Goal: Task Accomplishment & Management: Use online tool/utility

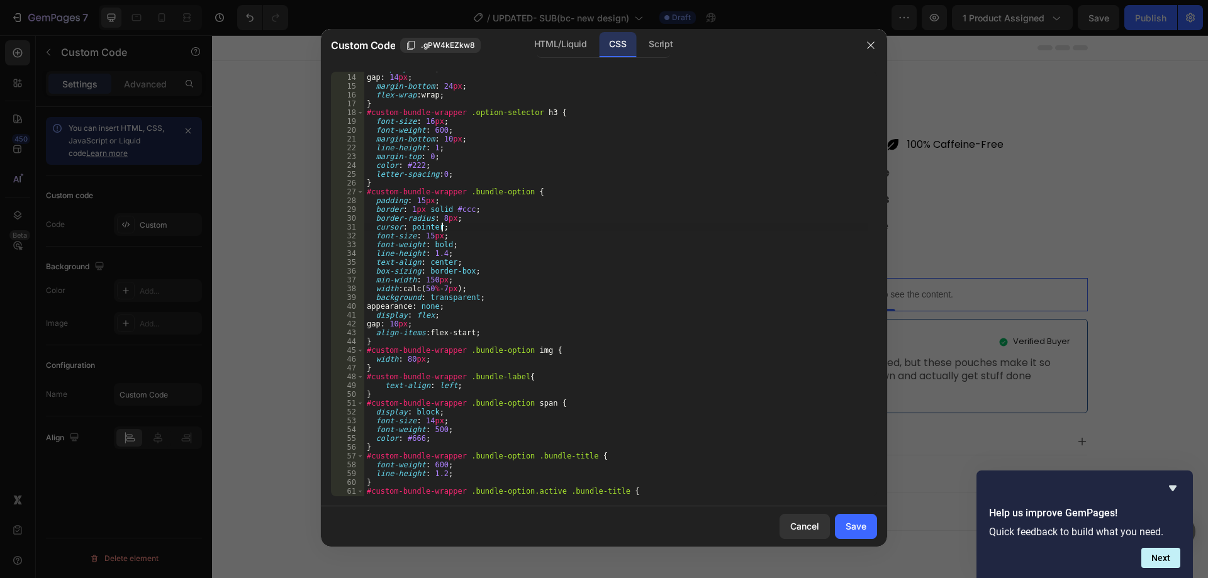
scroll to position [113, 0]
click at [1123, 196] on div at bounding box center [604, 289] width 1208 height 578
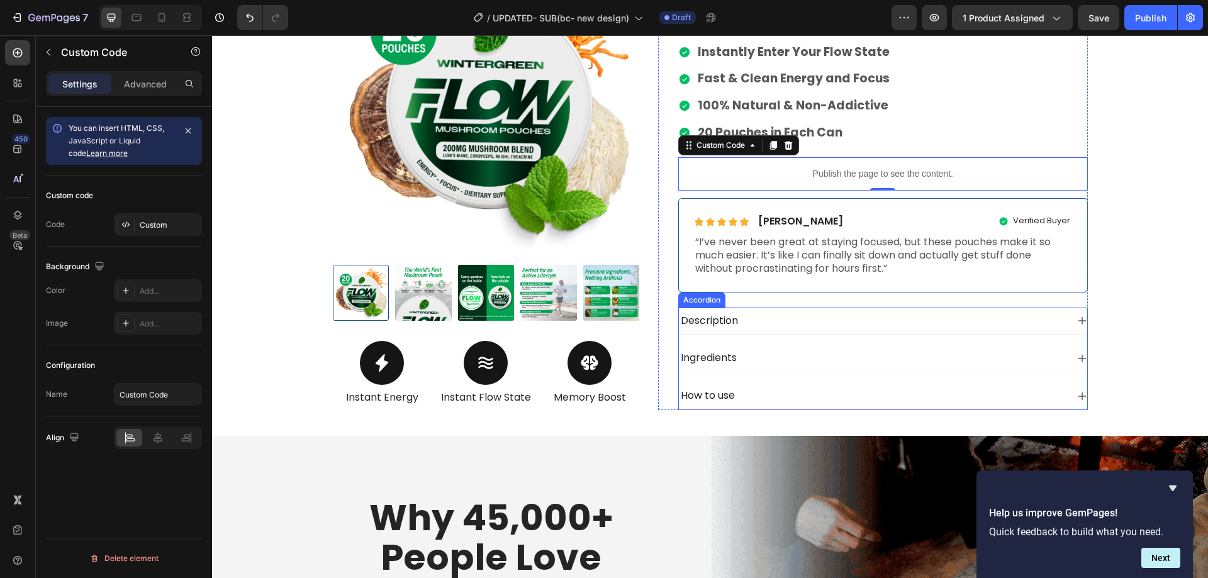
scroll to position [441, 0]
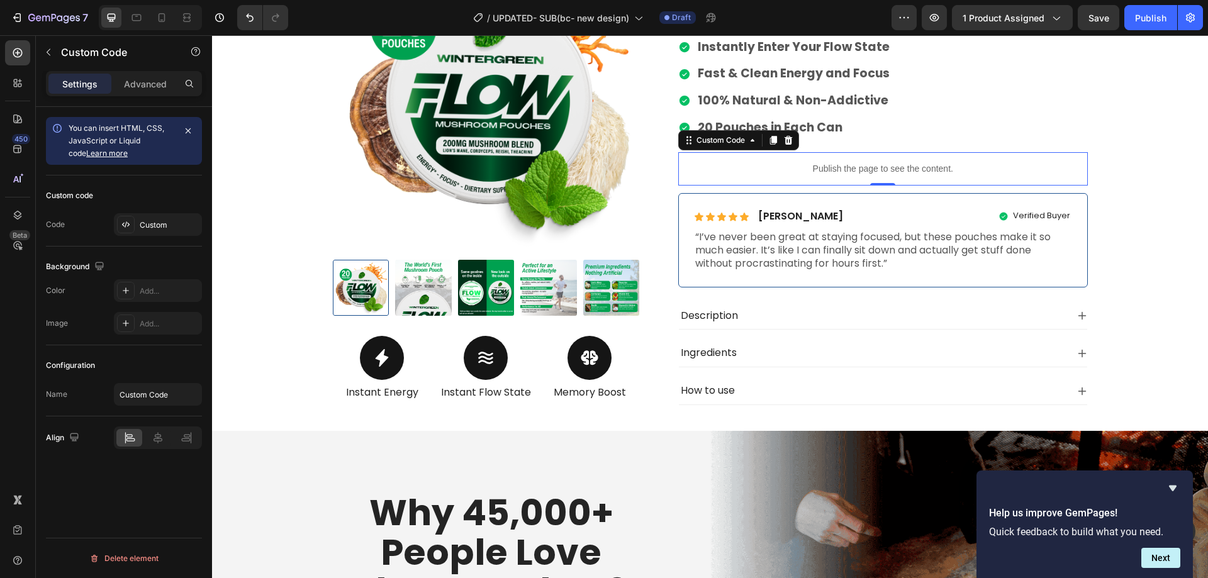
click at [796, 174] on p "Publish the page to see the content." at bounding box center [883, 168] width 410 height 13
click at [162, 228] on div "Custom" at bounding box center [169, 225] width 59 height 11
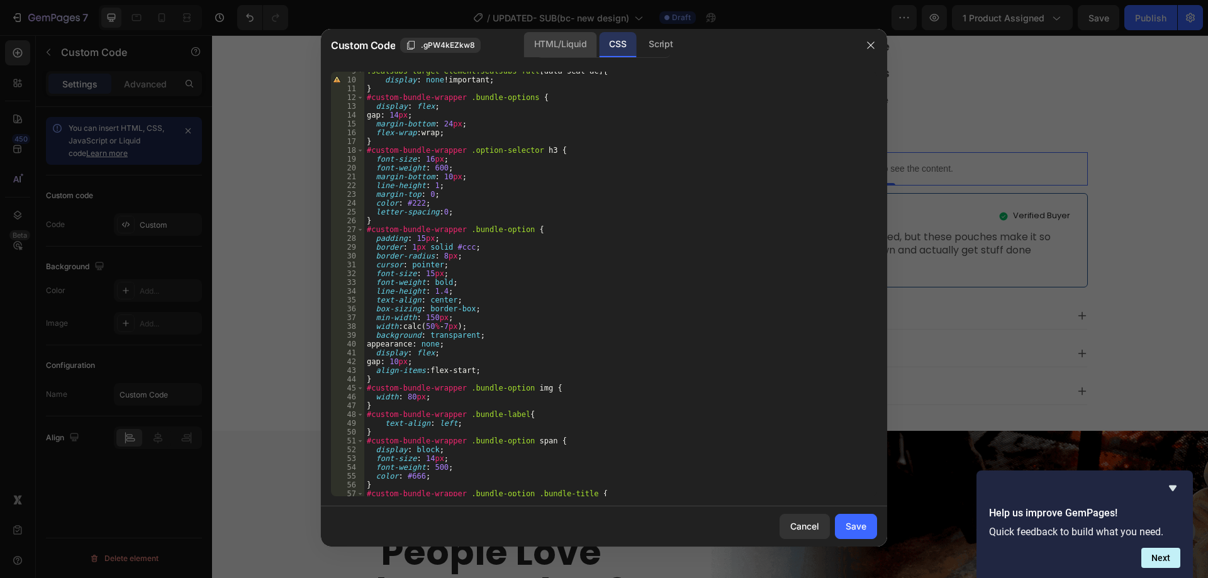
click at [551, 42] on div "HTML/Liquid" at bounding box center [560, 44] width 72 height 25
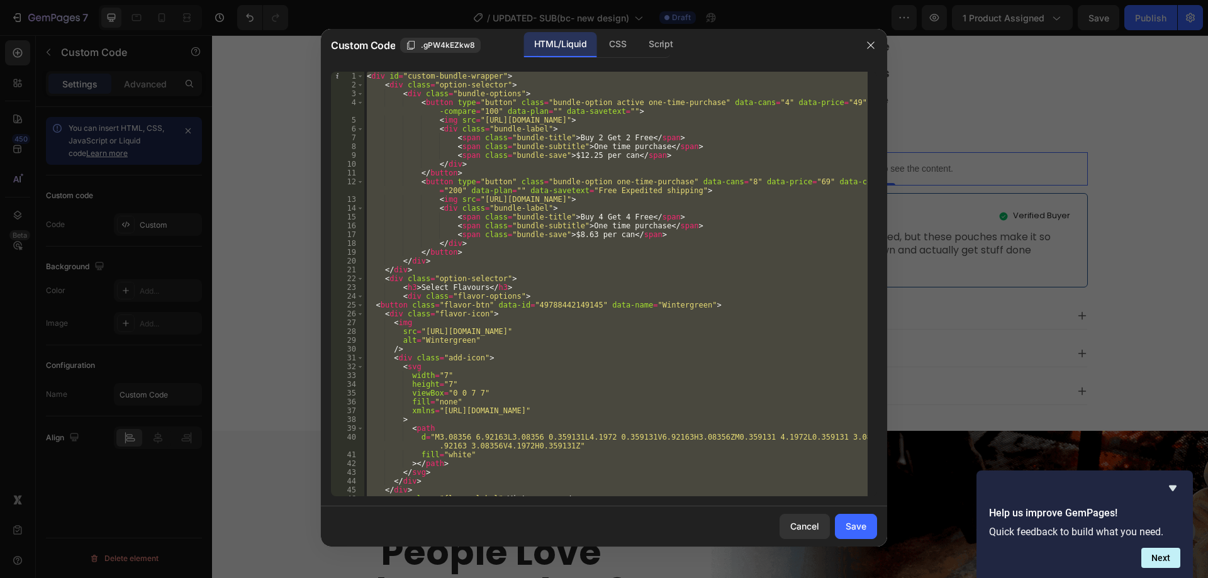
scroll to position [0, 0]
click at [412, 76] on div "< div id = "custom-bundle-wrapper" > < div class = "option-selector" > < div cl…" at bounding box center [616, 284] width 504 height 425
click at [412, 76] on div "< div id = "custom-bundle-wrapper" > < div class = "option-selector" > < div cl…" at bounding box center [616, 293] width 504 height 442
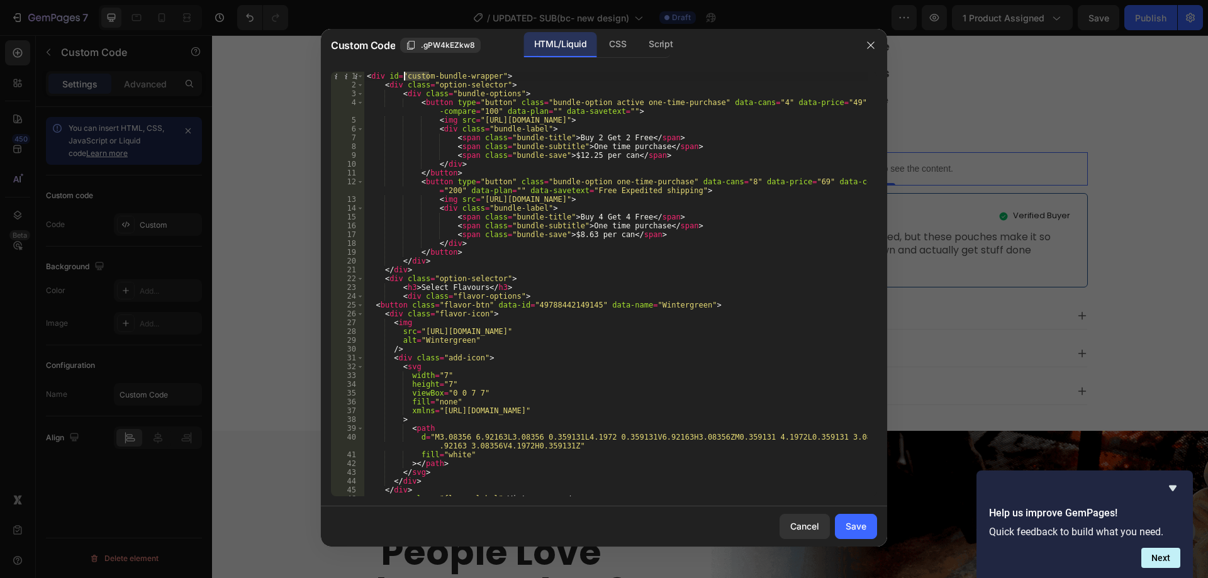
click at [459, 84] on div "< div id = "custom-bundle-wrapper" > < div class = "option-selector" > < div cl…" at bounding box center [616, 293] width 504 height 442
drag, startPoint x: 491, startPoint y: 78, endPoint x: 405, endPoint y: 77, distance: 86.2
click at [405, 77] on div "< div id = "custom-bundle-wrapper" > < div class = "option-selector" > < div cl…" at bounding box center [616, 293] width 504 height 442
click at [576, 259] on div "< div id = "custom-bundle-wrapper" > < div class = "option-selector" > < div cl…" at bounding box center [616, 293] width 504 height 442
click at [617, 47] on div "CSS" at bounding box center [617, 44] width 37 height 25
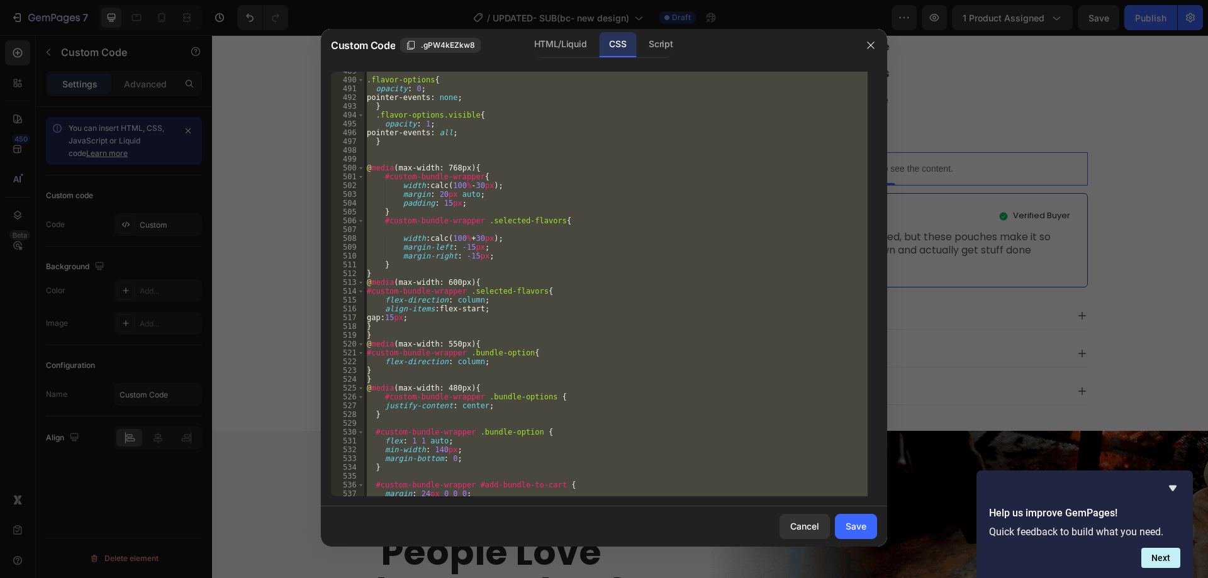
scroll to position [4439, 0]
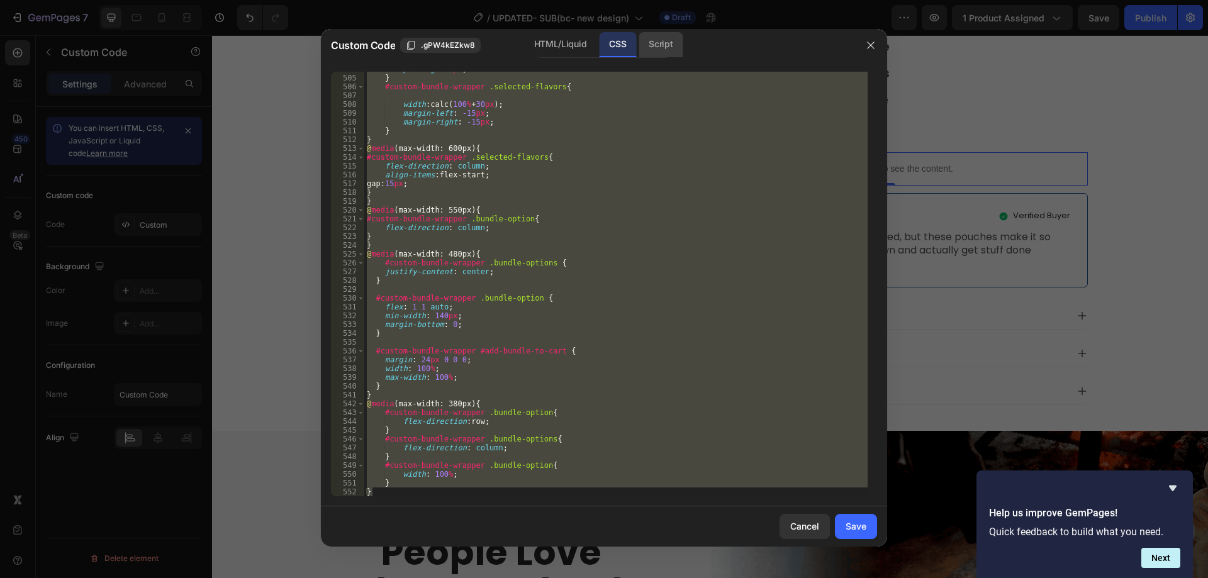
click at [665, 43] on div "Script" at bounding box center [661, 44] width 44 height 25
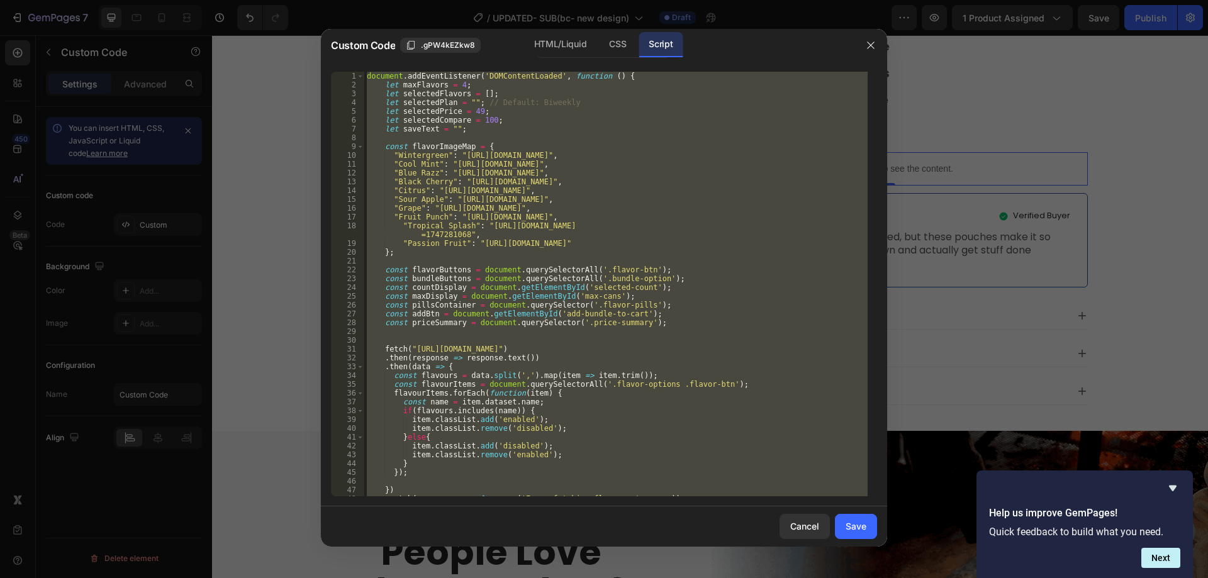
scroll to position [0, 0]
click at [558, 51] on div "HTML/Liquid" at bounding box center [560, 44] width 72 height 25
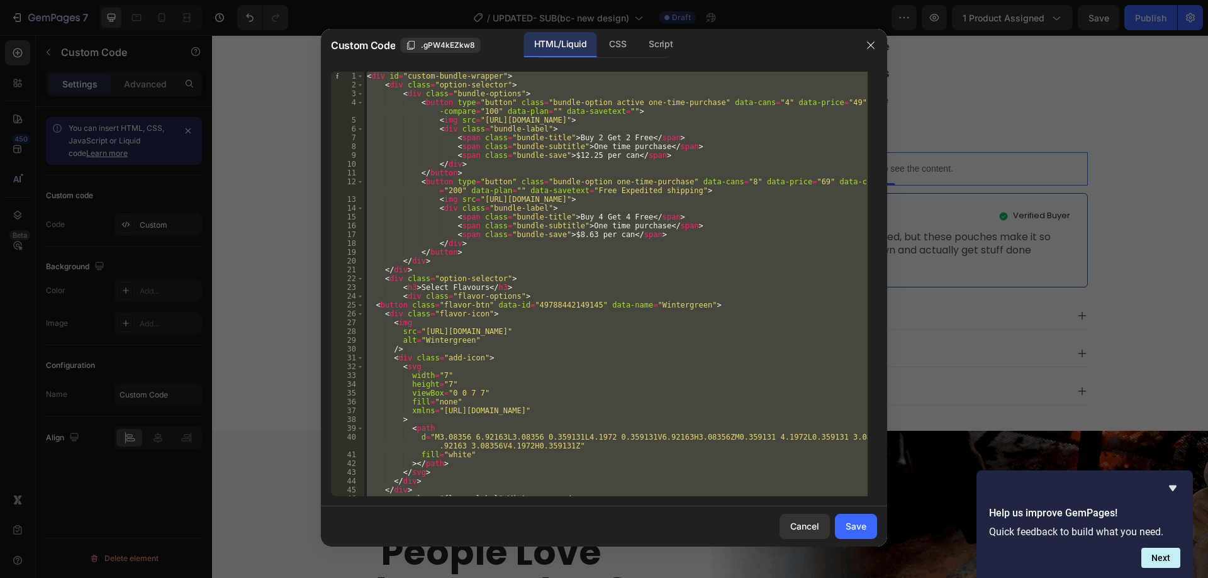
click at [577, 390] on div "< div id = "custom-bundle-wrapper" > < div class = "option-selector" > < div cl…" at bounding box center [616, 284] width 504 height 425
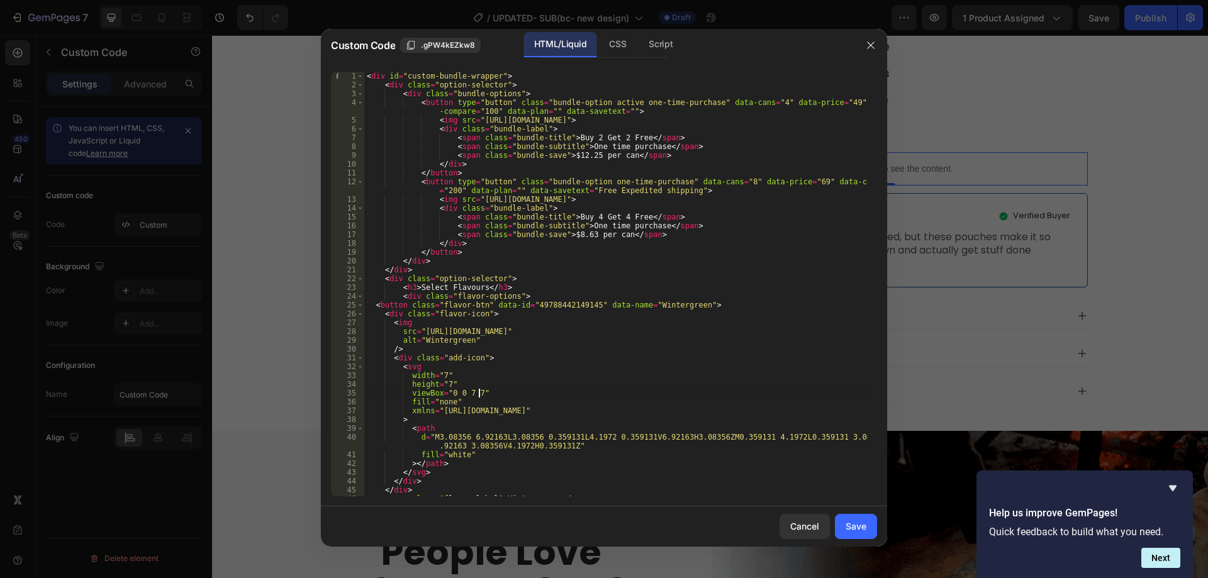
click at [551, 291] on div "< div id = "custom-bundle-wrapper" > < div class = "option-selector" > < div cl…" at bounding box center [616, 293] width 504 height 442
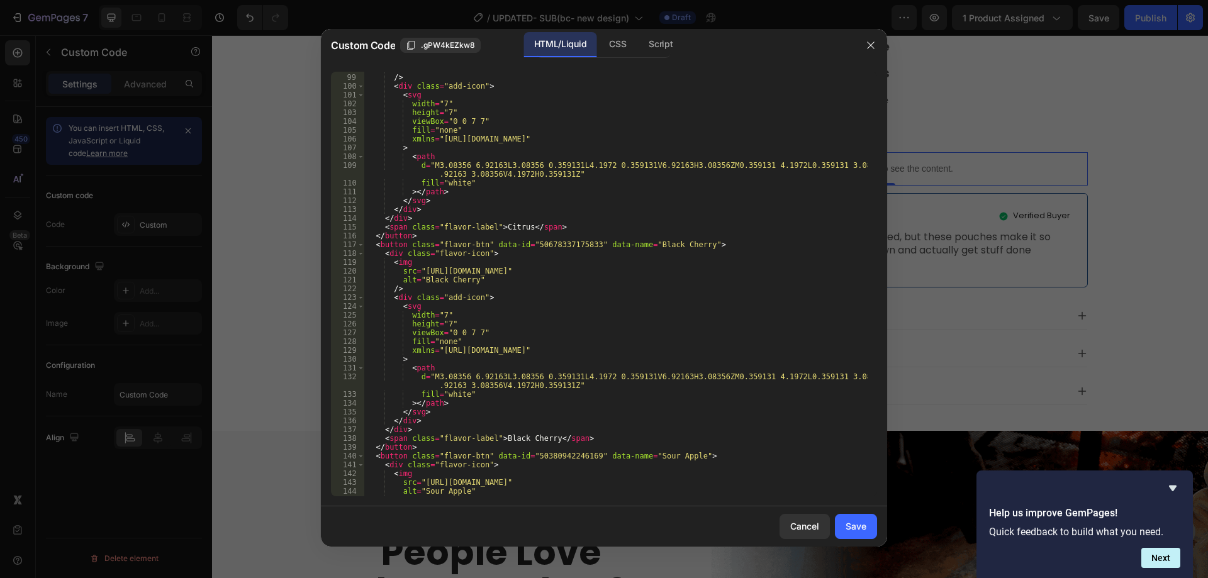
scroll to position [944, 0]
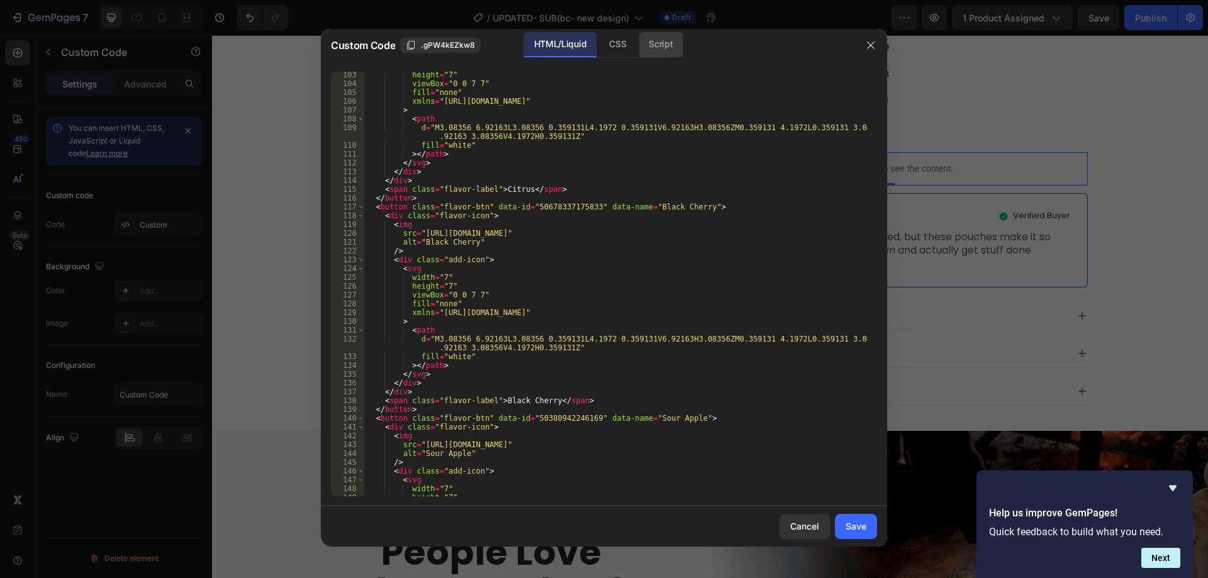
click at [662, 47] on div "Script" at bounding box center [661, 44] width 44 height 25
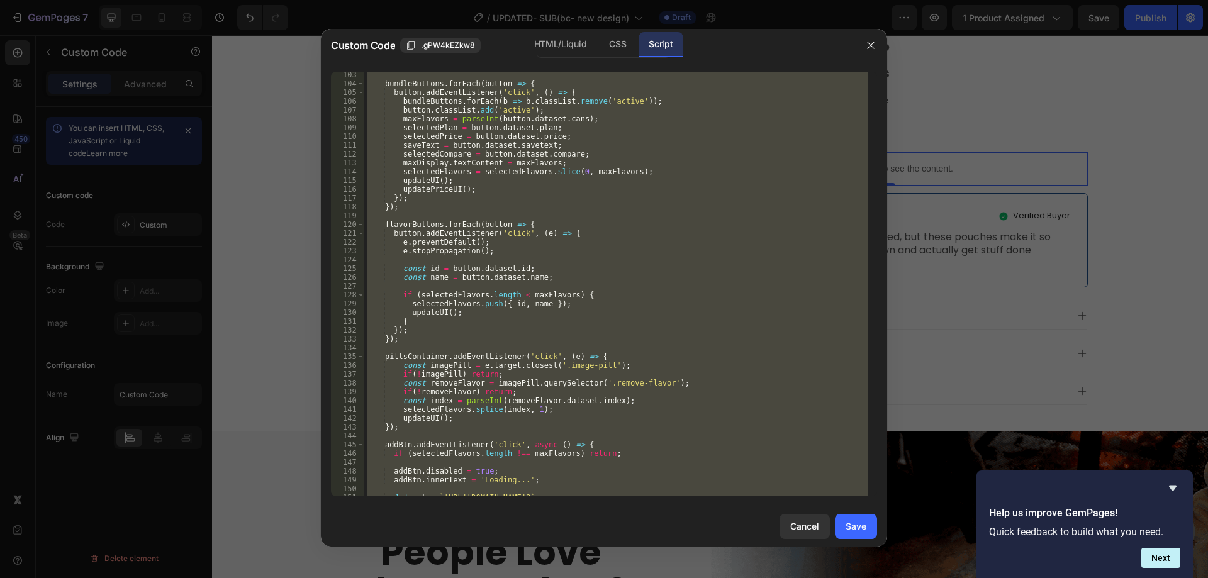
scroll to position [935, 0]
click at [439, 210] on div "bundleButtons . forEach ( button => { button . addEventListener ( 'click' , ( )…" at bounding box center [616, 284] width 504 height 425
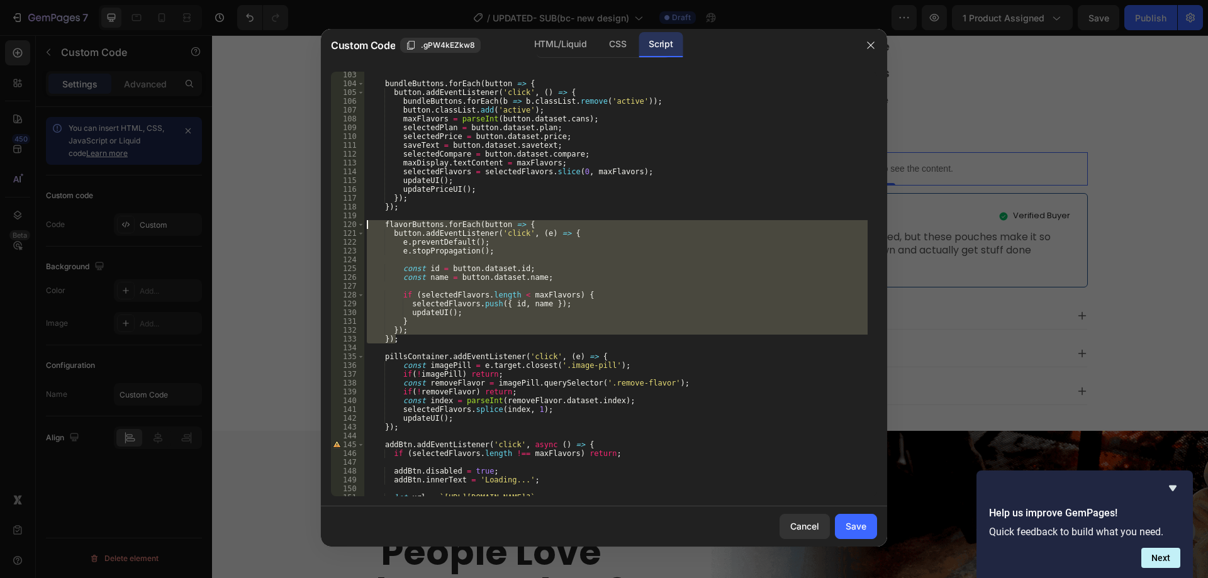
drag, startPoint x: 399, startPoint y: 341, endPoint x: 351, endPoint y: 224, distance: 126.5
click at [351, 224] on div "}); 103 104 105 106 107 108 109 110 111 112 113 114 115 116 117 118 119 120 121…" at bounding box center [604, 284] width 546 height 425
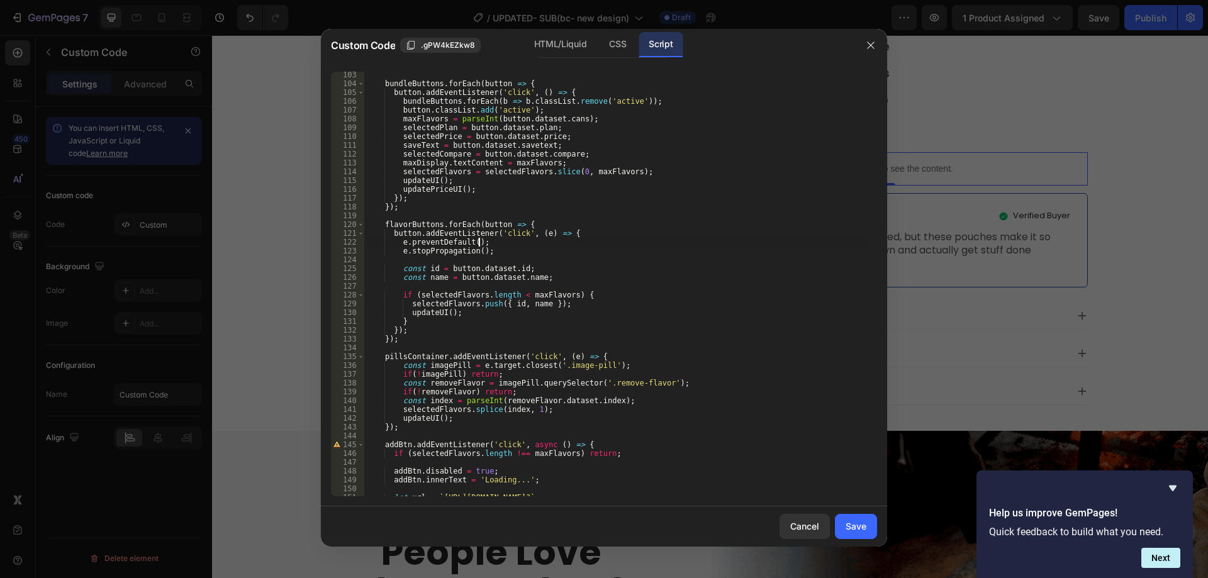
click at [617, 239] on div "bundleButtons . forEach ( button => { button . addEventListener ( 'click' , ( )…" at bounding box center [616, 291] width 504 height 442
click at [571, 48] on div "HTML/Liquid" at bounding box center [560, 44] width 72 height 25
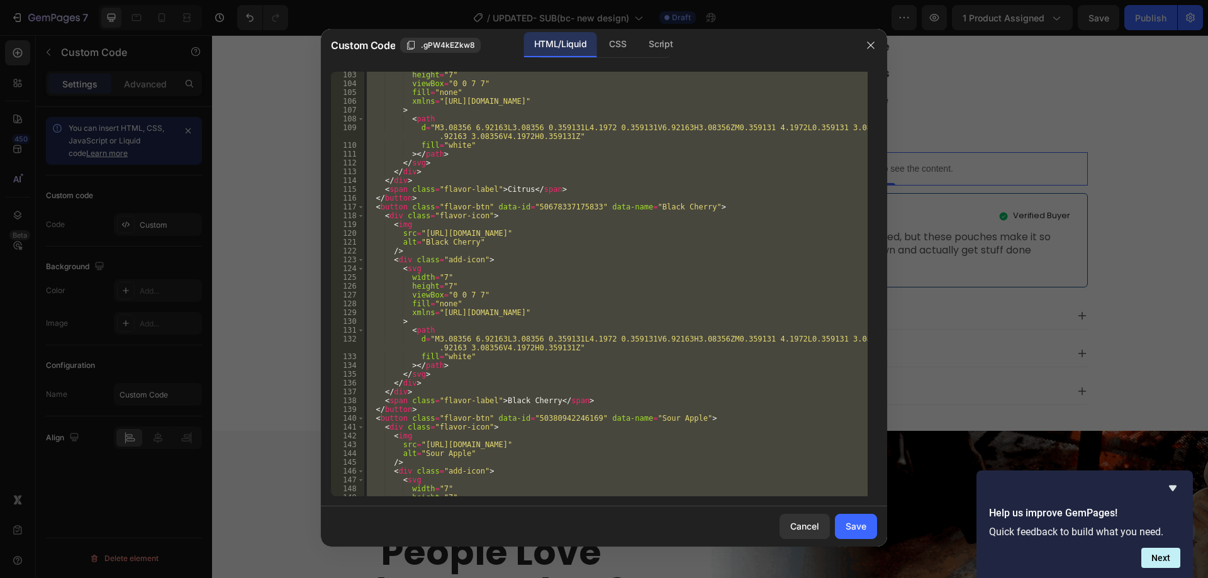
click at [546, 254] on div "height = "7" viewBox = "0 0 7 7" fill = "none" xmlns = "http://www.w3.org/2000/…" at bounding box center [616, 284] width 504 height 425
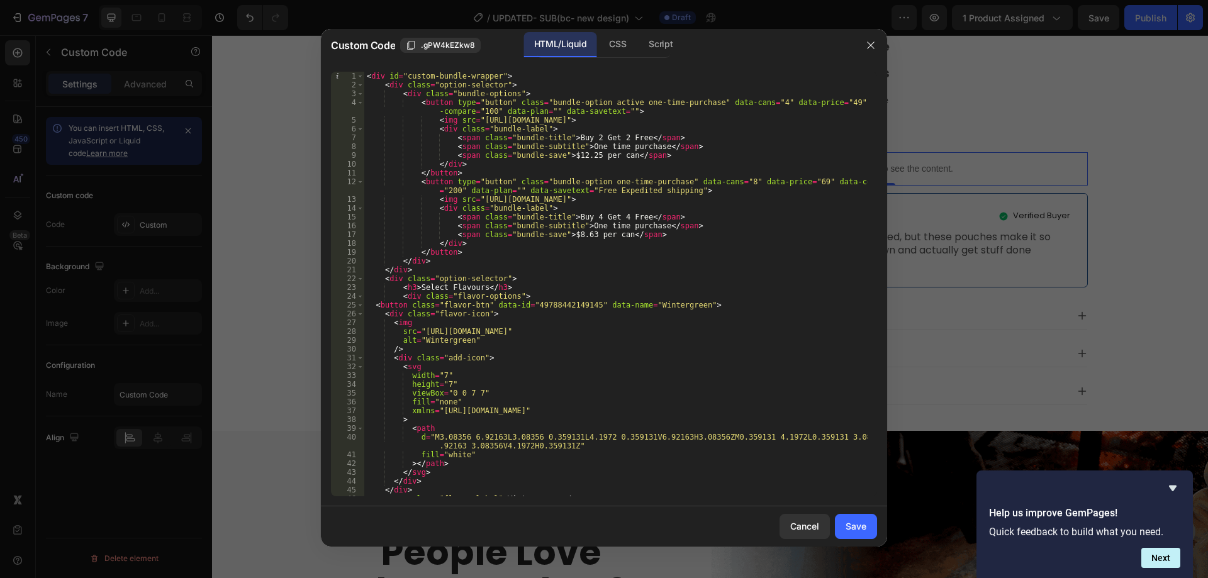
scroll to position [0, 0]
click at [543, 228] on div "< div id = "custom-bundle-wrapper" > < div class = "option-selector" > < div cl…" at bounding box center [616, 293] width 504 height 442
type textarea "<span class="bundle-subtitle">One time purchase</span>"
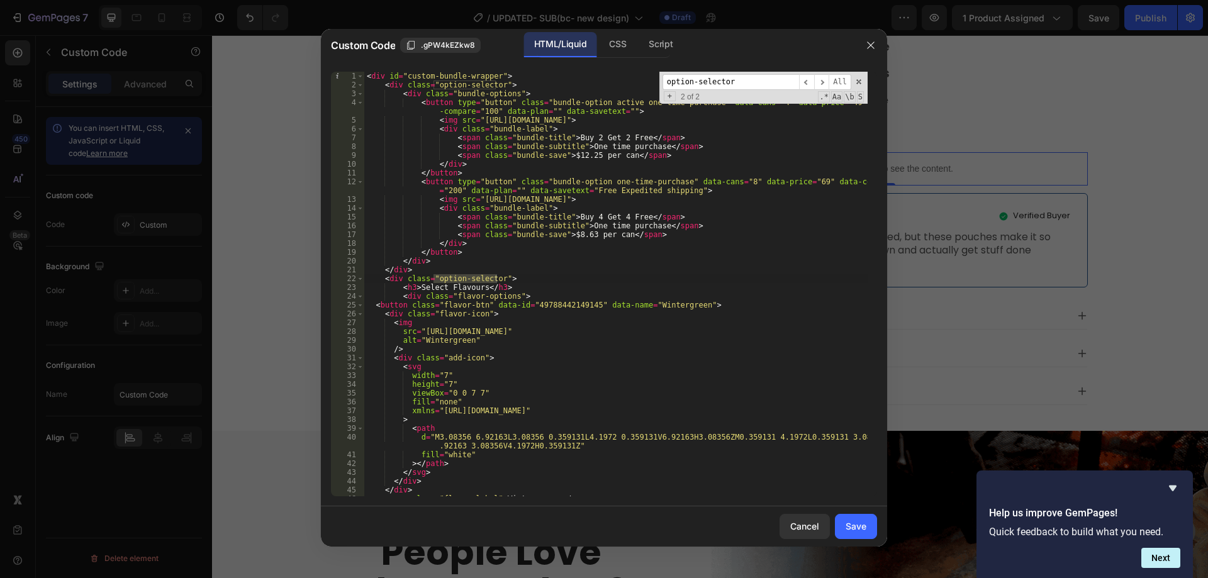
type input "option-selector"
click at [395, 279] on div "< div id = "custom-bundle-wrapper" > < div class = "option-selector" > < div cl…" at bounding box center [616, 293] width 504 height 442
click at [396, 281] on div "< div id = "custom-bundle-wrapper" > < div class = "option-selector" > < div cl…" at bounding box center [616, 293] width 504 height 442
click at [749, 84] on input "option-selector" at bounding box center [731, 82] width 137 height 16
click at [391, 89] on div "< div id = "custom-bundle-wrapper" > < div class = "option-selector" > < div cl…" at bounding box center [616, 293] width 504 height 442
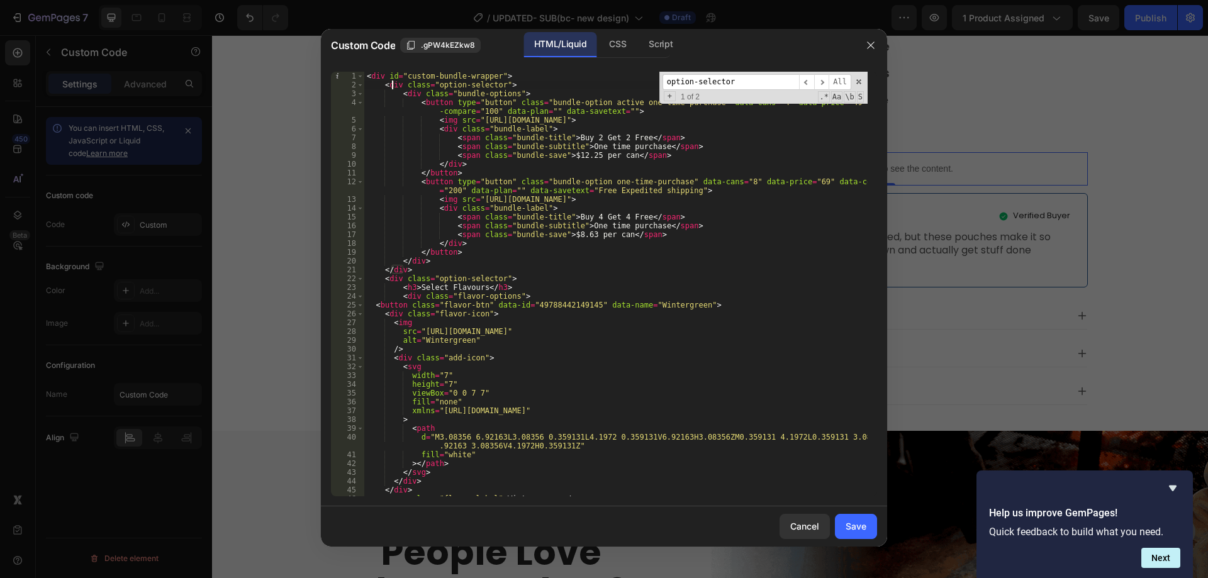
click at [391, 83] on div "< div id = "custom-bundle-wrapper" > < div class = "option-selector" > < div cl…" at bounding box center [616, 293] width 504 height 442
click at [416, 269] on div "< div id = "custom-bundle-wrapper" > < div class = "option-selector" > < div cl…" at bounding box center [616, 293] width 504 height 442
type textarea "</div>"
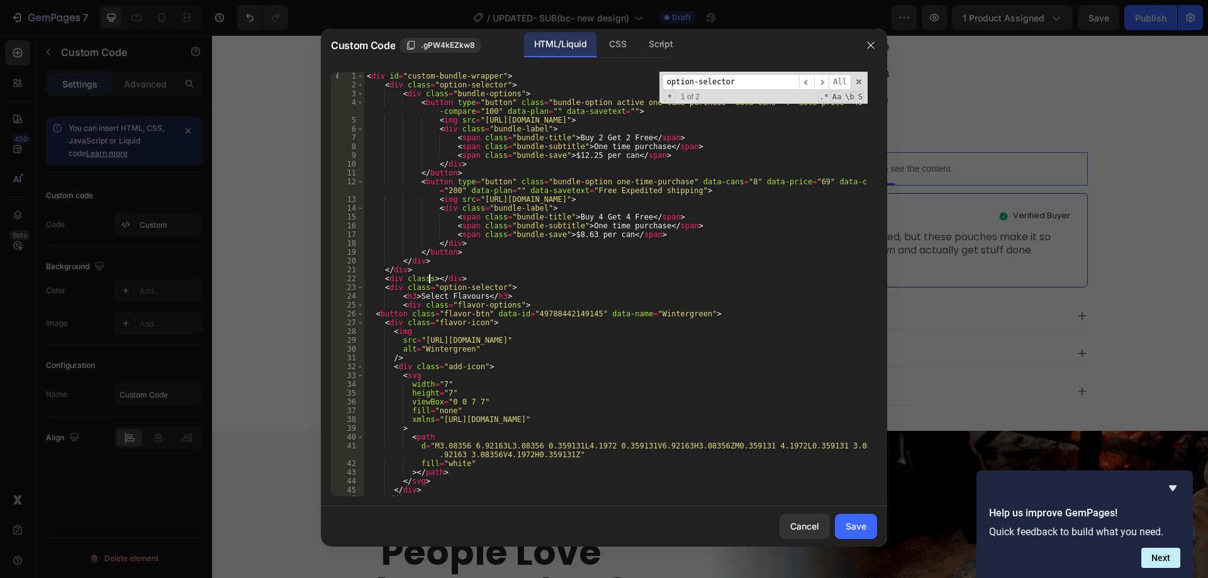
scroll to position [0, 5]
type textarea "<div class=""></div>"
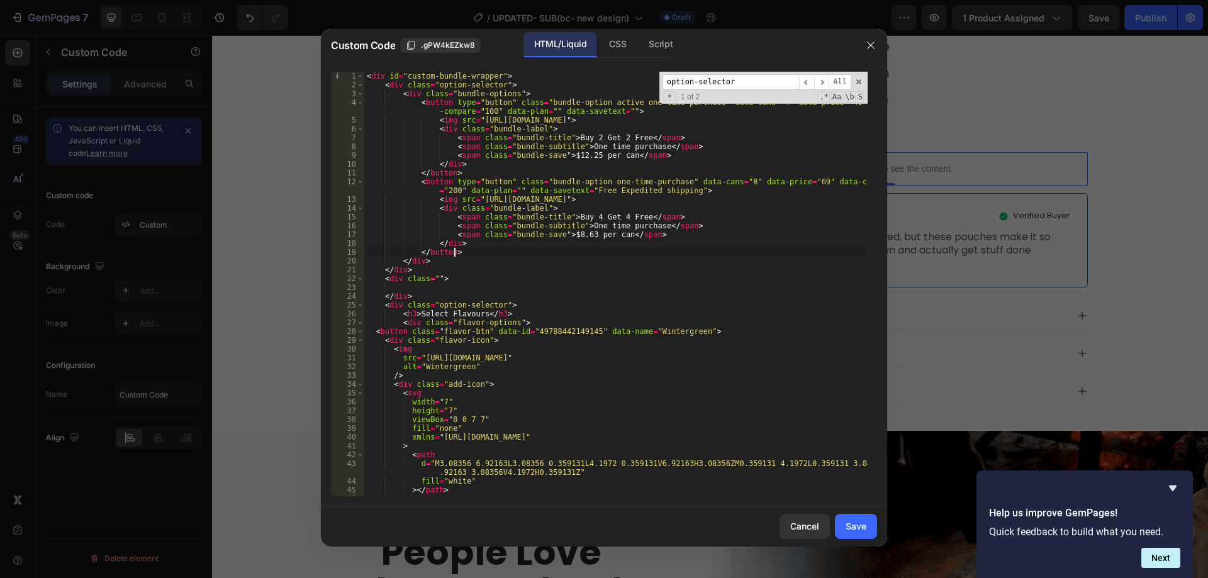
click at [544, 252] on div "< div id = "custom-bundle-wrapper" > < div class = "option-selector" > < div cl…" at bounding box center [616, 293] width 504 height 442
type textarea "</button>"
click at [432, 286] on div "< div id = "custom-bundle-wrapper" > < div class = "option-selector" > < div cl…" at bounding box center [616, 293] width 504 height 442
drag, startPoint x: 433, startPoint y: 86, endPoint x: 495, endPoint y: 86, distance: 62.3
click at [495, 86] on div "< div id = "custom-bundle-wrapper" > < div class = "option-selector" > < div cl…" at bounding box center [616, 293] width 504 height 442
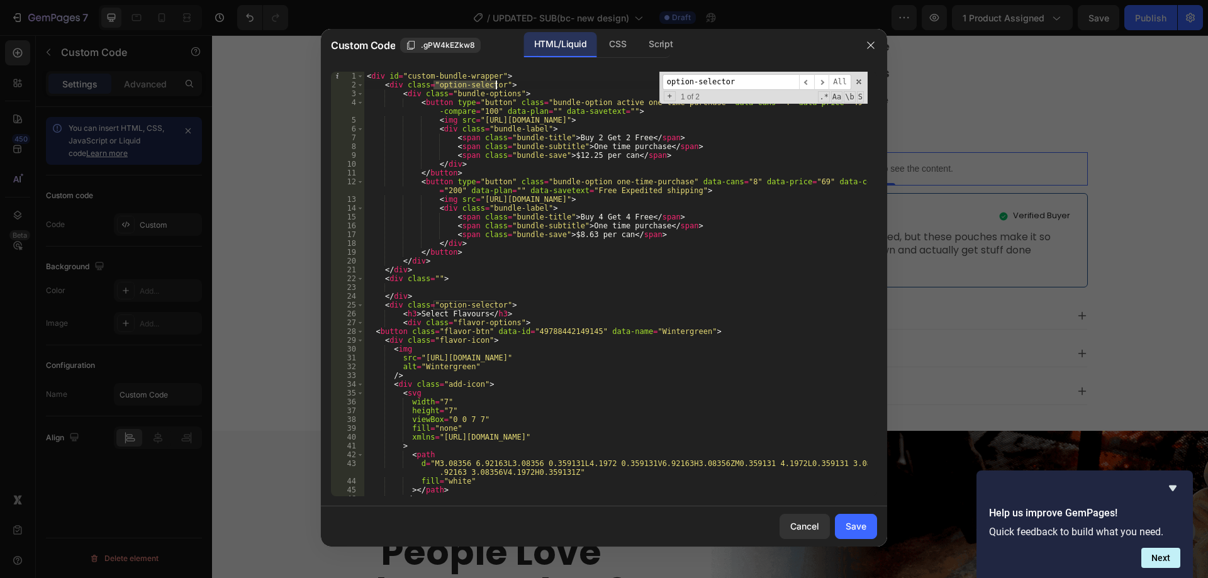
click at [432, 278] on div "< div id = "custom-bundle-wrapper" > < div class = "option-selector" > < div cl…" at bounding box center [616, 293] width 504 height 442
paste textarea "option-selector"
type textarea "<div class="option-selector">"
click at [418, 290] on div "< div id = "custom-bundle-wrapper" > < div class = "option-selector" > < div cl…" at bounding box center [616, 293] width 504 height 442
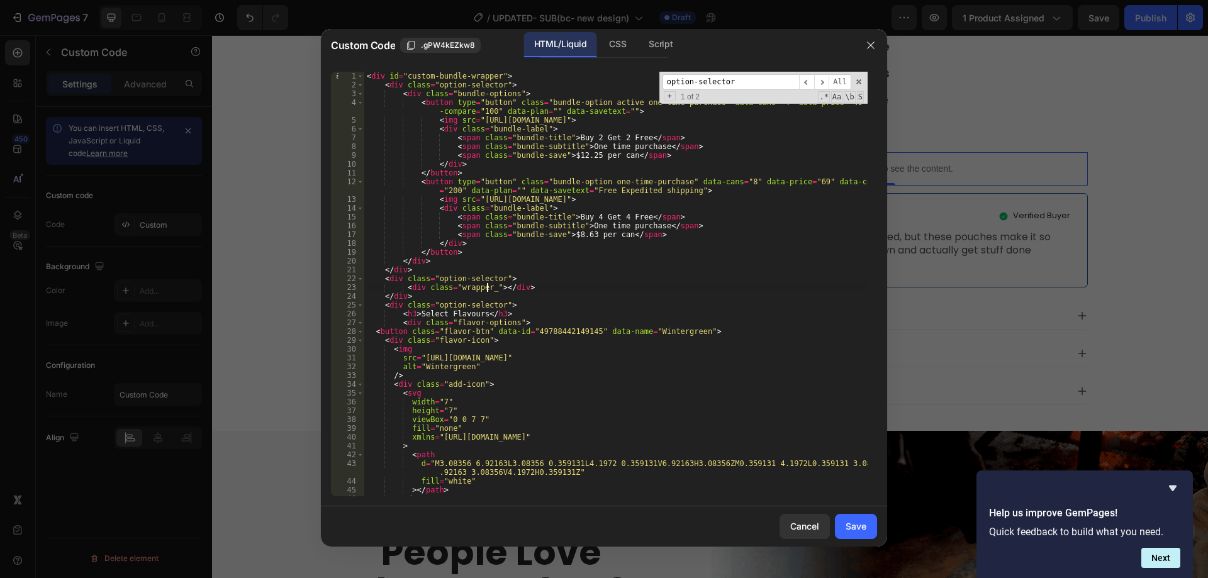
click at [496, 278] on div "< div id = "custom-bundle-wrapper" > < div class = "option-selector" > < div cl…" at bounding box center [616, 293] width 504 height 442
click at [489, 292] on div "< div id = "custom-bundle-wrapper" > < div class = "option-selector" > < div cl…" at bounding box center [616, 293] width 504 height 442
click at [487, 291] on div "< div id = "custom-bundle-wrapper" > < div class = "option-selector" > < div cl…" at bounding box center [616, 293] width 504 height 442
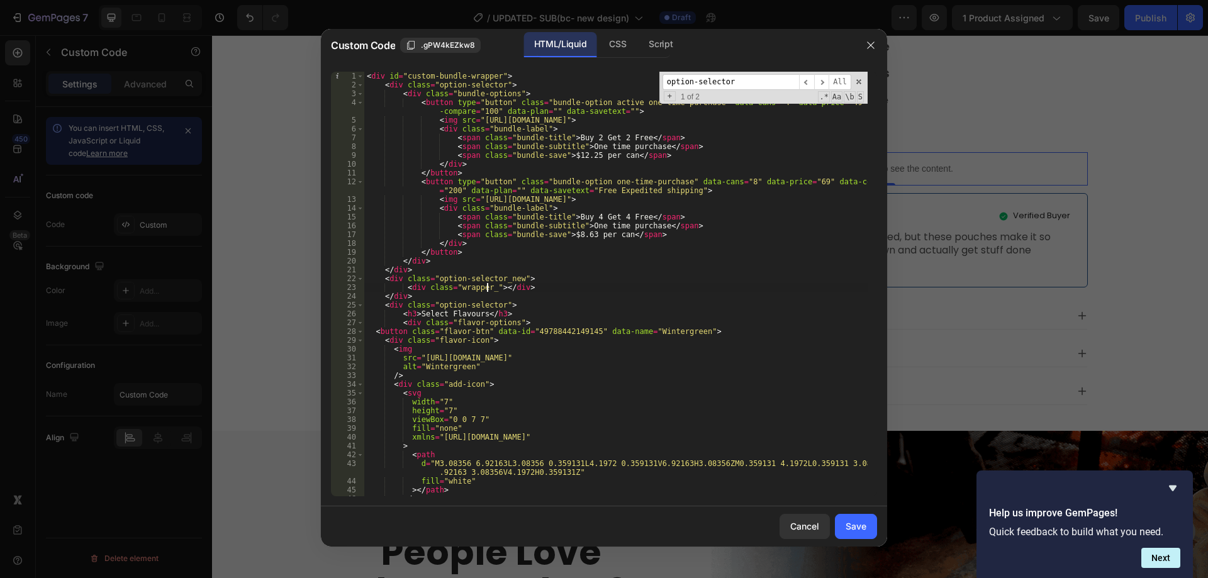
type textarea "<div class="wrapper"></div>"
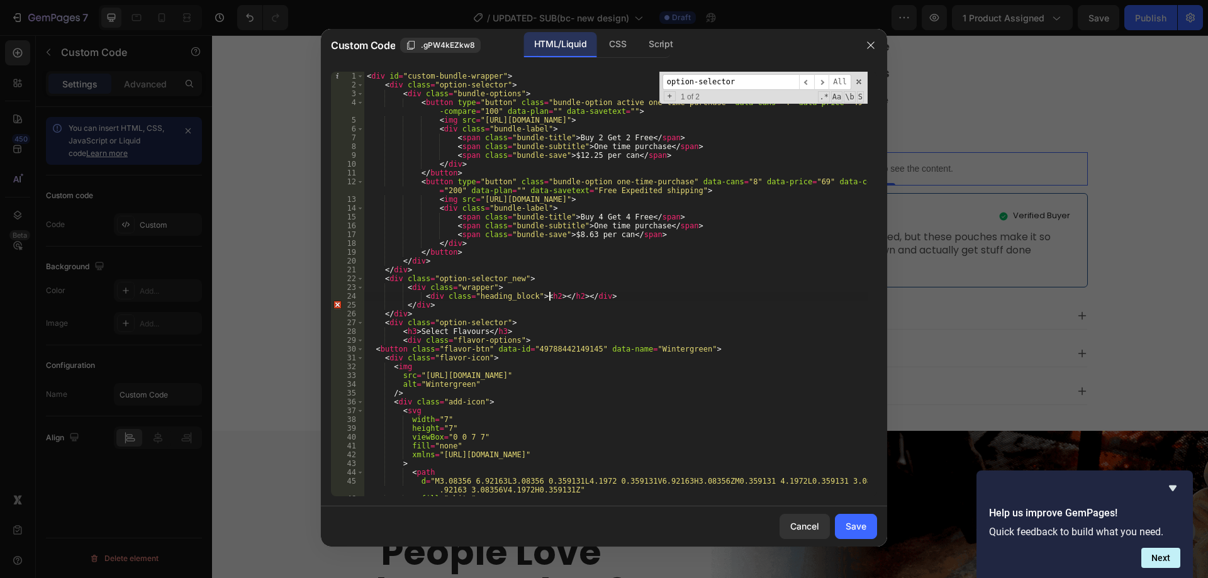
scroll to position [0, 15]
paste textarea "option-selector</h2>"
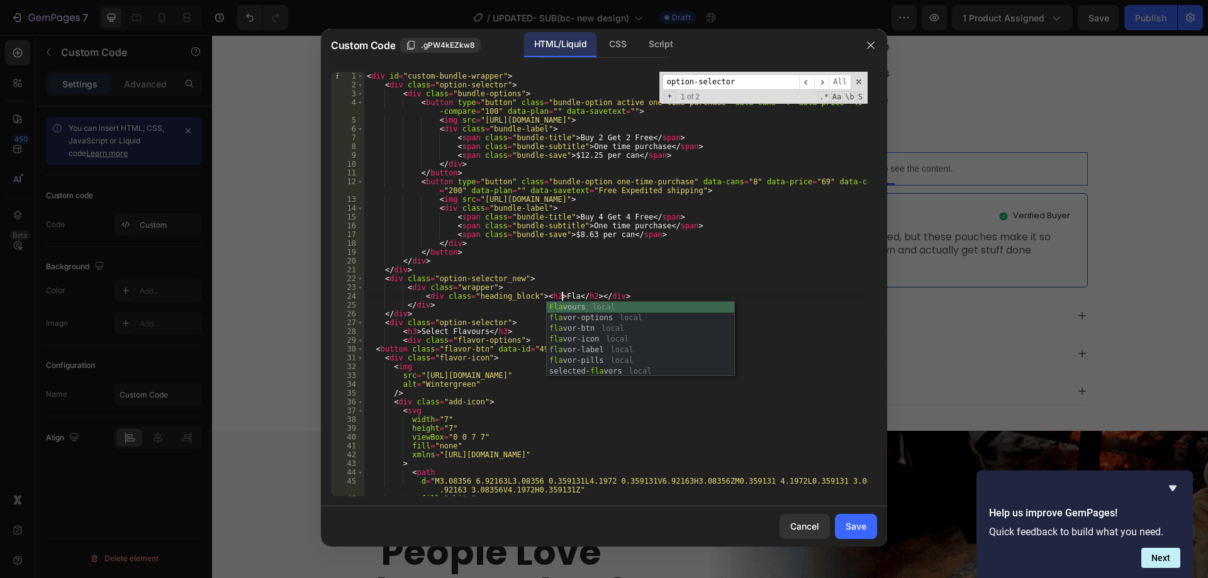
scroll to position [0, 16]
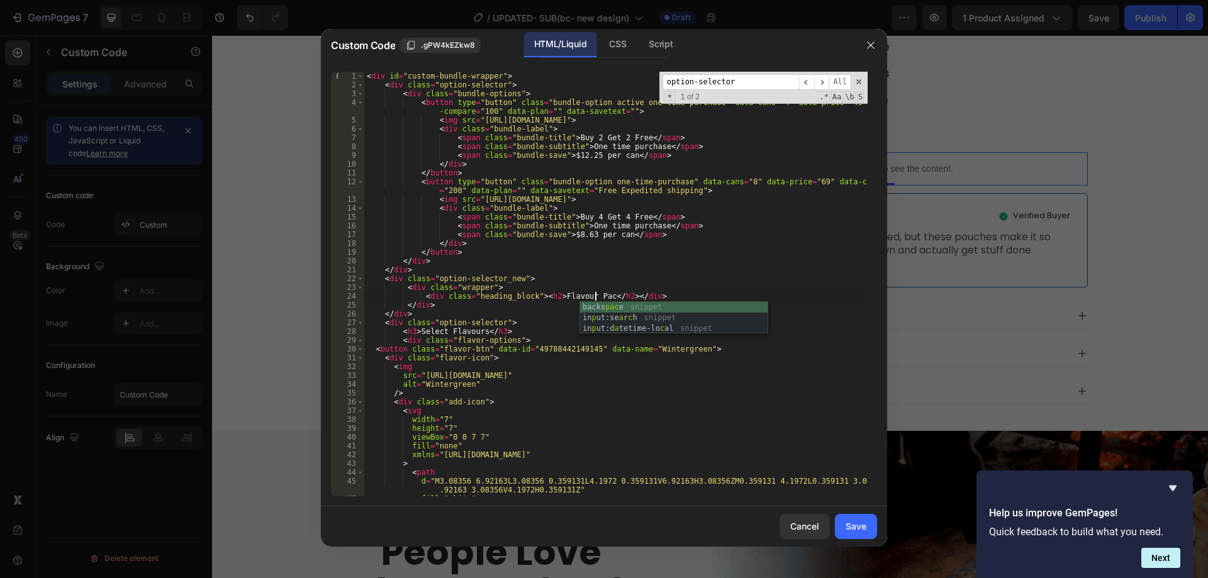
type textarea "<div class="heading_block"><h2>Flavour Packs</h2></div>"
drag, startPoint x: 422, startPoint y: 300, endPoint x: 651, endPoint y: 298, distance: 229.1
click at [651, 298] on div "< div id = "custom-bundle-wrapper" > < div class = "option-selector" > < div cl…" at bounding box center [616, 293] width 504 height 442
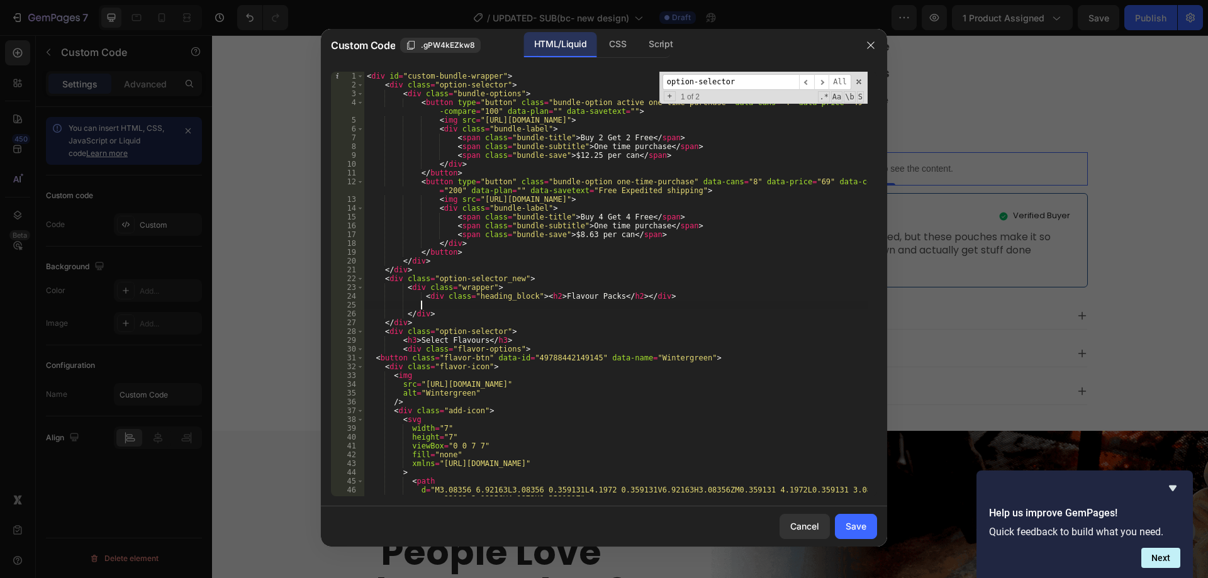
scroll to position [0, 4]
paste textarea "<div class="heading_block"><h2>Flavour Packs</h2></div>"
drag, startPoint x: 550, startPoint y: 308, endPoint x: 603, endPoint y: 307, distance: 52.9
click at [603, 307] on div "< div id = "custom-bundle-wrapper" > < div class = "option-selector" > < div cl…" at bounding box center [616, 293] width 504 height 442
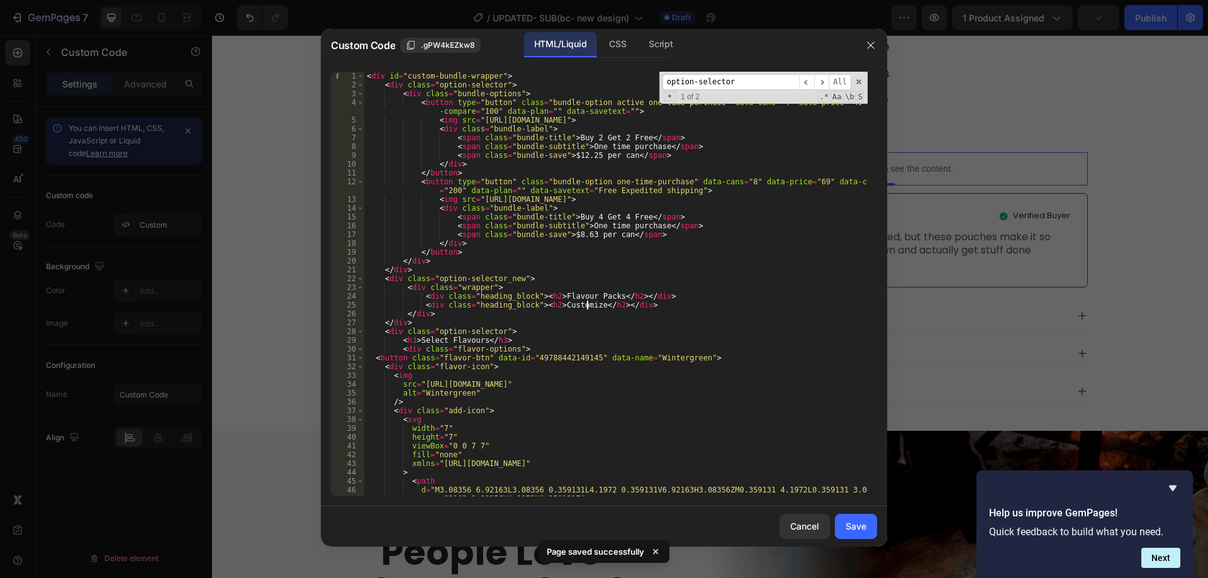
click at [650, 305] on div "< div id = "custom-bundle-wrapper" > < div class = "option-selector" > < div cl…" at bounding box center [616, 293] width 504 height 442
type textarea "<div class="heading_block"><h2>Customize</h2></div>"
click at [852, 529] on div "Save" at bounding box center [856, 526] width 21 height 13
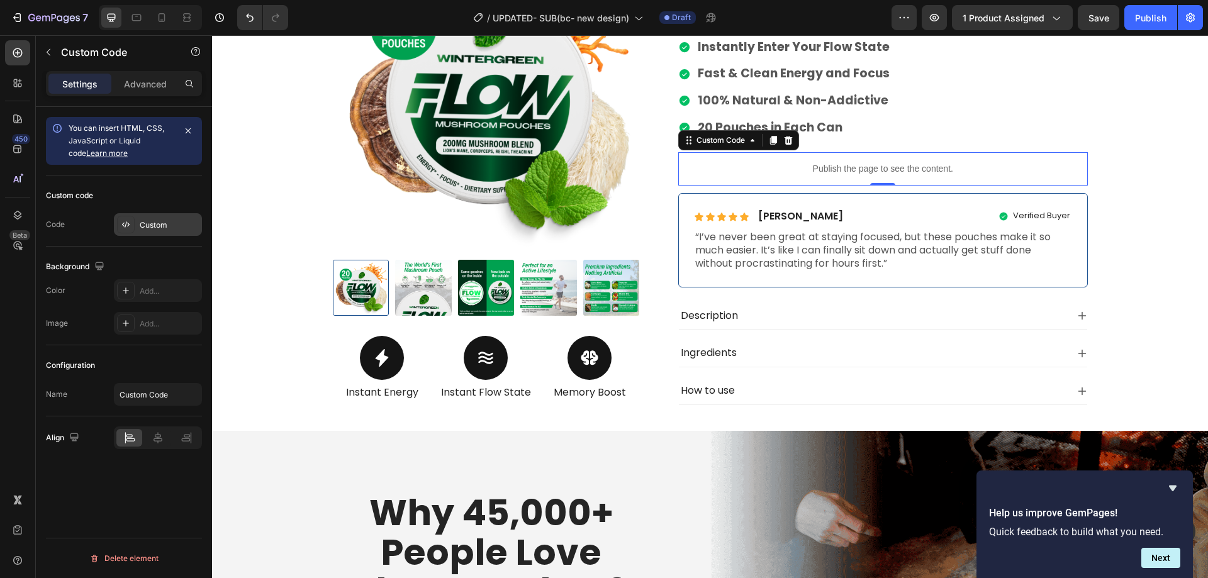
click at [147, 221] on div "Custom" at bounding box center [169, 225] width 59 height 11
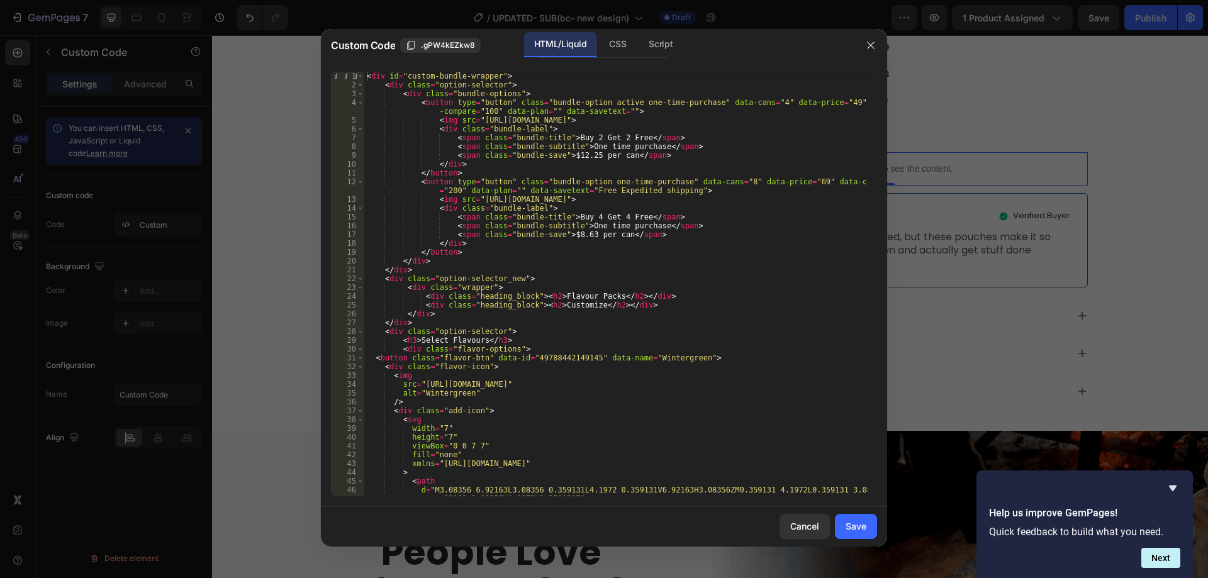
click at [500, 279] on div "< div id = "custom-bundle-wrapper" > < div class = "option-selector" > < div cl…" at bounding box center [616, 293] width 504 height 442
drag, startPoint x: 433, startPoint y: 283, endPoint x: 514, endPoint y: 283, distance: 80.6
click at [514, 283] on div "< div id = "custom-bundle-wrapper" > < div class = "option-selector" > < div cl…" at bounding box center [616, 293] width 504 height 442
click at [417, 267] on div "< div id = "custom-bundle-wrapper" > < div class = "option-selector" > < div cl…" at bounding box center [616, 293] width 504 height 442
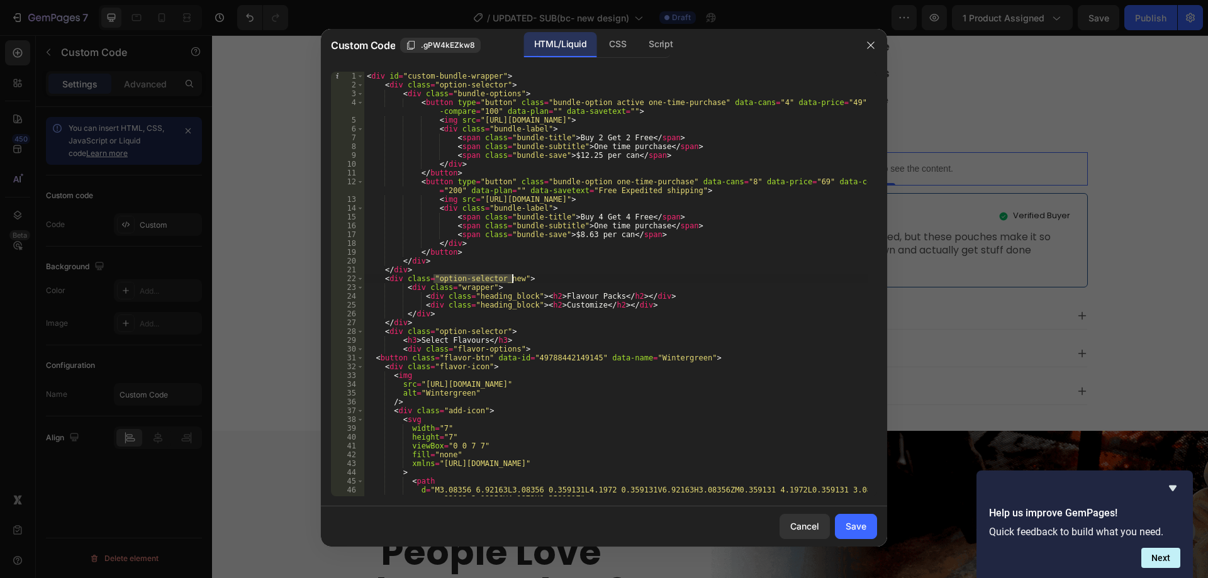
type textarea "</div>"
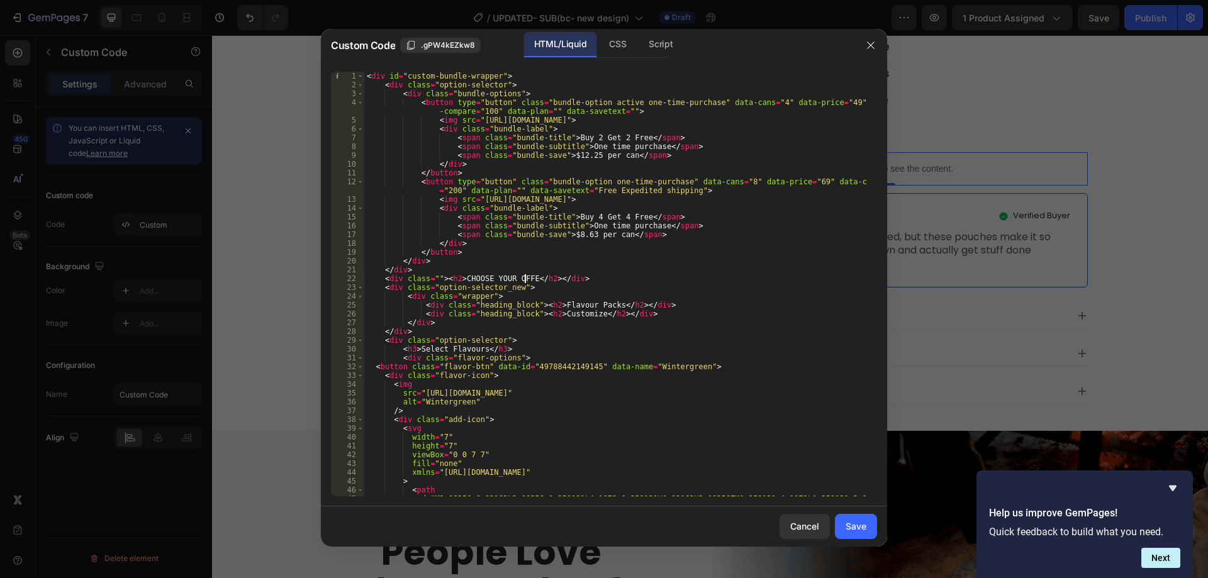
scroll to position [0, 13]
click at [434, 274] on div "< div id = "custom-bundle-wrapper" > < div class = "option-selector" > < div cl…" at bounding box center [616, 297] width 504 height 451
type textarea "<div class="choose_offer_head"><h2>CHOOSE YOUR OFFER</h2></div>"
click at [852, 527] on div "Save" at bounding box center [856, 526] width 21 height 13
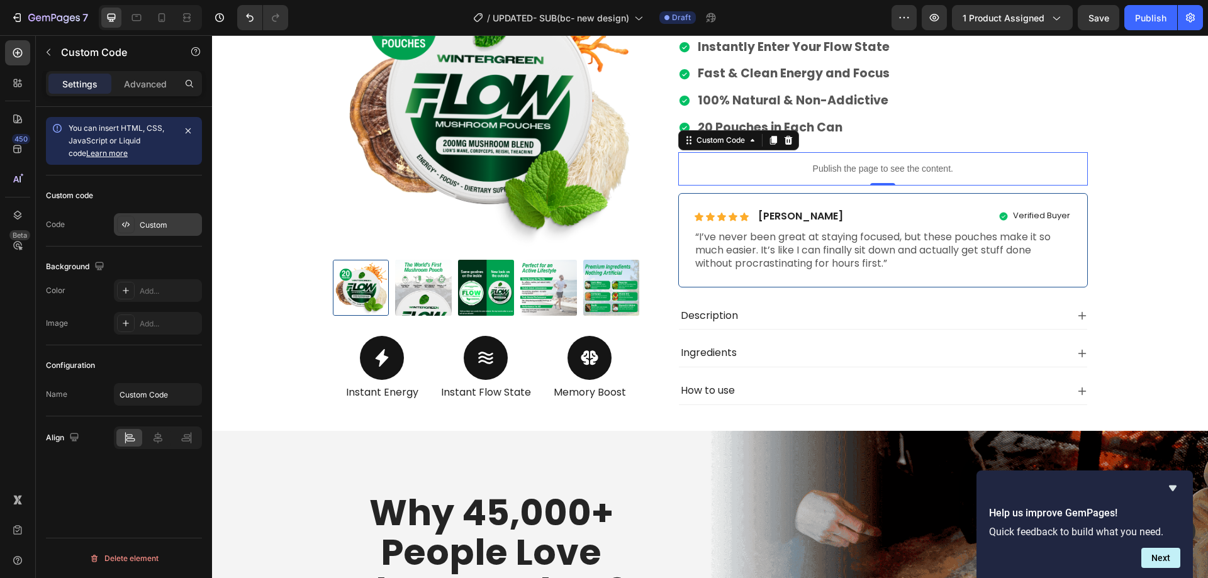
click at [160, 227] on div "Custom" at bounding box center [169, 225] width 59 height 11
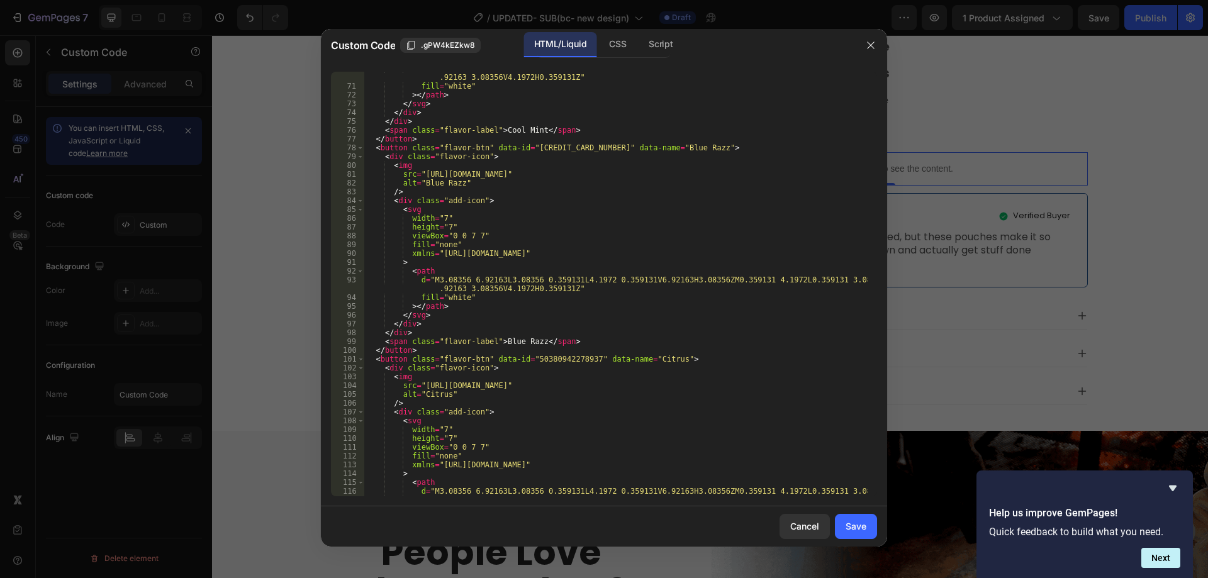
scroll to position [869, 0]
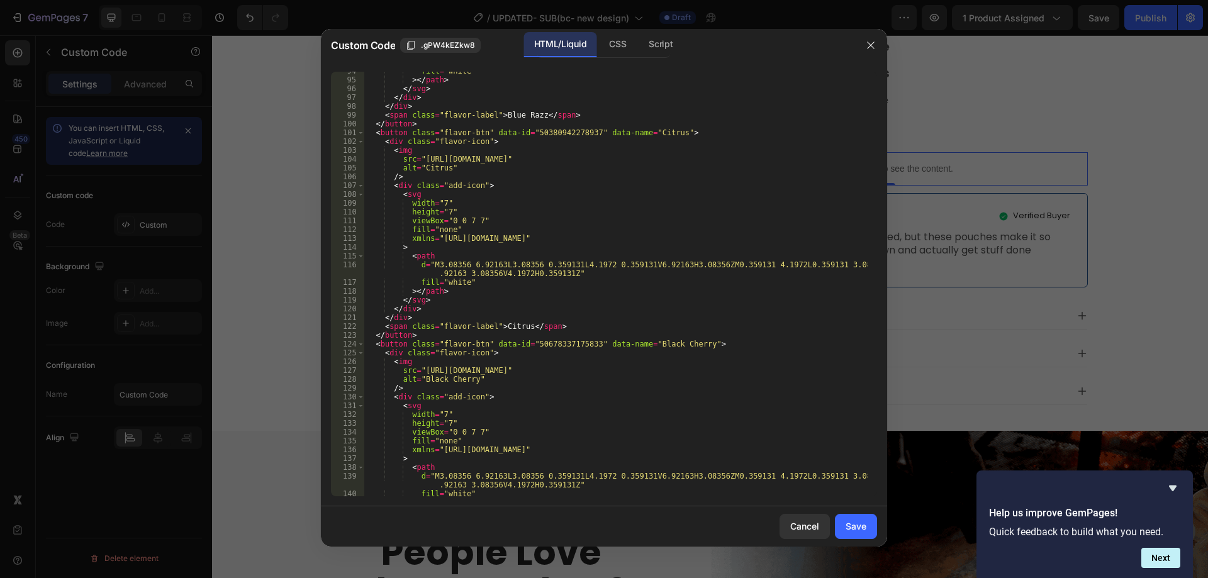
type textarea ">"
click at [528, 244] on div "fill = "white" > </ path > </ svg > </ div > </ div > < span class = "flavor-la…" at bounding box center [616, 288] width 504 height 442
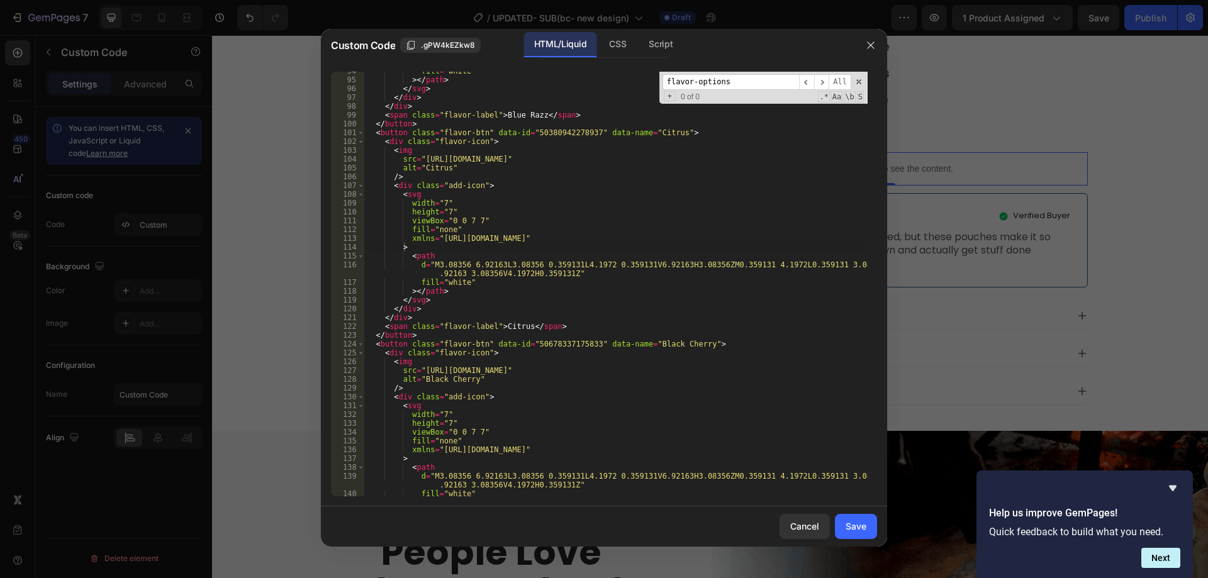
scroll to position [70, 0]
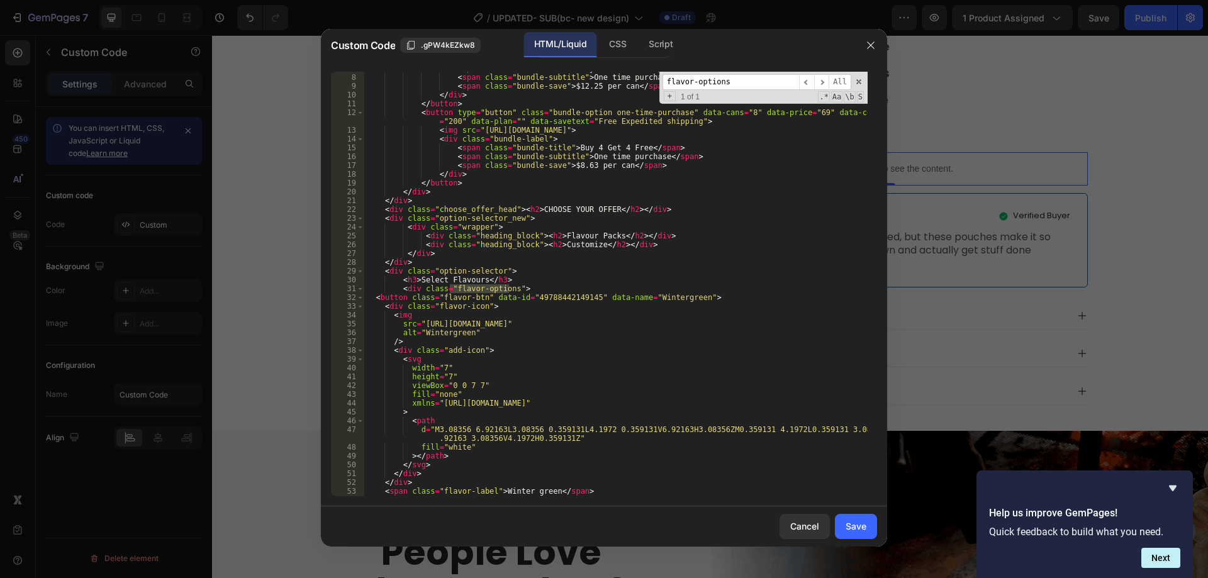
type input "flavor-options"
click at [522, 283] on div "< span class = "bundle-title" > Buy 2 Get 2 Free </ span > < span class = "bund…" at bounding box center [616, 285] width 504 height 442
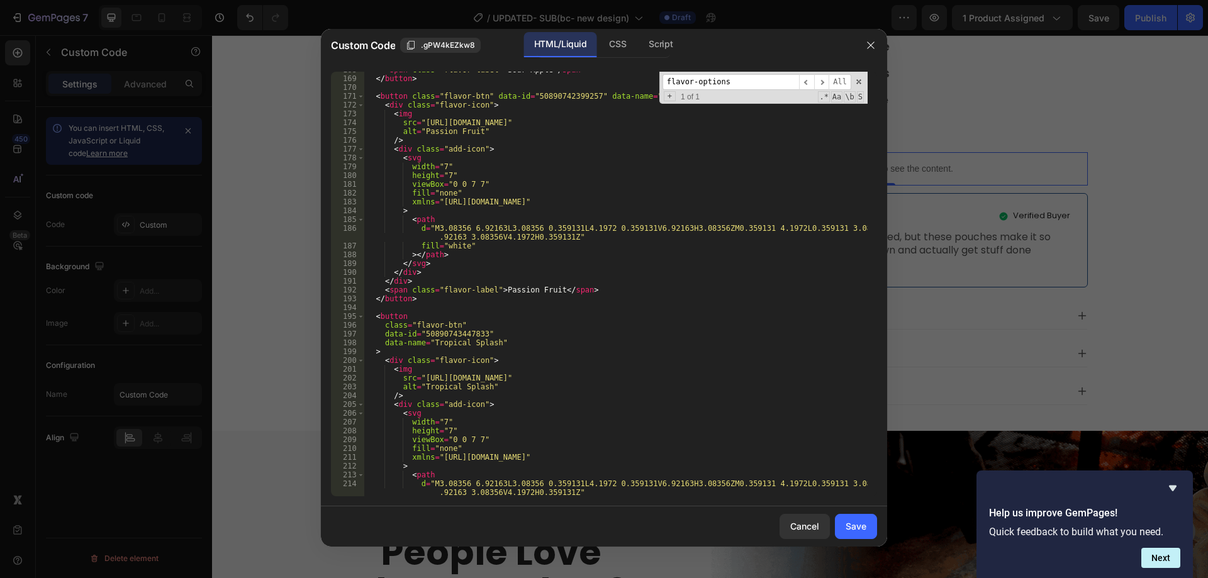
scroll to position [1511, 0]
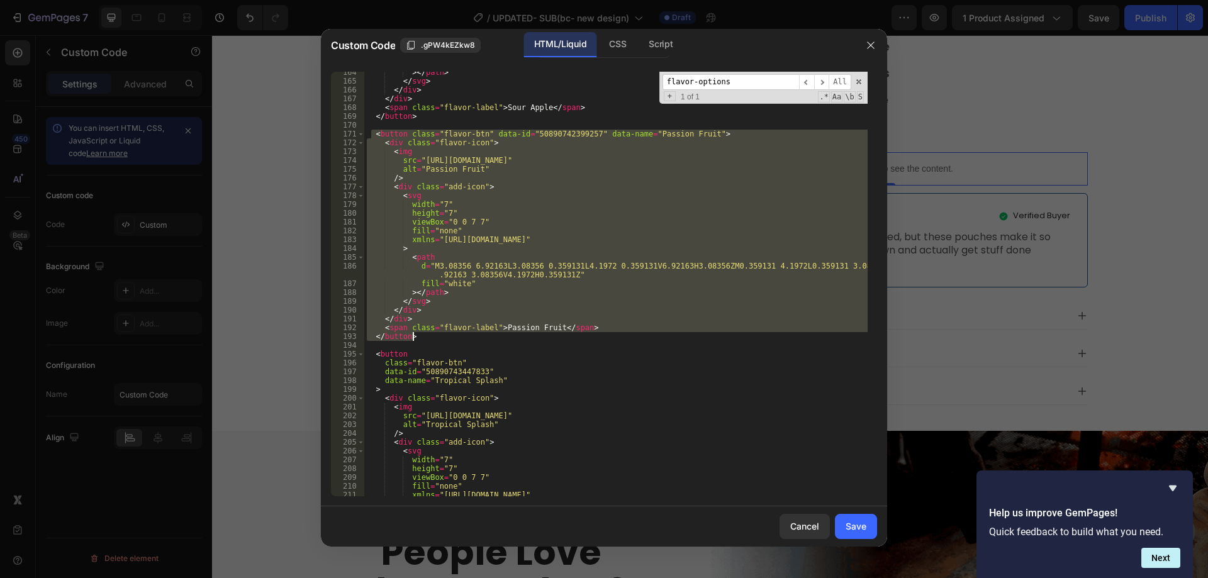
drag, startPoint x: 373, startPoint y: 136, endPoint x: 448, endPoint y: 341, distance: 217.8
click at [448, 341] on div "> </ path > </ svg > </ div > </ div > < span class = "flavor-label" > Sour App…" at bounding box center [616, 289] width 504 height 442
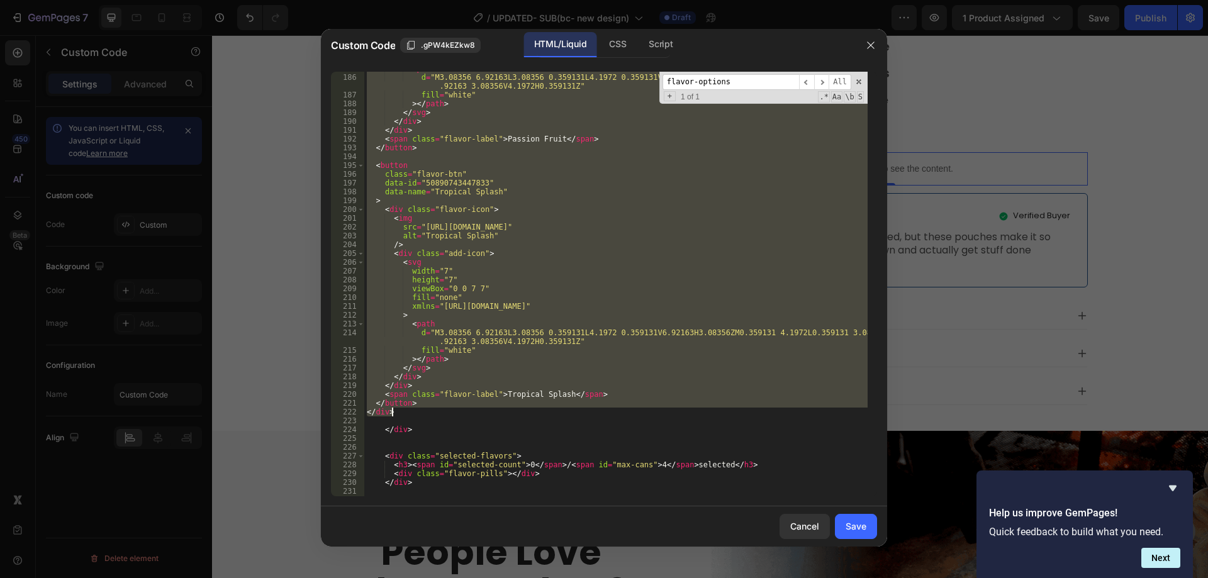
type textarea "<span class="flavor-label">Tropical Splash</span> </button>"
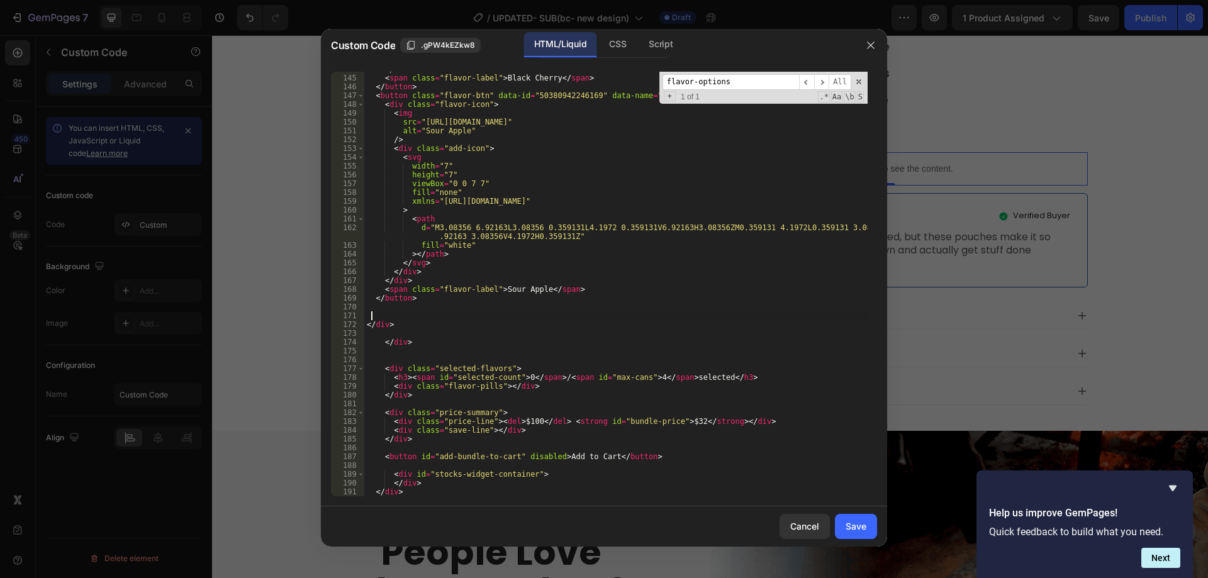
scroll to position [1329, 0]
click at [857, 528] on div "Save" at bounding box center [856, 526] width 21 height 13
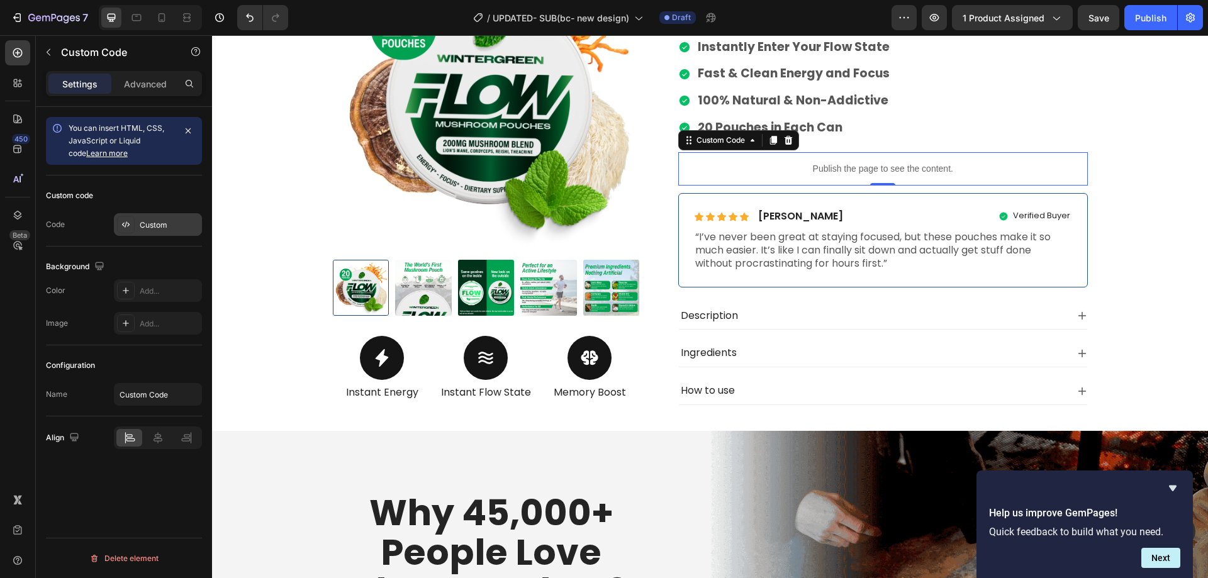
click at [161, 227] on div "Custom" at bounding box center [169, 225] width 59 height 11
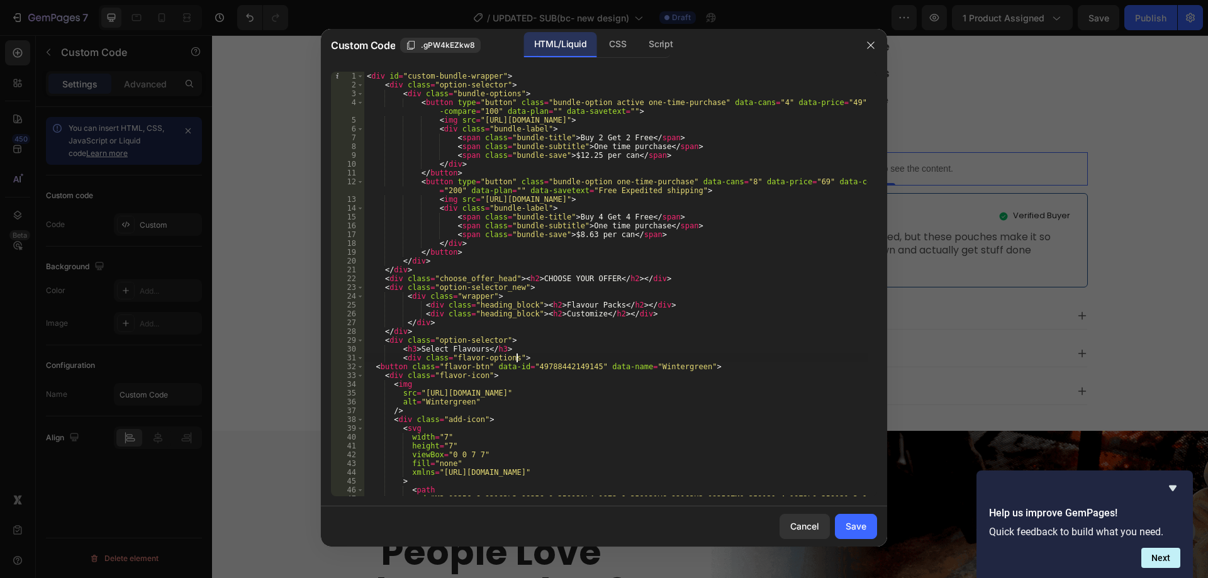
click at [611, 356] on div "< div id = "custom-bundle-wrapper" > < div class = "option-selector" > < div cl…" at bounding box center [616, 297] width 504 height 451
click at [649, 354] on div "< div id = "custom-bundle-wrapper" > < div class = "option-selector" > < div cl…" at bounding box center [616, 297] width 504 height 451
click at [480, 355] on div "< div id = "custom-bundle-wrapper" > < div class = "option-selector" > < div cl…" at bounding box center [616, 297] width 504 height 451
type textarea "<h3>Select Flavour</h3>"
click at [865, 531] on div "Save" at bounding box center [856, 526] width 21 height 13
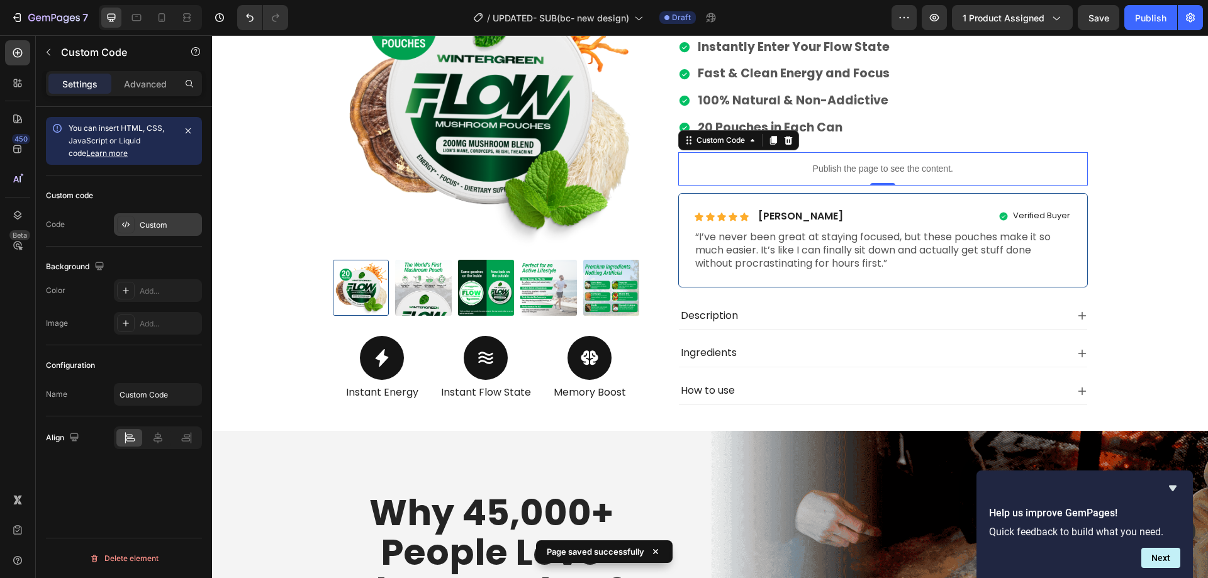
click at [150, 225] on div "Custom" at bounding box center [169, 225] width 59 height 11
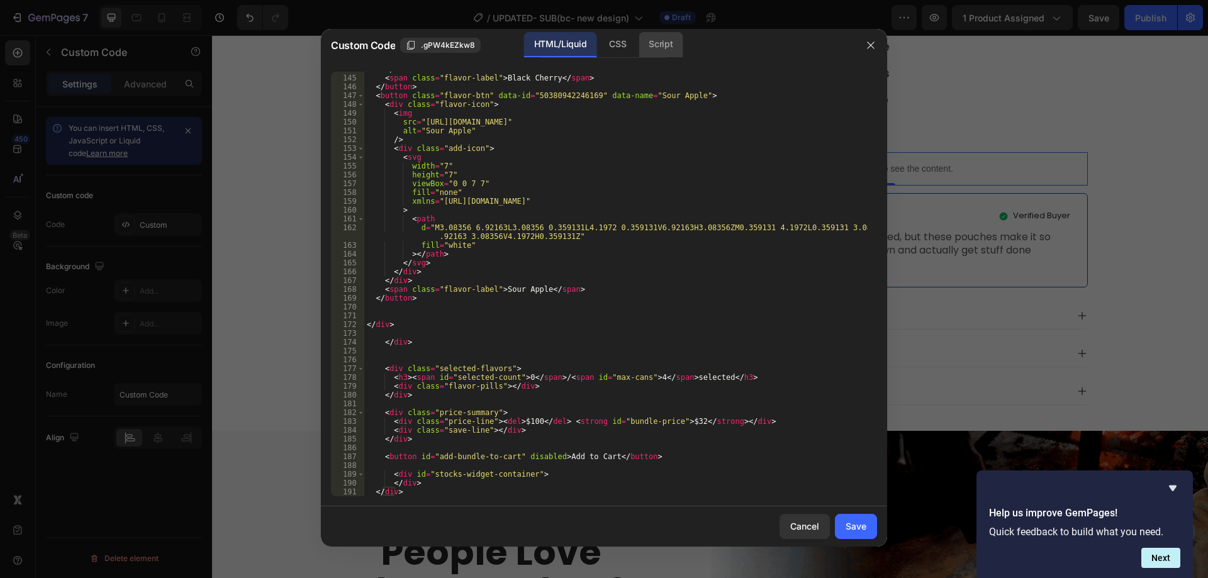
click at [665, 40] on div "Script" at bounding box center [661, 44] width 44 height 25
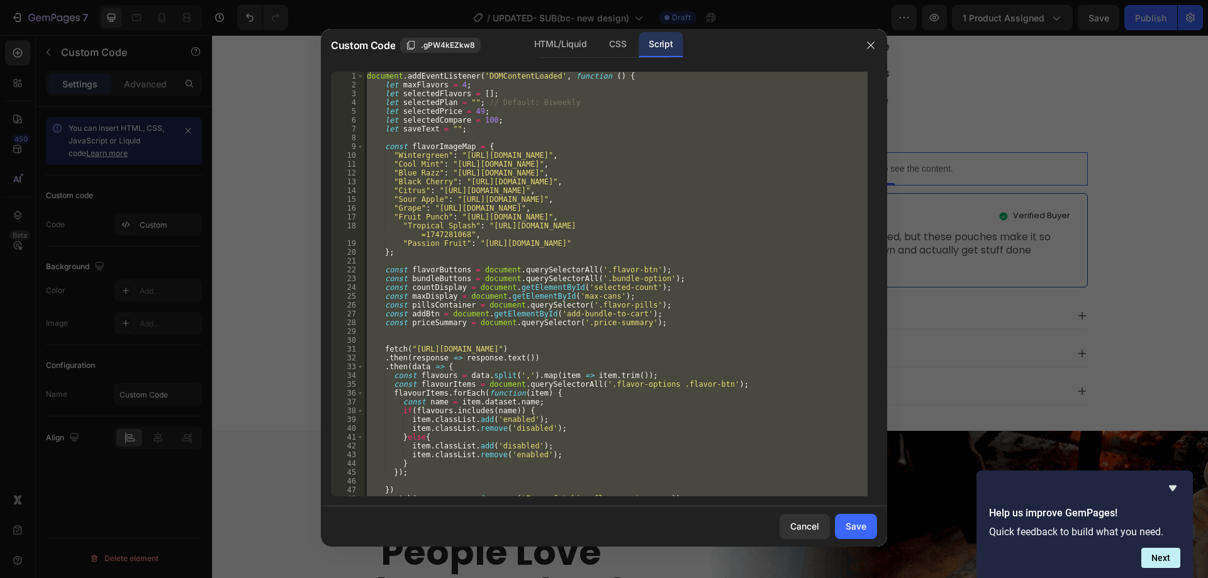
scroll to position [0, 0]
click at [595, 122] on div "document . addEventListener ( 'DOMContentLoaded' , function ( ) { let maxFlavor…" at bounding box center [616, 284] width 504 height 425
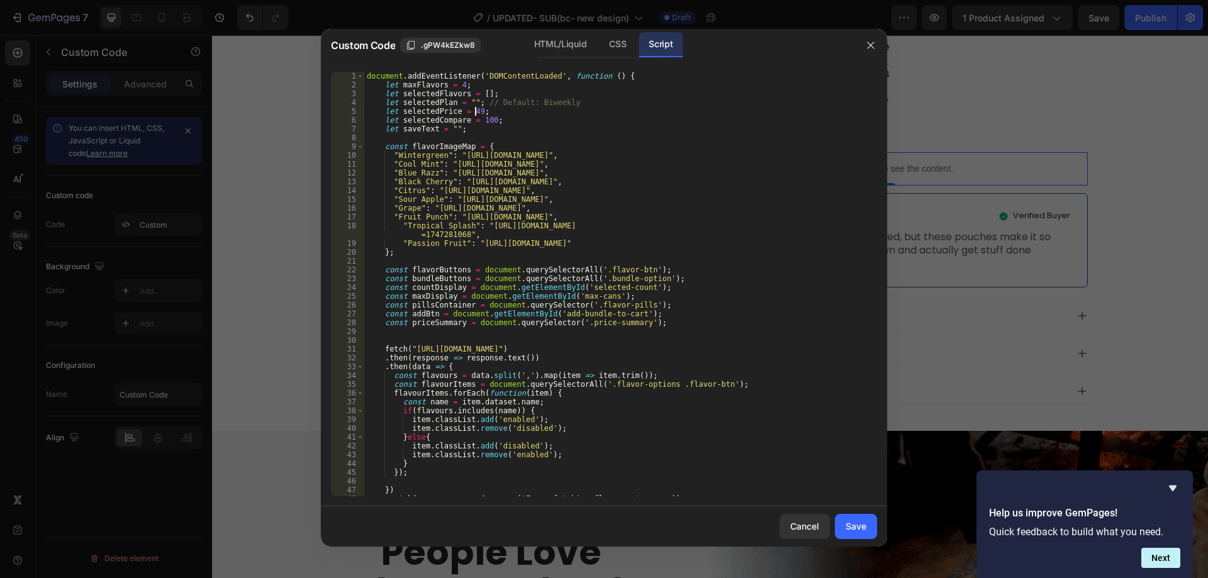
click at [473, 113] on div "document . addEventListener ( 'DOMContentLoaded' , function ( ) { let maxFlavor…" at bounding box center [616, 293] width 504 height 442
click at [505, 110] on div "document . addEventListener ( 'DOMContentLoaded' , function ( ) { let maxFlavor…" at bounding box center [616, 293] width 504 height 442
click at [489, 119] on div "document . addEventListener ( 'DOMContentLoaded' , function ( ) { let maxFlavor…" at bounding box center [616, 293] width 504 height 442
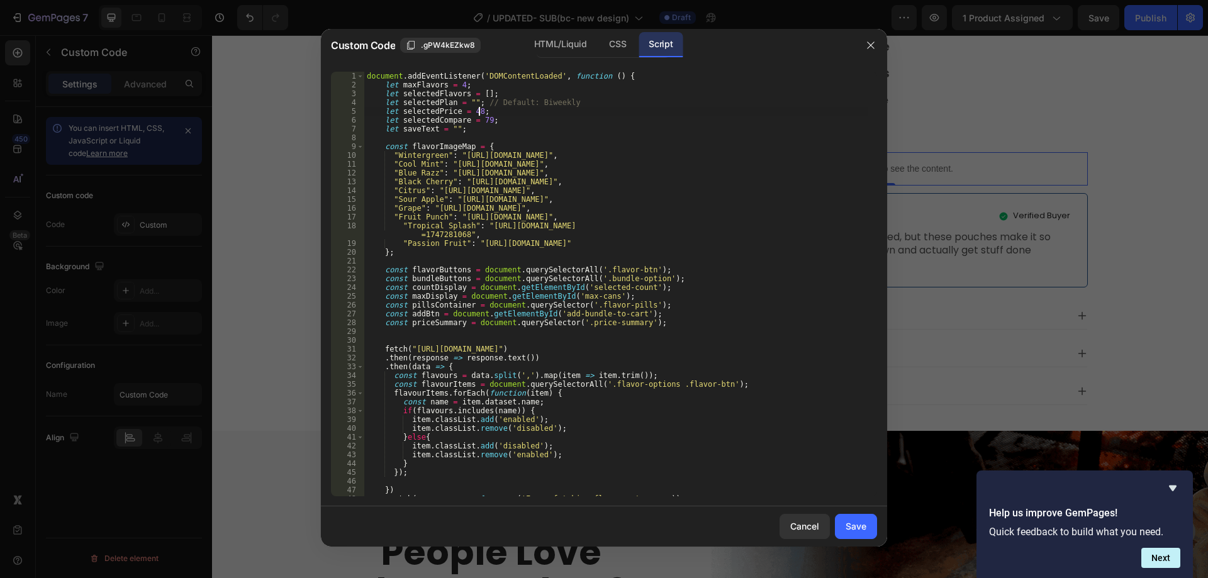
click at [524, 113] on div "document . addEventListener ( 'DOMContentLoaded' , function ( ) { let maxFlavor…" at bounding box center [616, 293] width 504 height 442
type textarea "let selectedPrice = 48;"
click at [552, 112] on div "document . addEventListener ( 'DOMContentLoaded' , function ( ) { let maxFlavor…" at bounding box center [616, 293] width 504 height 442
click at [860, 529] on div "Save" at bounding box center [856, 526] width 21 height 13
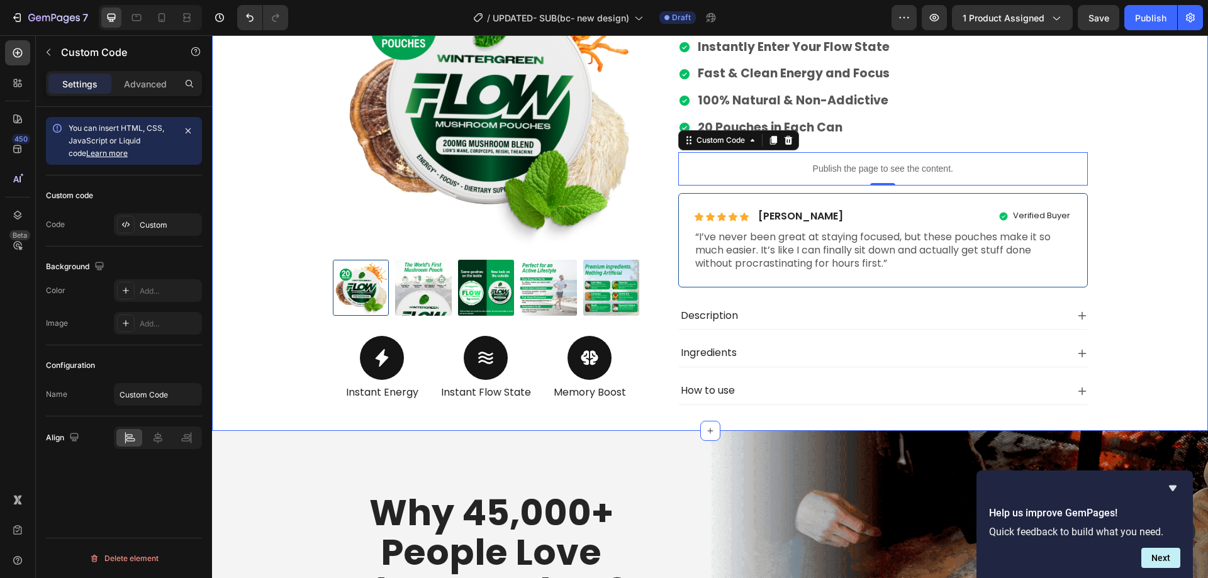
click at [1168, 291] on div "Product Images Icon Instant Energy Text Block Icon Instant Flow State Text Bloc…" at bounding box center [710, 183] width 977 height 476
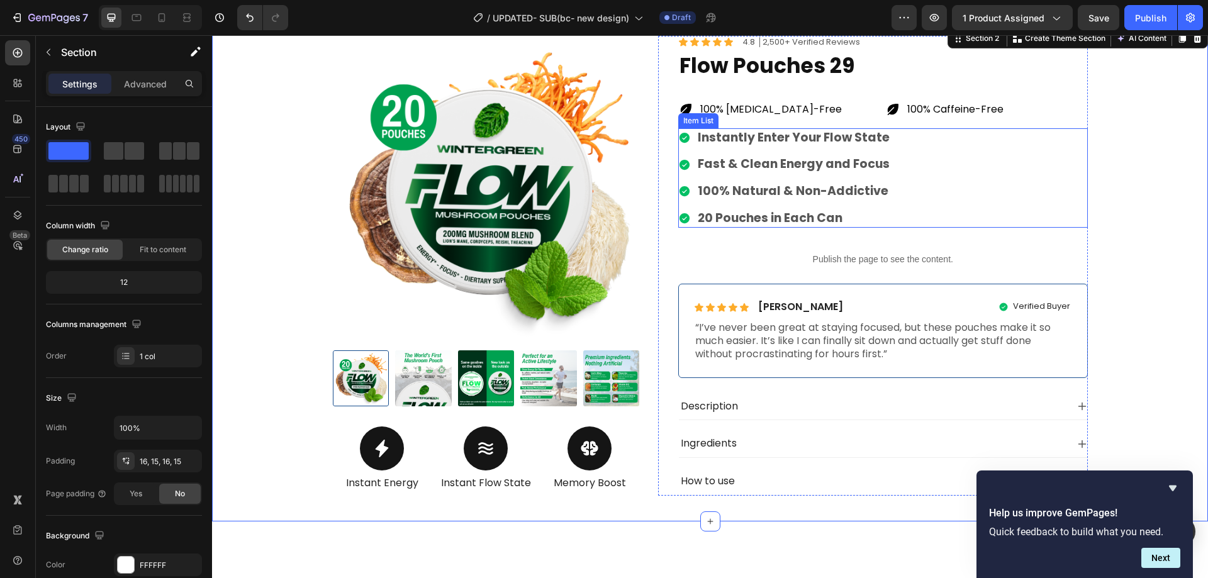
scroll to position [252, 0]
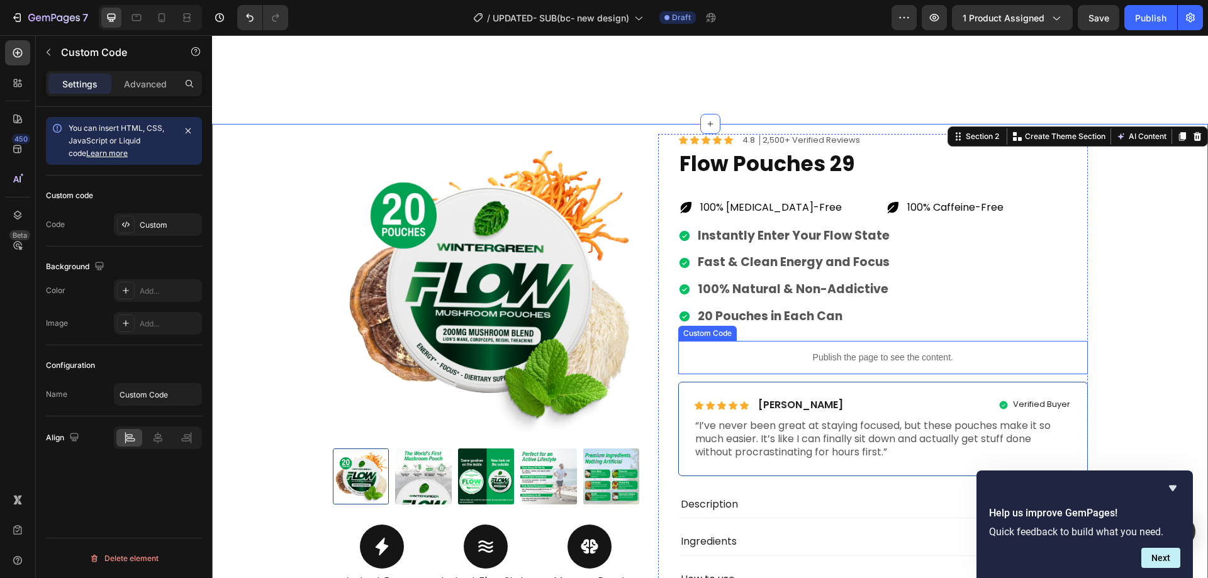
click at [832, 362] on p "Publish the page to see the content." at bounding box center [883, 357] width 410 height 13
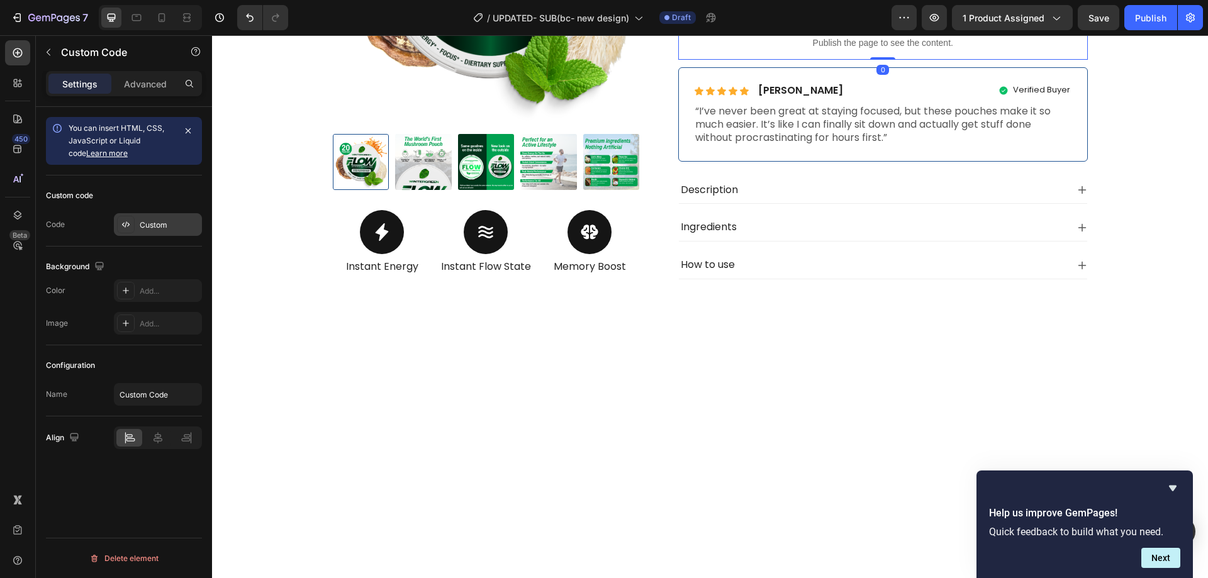
click at [154, 231] on div "Custom" at bounding box center [158, 224] width 88 height 23
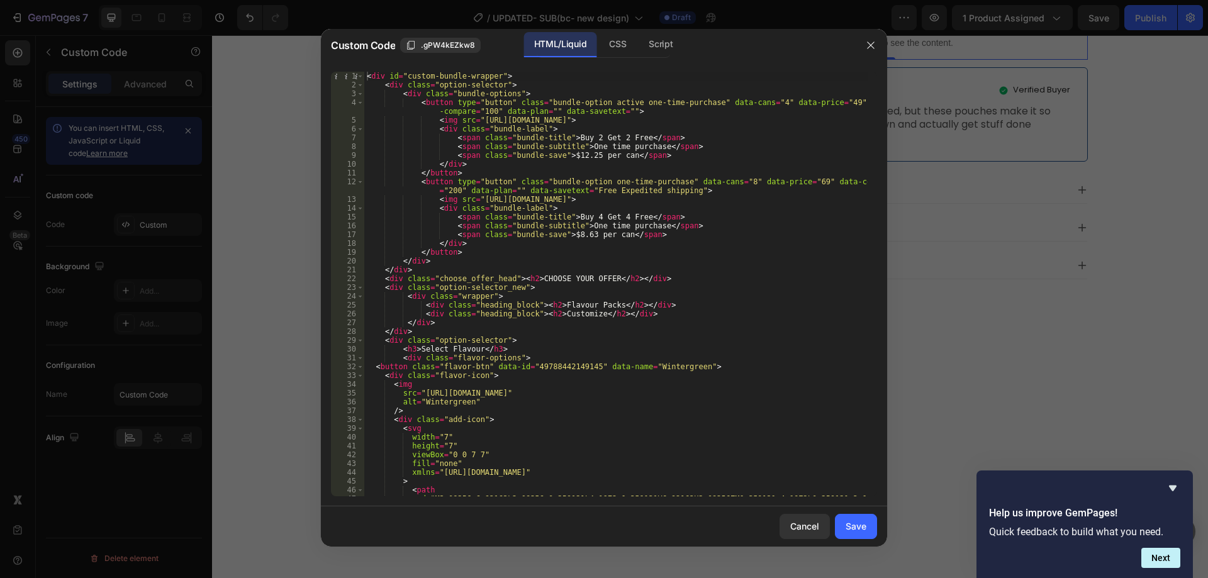
click at [582, 338] on div "< div id = "custom-bundle-wrapper" > < div class = "option-selector" > < div cl…" at bounding box center [616, 297] width 504 height 451
click at [669, 47] on div "Script" at bounding box center [661, 44] width 44 height 25
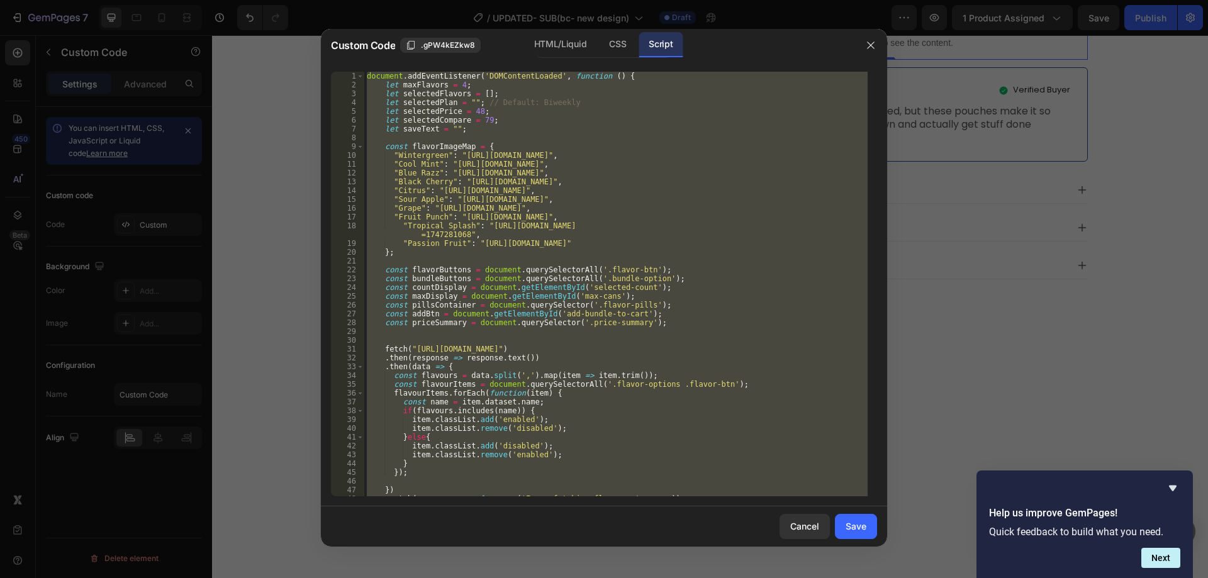
type textarea "});"
click at [599, 335] on div "document . addEventListener ( 'DOMContentLoaded' , function ( ) { let maxFlavor…" at bounding box center [616, 284] width 504 height 425
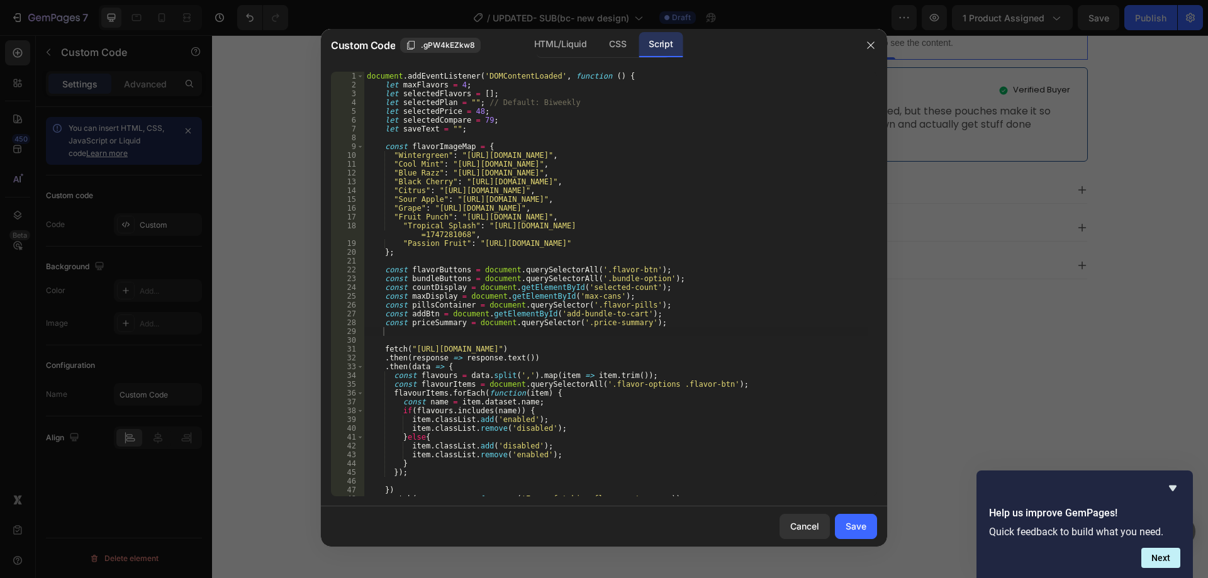
click at [1066, 346] on div at bounding box center [604, 289] width 1208 height 578
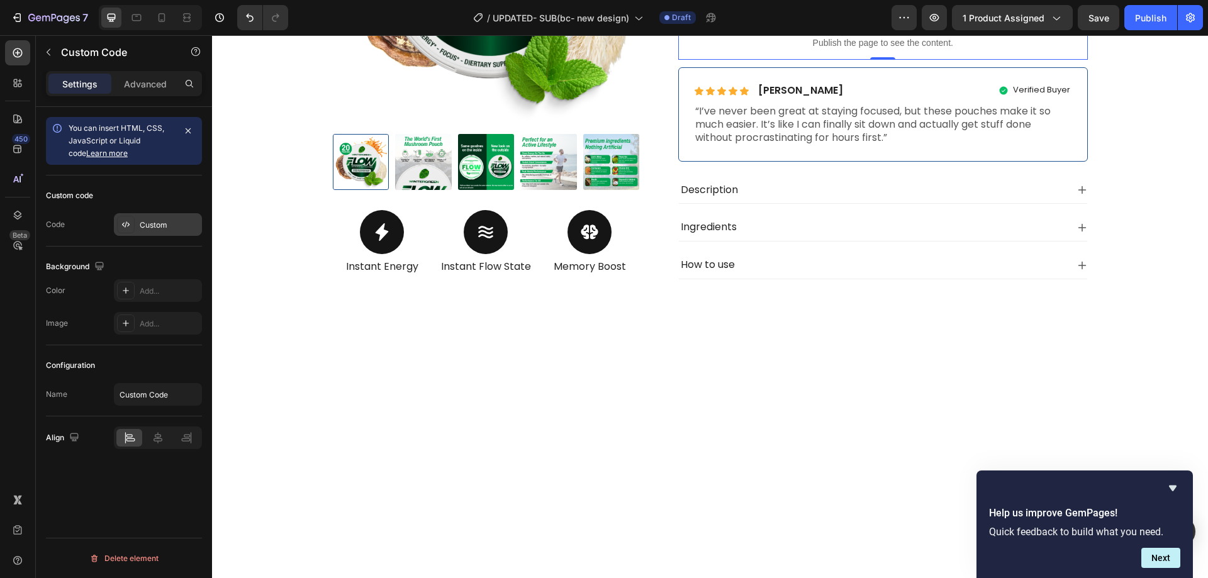
click at [152, 232] on div "Custom" at bounding box center [158, 224] width 88 height 23
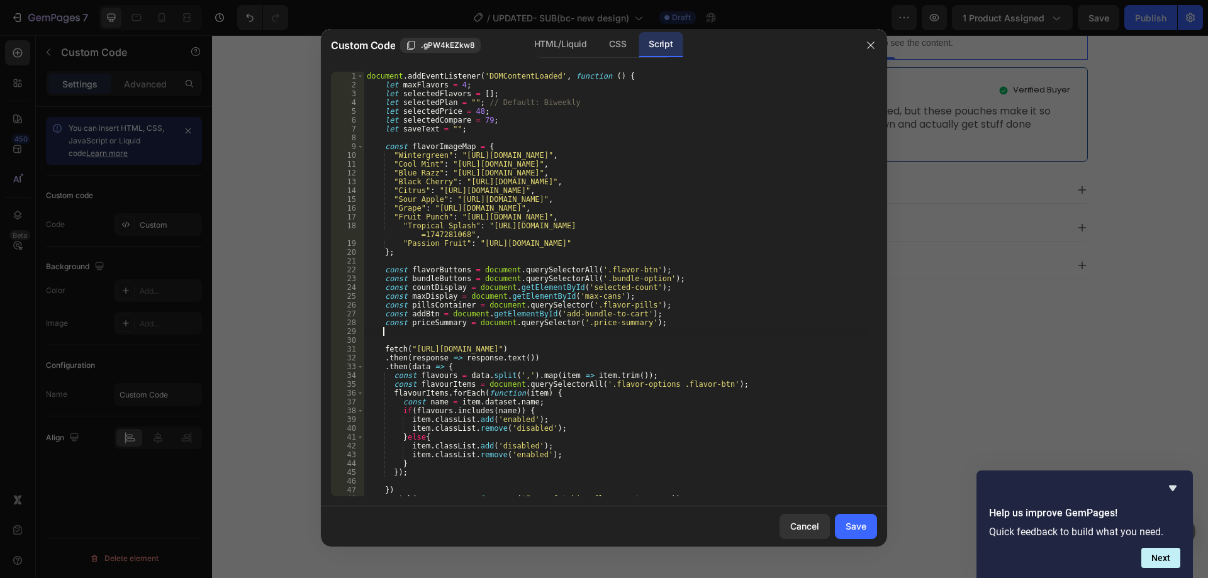
click at [707, 329] on div "document . addEventListener ( 'DOMContentLoaded' , function ( ) { let maxFlavor…" at bounding box center [616, 293] width 504 height 442
click at [600, 258] on div "document . addEventListener ( 'DOMContentLoaded' , function ( ) { let maxFlavor…" at bounding box center [616, 293] width 504 height 442
drag, startPoint x: 481, startPoint y: 120, endPoint x: 541, endPoint y: 123, distance: 59.9
click at [482, 120] on div "document . addEventListener ( 'DOMContentLoaded' , function ( ) { let maxFlavor…" at bounding box center [616, 293] width 504 height 442
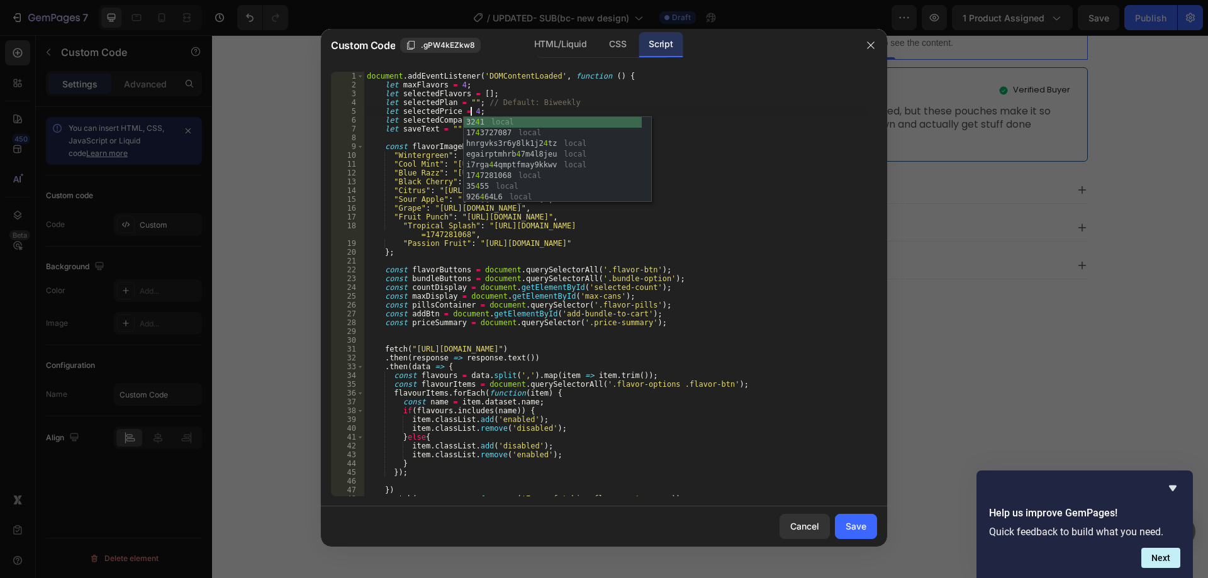
type textarea "let selectedPrice = 49;"
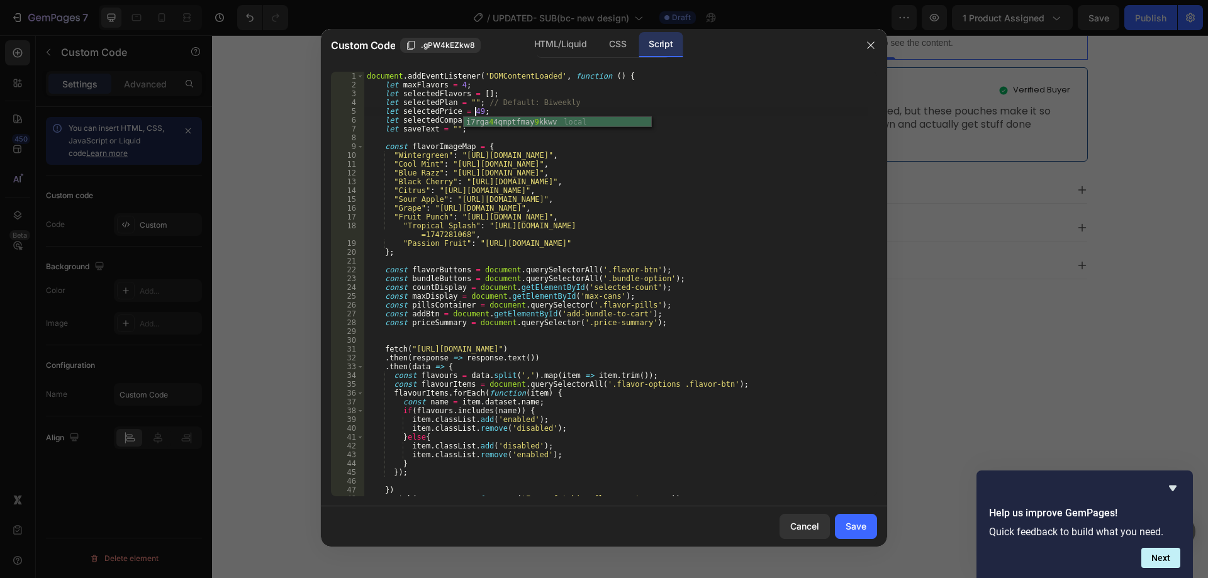
click at [719, 134] on div "document . addEventListener ( 'DOMContentLoaded' , function ( ) { let maxFlavor…" at bounding box center [616, 293] width 504 height 442
click at [849, 529] on div "Save" at bounding box center [856, 526] width 21 height 13
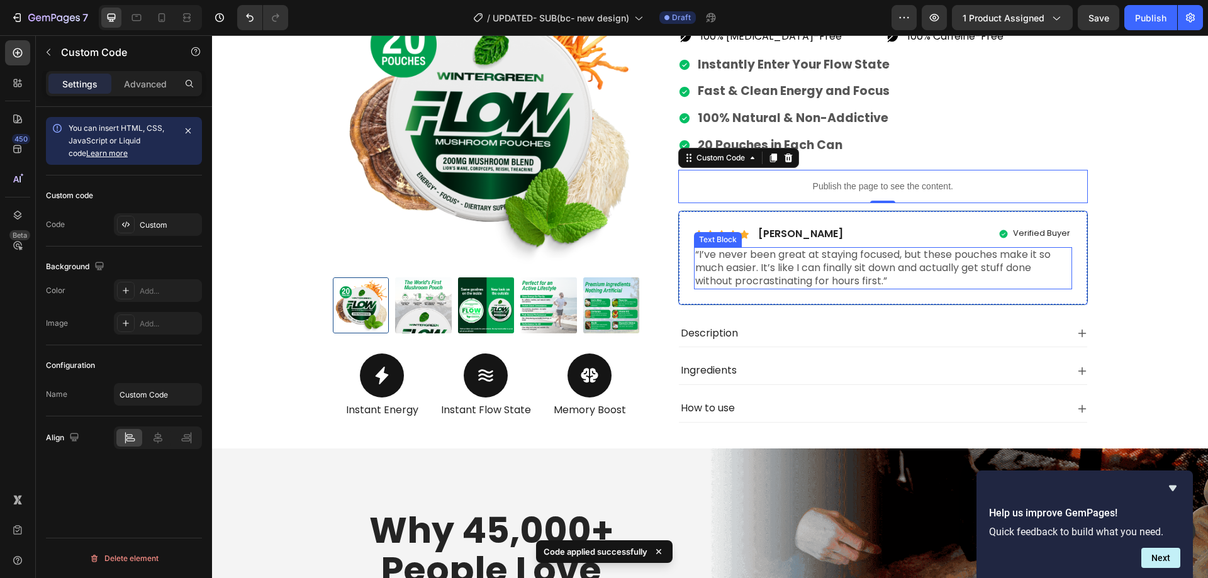
scroll to position [378, 0]
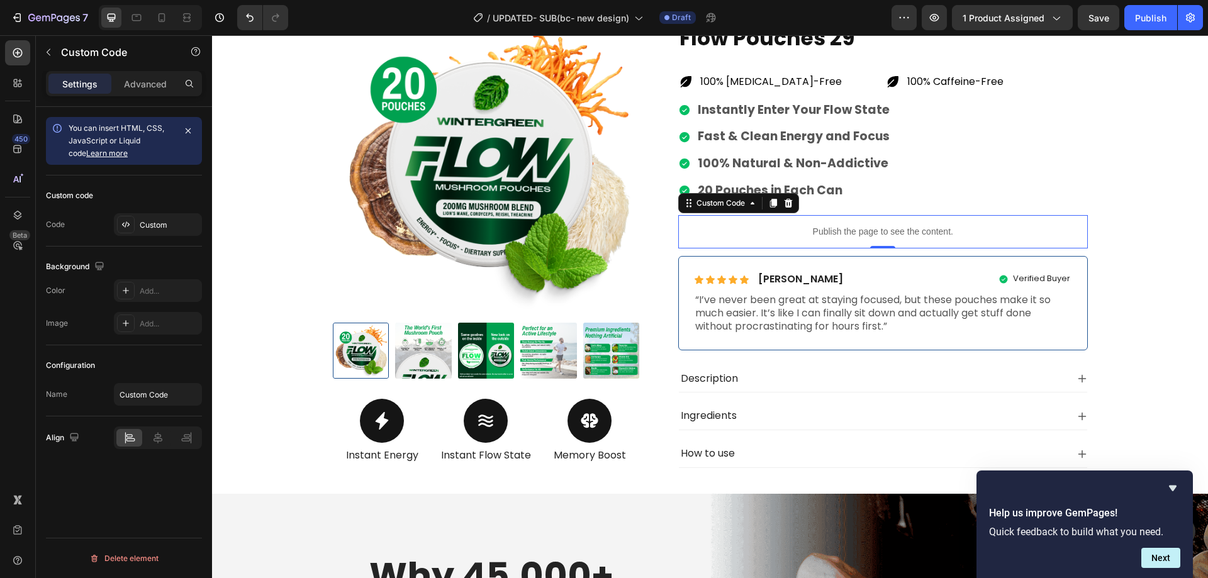
click at [824, 23] on div "/ UPDATED- SUB(bc- new design) Draft" at bounding box center [595, 17] width 594 height 25
click at [140, 227] on div "Custom" at bounding box center [169, 225] width 59 height 11
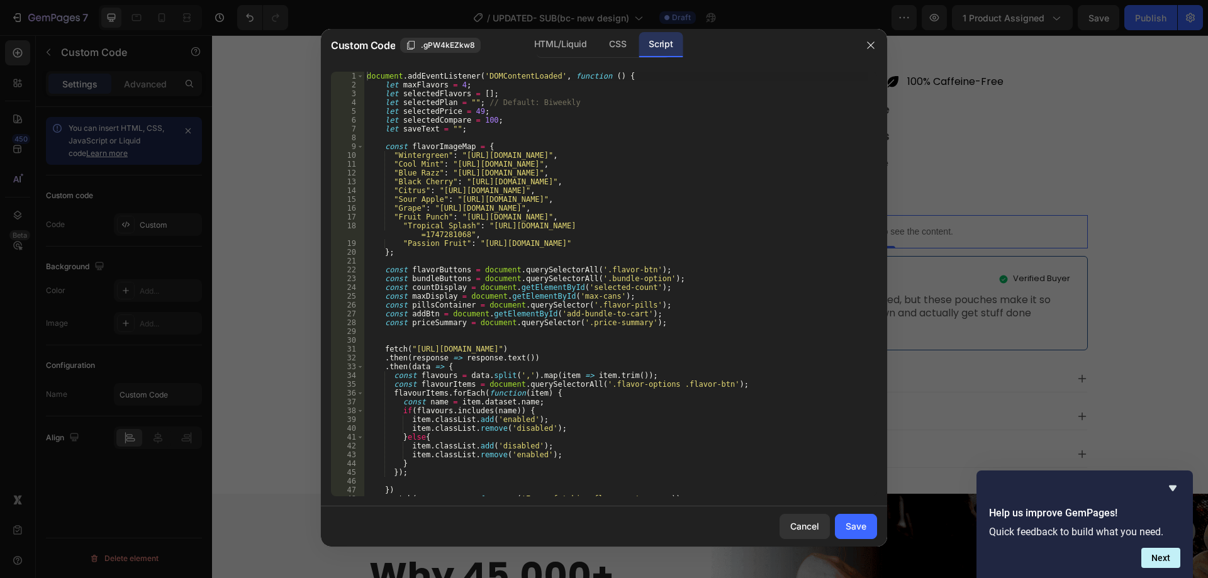
click at [501, 109] on div "document . addEventListener ( 'DOMContentLoaded' , function ( ) { let maxFlavor…" at bounding box center [616, 293] width 504 height 442
click at [513, 120] on div "document . addEventListener ( 'DOMContentLoaded' , function ( ) { let maxFlavor…" at bounding box center [616, 293] width 504 height 442
click at [551, 103] on div "document . addEventListener ( 'DOMContentLoaded' , function ( ) { let maxFlavor…" at bounding box center [616, 293] width 504 height 442
click at [585, 108] on div "document . addEventListener ( 'DOMContentLoaded' , function ( ) { let maxFlavor…" at bounding box center [616, 293] width 504 height 442
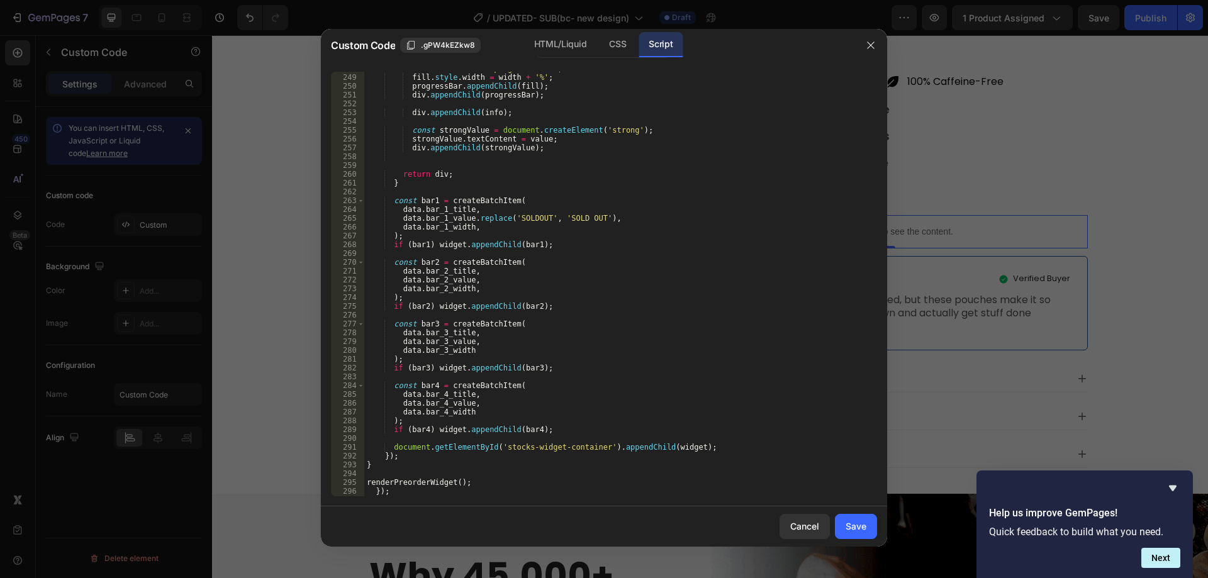
scroll to position [2236, 0]
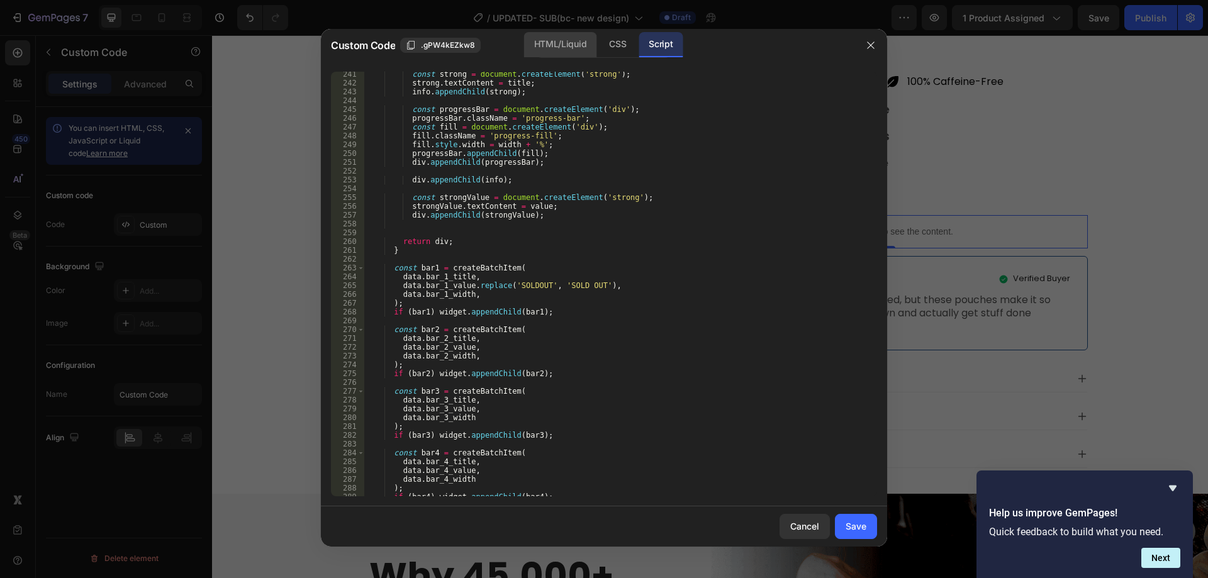
click at [551, 43] on div "HTML/Liquid" at bounding box center [560, 44] width 72 height 25
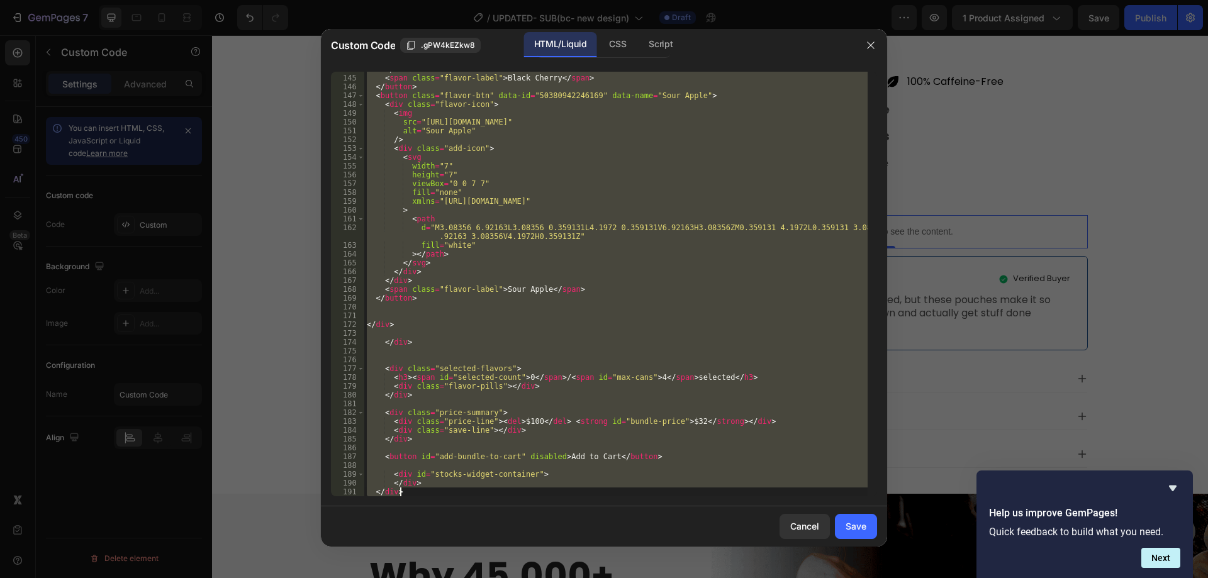
click at [706, 343] on div "</ div > < span class = "flavor-label" > Black Cherry </ span > </ button > < b…" at bounding box center [616, 284] width 504 height 425
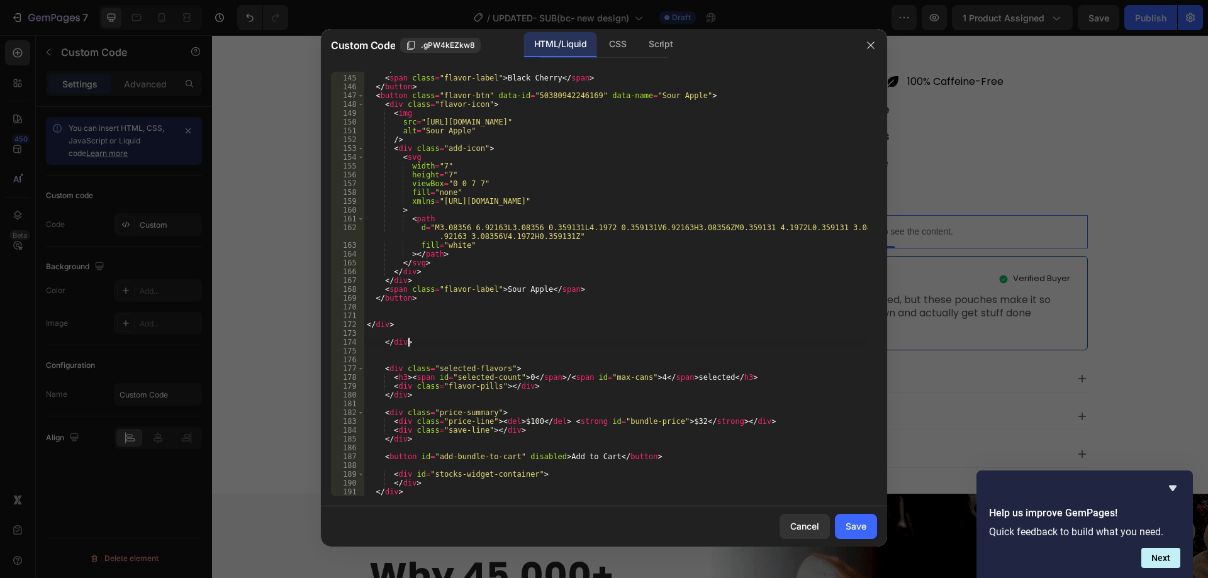
click at [558, 473] on div "</ div > < span class = "flavor-label" > Black Cherry </ span > </ button > < b…" at bounding box center [616, 286] width 504 height 442
drag, startPoint x: 433, startPoint y: 457, endPoint x: 507, endPoint y: 455, distance: 73.7
click at [507, 455] on div "</ div > < span class = "flavor-label" > Black Cherry </ span > </ button > < b…" at bounding box center [616, 286] width 504 height 442
click at [663, 40] on div "Script" at bounding box center [661, 44] width 44 height 25
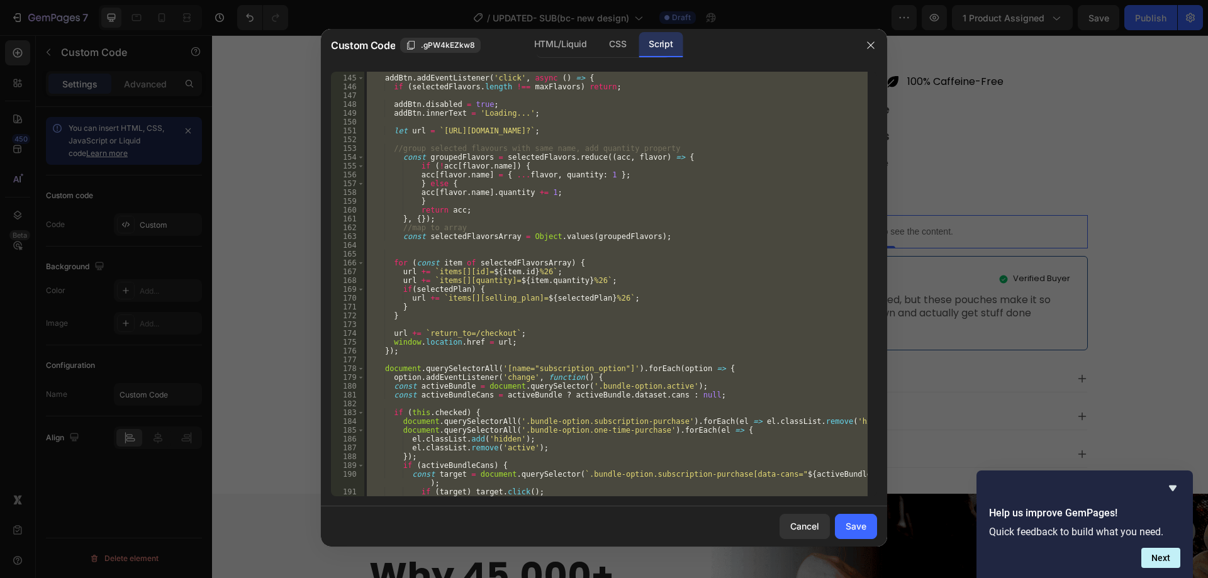
click at [651, 273] on div "addBtn . addEventListener ( 'click' , async ( ) => { if ( selectedFlavors . len…" at bounding box center [616, 284] width 504 height 425
type textarea "url += `items[][id]=${item.id}%26`;"
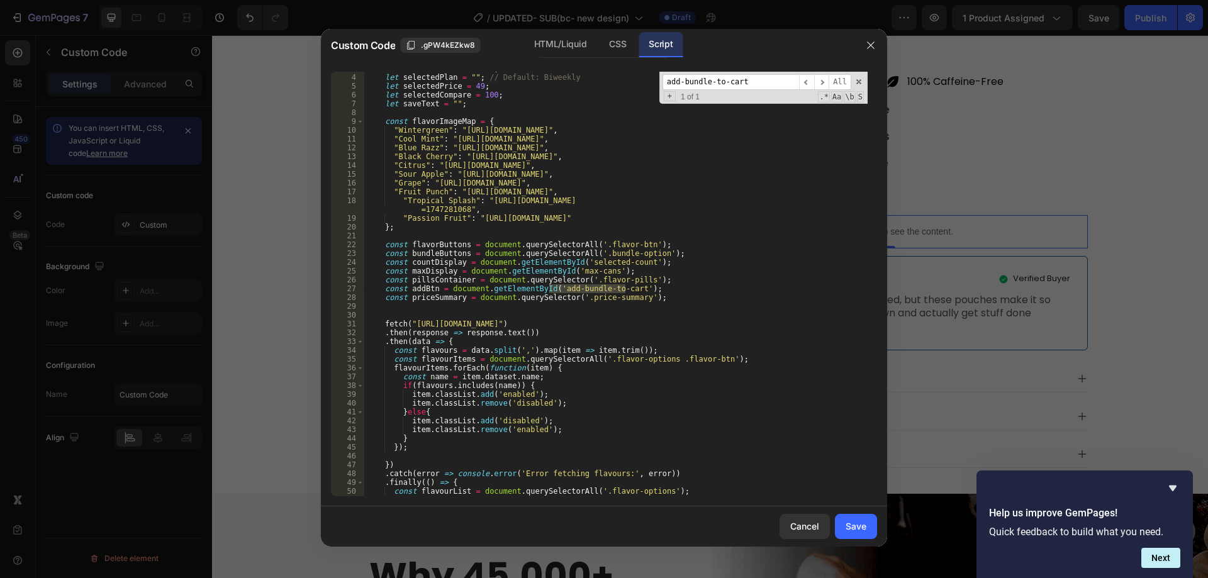
scroll to position [26, 0]
type input "add-bundle-to-cart"
type textarea "const addBtn = document.getElementById('add-bundle-to-cart');"
click at [416, 289] on div "let selectedFlavors = [ ] ; let selectedPlan = "" ; // Default: Biweekly let se…" at bounding box center [616, 285] width 504 height 442
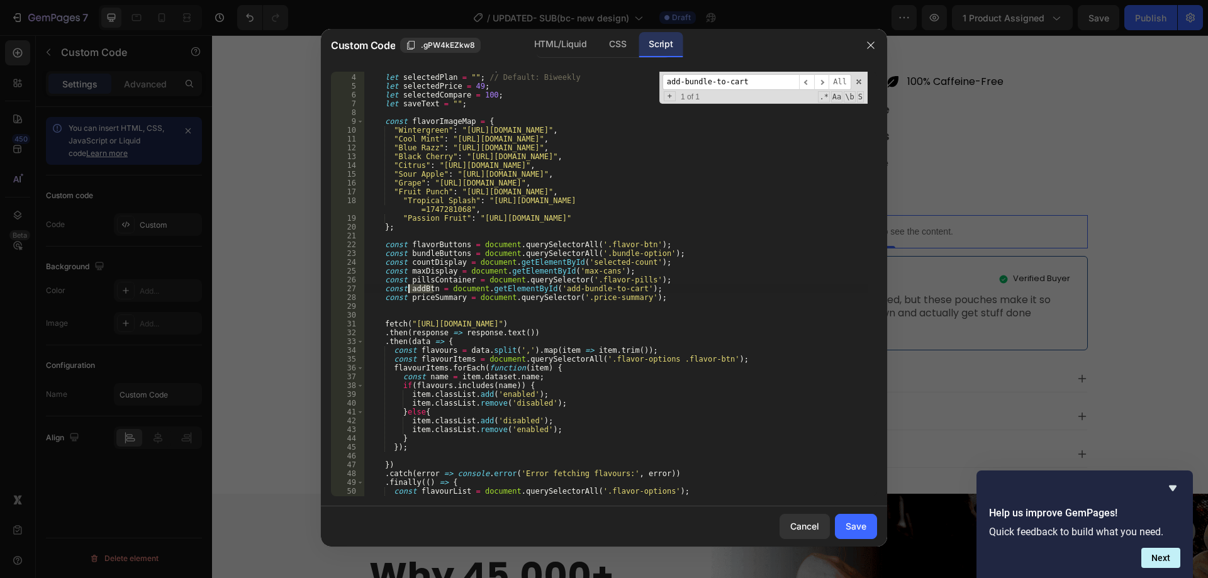
type input "addBtn"
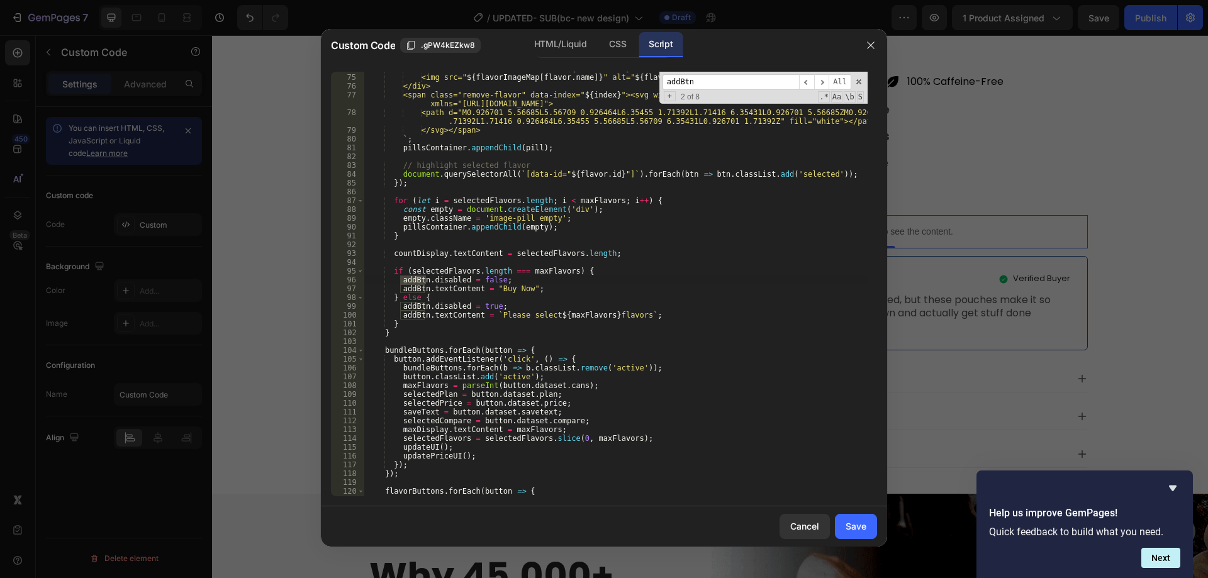
scroll to position [669, 0]
click at [594, 313] on div "<div class="flavor-icon" data-name=" ${ flavor . name } "> <img src=" ${ flavor…" at bounding box center [616, 285] width 504 height 442
click at [555, 46] on div "HTML/Liquid" at bounding box center [560, 44] width 72 height 25
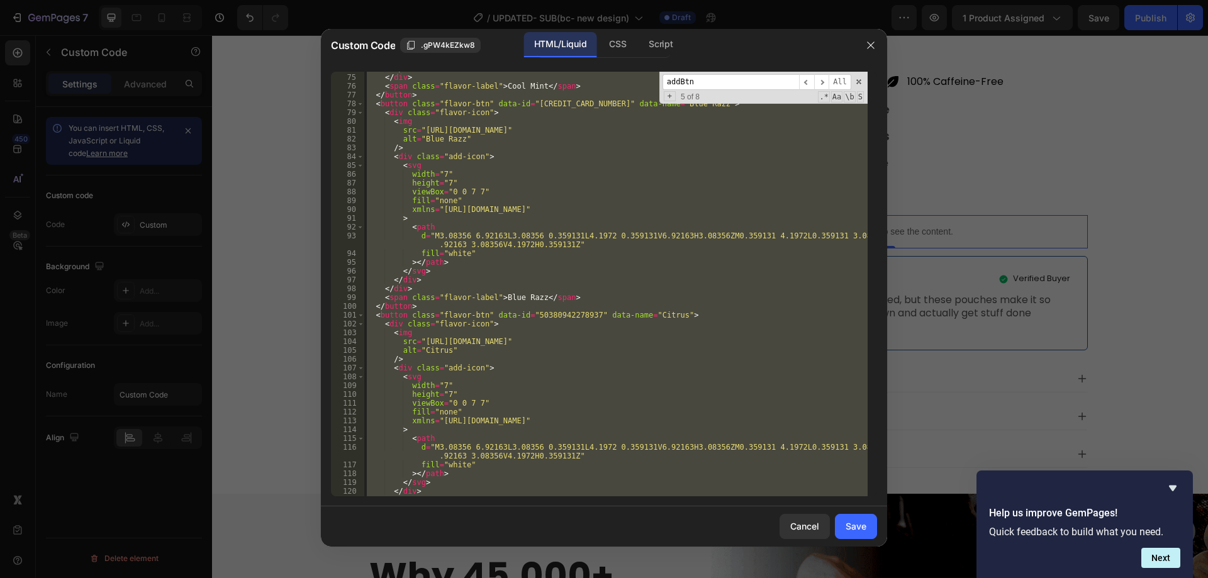
click at [590, 313] on div "</ div > </ div > < span class = "flavor-label" > Cool Mint </ span > </ button…" at bounding box center [616, 284] width 504 height 425
type textarea "<button class="flavor-btn" data-id="50380942278937" data-name="Citrus">"
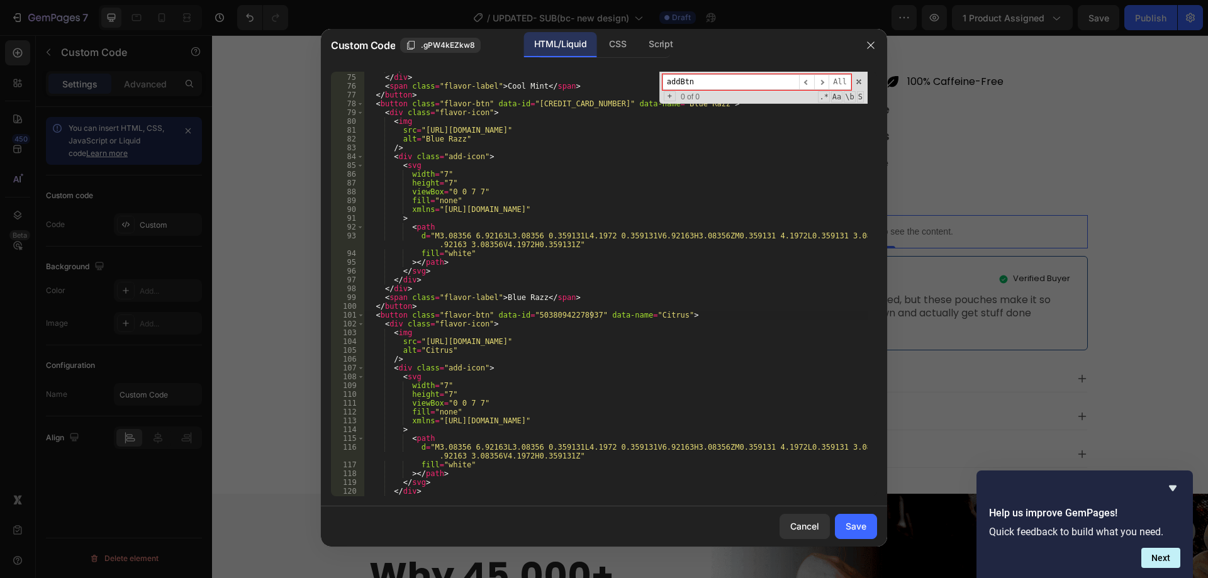
paste input "price-summary"
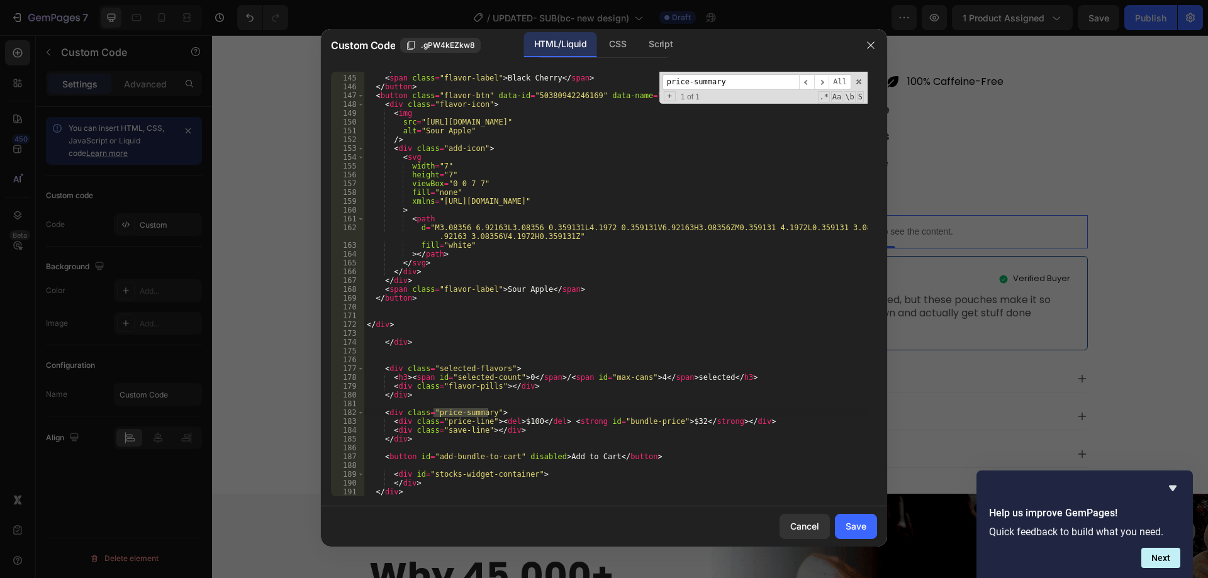
type input "price-summary"
click at [1139, 147] on div at bounding box center [604, 289] width 1208 height 578
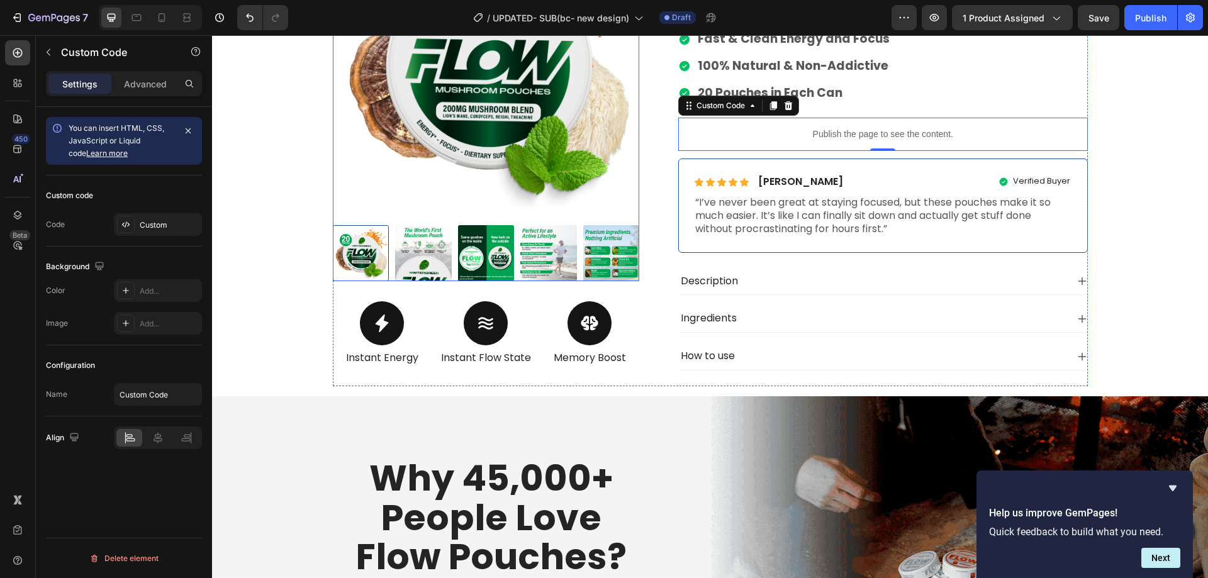
scroll to position [504, 0]
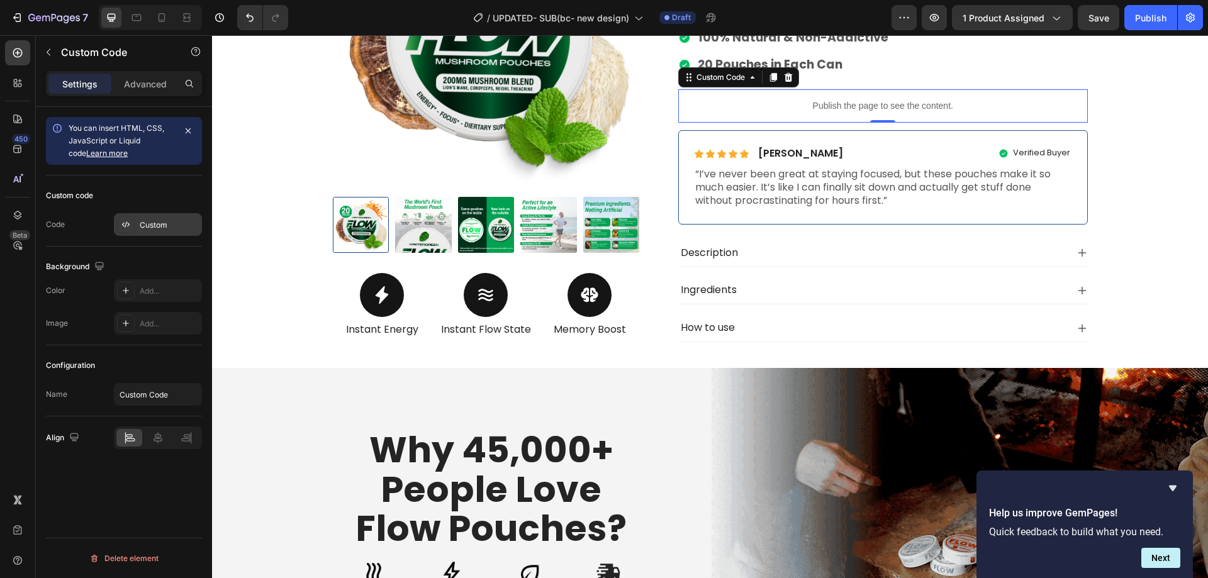
click at [133, 226] on div at bounding box center [126, 225] width 18 height 18
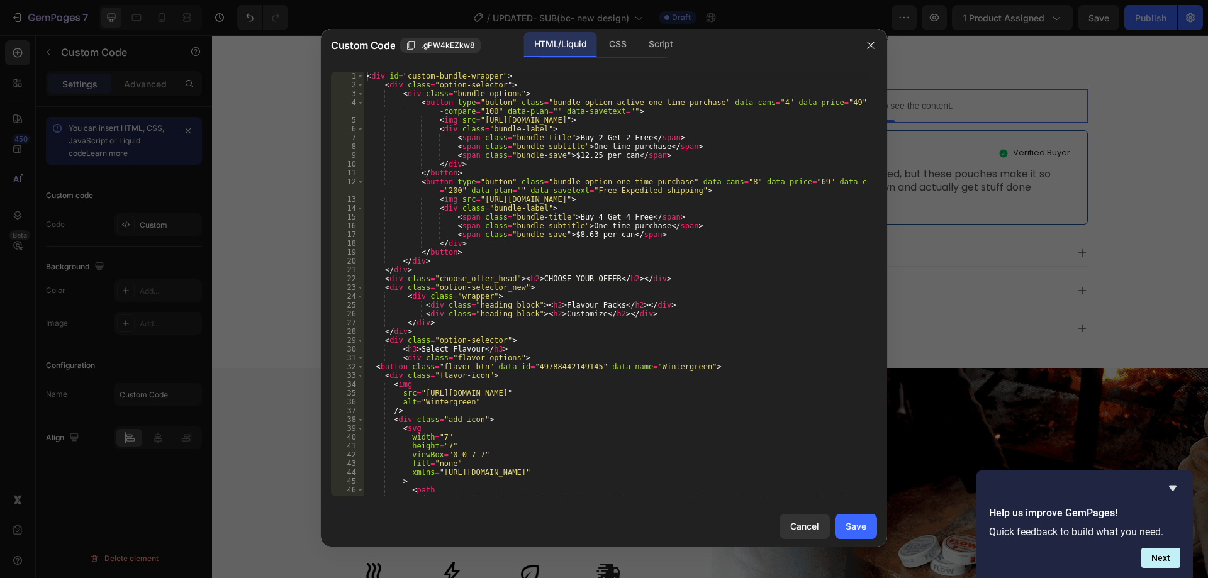
type textarea "</div>"
click at [620, 271] on div "< div id = "custom-bundle-wrapper" > < div class = "option-selector" > < div cl…" at bounding box center [616, 297] width 504 height 451
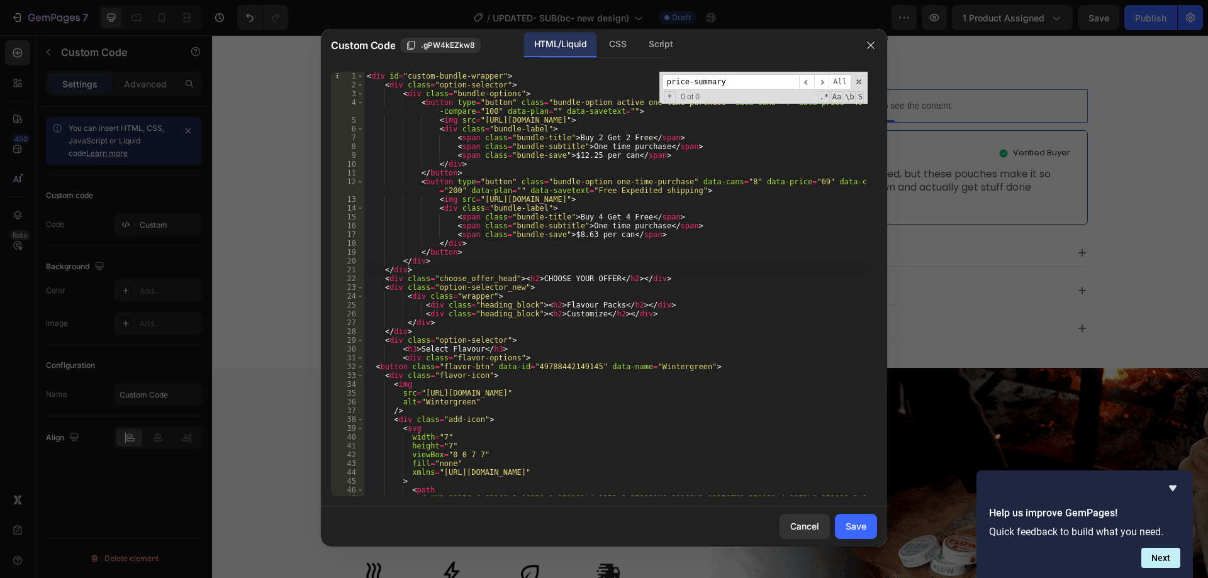
scroll to position [1329, 0]
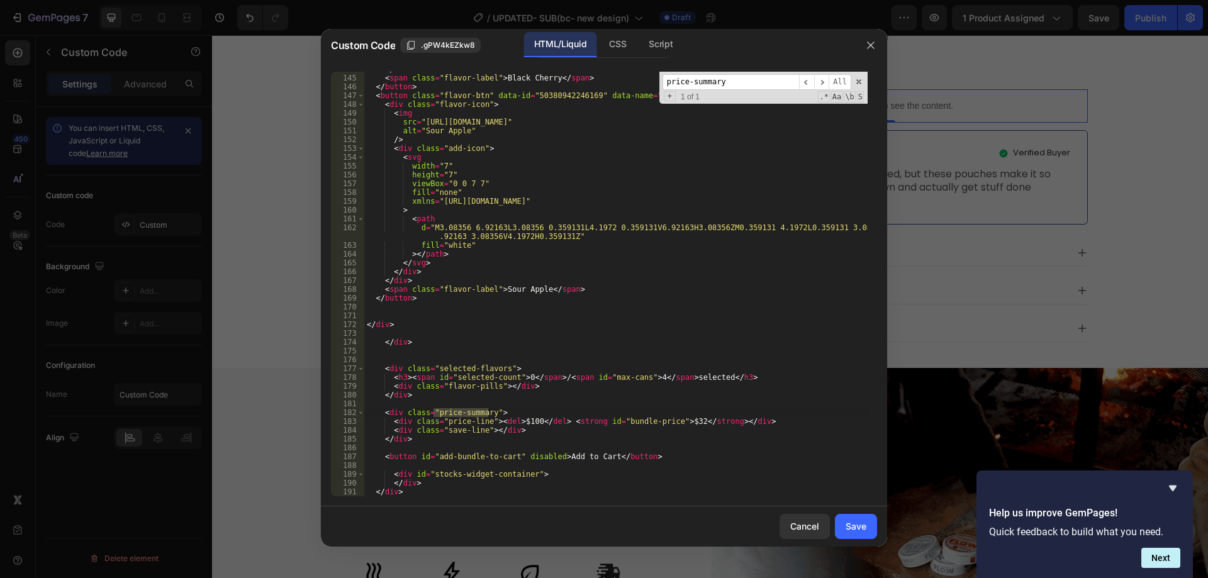
type input "price-summary"
click at [395, 405] on div "</ div > < span class = "flavor-label" > Black Cherry </ span > </ button > < b…" at bounding box center [616, 286] width 504 height 442
type textarea "<div class=""></div>"
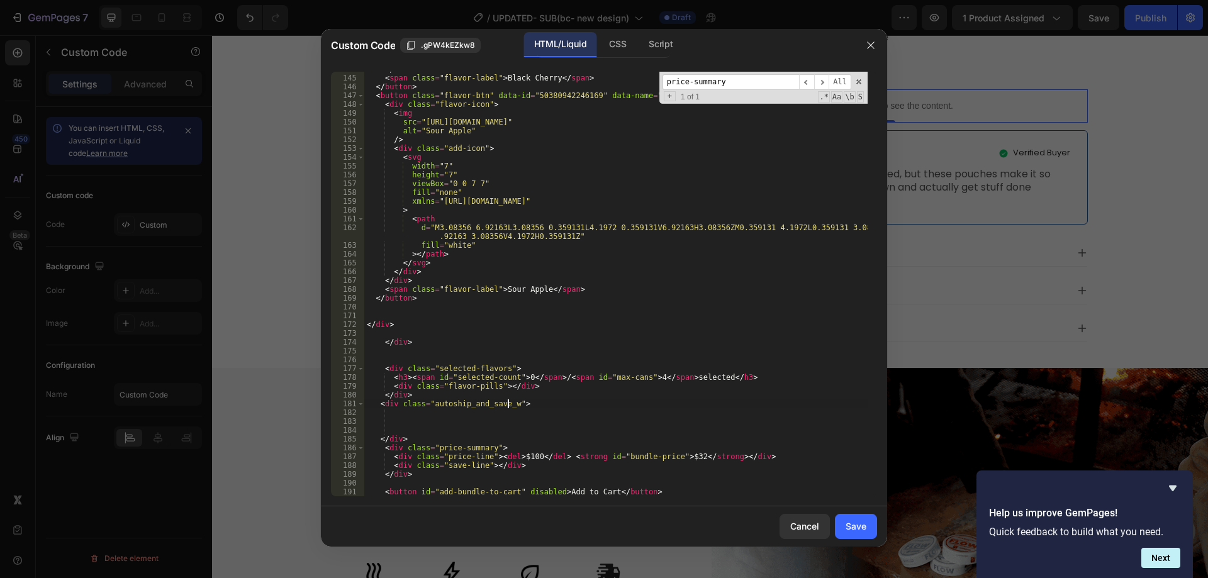
scroll to position [0, 12]
type textarea "<div class="autoship_and_save_wrap">"
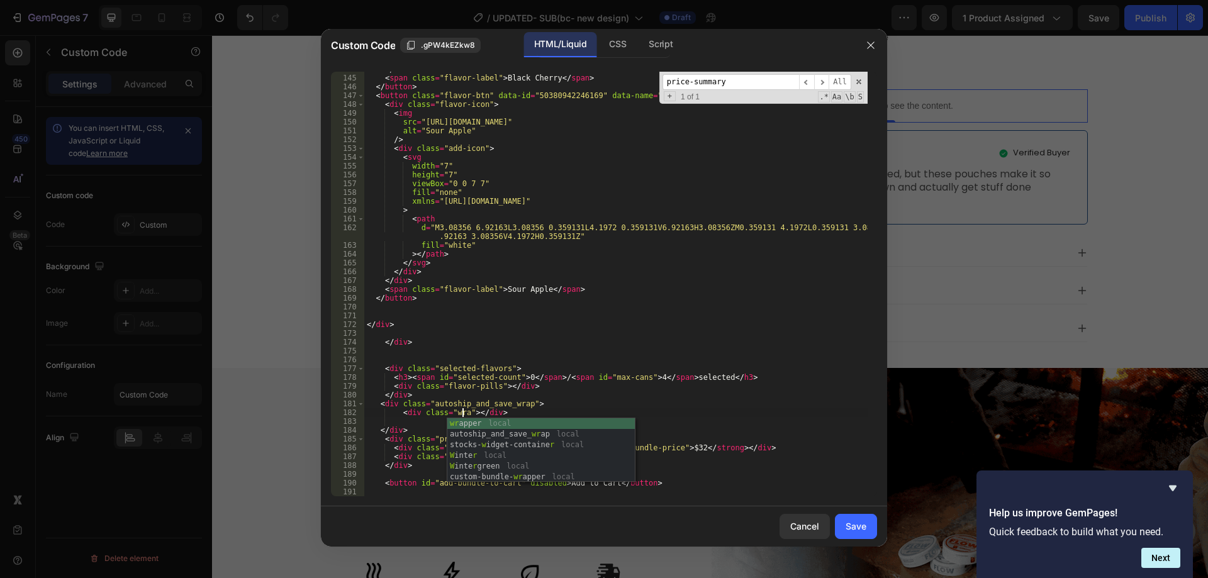
scroll to position [0, 8]
type textarea "<div class="wrapper"></div>"
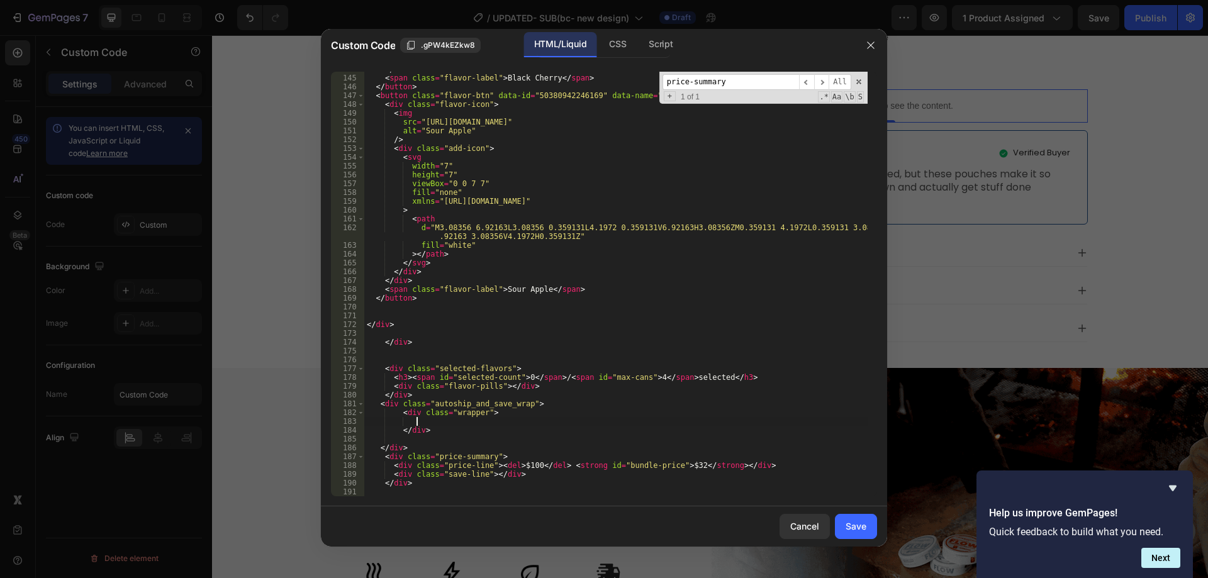
type textarea "</div>"
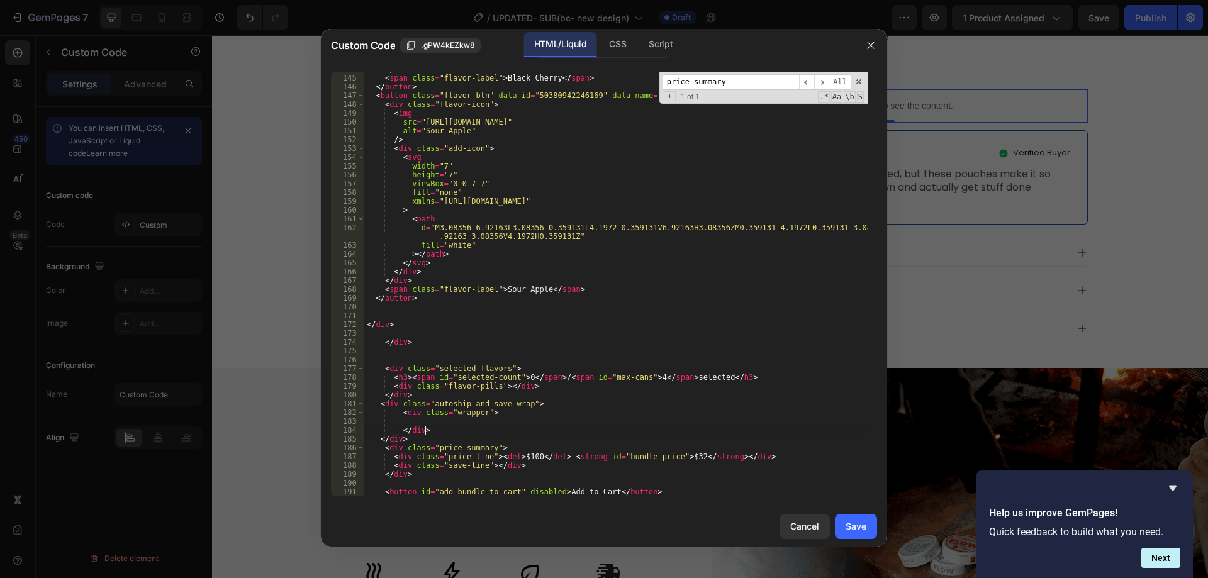
type textarea "</div>"
click at [434, 420] on div "</ div > < span class = "flavor-label" > Black Cherry </ span > </ button > < b…" at bounding box center [616, 286] width 504 height 442
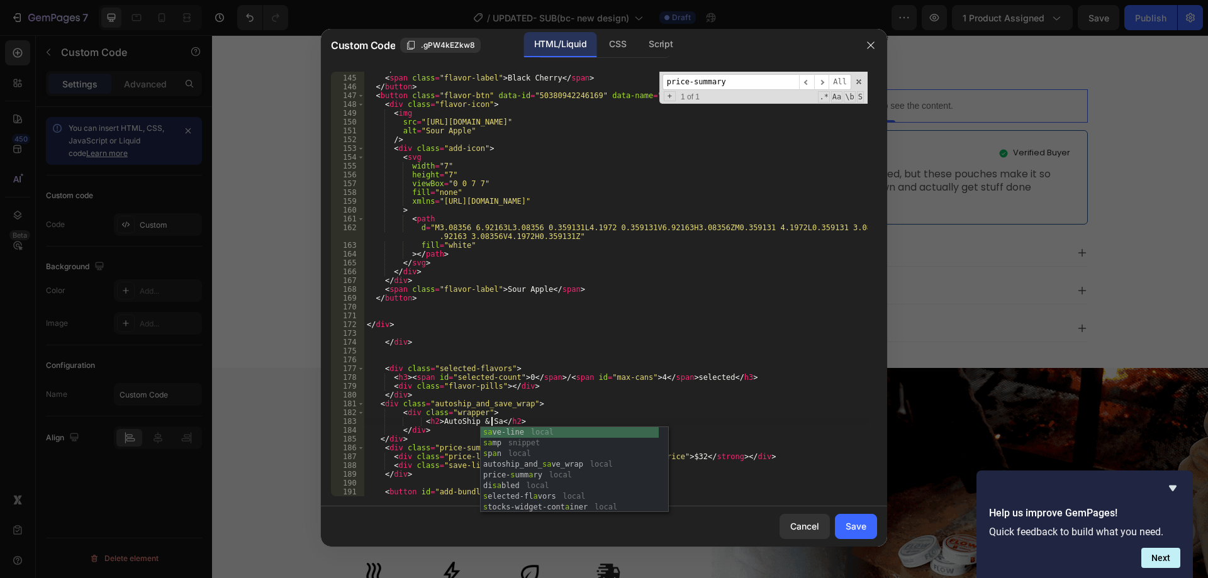
scroll to position [0, 11]
type textarea "<h2>AutoShip & Save</h2>"
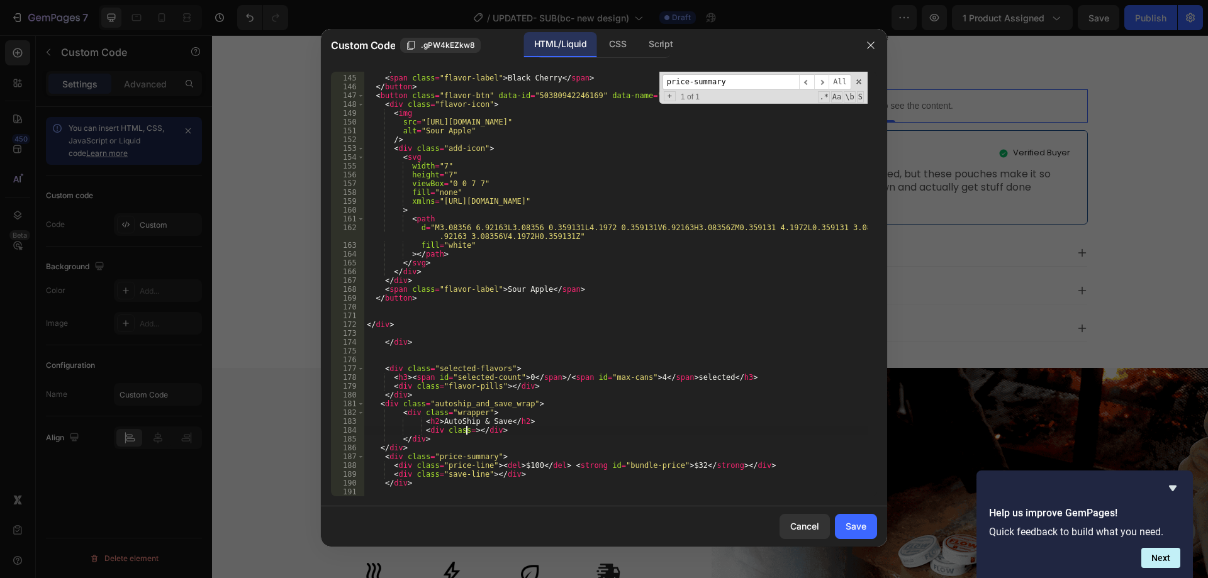
scroll to position [0, 8]
type textarea "<div class=""></div>"
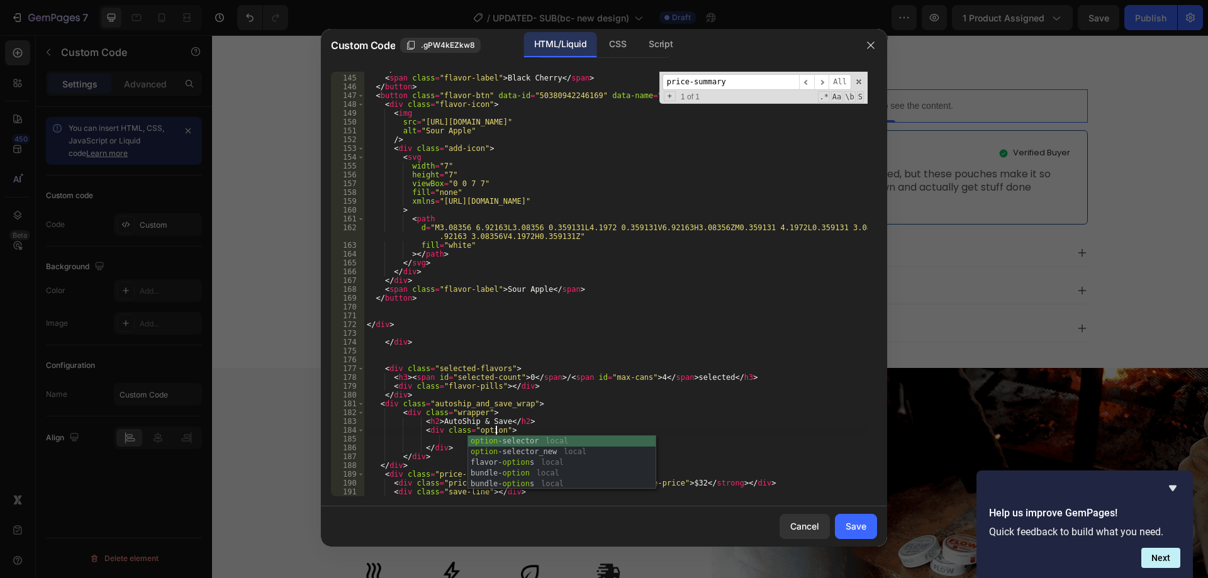
scroll to position [0, 11]
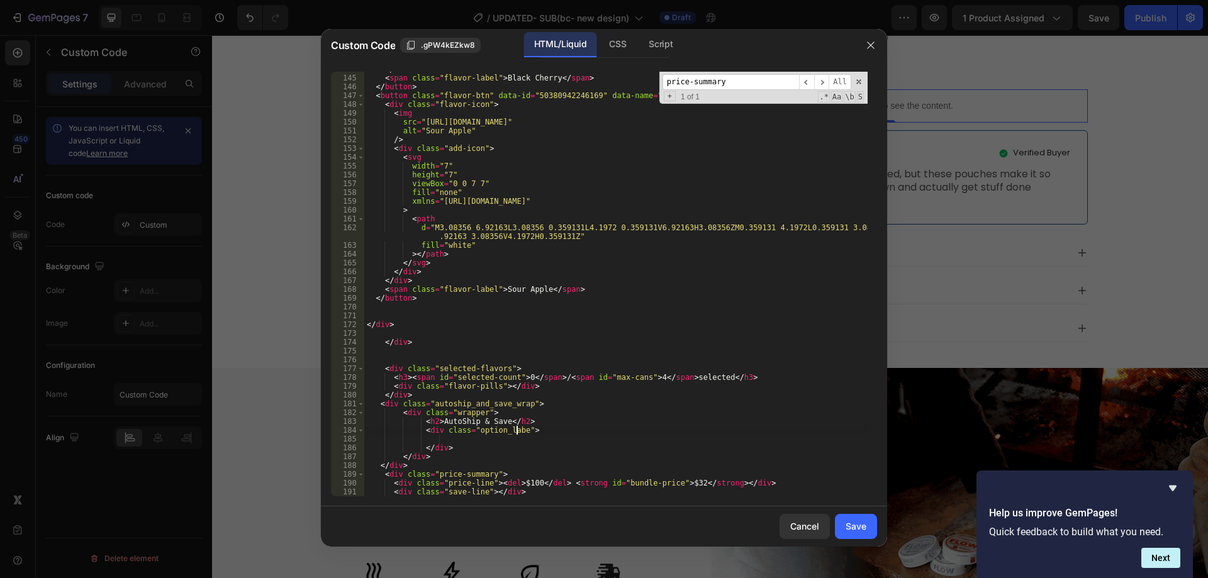
type textarea "<div class="option_labels">"
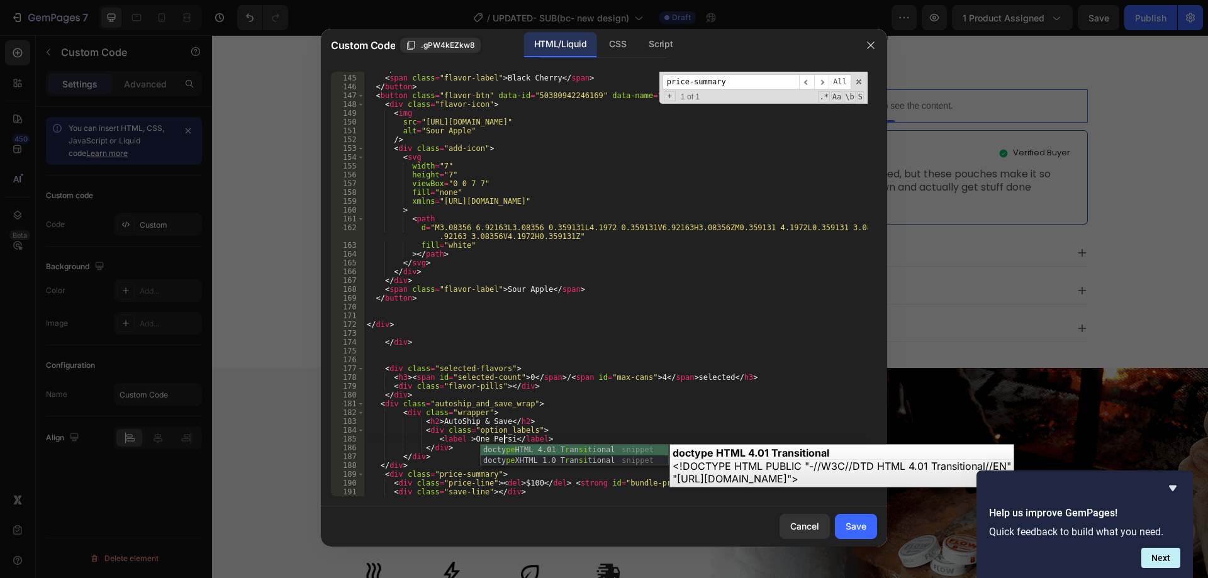
scroll to position [0, 11]
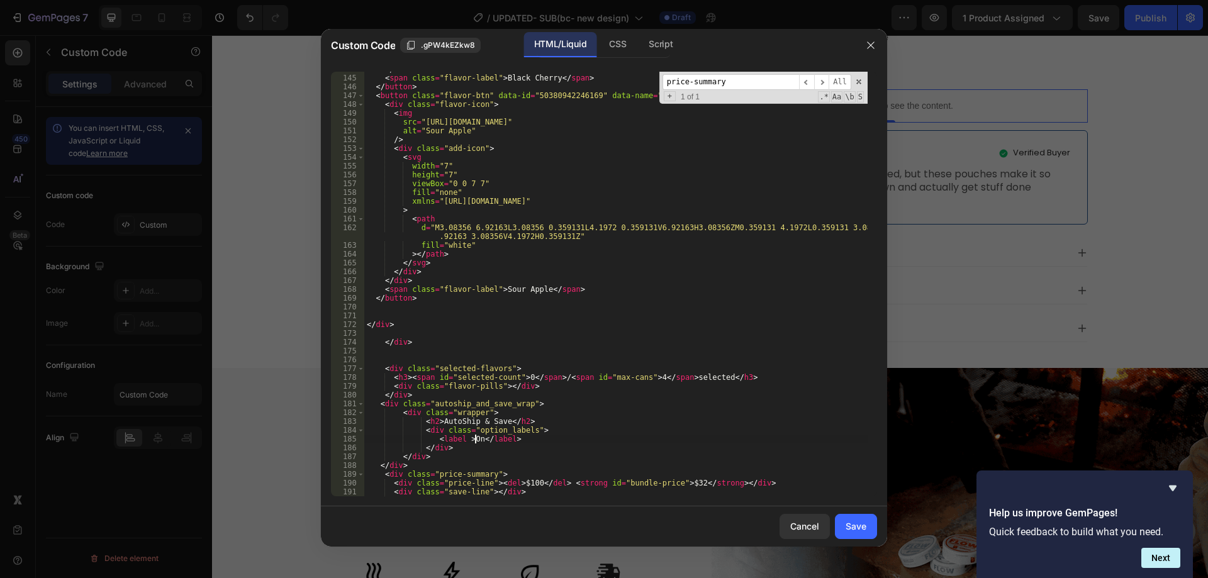
type textarea "<label ></label>"
type textarea "<label>"
click at [739, 87] on input "price-summary" at bounding box center [731, 82] width 137 height 16
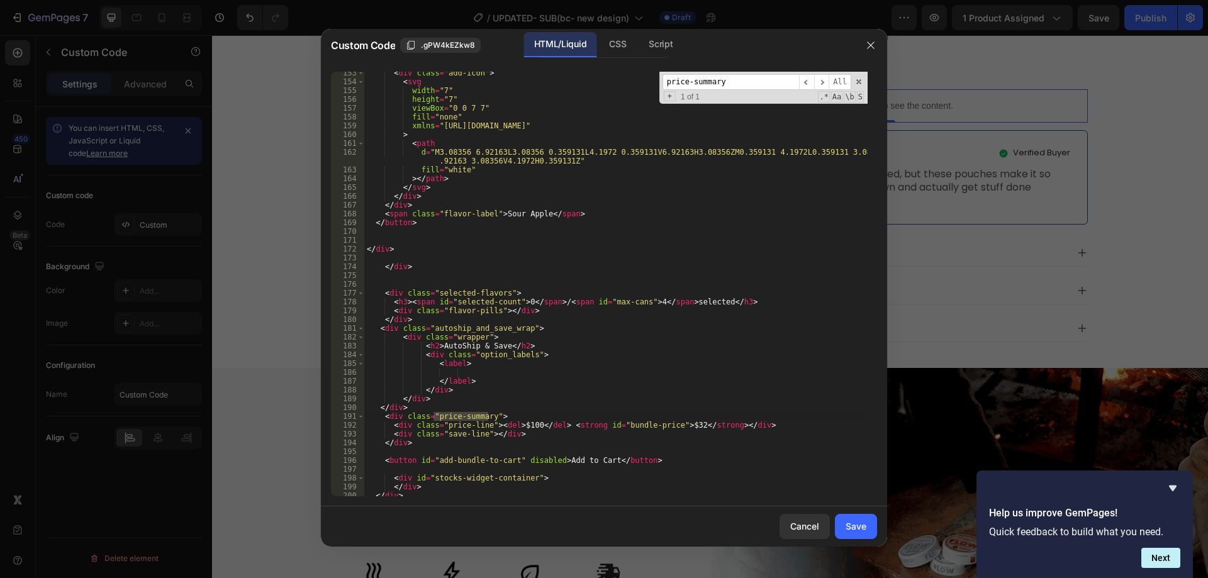
scroll to position [1408, 0]
click at [397, 417] on div "< div class = "add-icon" > < svg width = "7" height = "7" viewBox = "0 0 7 7" f…" at bounding box center [616, 286] width 504 height 442
click at [421, 442] on div "< div class = "add-icon" > < svg width = "7" height = "7" viewBox = "0 0 7 7" f…" at bounding box center [616, 286] width 504 height 442
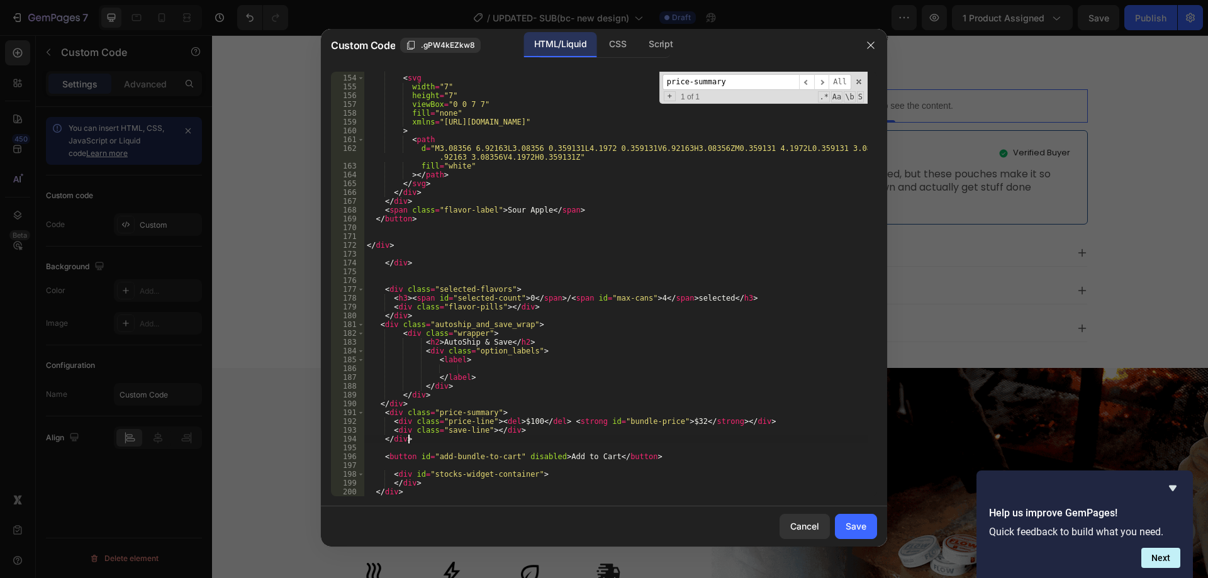
scroll to position [0, 3]
click at [583, 461] on div "< div class = "add-icon" > < svg width = "7" height = "7" viewBox = "0 0 7 7" f…" at bounding box center [616, 286] width 504 height 442
click at [448, 416] on div "< div class = "add-icon" > < svg width = "7" height = "7" viewBox = "0 0 7 7" f…" at bounding box center [616, 286] width 504 height 442
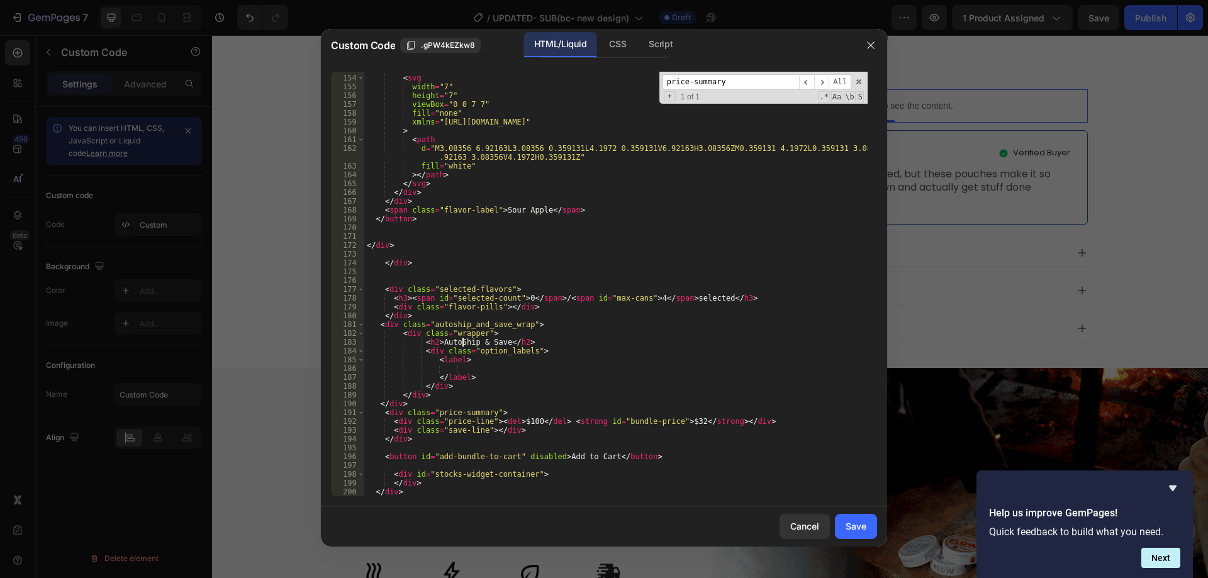
click at [462, 344] on div "< div class = "add-icon" > < svg width = "7" height = "7" viewBox = "0 0 7 7" f…" at bounding box center [616, 286] width 504 height 442
click at [546, 347] on div "< div class = "add-icon" > < svg width = "7" height = "7" viewBox = "0 0 7 7" f…" at bounding box center [616, 286] width 504 height 442
type textarea "<div class="option_labels">"
click at [456, 368] on div "< div class = "add-icon" > < svg width = "7" height = "7" viewBox = "0 0 7 7" f…" at bounding box center [616, 286] width 504 height 442
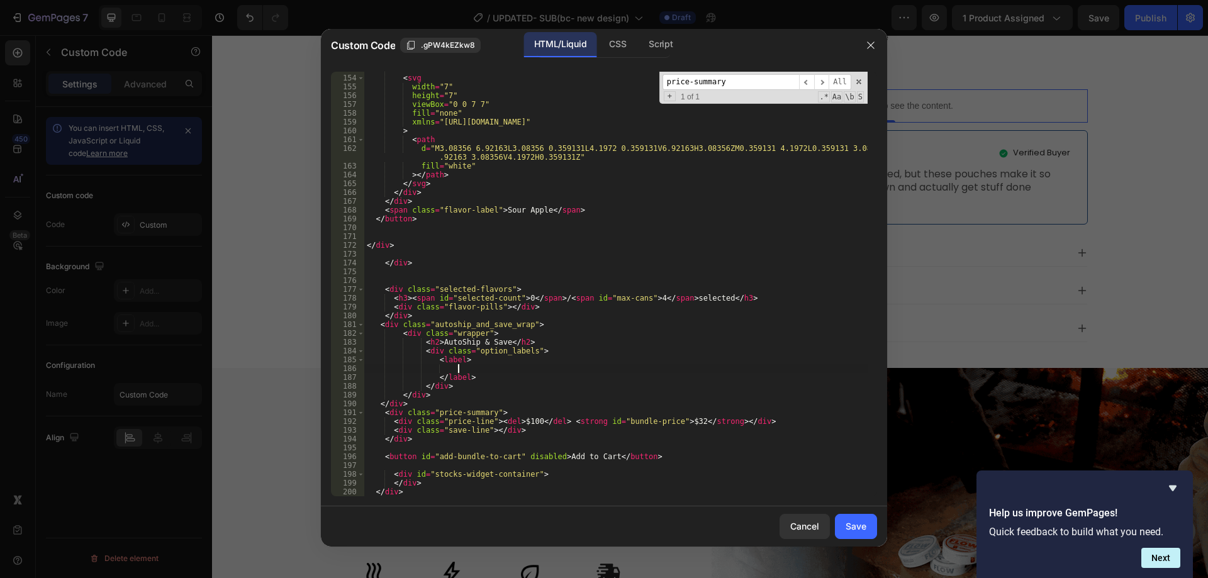
scroll to position [0, 7]
click at [492, 382] on div "< div class = "add-icon" > < svg width = "7" height = "7" viewBox = "0 0 7 7" f…" at bounding box center [616, 286] width 504 height 442
click at [480, 377] on div "< div class = "add-icon" > < svg width = "7" height = "7" viewBox = "0 0 7 7" f…" at bounding box center [616, 286] width 504 height 442
type textarea "</label>"
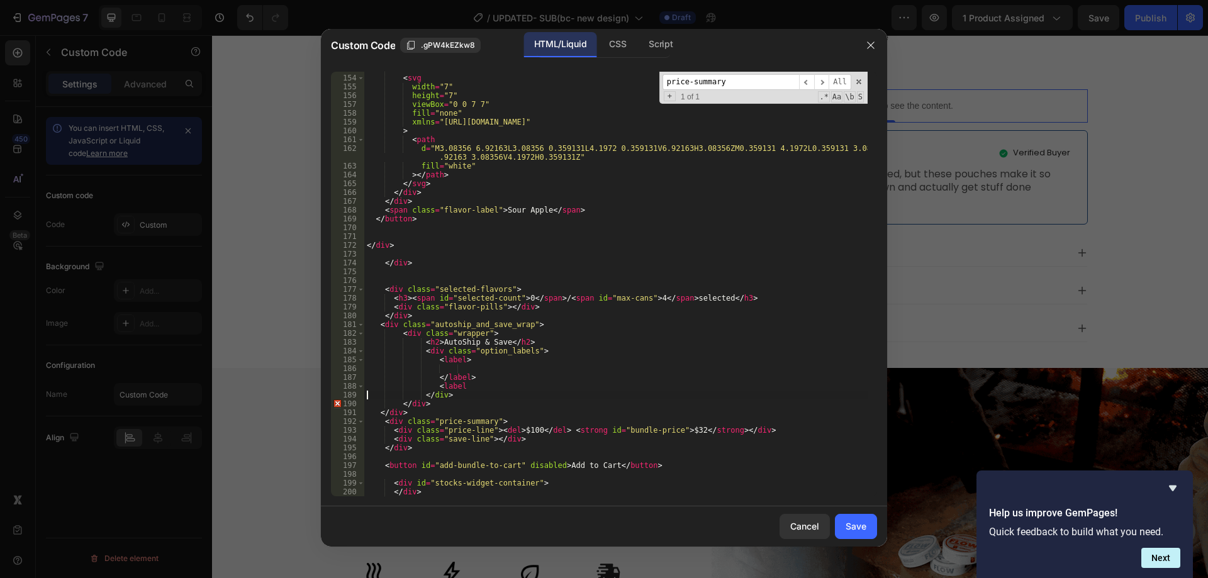
scroll to position [0, 6]
type textarea "<label>"
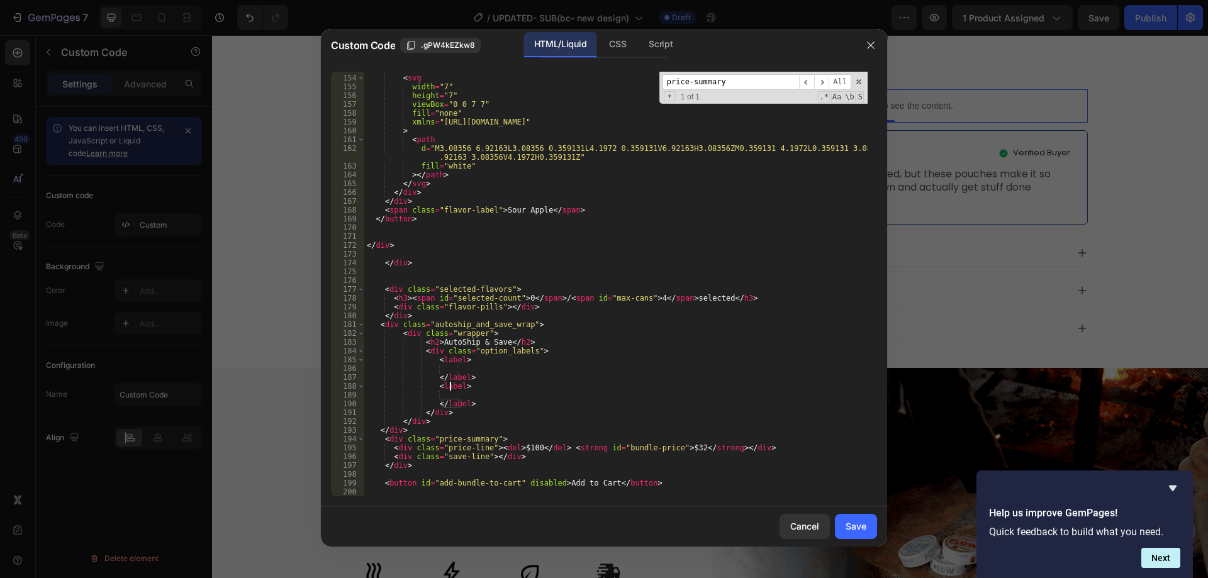
type textarea "</label>"
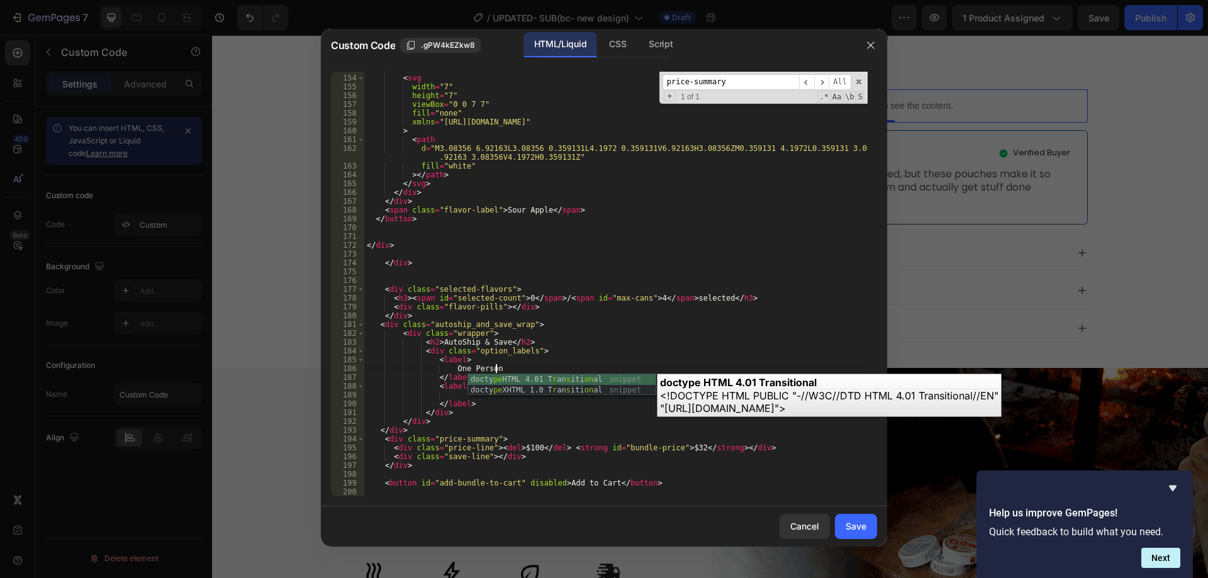
scroll to position [0, 11]
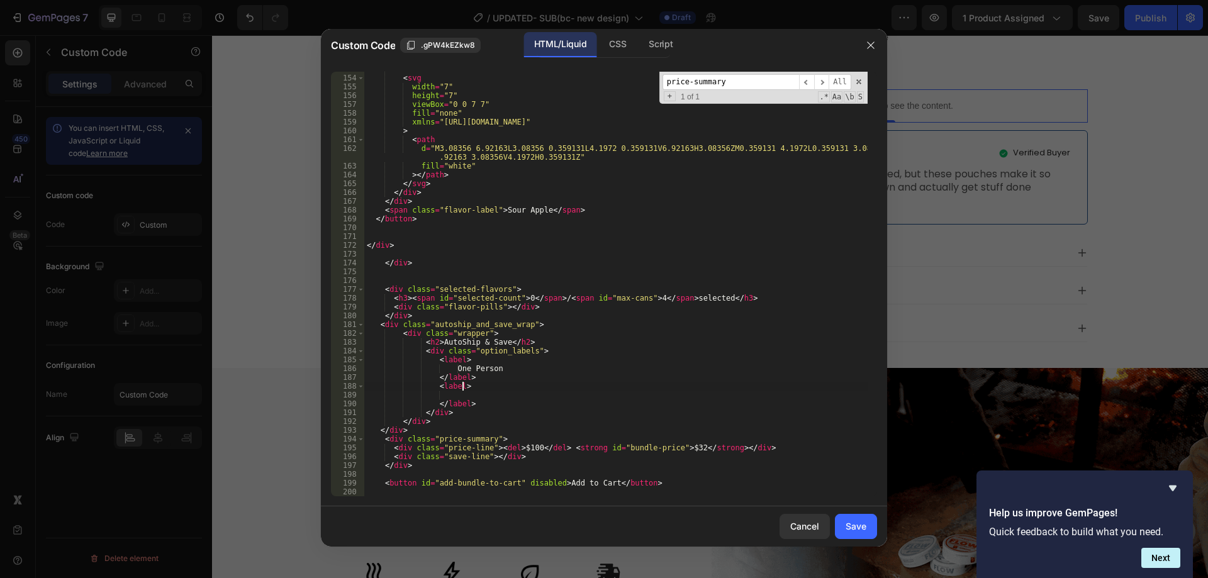
type textarea "<label>"
type textarea "t"
click at [587, 385] on div "< div class = "add-icon" > < svg width = "7" height = "7" viewBox = "0 0 7 7" f…" at bounding box center [616, 286] width 504 height 442
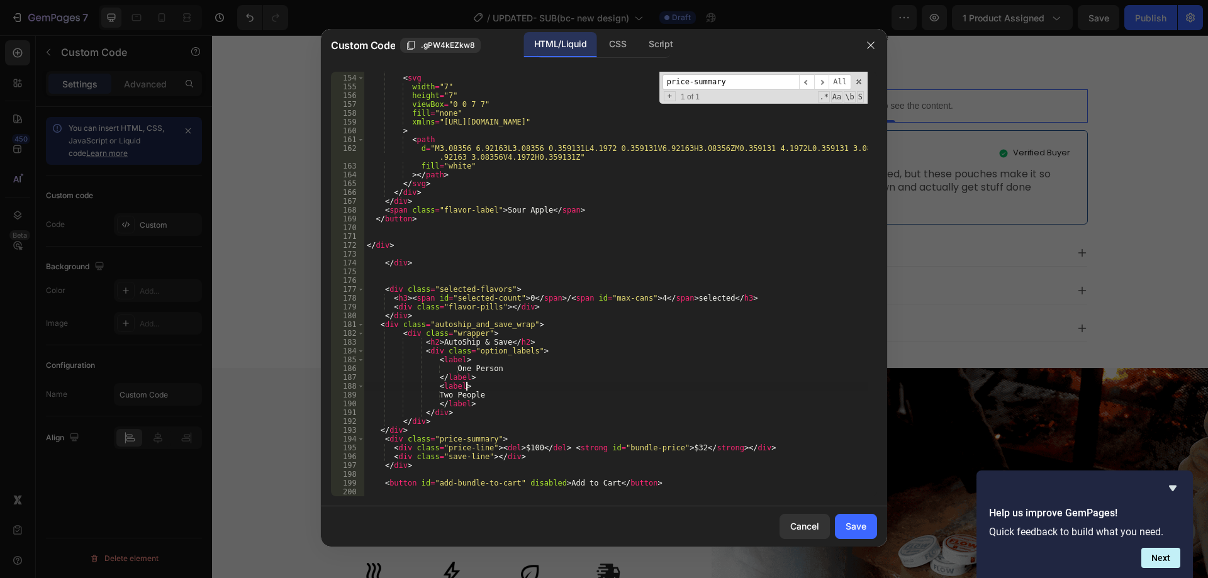
scroll to position [0, 8]
click at [860, 81] on span at bounding box center [859, 81] width 9 height 9
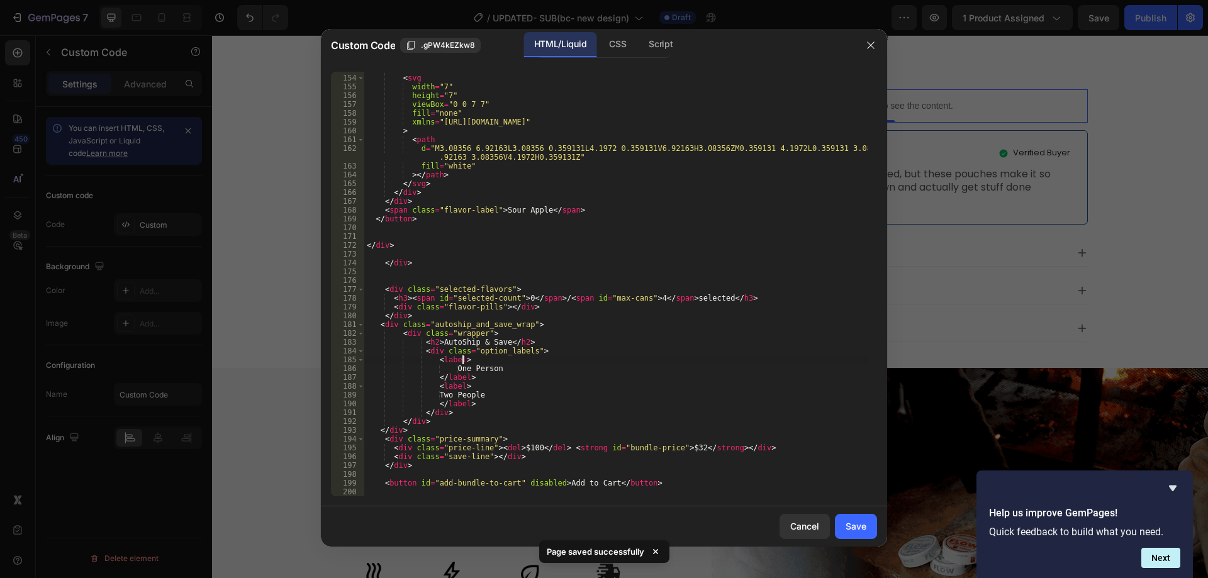
click at [650, 359] on div "< div class = "add-icon" > < svg width = "7" height = "7" viewBox = "0 0 7 7" f…" at bounding box center [616, 286] width 504 height 442
click at [439, 361] on div "< div class = "add-icon" > < svg width = "7" height = "7" viewBox = "0 0 7 7" f…" at bounding box center [616, 286] width 504 height 442
click at [479, 366] on div "< div class = "add-icon" > < svg width = "7" height = "7" viewBox = "0 0 7 7" f…" at bounding box center [616, 286] width 504 height 442
click at [490, 382] on div "< div class = "add-icon" > < svg width = "7" height = "7" viewBox = "0 0 7 7" f…" at bounding box center [616, 286] width 504 height 442
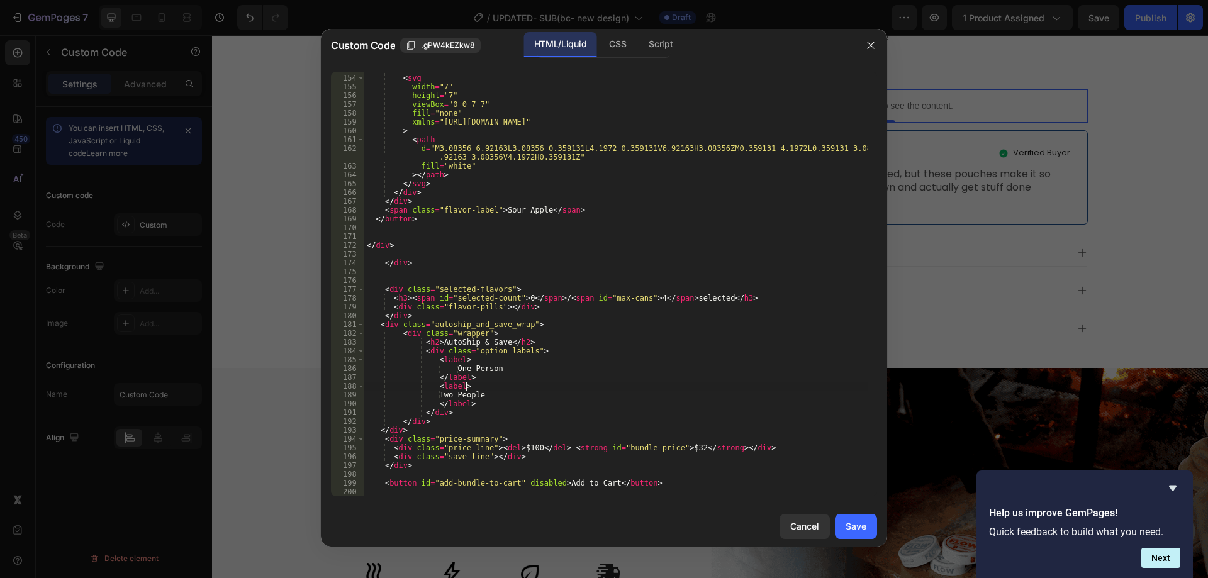
click at [448, 385] on div "< div class = "add-icon" > < svg width = "7" height = "7" viewBox = "0 0 7 7" f…" at bounding box center [616, 286] width 504 height 442
click at [478, 402] on div "< div class = "add-icon" > < svg width = "7" height = "7" viewBox = "0 0 7 7" f…" at bounding box center [616, 286] width 504 height 442
type textarea "</label>"
click at [856, 529] on div "Save" at bounding box center [856, 526] width 21 height 13
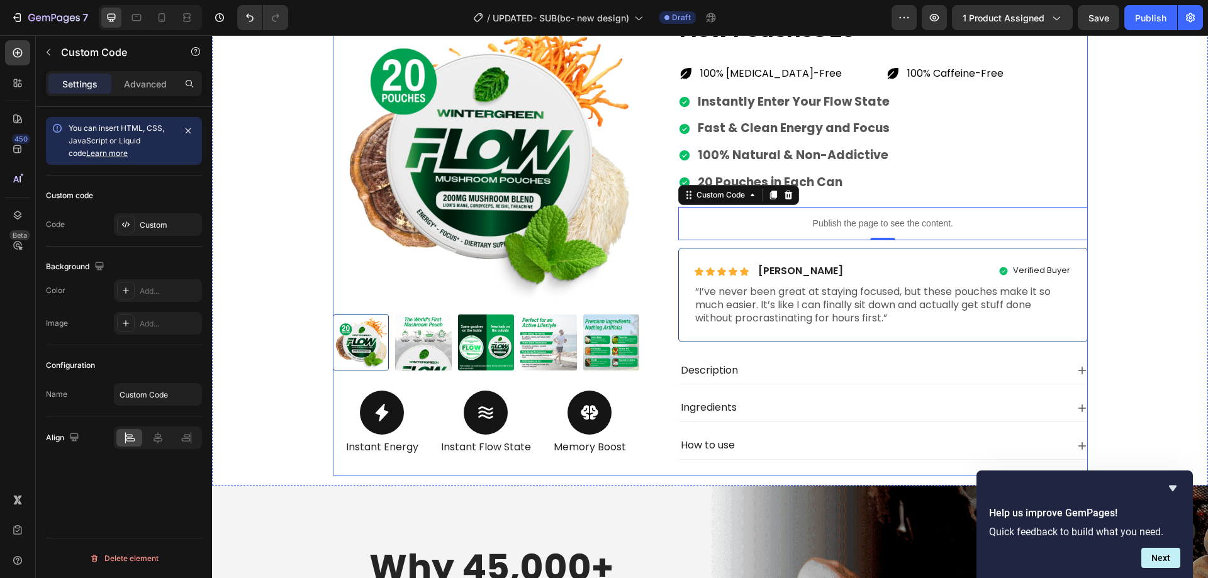
scroll to position [441, 0]
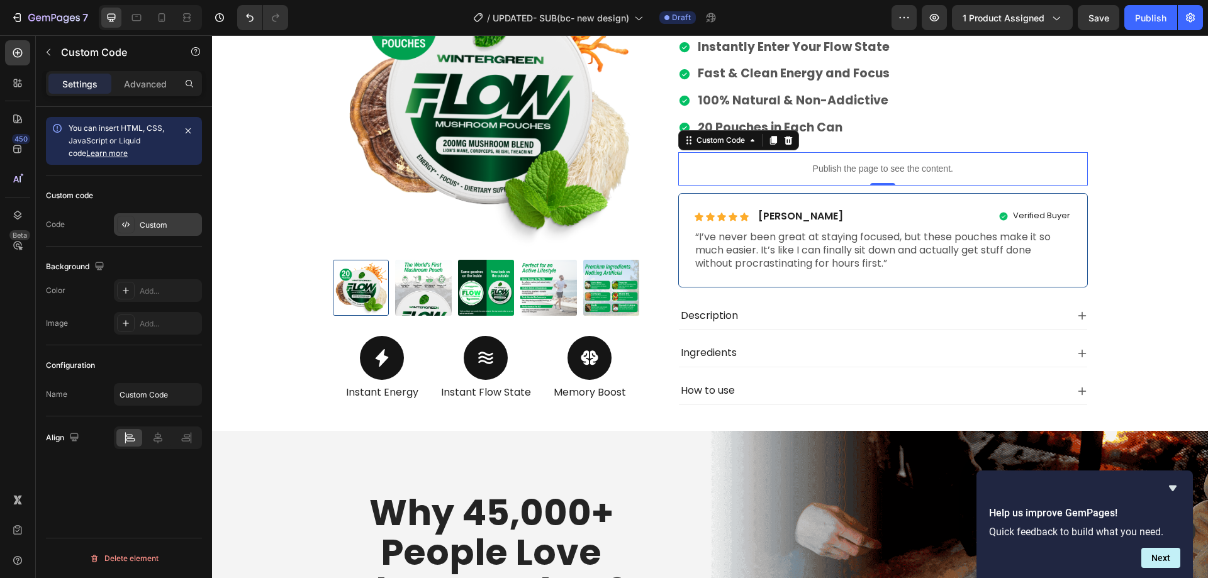
click at [159, 229] on div "Custom" at bounding box center [169, 225] width 59 height 11
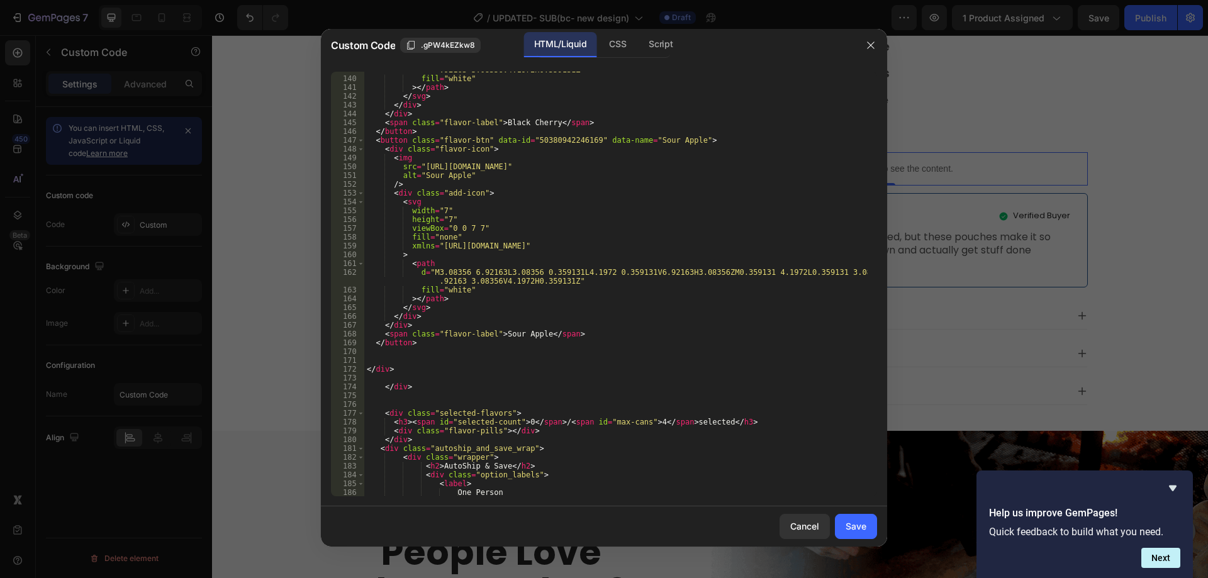
scroll to position [1434, 0]
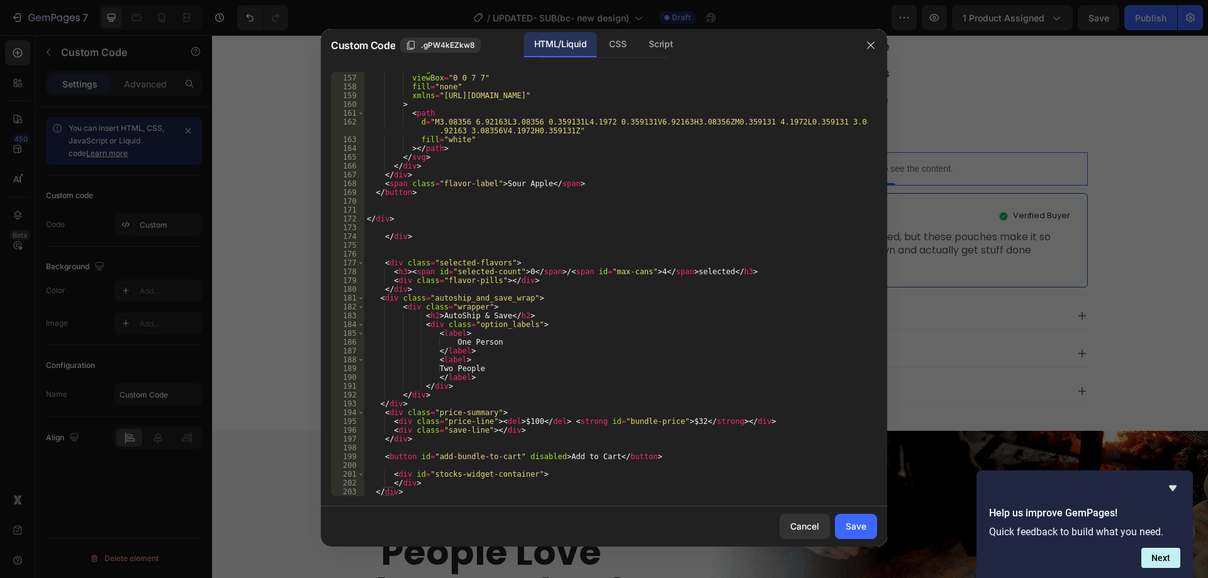
click at [475, 341] on div "height = "7" viewBox = "0 0 7 7" fill = "none" xmlns = "http://www.w3.org/2000/…" at bounding box center [616, 286] width 504 height 442
click at [464, 385] on div "height = "7" viewBox = "0 0 7 7" fill = "none" xmlns = "http://www.w3.org/2000/…" at bounding box center [616, 286] width 504 height 442
click at [478, 378] on div "height = "7" viewBox = "0 0 7 7" fill = "none" xmlns = "http://www.w3.org/2000/…" at bounding box center [616, 286] width 504 height 442
click at [441, 389] on div "height = "7" viewBox = "0 0 7 7" fill = "none" xmlns = "http://www.w3.org/2000/…" at bounding box center [616, 286] width 504 height 442
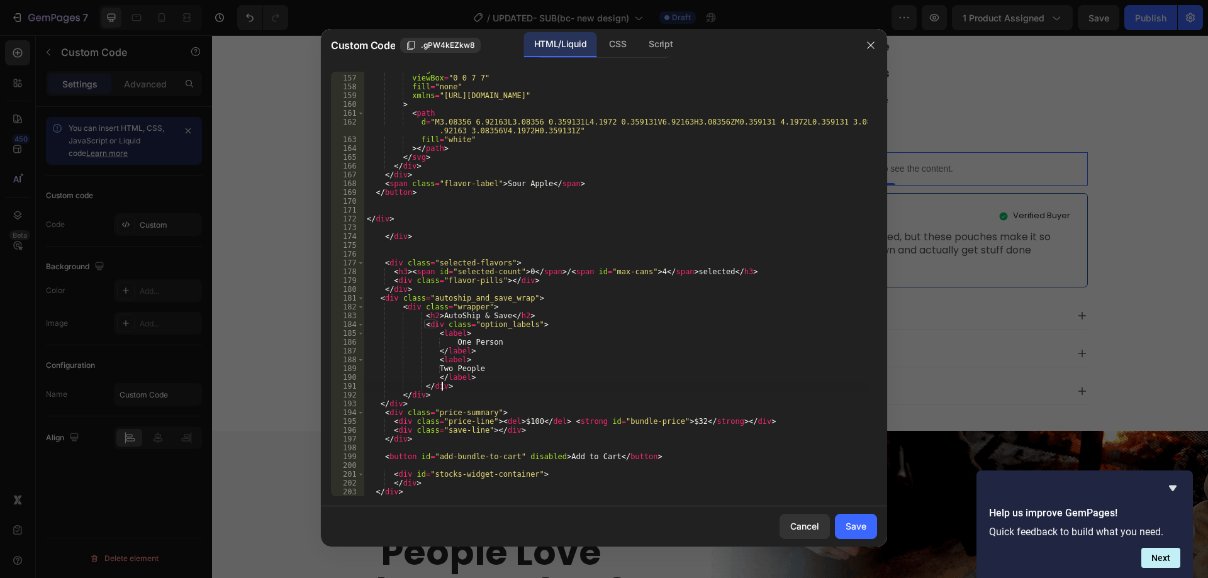
click at [441, 389] on div "height = "7" viewBox = "0 0 7 7" fill = "none" xmlns = "http://www.w3.org/2000/…" at bounding box center [616, 286] width 504 height 442
click at [432, 329] on div "height = "7" viewBox = "0 0 7 7" fill = "none" xmlns = "http://www.w3.org/2000/…" at bounding box center [616, 286] width 504 height 442
click at [431, 325] on div "height = "7" viewBox = "0 0 7 7" fill = "none" xmlns = "http://www.w3.org/2000/…" at bounding box center [616, 286] width 504 height 442
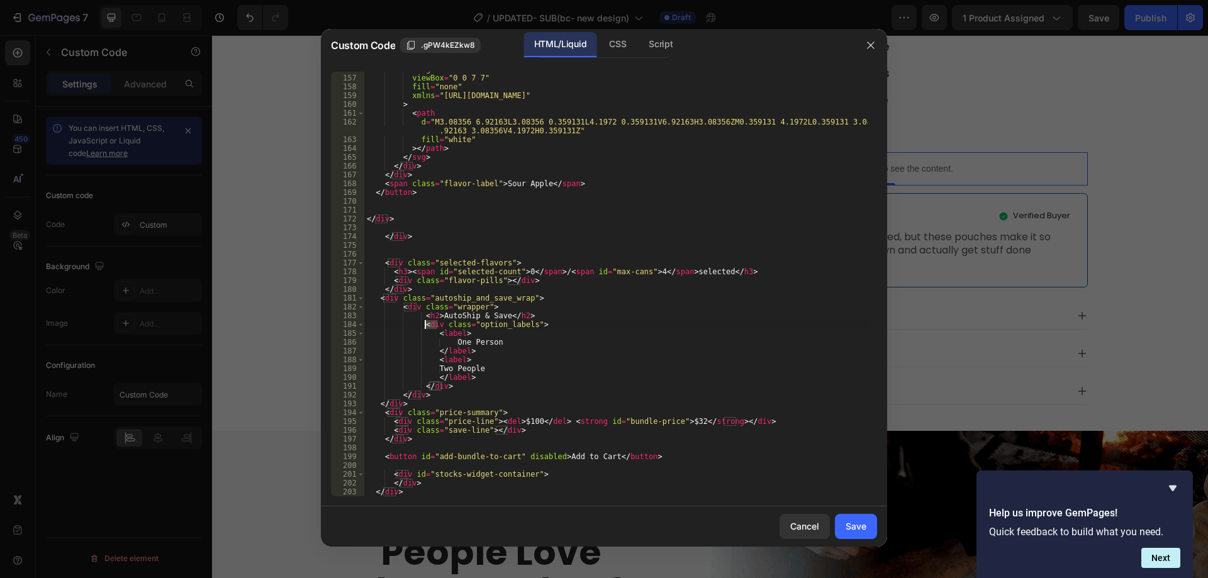
click at [461, 384] on div "height = "7" viewBox = "0 0 7 7" fill = "none" xmlns = "http://www.w3.org/2000/…" at bounding box center [616, 286] width 504 height 442
type textarea "</div>"
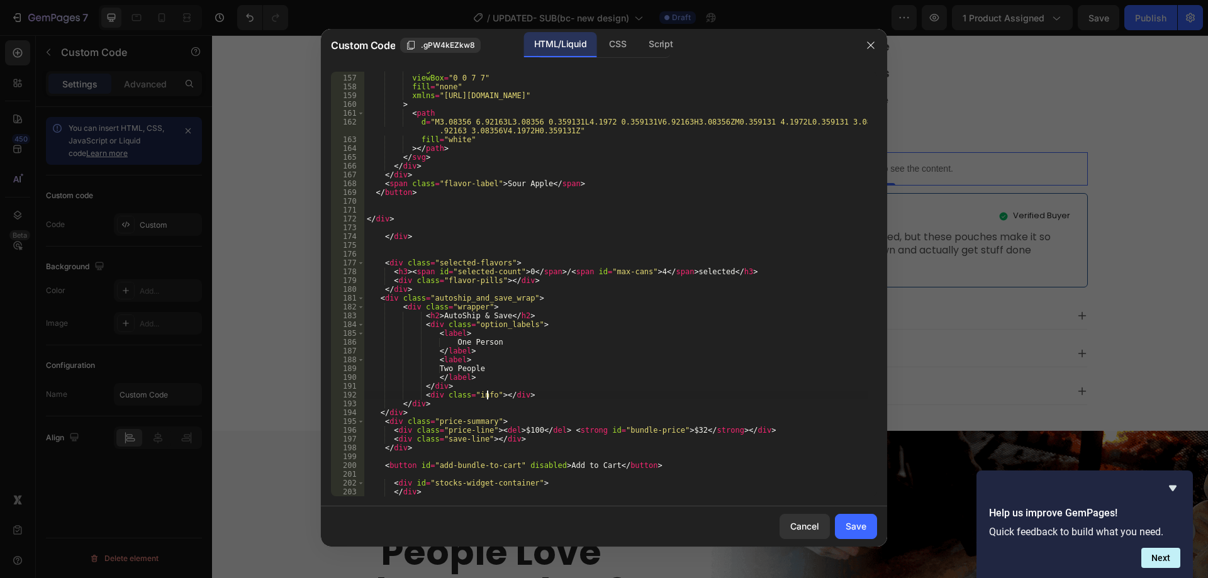
scroll to position [0, 10]
type textarea "<div class="information_block"></div>"
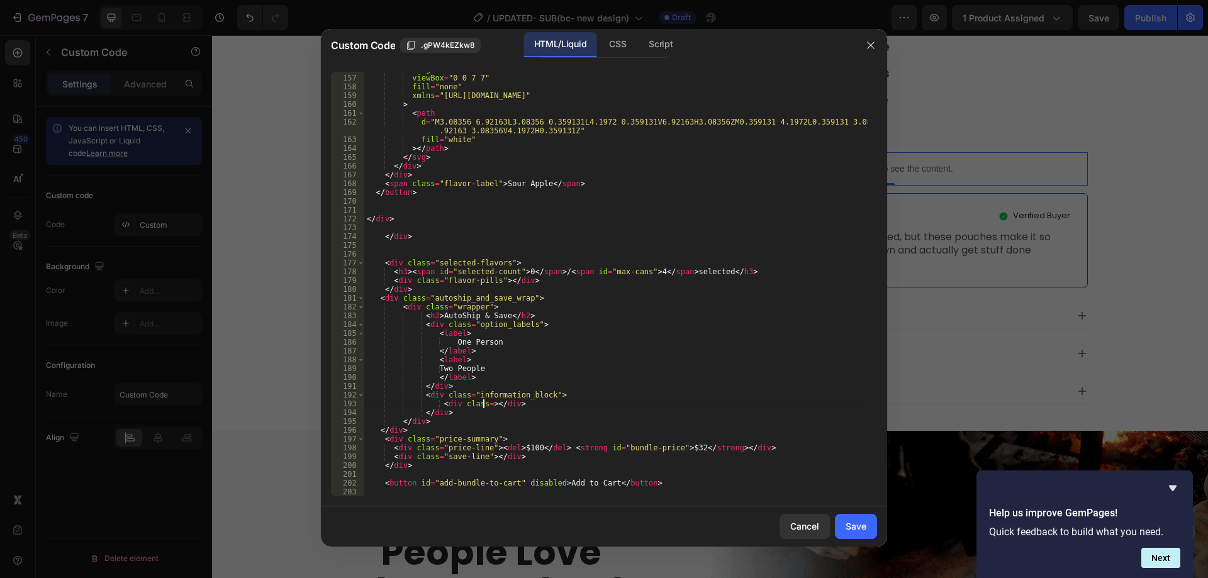
scroll to position [0, 9]
type textarea "<div class=""></div>"
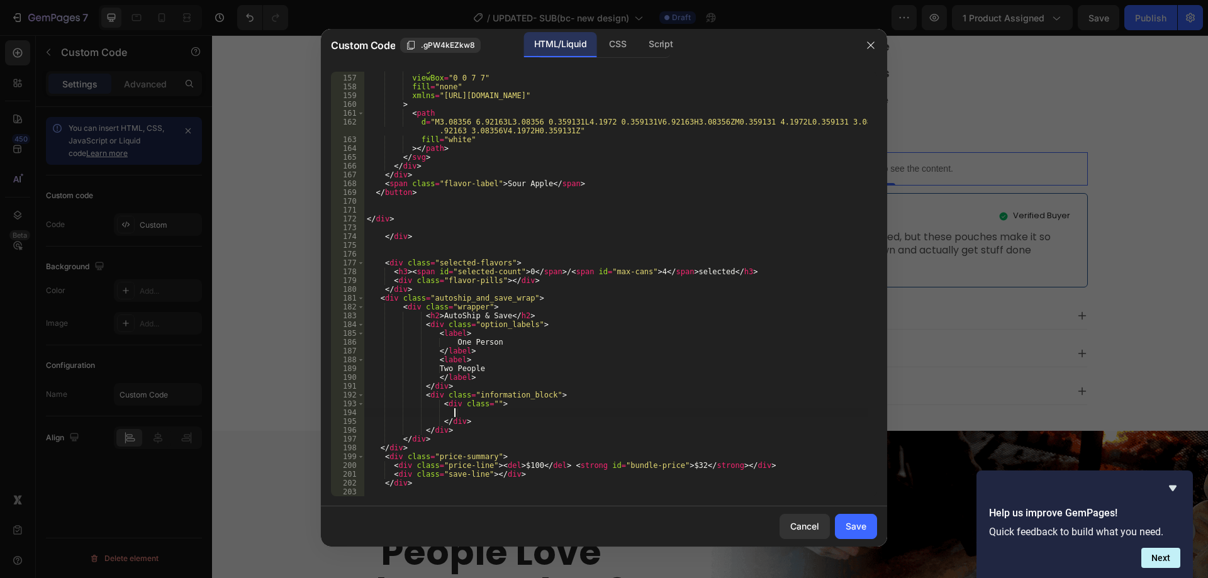
scroll to position [0, 7]
type textarea "<div class="">"
type textarea "<"
type textarea ">"
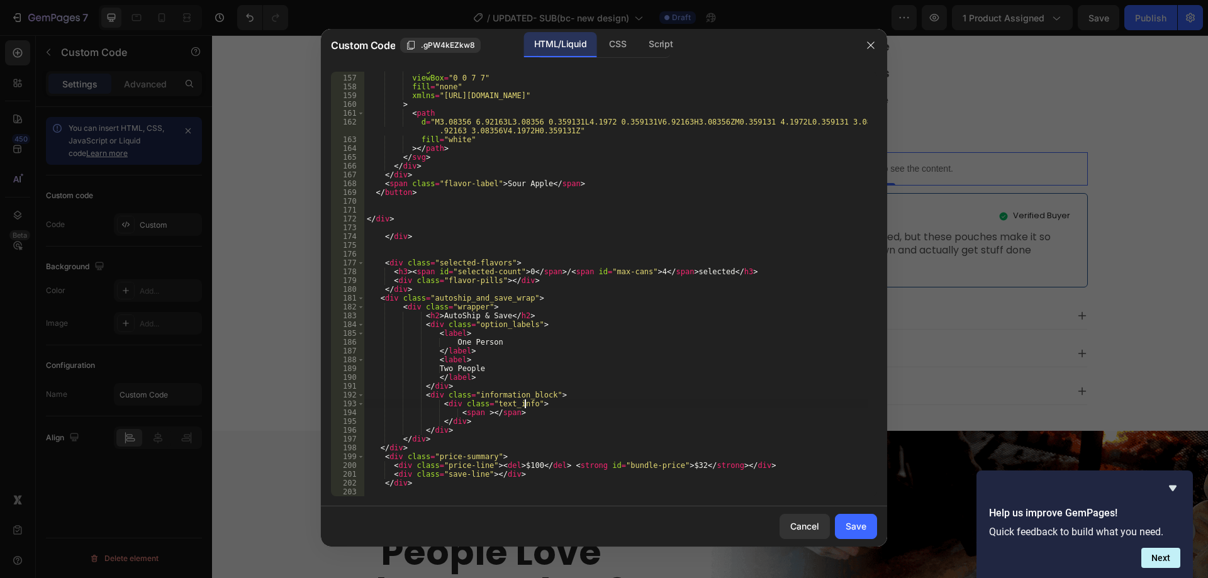
type textarea "<span ></span>"
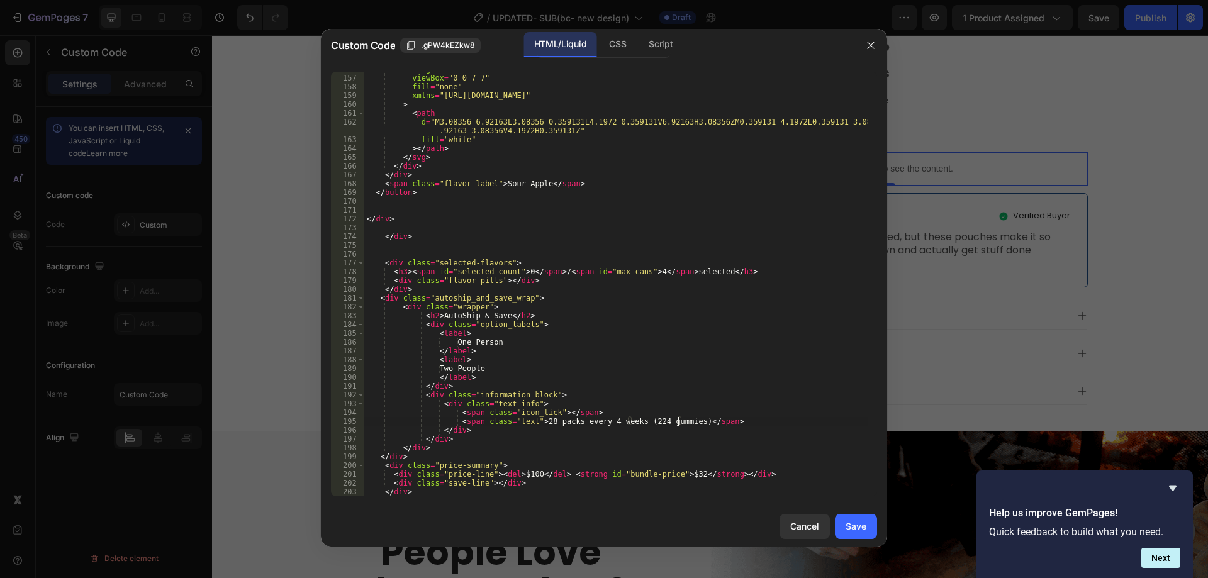
scroll to position [0, 26]
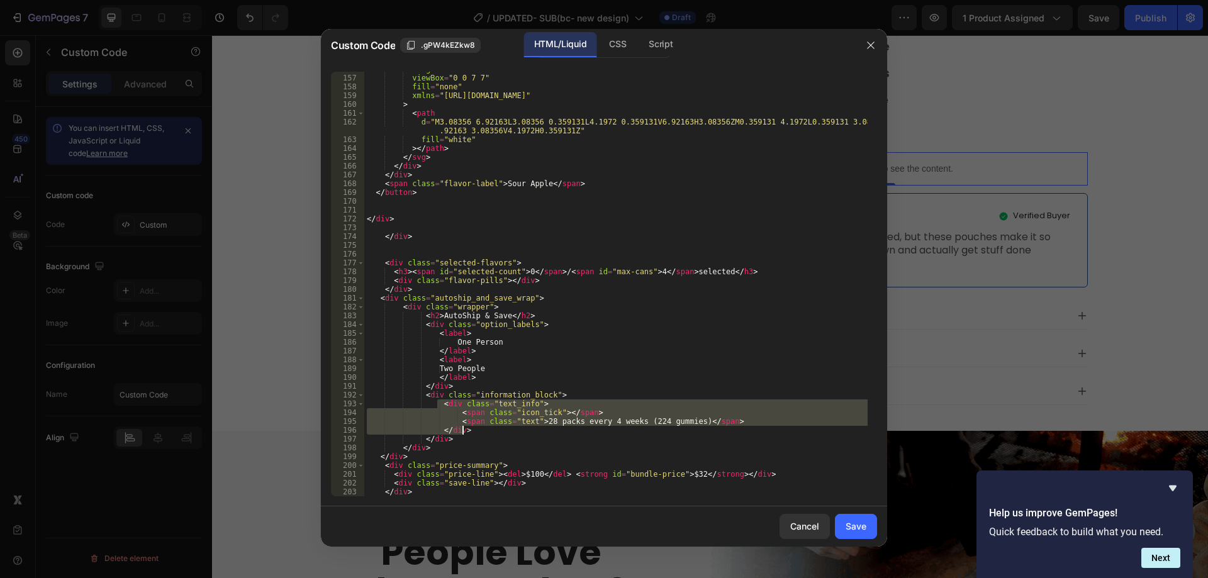
drag, startPoint x: 438, startPoint y: 403, endPoint x: 478, endPoint y: 427, distance: 46.8
click at [478, 427] on div "height = "7" viewBox = "0 0 7 7" fill = "none" xmlns = "http://www.w3.org/2000/…" at bounding box center [616, 286] width 504 height 442
type textarea "</div>"
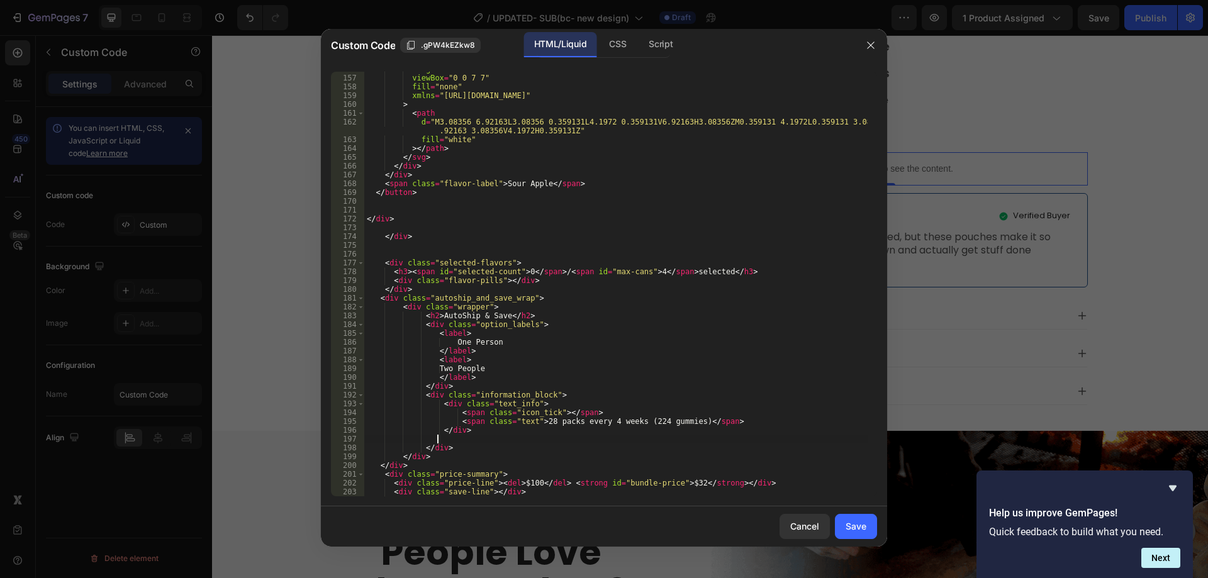
scroll to position [0, 5]
paste textarea "</div>"
type textarea "</div>"
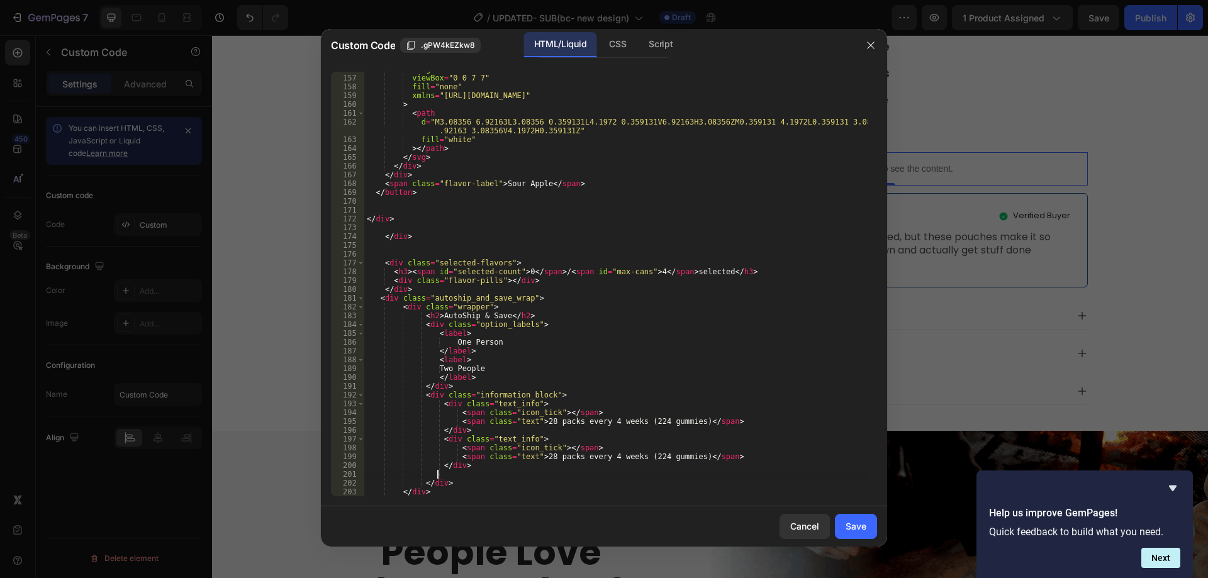
paste textarea "</div>"
type textarea "</div>"
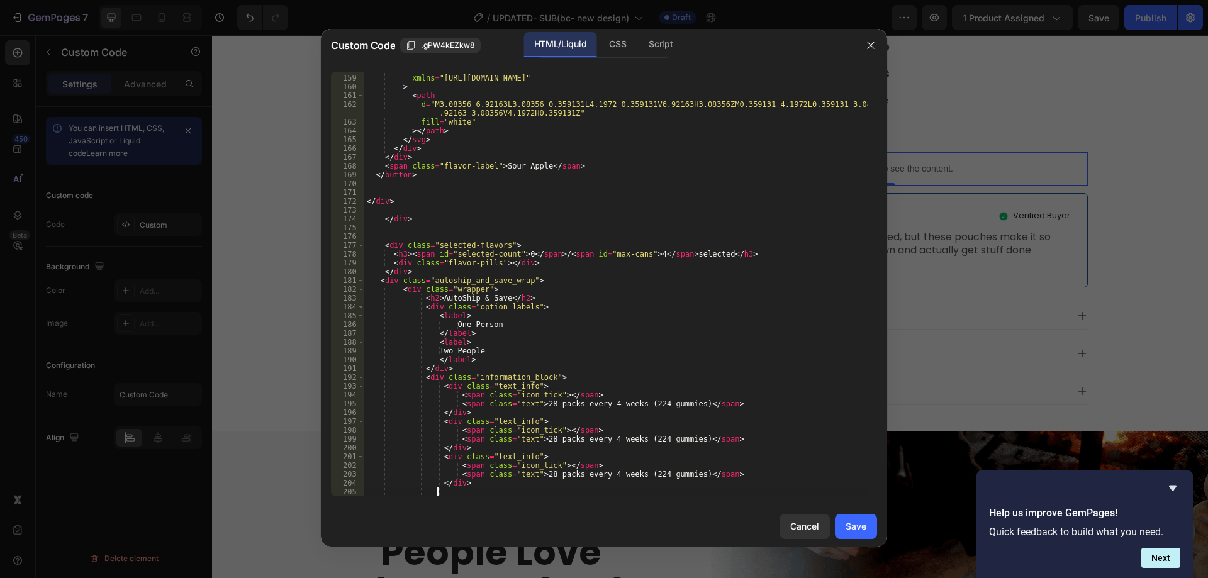
paste textarea "</div>"
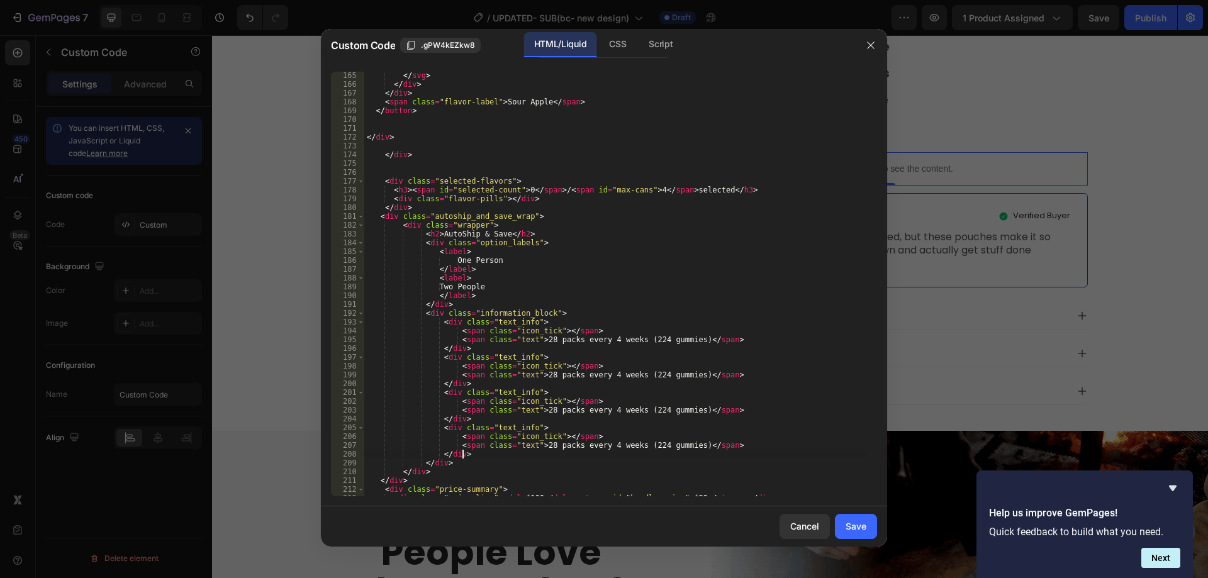
scroll to position [1554, 0]
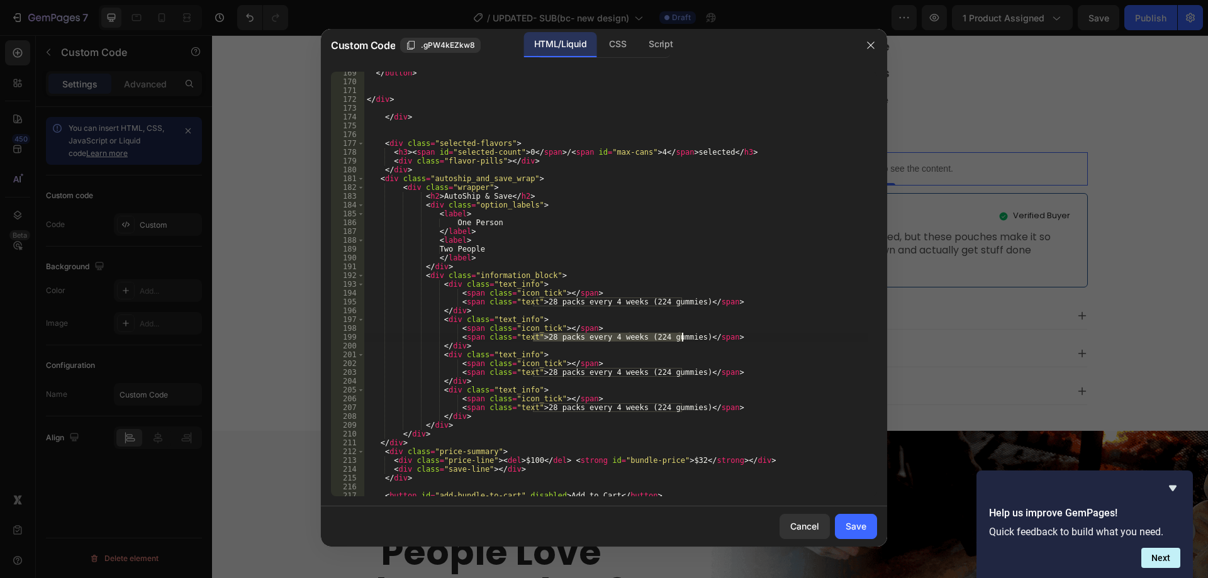
drag, startPoint x: 532, startPoint y: 339, endPoint x: 682, endPoint y: 339, distance: 149.2
click at [682, 339] on div "</ button > </ div > </ div > < div class = "selected-flavors" > < h3 > < span …" at bounding box center [616, 290] width 504 height 442
type textarea "<span class="text">FREE </span>"
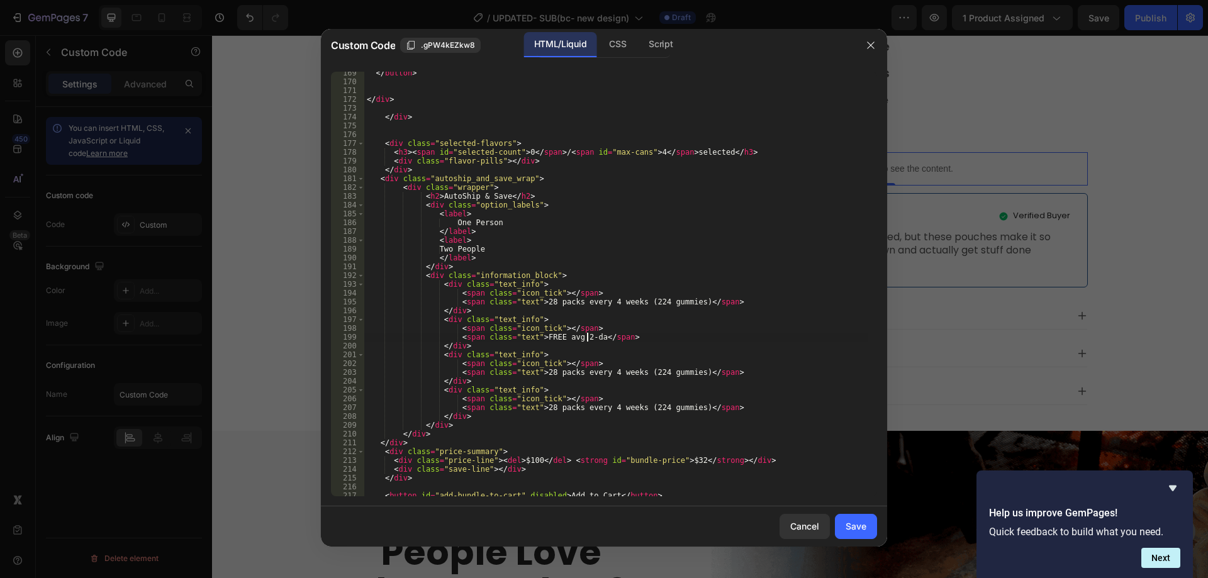
scroll to position [0, 18]
click at [592, 336] on div "</ button > </ div > </ div > < div class = "selected-flavors" > < h3 > < span …" at bounding box center [616, 290] width 504 height 442
type textarea "<span class="text">FREE avg 2-day </span>"
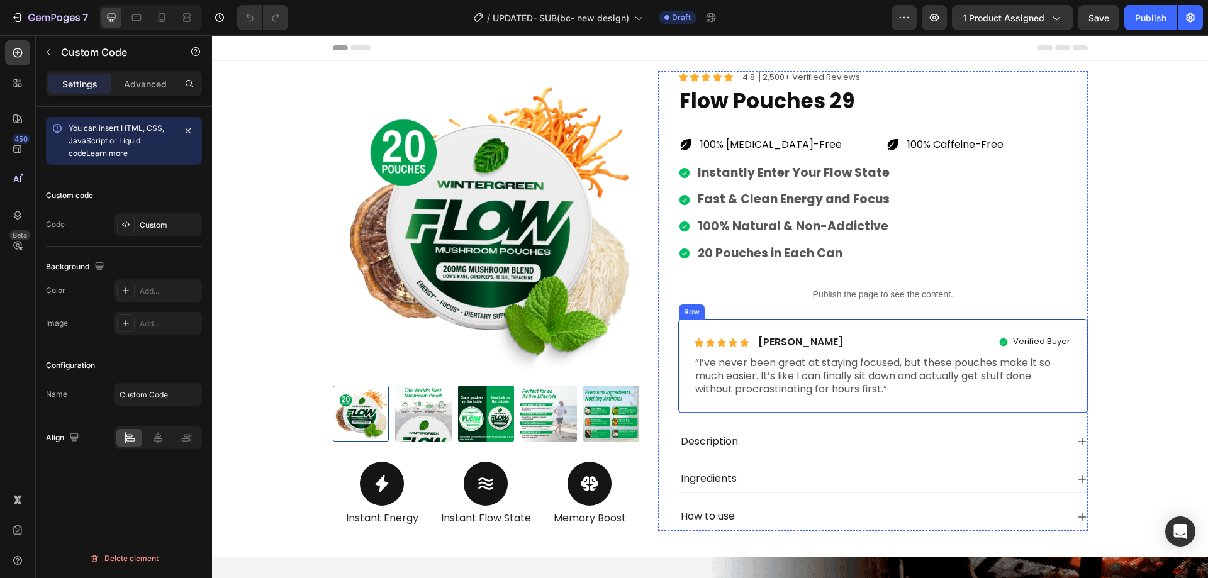
click at [845, 296] on p "Publish the page to see the content." at bounding box center [883, 294] width 410 height 13
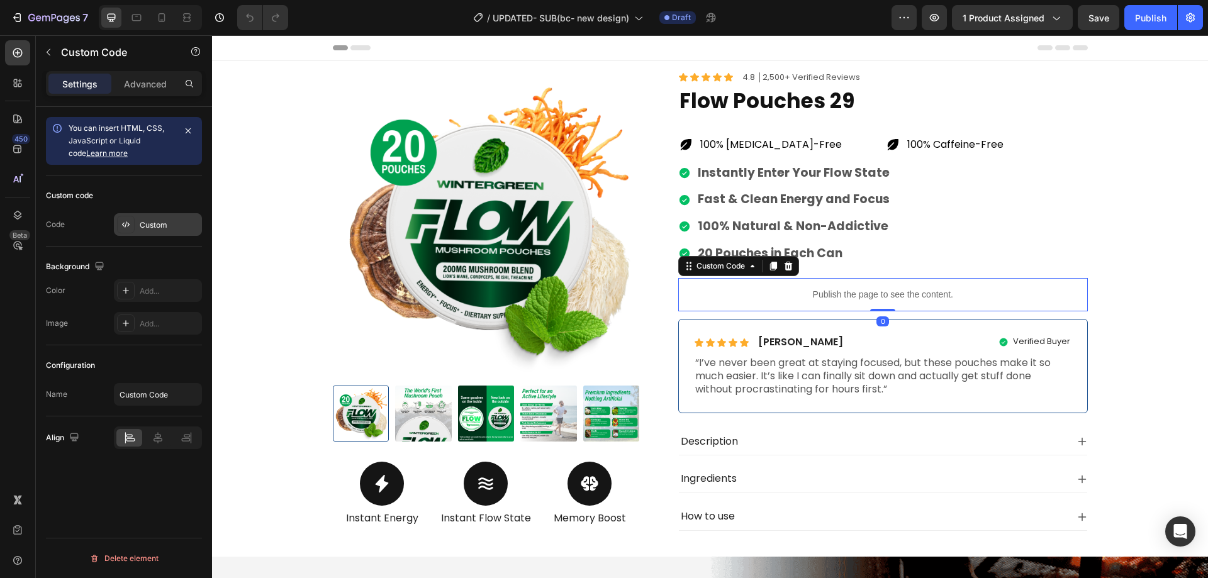
click at [135, 219] on div "Custom" at bounding box center [158, 224] width 88 height 23
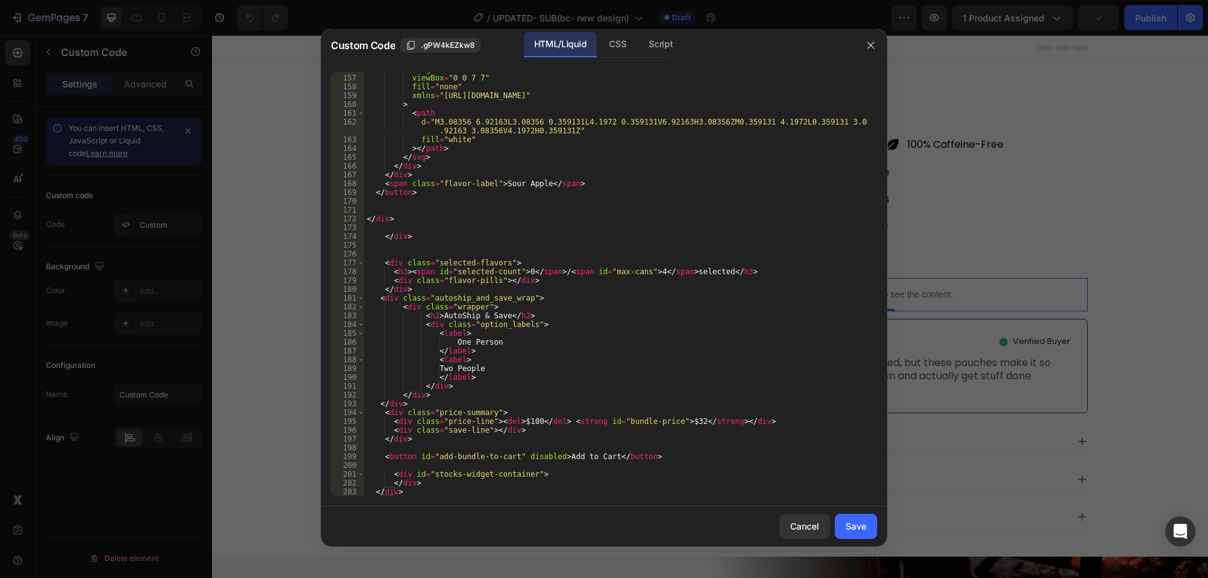
scroll to position [1434, 0]
click at [491, 386] on div "height = "7" viewBox = "0 0 7 7" fill = "none" xmlns = "http://www.w3.org/2000/…" at bounding box center [616, 286] width 504 height 442
click at [414, 304] on div "height = "7" viewBox = "0 0 7 7" fill = "none" xmlns = "http://www.w3.org/2000/…" at bounding box center [616, 286] width 504 height 442
click at [430, 326] on div "height = "7" viewBox = "0 0 7 7" fill = "none" xmlns = "http://www.w3.org/2000/…" at bounding box center [616, 286] width 504 height 442
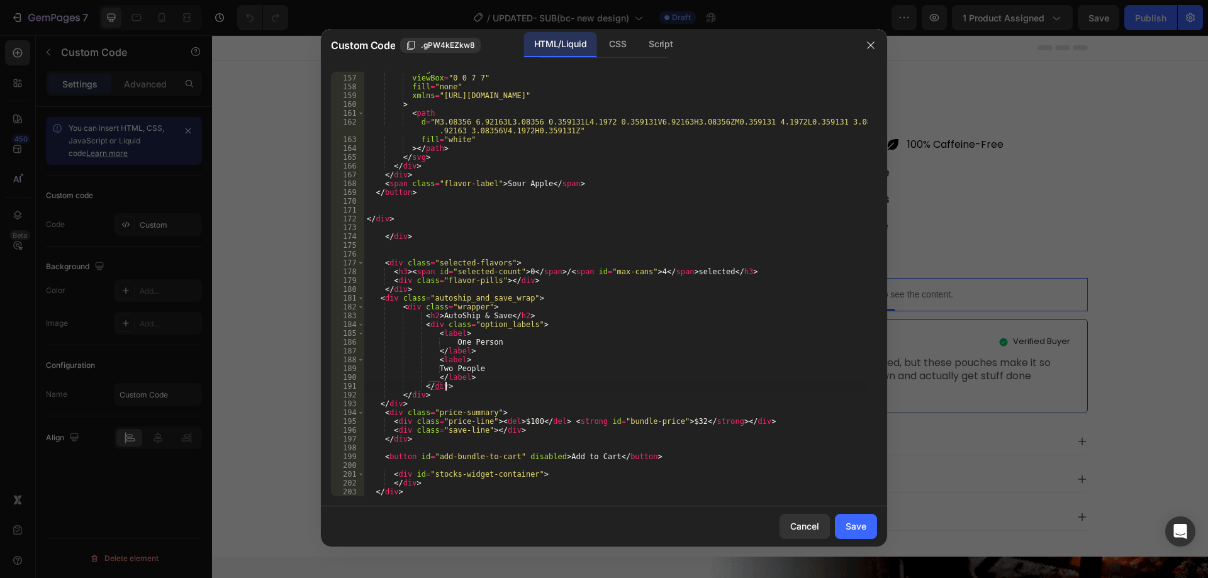
click at [456, 387] on div "height = "7" viewBox = "0 0 7 7" fill = "none" xmlns = "http://www.w3.org/2000/…" at bounding box center [616, 286] width 504 height 442
type textarea "</div>"
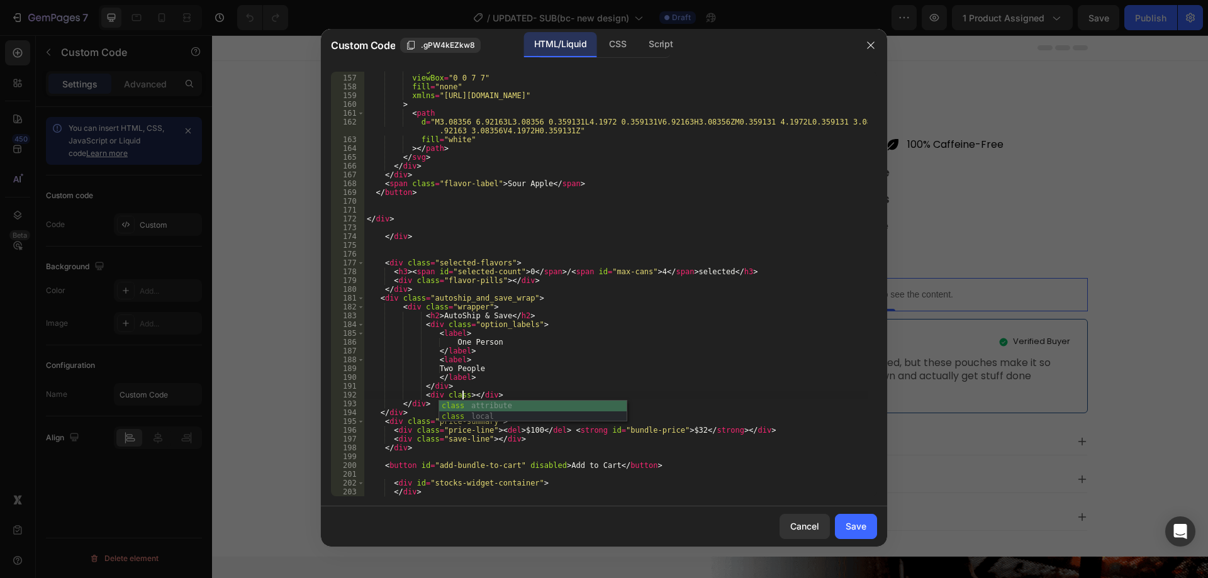
scroll to position [0, 8]
type textarea "<div class="information_block"></div>"
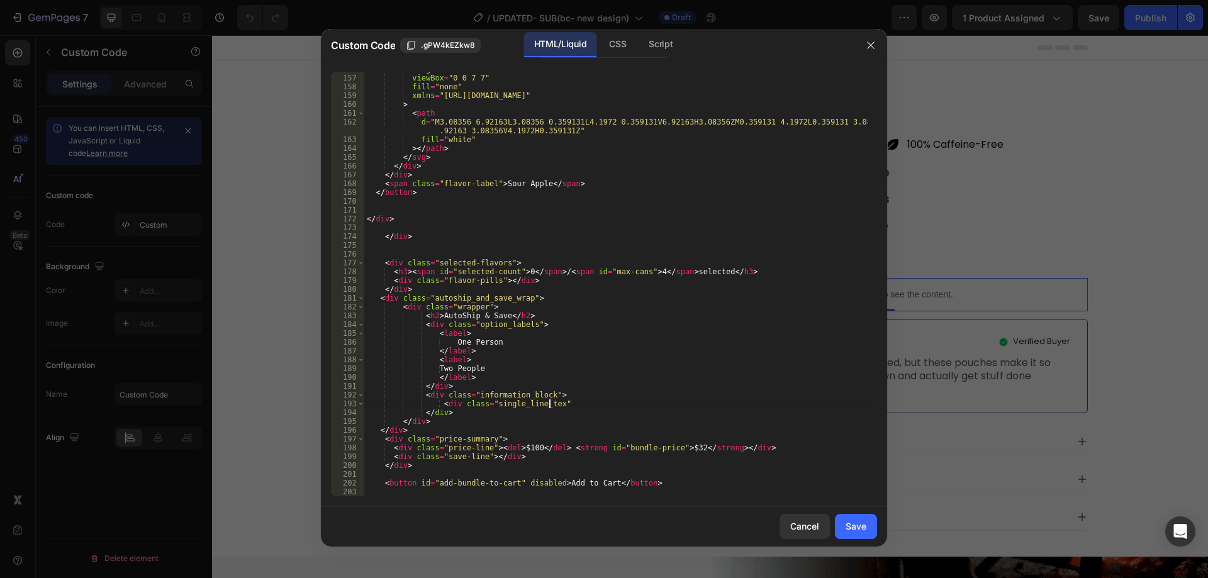
scroll to position [0, 15]
type textarea "<div class="single_line_text">"
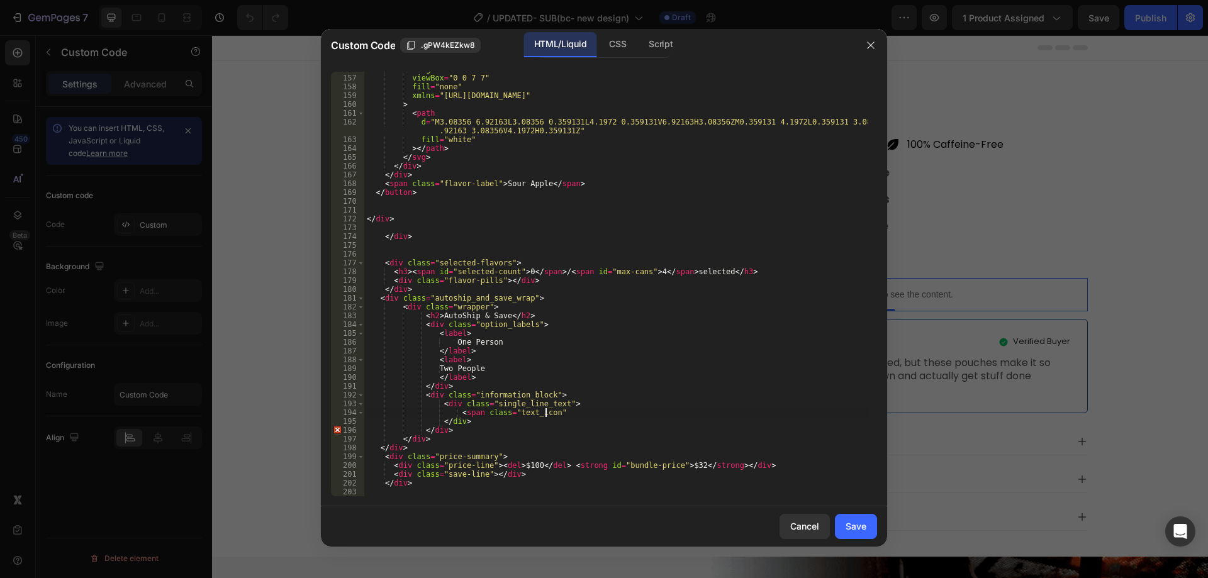
scroll to position [0, 14]
type textarea "<span class="text_icon"></span>"
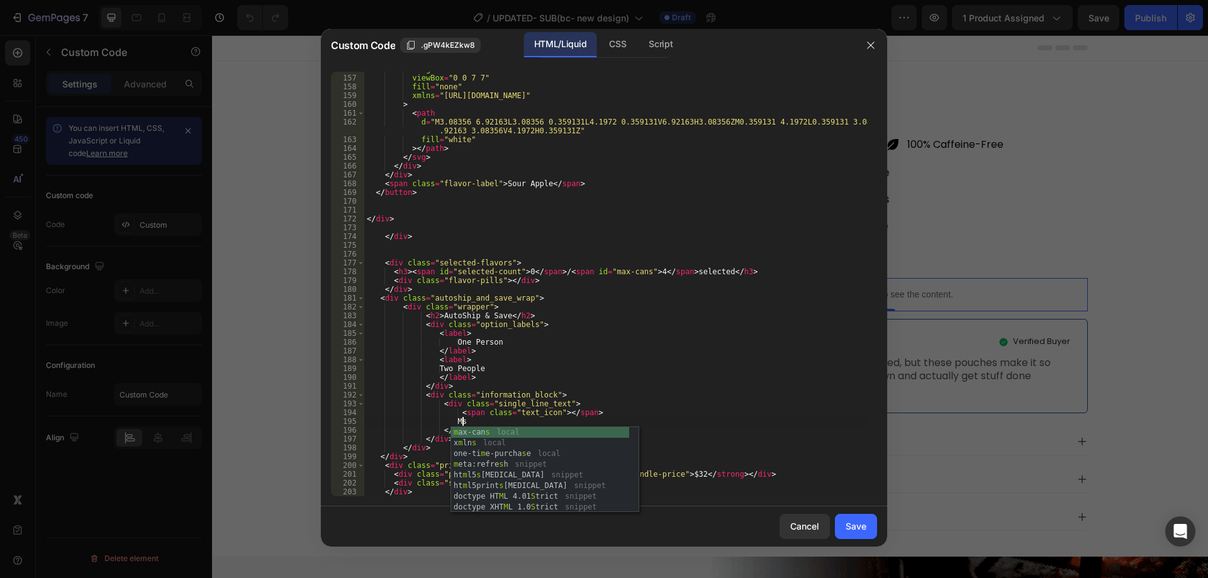
type textarea "M"
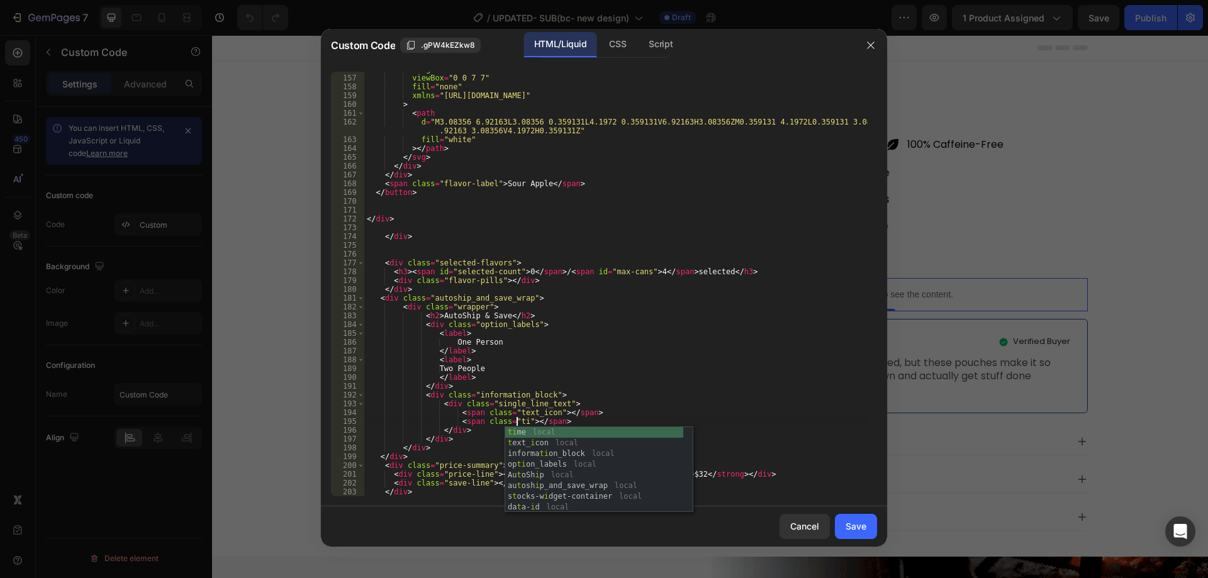
scroll to position [0, 13]
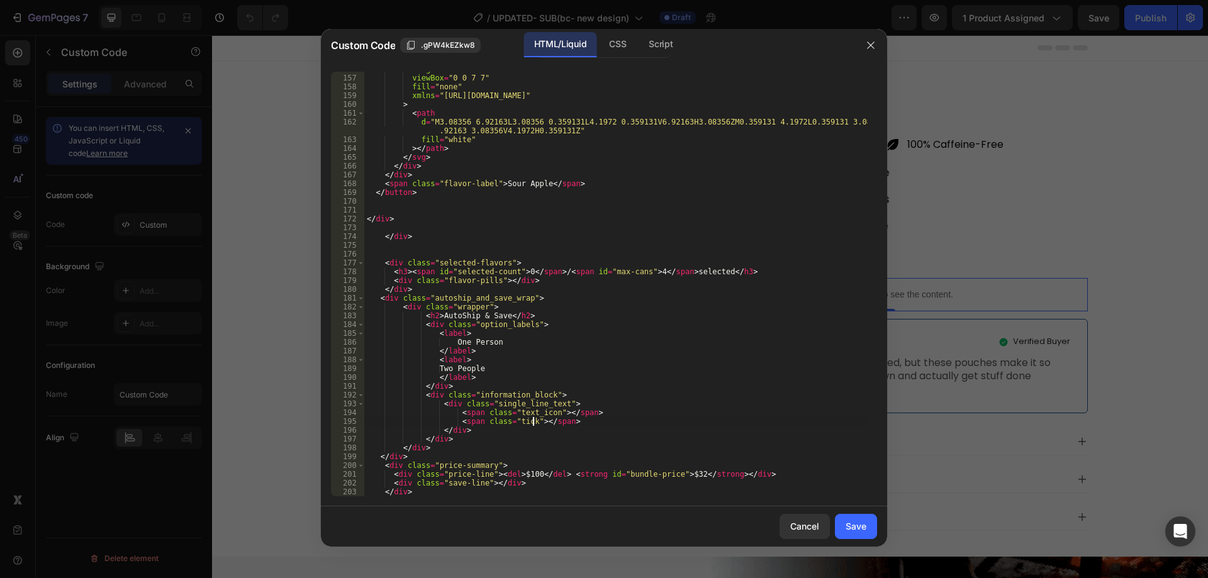
type textarea "<span class="tick"></span>"
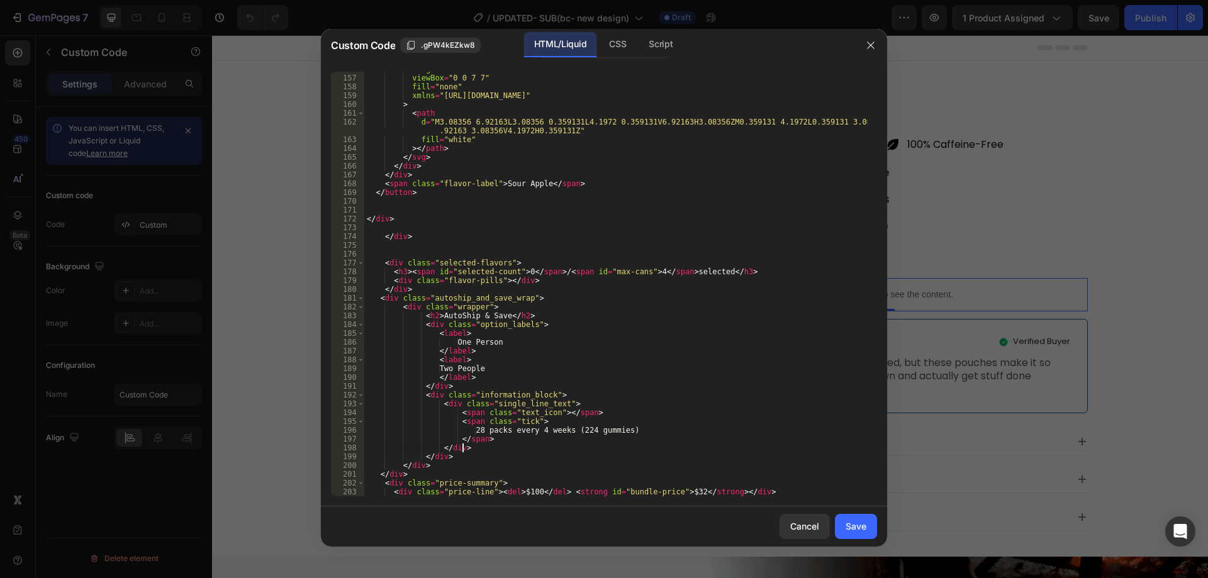
scroll to position [0, 8]
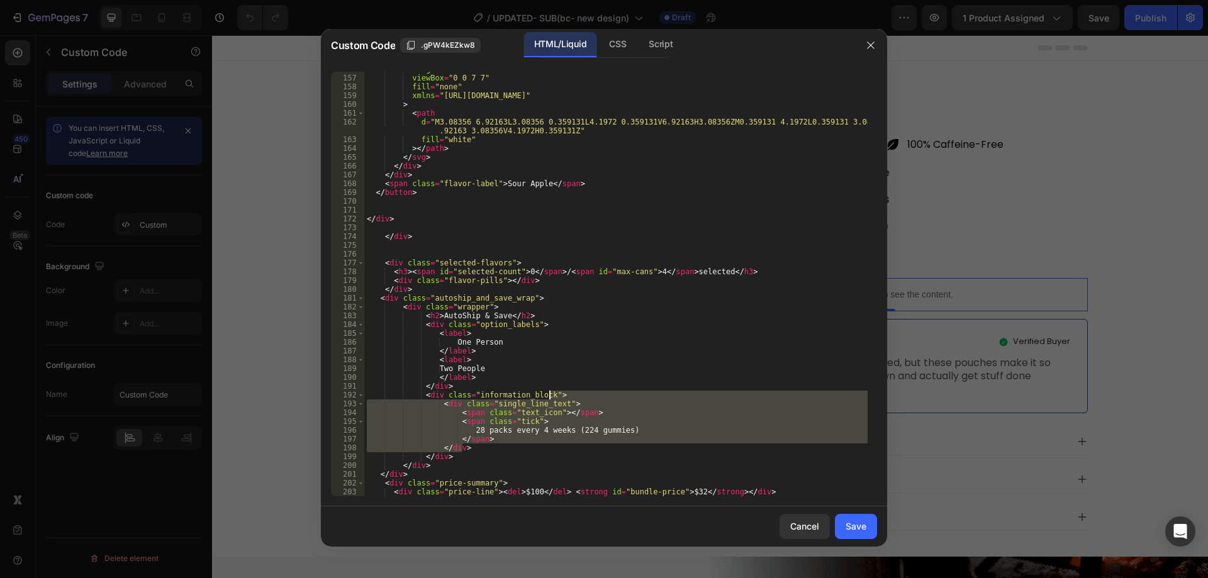
click at [462, 432] on div "height = "7" viewBox = "0 0 7 7" fill = "none" xmlns = "http://www.w3.org/2000/…" at bounding box center [616, 284] width 504 height 425
drag, startPoint x: 436, startPoint y: 403, endPoint x: 478, endPoint y: 449, distance: 62.3
click at [478, 449] on div "height = "7" viewBox = "0 0 7 7" fill = "none" xmlns = "http://www.w3.org/2000/…" at bounding box center [616, 286] width 504 height 442
type textarea "</div>"
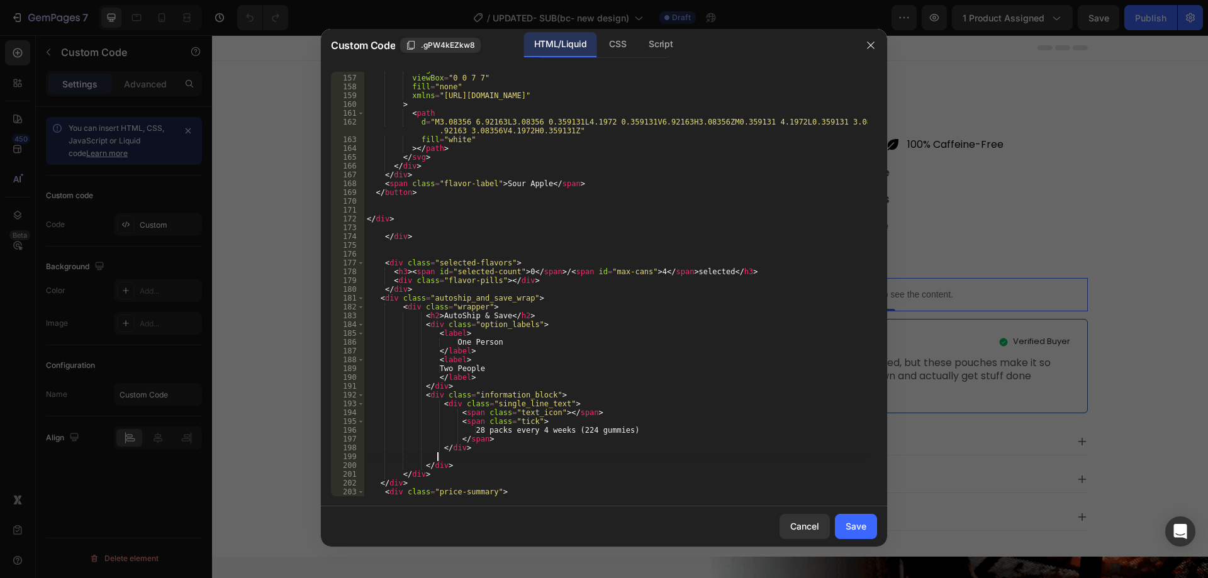
scroll to position [0, 5]
paste textarea "</div>"
type textarea "</div>"
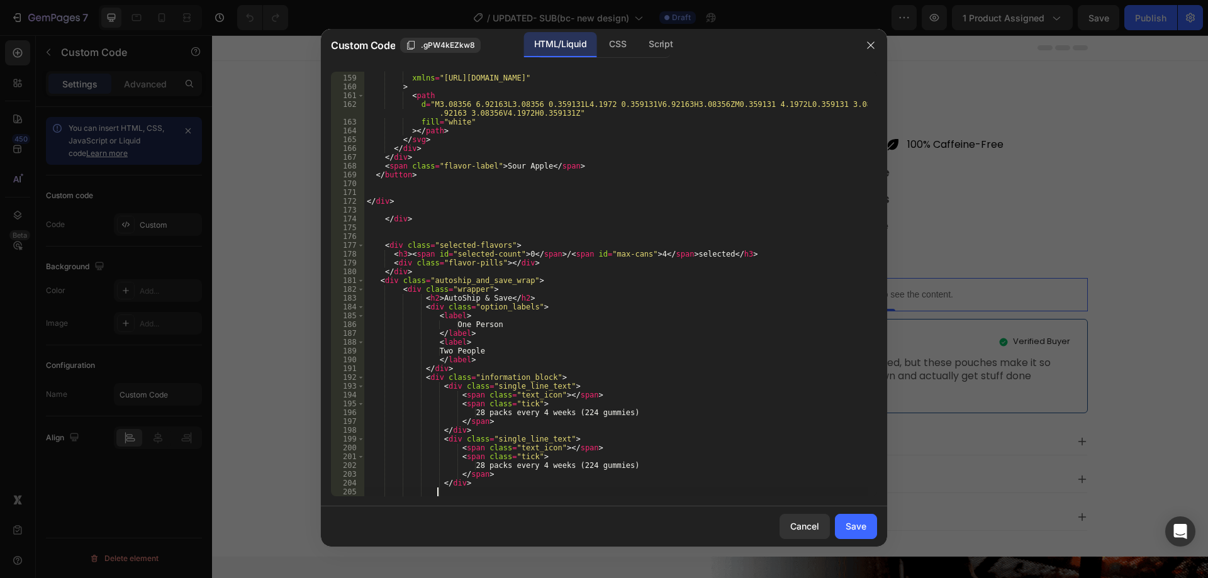
paste textarea "</div>"
type textarea "</div>"
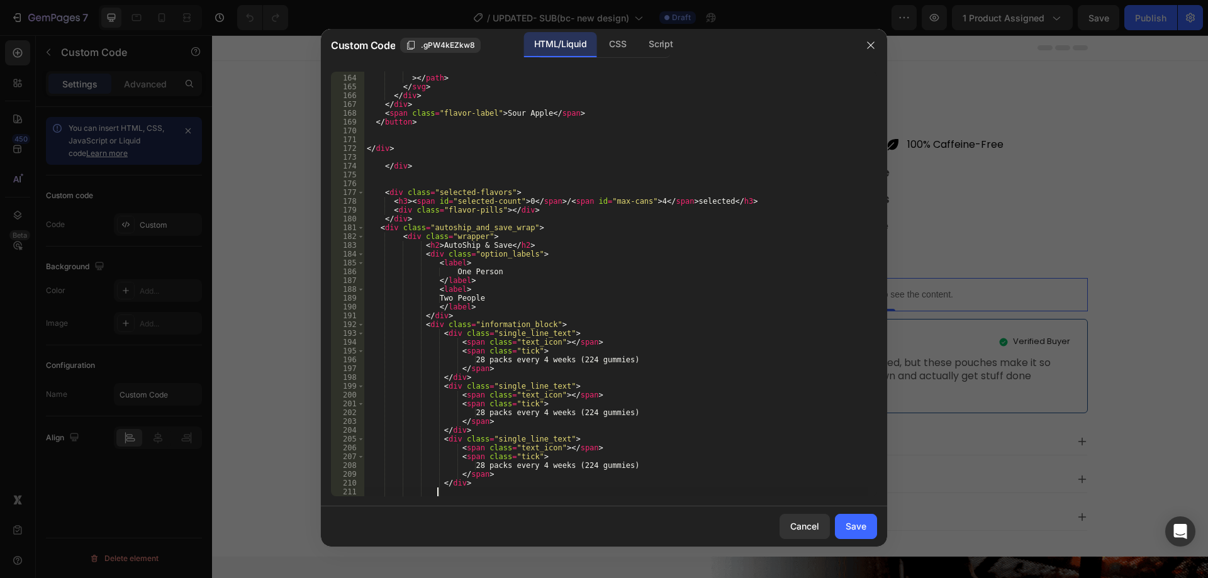
paste textarea "</div>"
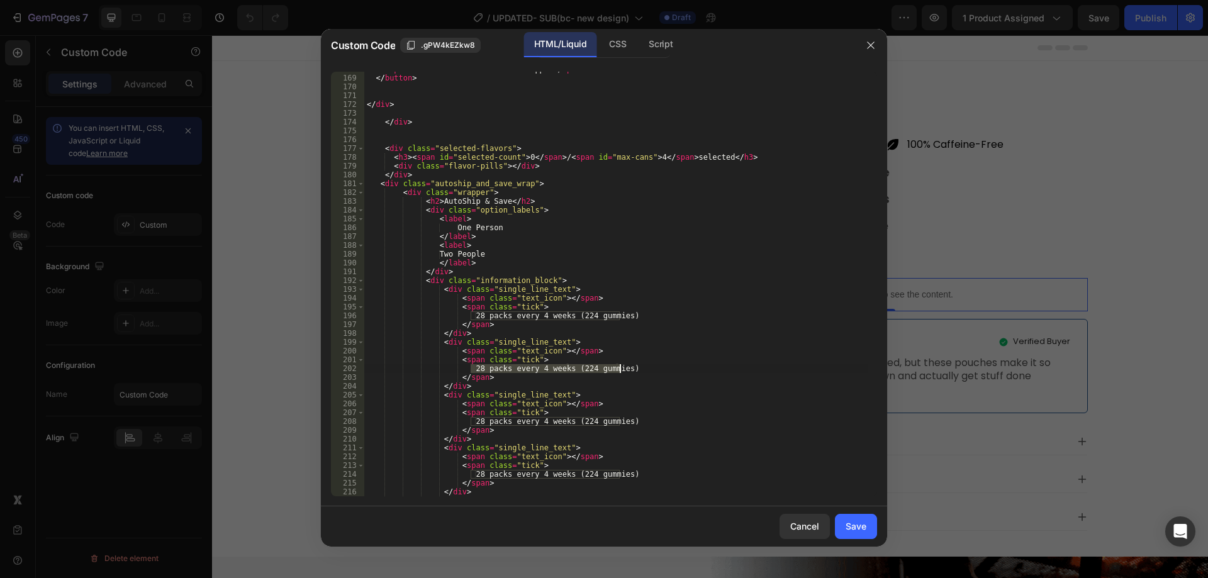
drag, startPoint x: 471, startPoint y: 369, endPoint x: 619, endPoint y: 372, distance: 148.6
click at [619, 372] on div "< span class = "flavor-label" > Sour Apple </ span > </ button > </ div > </ di…" at bounding box center [616, 286] width 504 height 442
type textarea "28 packs every 4 weeks (224 gummies)"
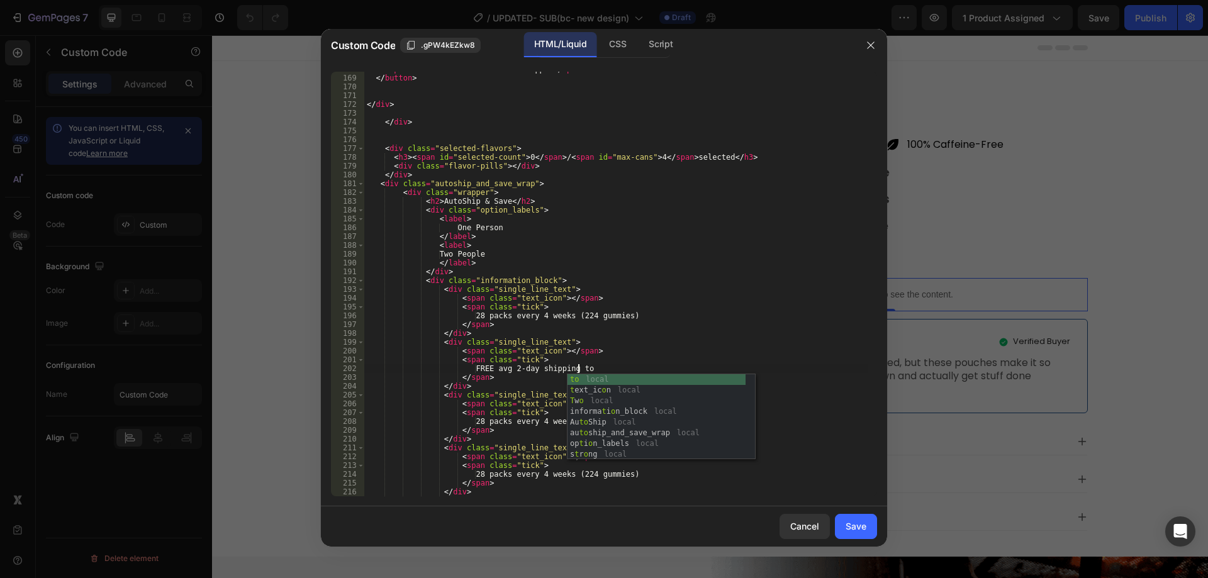
scroll to position [0, 18]
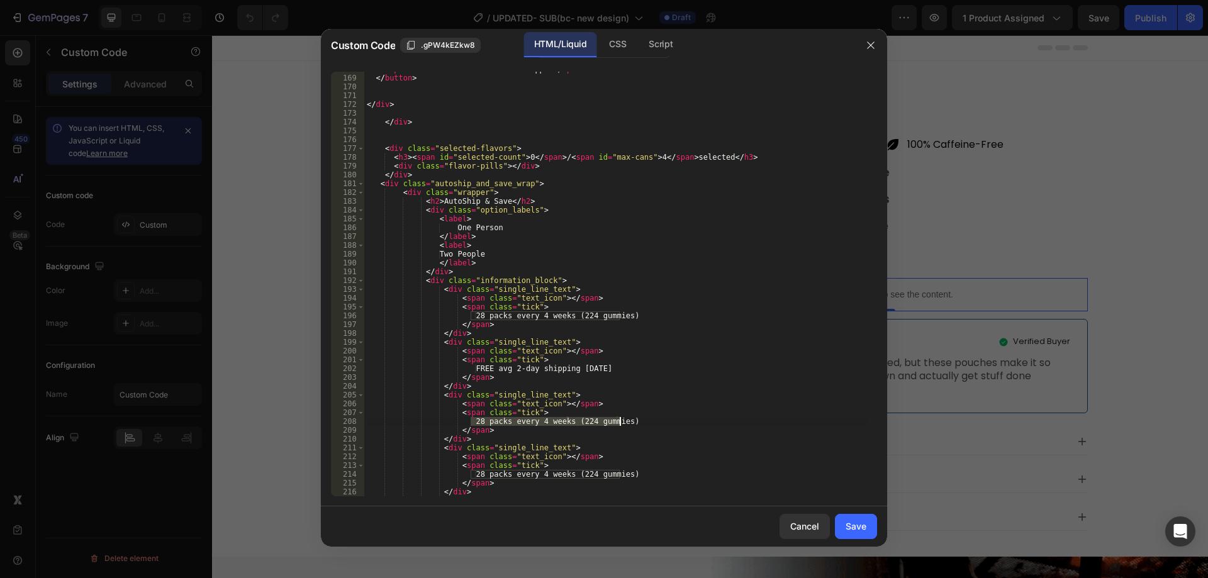
drag, startPoint x: 471, startPoint y: 423, endPoint x: 627, endPoint y: 425, distance: 155.5
click at [627, 425] on div "< span class = "flavor-label" > Sour Apple </ span > </ button > </ div > </ di…" at bounding box center [616, 286] width 504 height 442
type textarea "28 packs every 4 weeks (224 gummies)"
drag, startPoint x: 471, startPoint y: 477, endPoint x: 623, endPoint y: 475, distance: 151.7
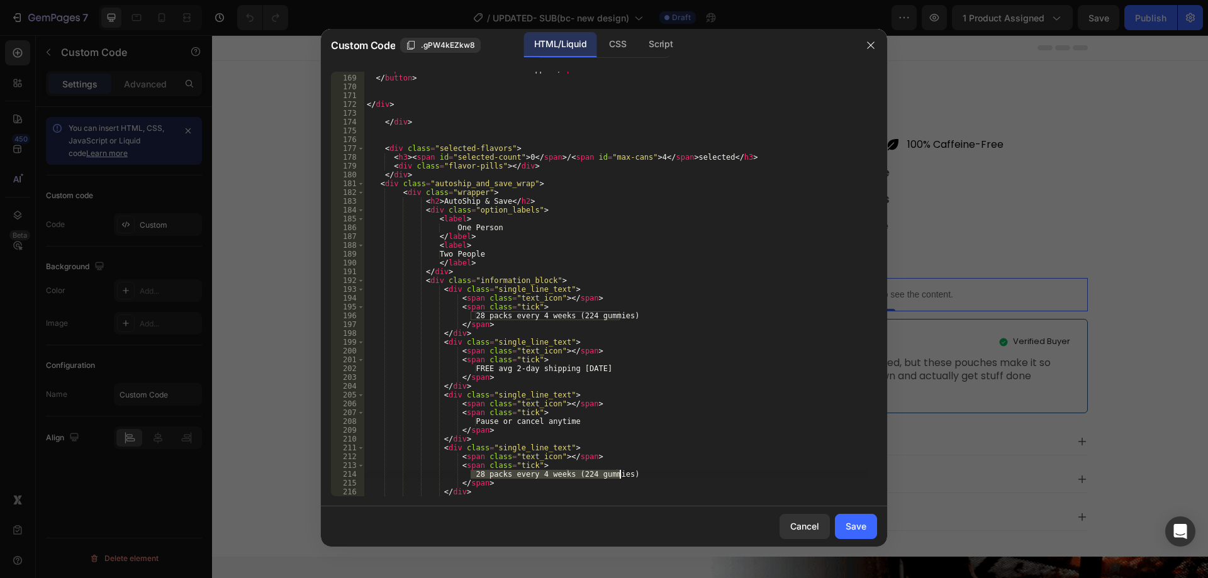
click at [623, 475] on div "< span class = "flavor-label" > Sour Apple </ span > </ button > </ div > </ di…" at bounding box center [616, 286] width 504 height 442
type textarea "28 packs every 4 weeks (224 gummies)"
type textarea "30-day money back guarantee"
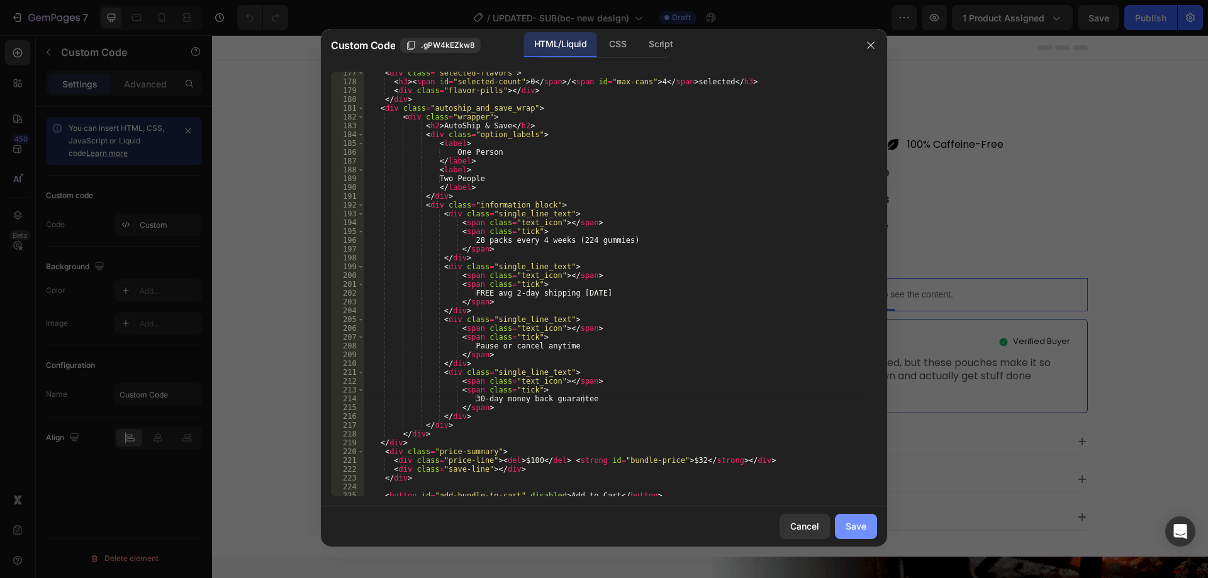
click at [857, 534] on button "Save" at bounding box center [856, 526] width 42 height 25
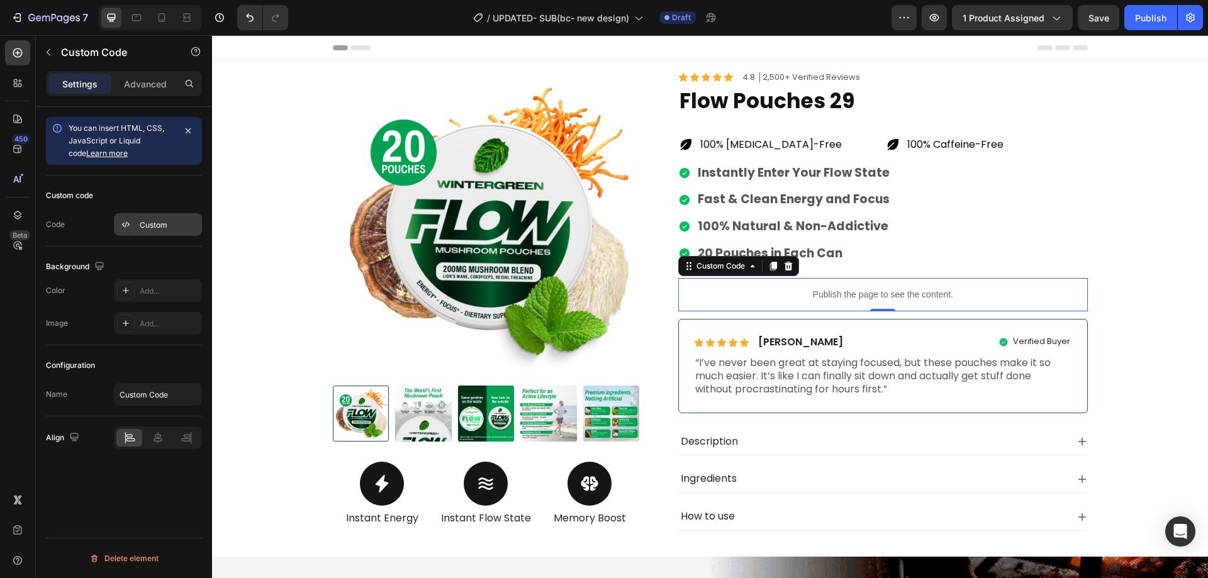
click at [166, 234] on div "Custom" at bounding box center [158, 224] width 88 height 23
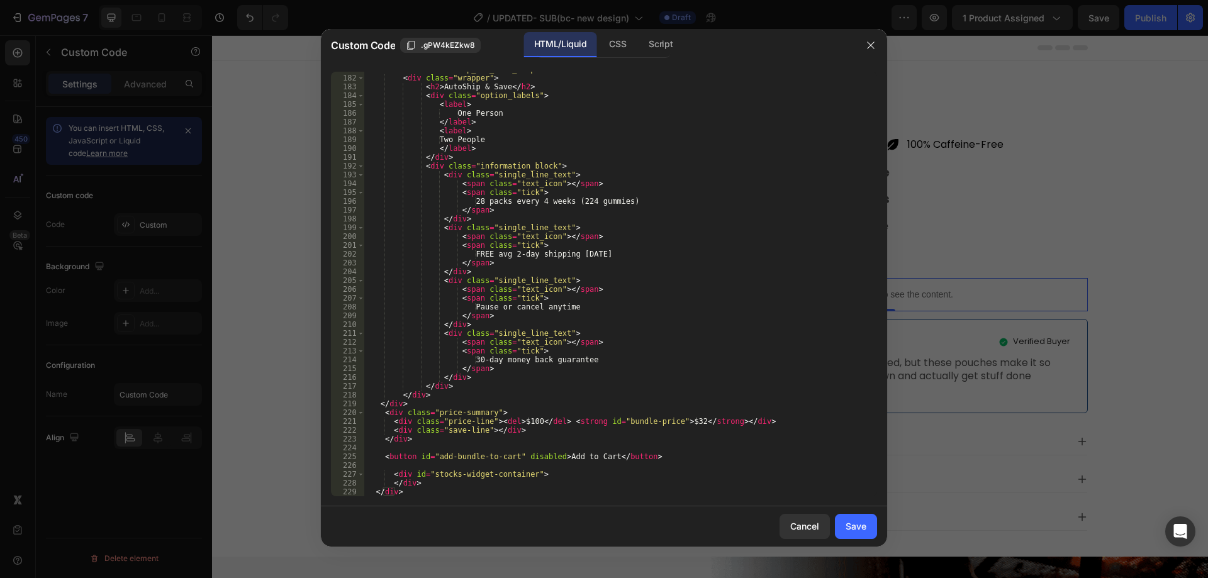
scroll to position [1626, 0]
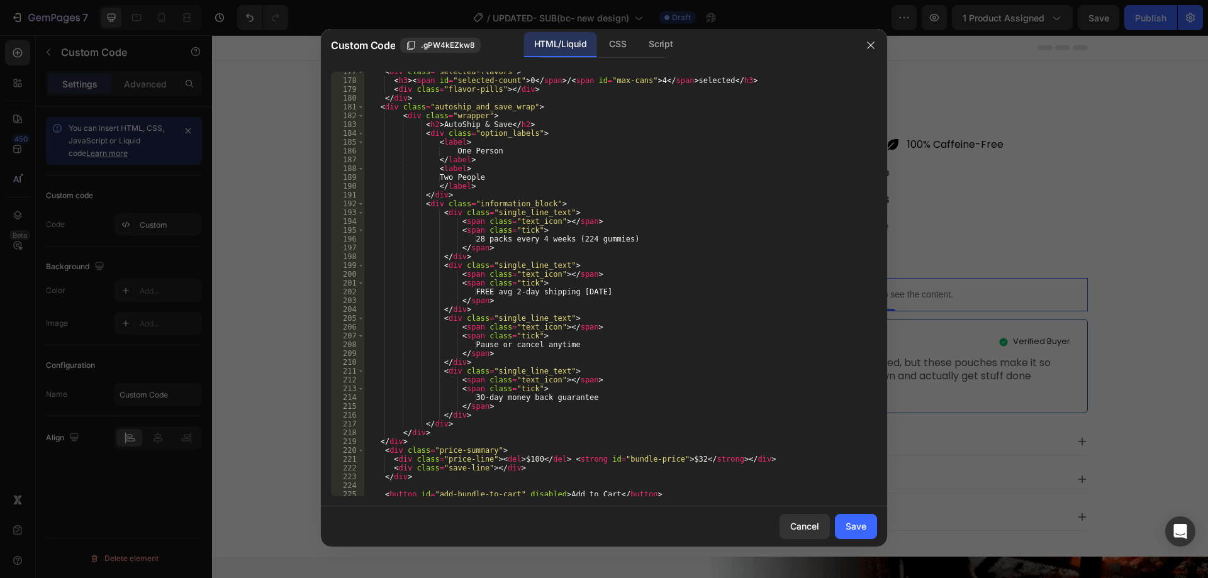
type textarea "One Person"
drag, startPoint x: 501, startPoint y: 152, endPoint x: 455, endPoint y: 151, distance: 46.0
click at [455, 151] on div "< div class = "selected-flavors" > < h3 > < span id = "selected-count" > 0 </ s…" at bounding box center [616, 288] width 504 height 442
type textarea "<div class=""></div>"
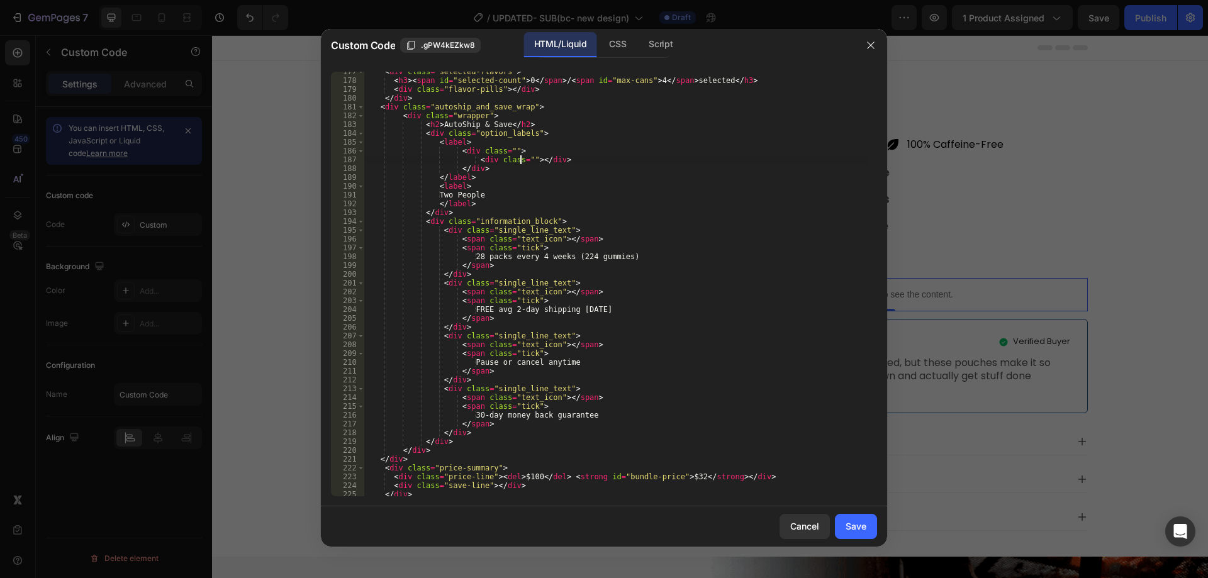
scroll to position [0, 13]
type textarea "<div class=""></div>"
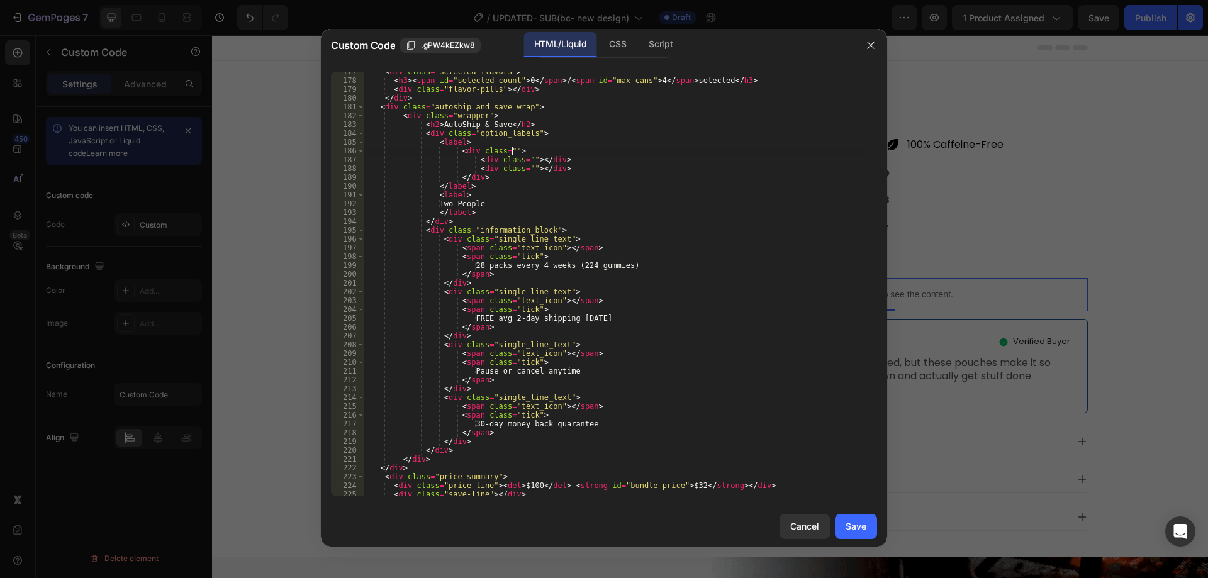
scroll to position [0, 11]
type textarea "<div class=""></div>"
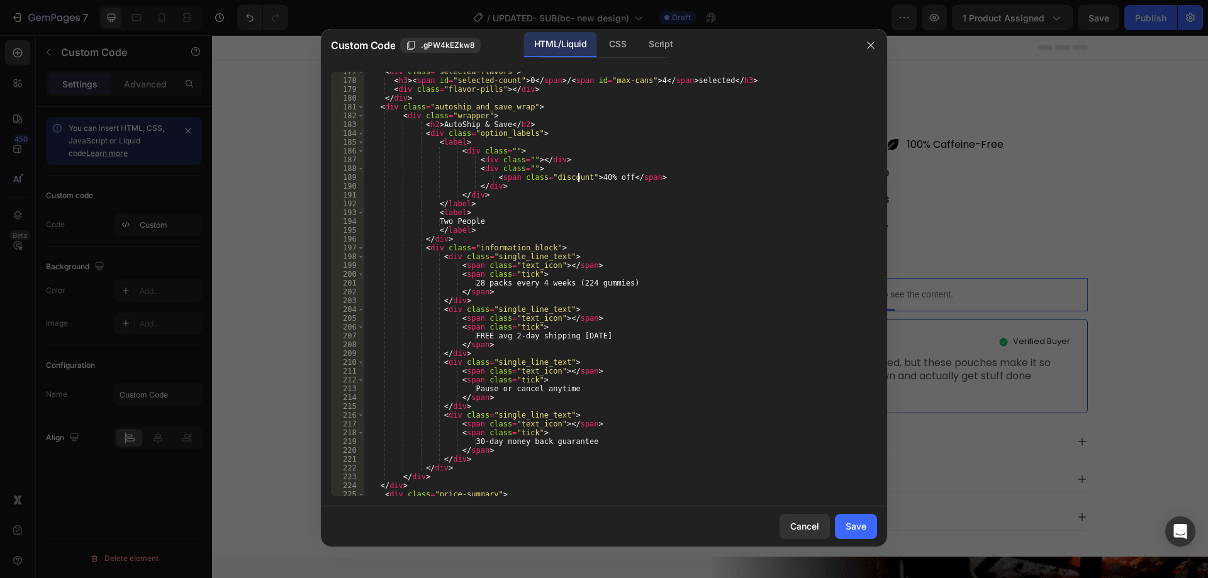
scroll to position [0, 13]
click at [521, 165] on div "< div class = "selected-flavors" > < h3 > < span id = "selected-count" > 0 </ s…" at bounding box center [616, 288] width 504 height 442
type textarea "<div class="_text_side"></div>"
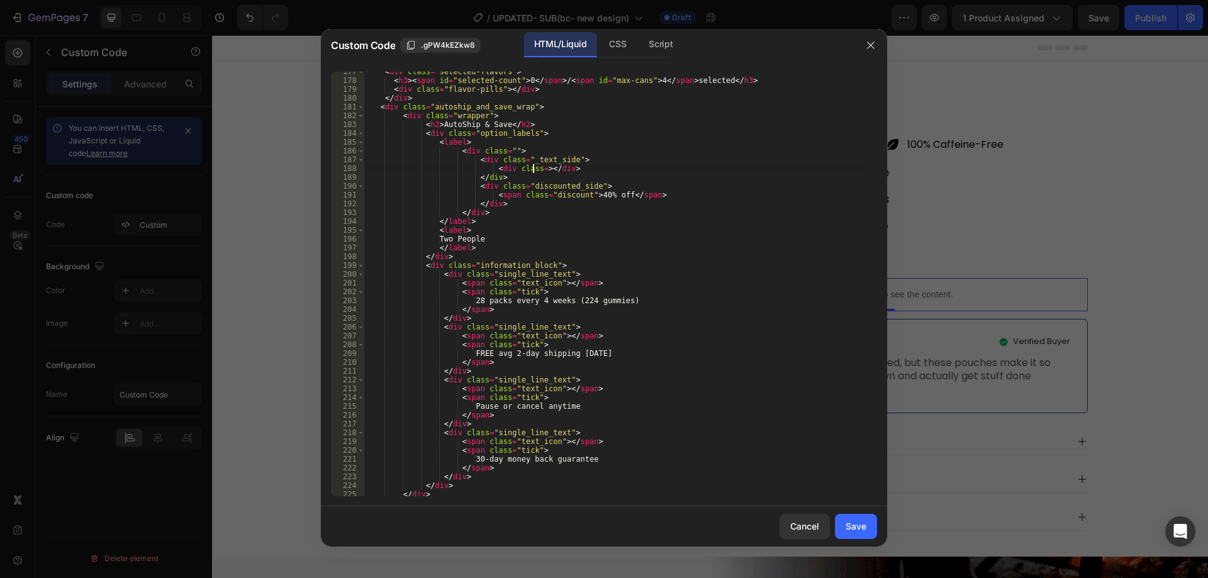
scroll to position [0, 14]
type textarea "<div class=""></div>"
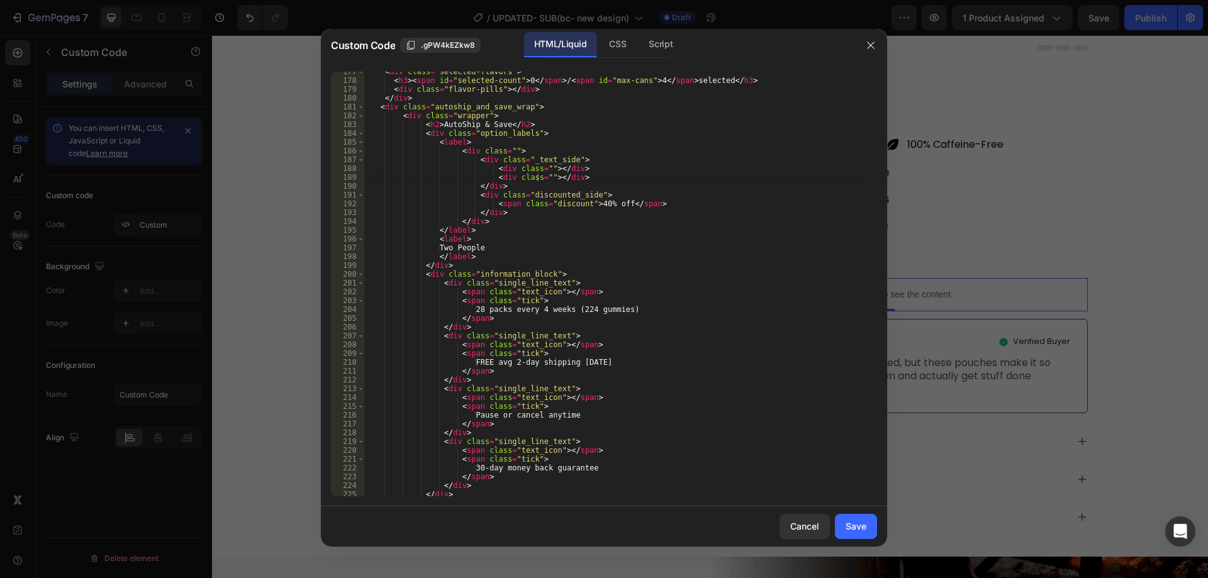
type textarea "<div class=""></div>"
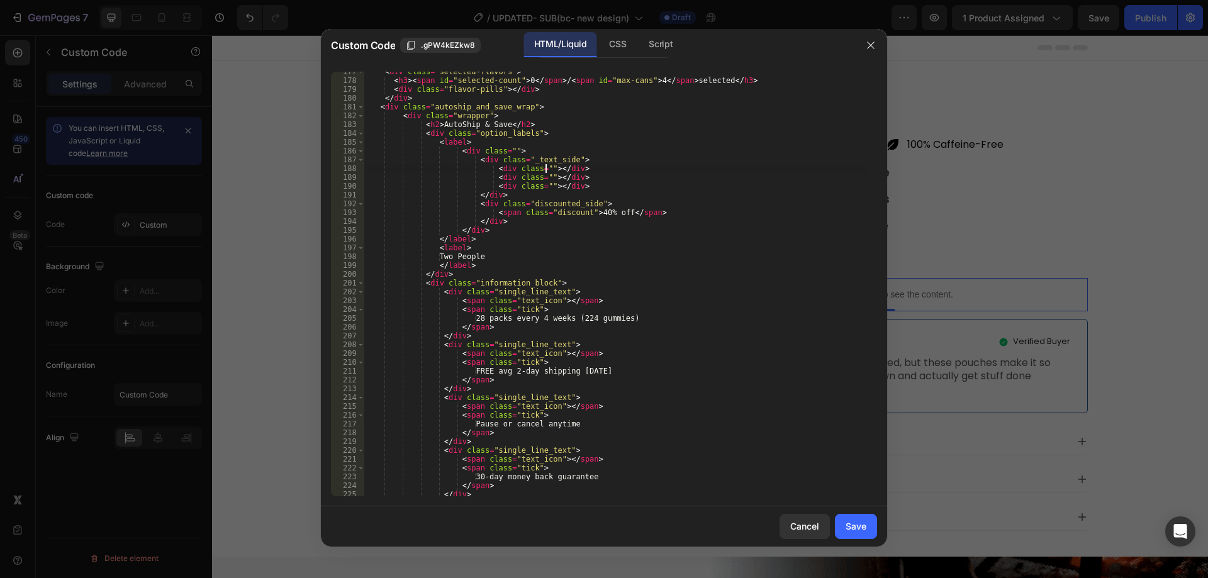
click at [546, 171] on div "< div class = "selected-flavors" > < h3 > < span id = "selected-count" > 0 </ s…" at bounding box center [616, 288] width 504 height 442
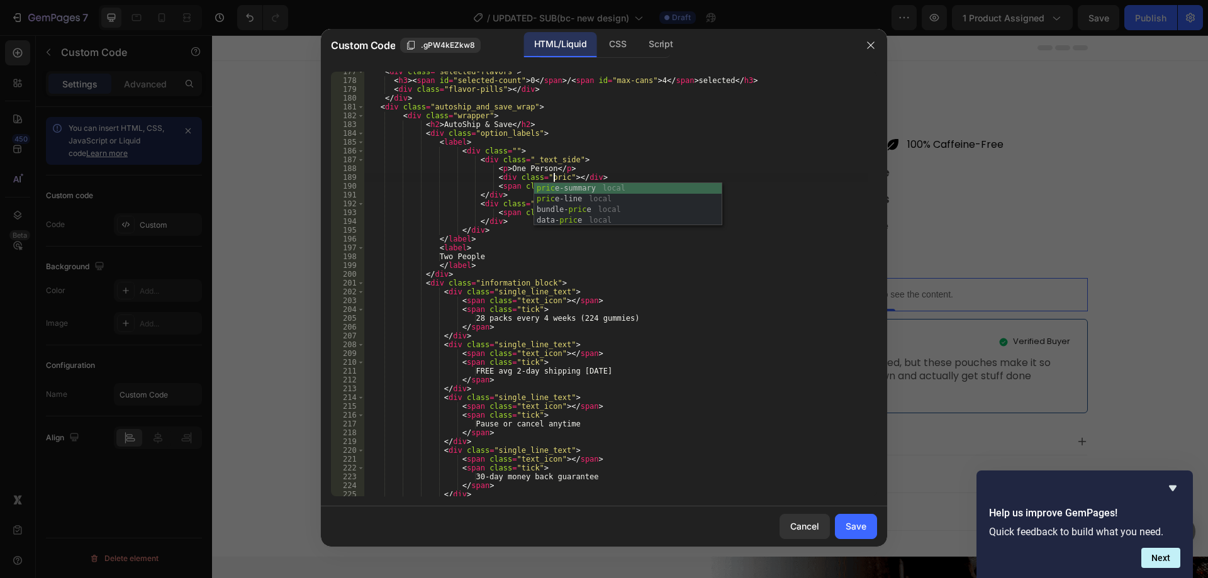
scroll to position [0, 16]
type textarea "<div class="prices"></div>"
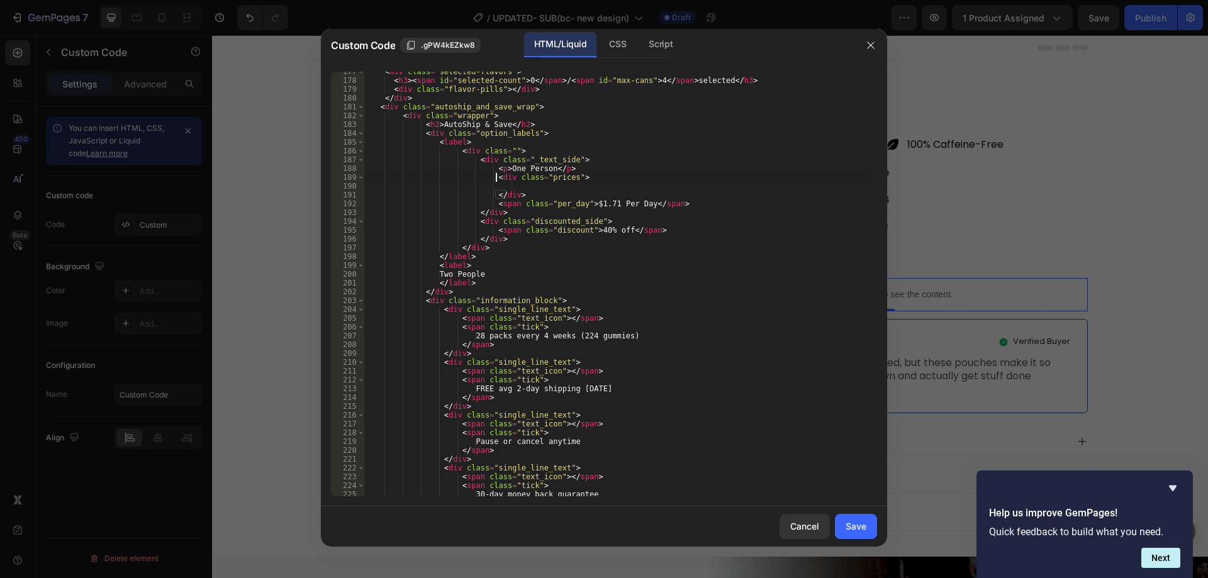
scroll to position [0, 11]
type textarea "<div class="prices">"
type textarea "<div class=""></div>"
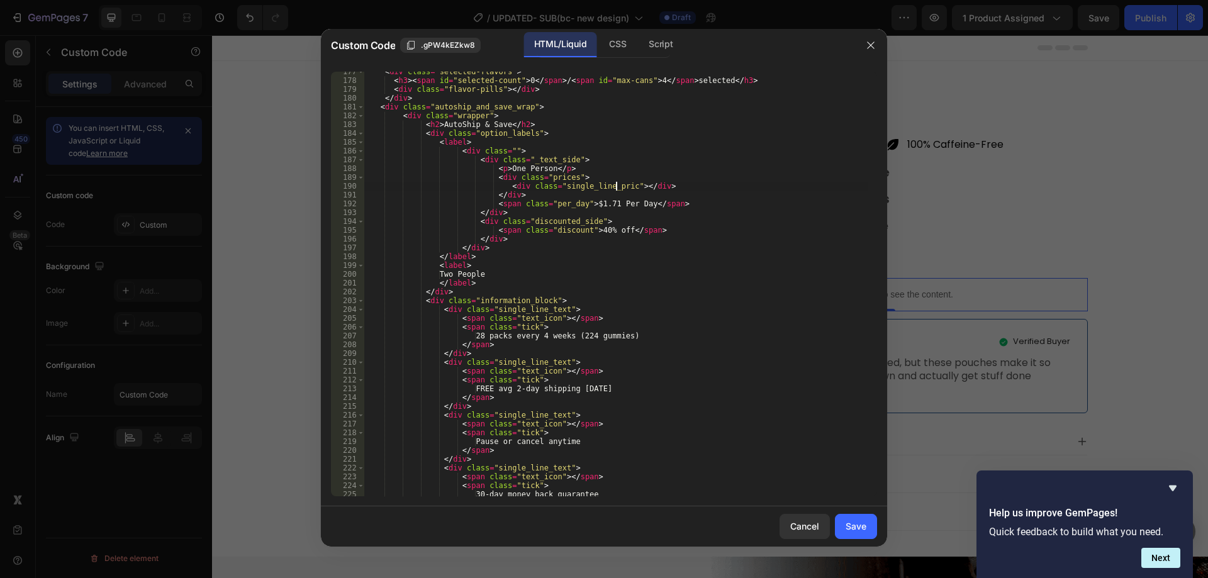
type textarea "<div class="single_line_price"></div>"
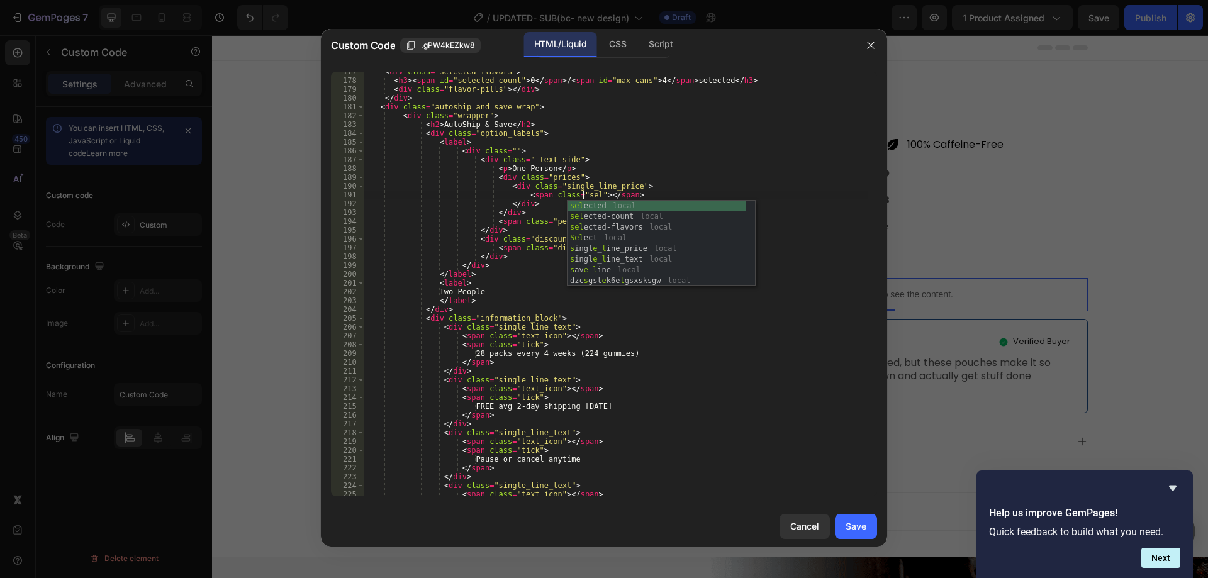
scroll to position [0, 18]
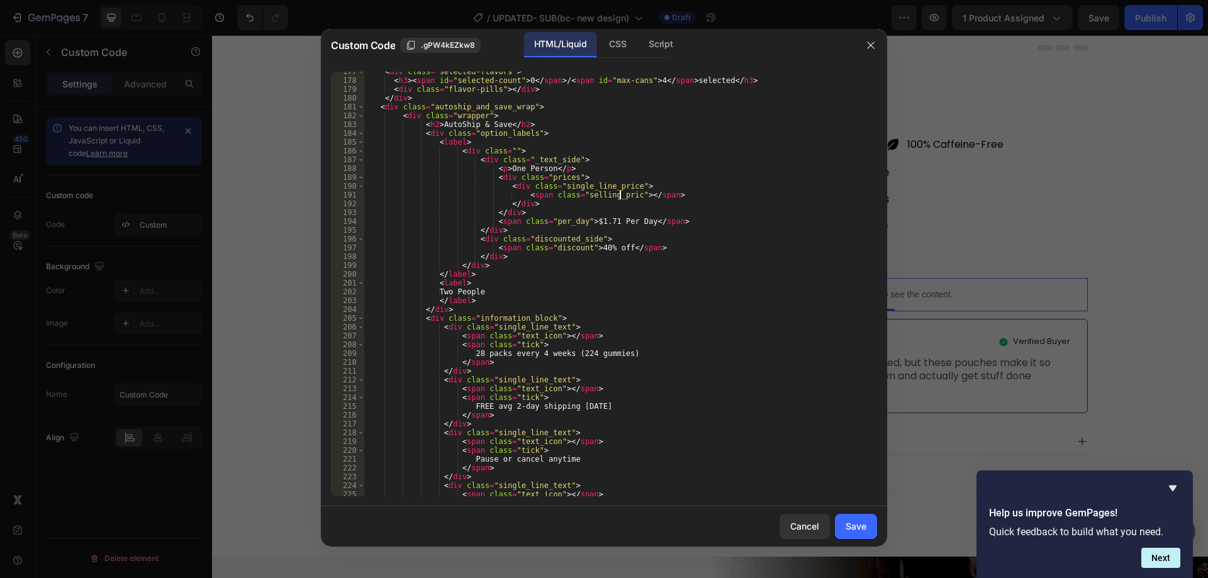
type textarea "<span class="selling_price"></span>"
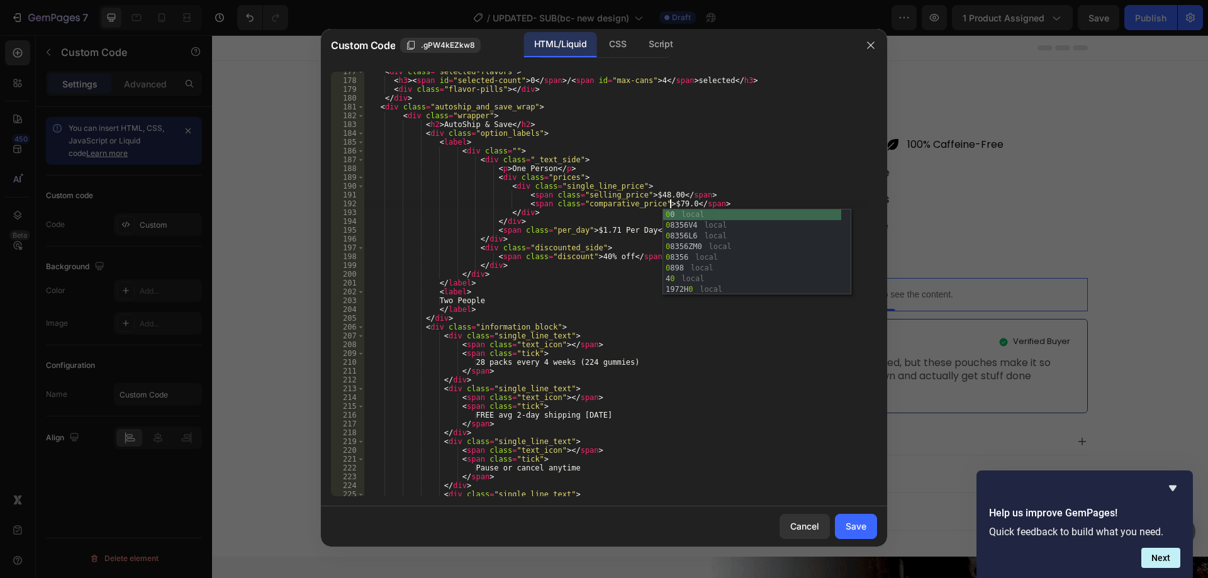
scroll to position [0, 25]
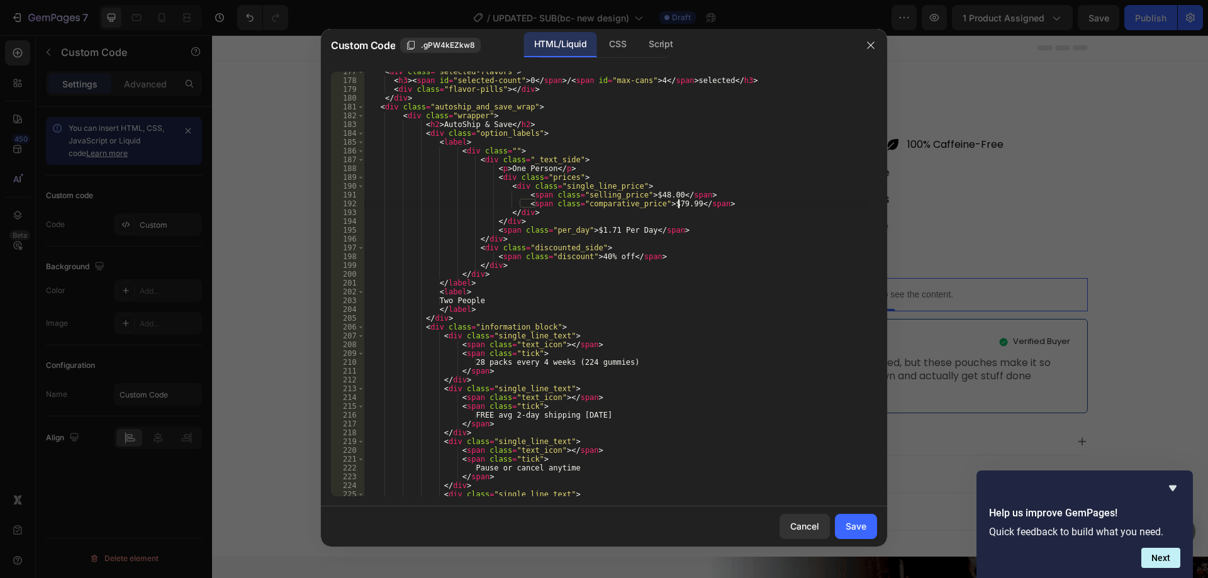
click at [469, 271] on div "< div class = "selected-flavors" > < h3 > < span id = "selected-count" > 0 </ s…" at bounding box center [616, 288] width 504 height 442
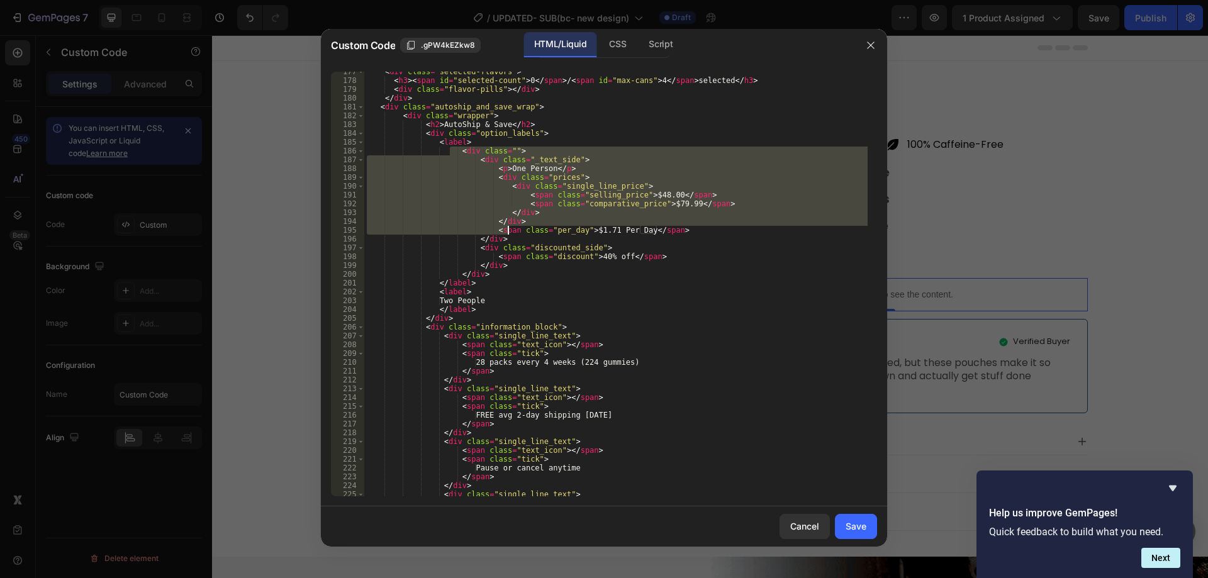
drag, startPoint x: 450, startPoint y: 147, endPoint x: 507, endPoint y: 231, distance: 102.0
click at [507, 231] on div "< div class = "selected-flavors" > < h3 > < span id = "selected-count" > 0 </ s…" at bounding box center [616, 288] width 504 height 442
click at [502, 145] on div "< div class = "selected-flavors" > < h3 > < span id = "selected-count" > 0 </ s…" at bounding box center [616, 288] width 504 height 442
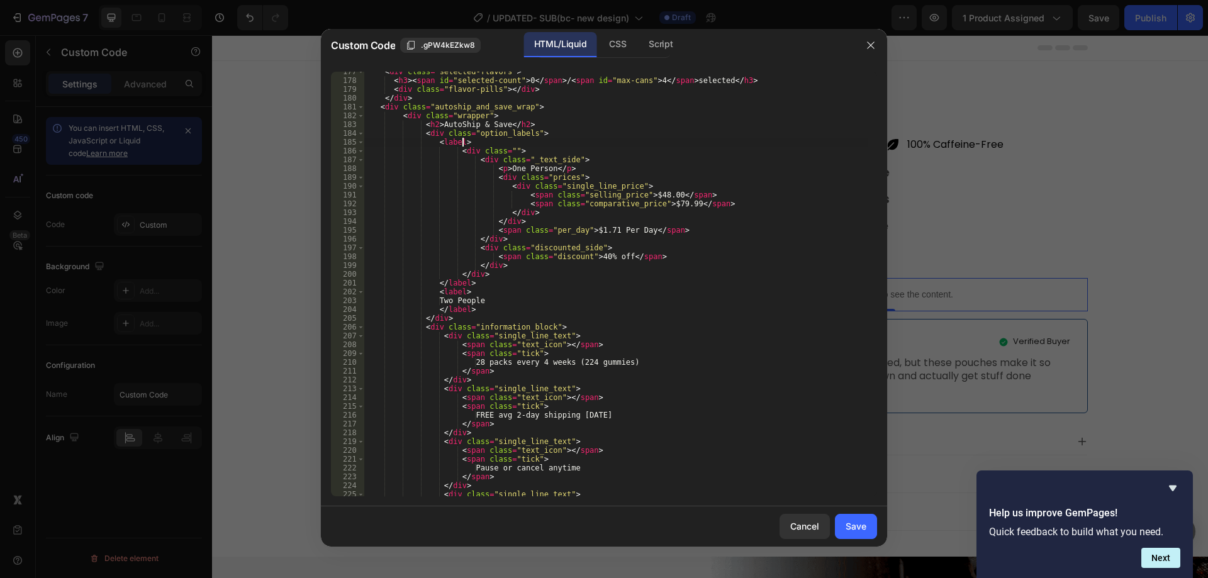
scroll to position [0, 8]
click at [505, 149] on div "< div class = "selected-flavors" > < h3 > < span id = "selected-count" > 0 </ s…" at bounding box center [616, 288] width 504 height 442
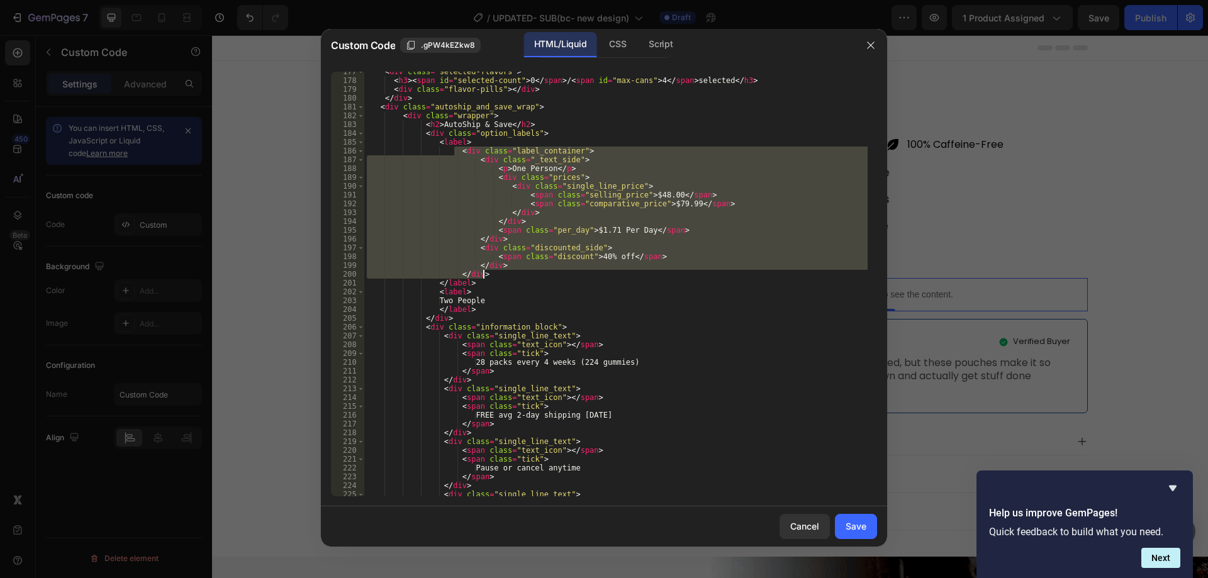
drag, startPoint x: 454, startPoint y: 154, endPoint x: 482, endPoint y: 273, distance: 122.8
click at [482, 273] on div "< div class = "selected-flavors" > < h3 > < span id = "selected-count" > 0 </ s…" at bounding box center [616, 288] width 504 height 442
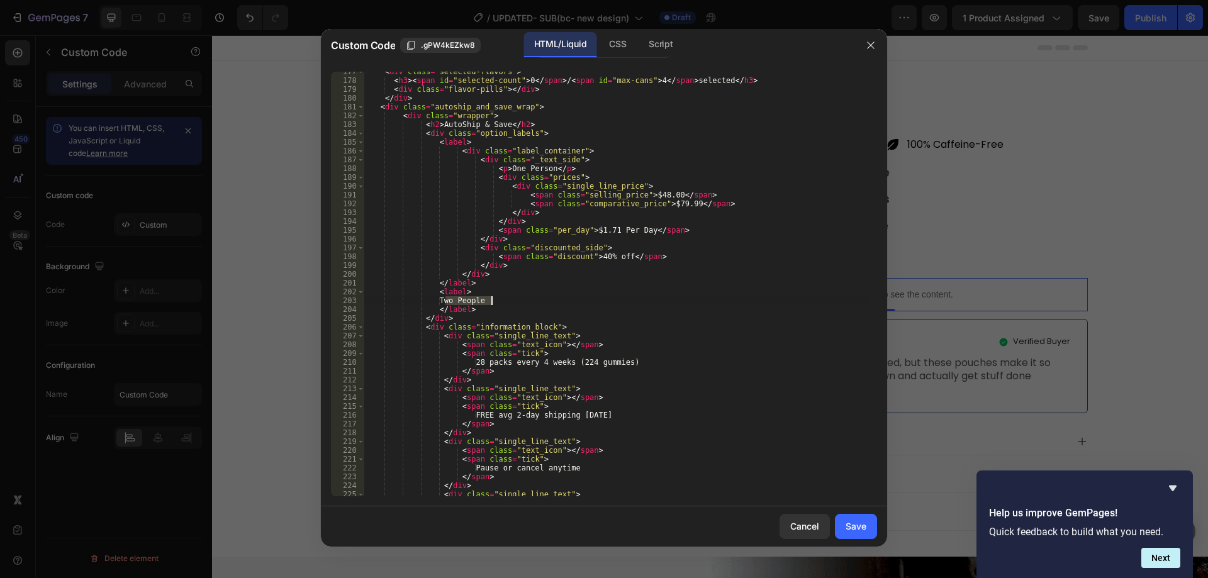
drag, startPoint x: 447, startPoint y: 303, endPoint x: 502, endPoint y: 300, distance: 54.8
click at [502, 300] on div "< div class = "selected-flavors" > < h3 > < span id = "selected-count" > 0 </ s…" at bounding box center [616, 288] width 504 height 442
paste textarea "</div>"
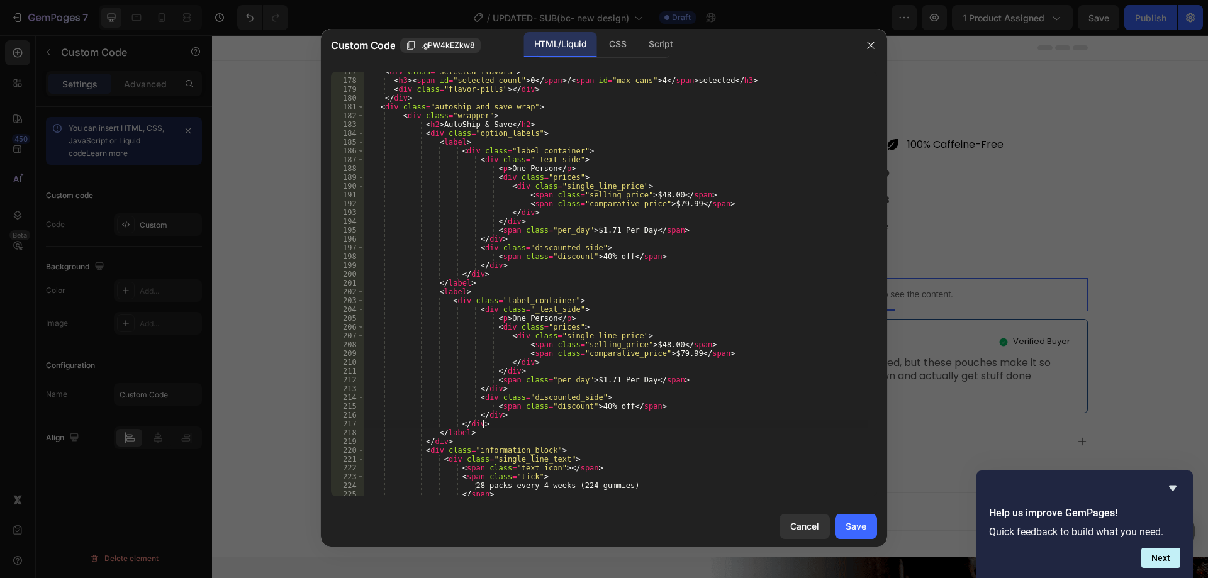
scroll to position [0, 9]
click at [513, 318] on div "< div class = "selected-flavors" > < h3 > < span id = "selected-count" > 0 </ s…" at bounding box center [616, 288] width 504 height 442
click at [644, 344] on div "< div class = "selected-flavors" > < h3 > < span id = "selected-count" > 0 </ s…" at bounding box center [616, 288] width 504 height 442
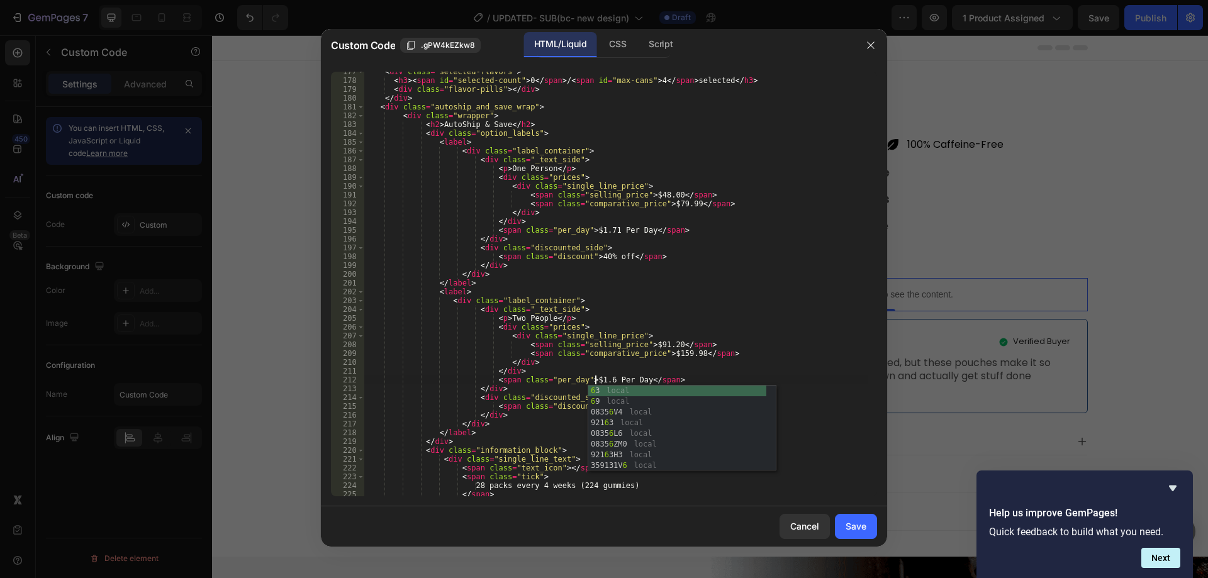
scroll to position [0, 19]
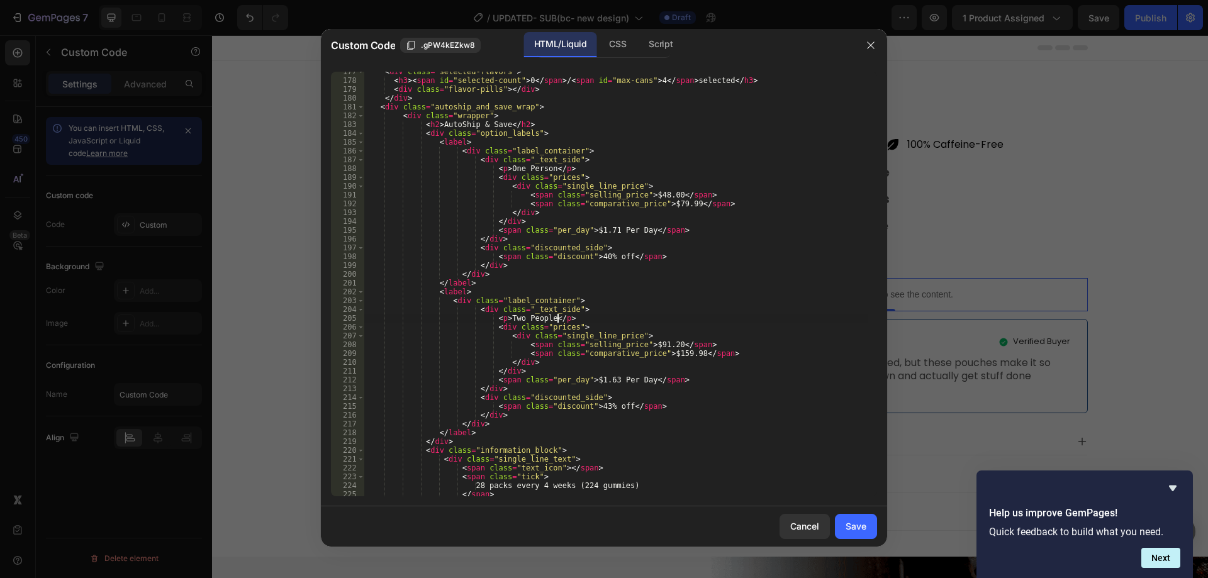
click at [723, 322] on div "< div class = "selected-flavors" > < h3 > < span id = "selected-count" > 0 </ s…" at bounding box center [616, 288] width 504 height 442
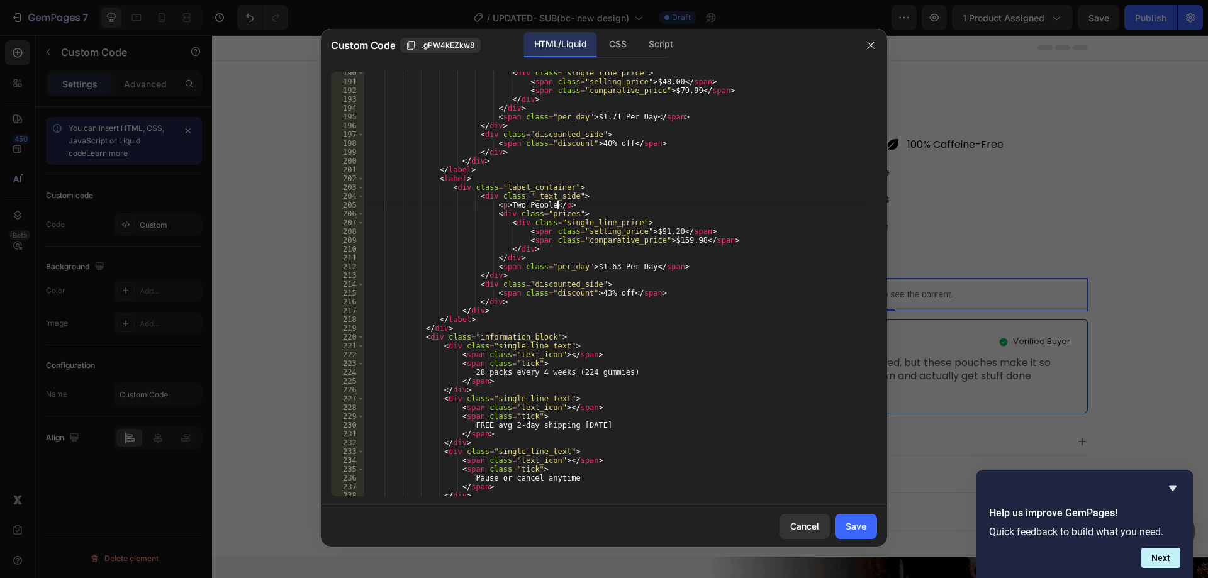
scroll to position [1815, 0]
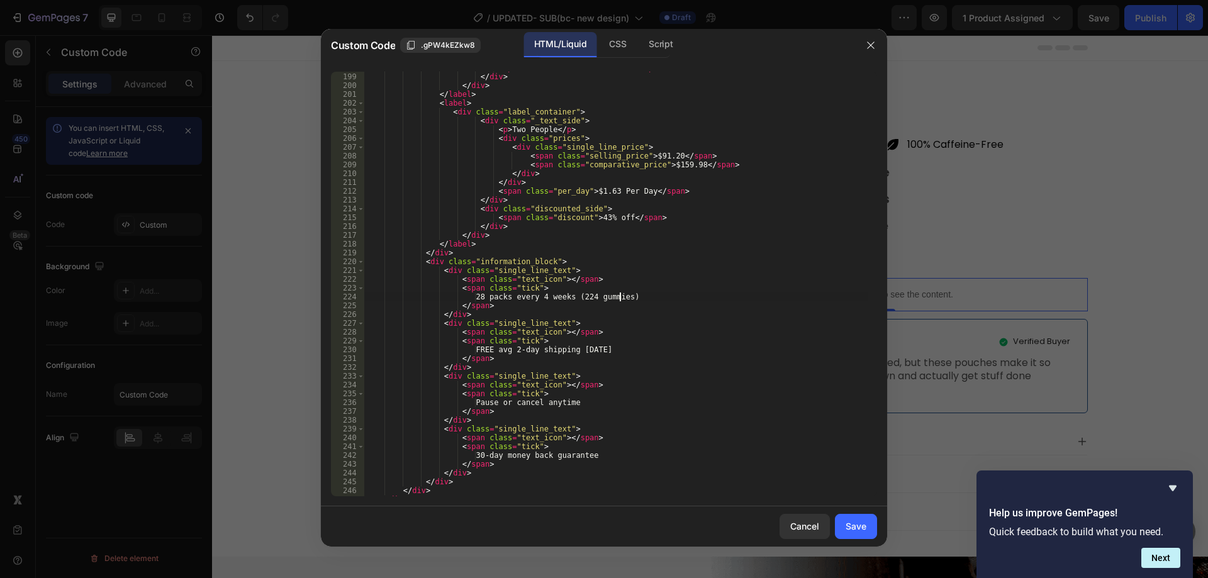
click at [636, 298] on div "< span class = "discount" > 40% off </ span > </ div > </ div > </ label > < la…" at bounding box center [616, 285] width 504 height 442
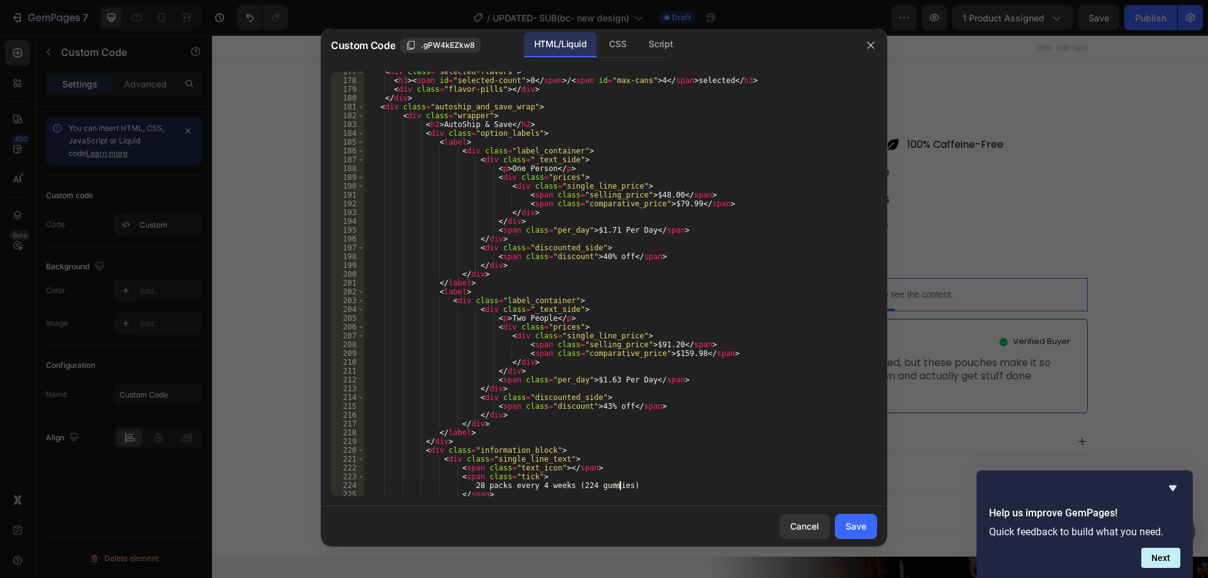
scroll to position [1626, 0]
click at [444, 142] on div "< div class = "selected-flavors" > < h3 > < span id = "selected-count" > 0 </ s…" at bounding box center [616, 288] width 504 height 442
click at [457, 140] on div "< div class = "selected-flavors" > < h3 > < span id = "selected-count" > 0 </ s…" at bounding box center [616, 288] width 504 height 442
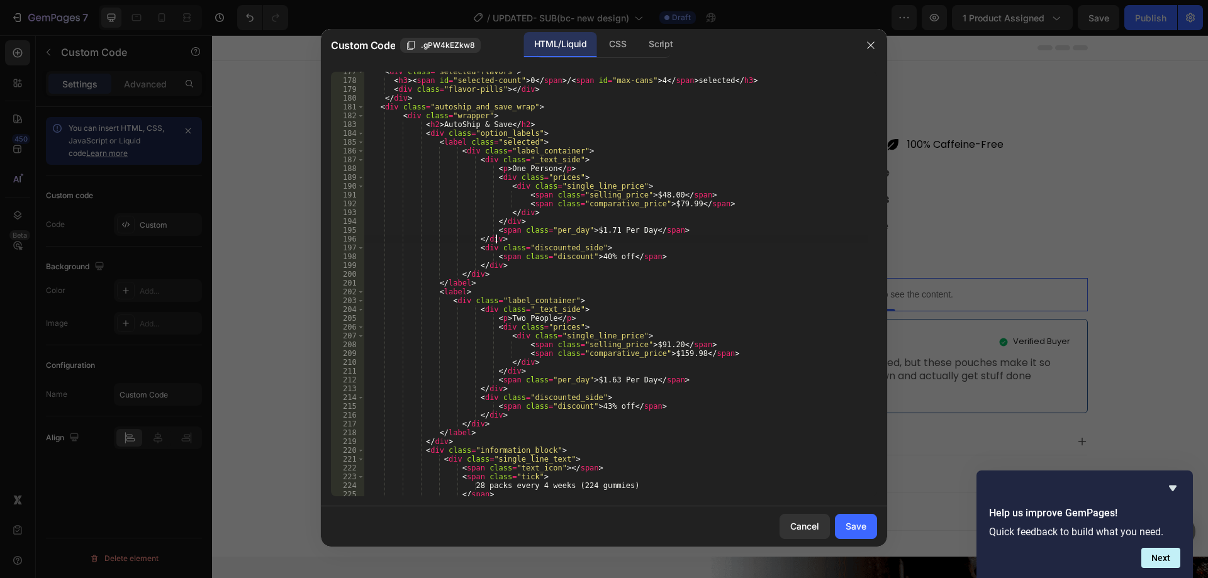
click at [634, 236] on div "< div class = "selected-flavors" > < h3 > < span id = "selected-count" > 0 </ s…" at bounding box center [616, 288] width 504 height 442
type textarea "</div>"
click at [850, 529] on div "Save" at bounding box center [856, 526] width 21 height 13
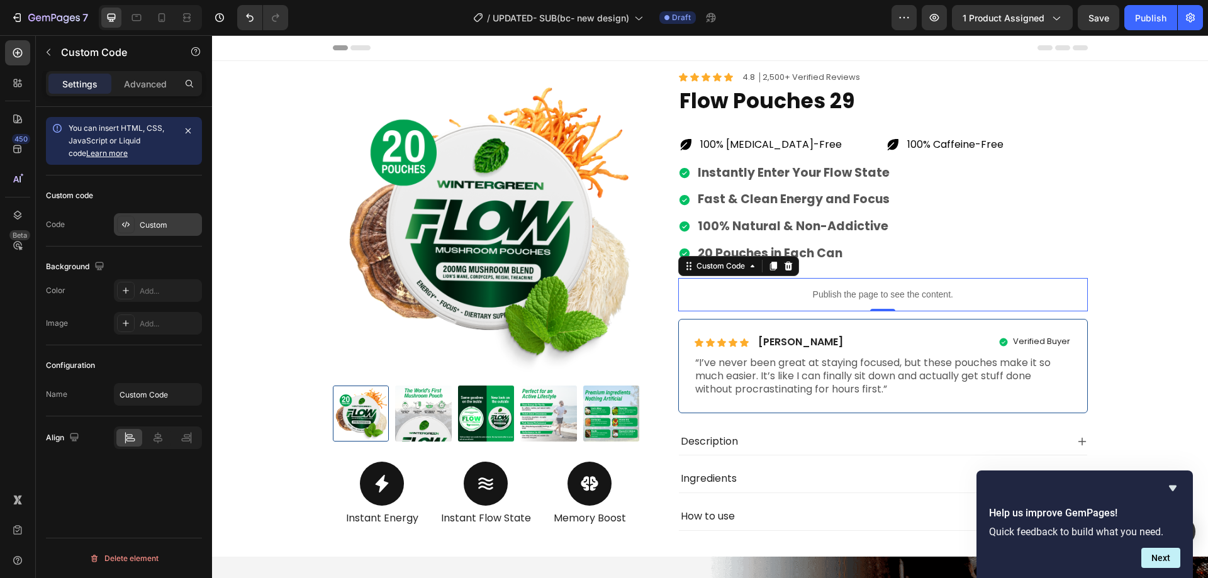
click at [147, 218] on div "Custom" at bounding box center [158, 224] width 88 height 23
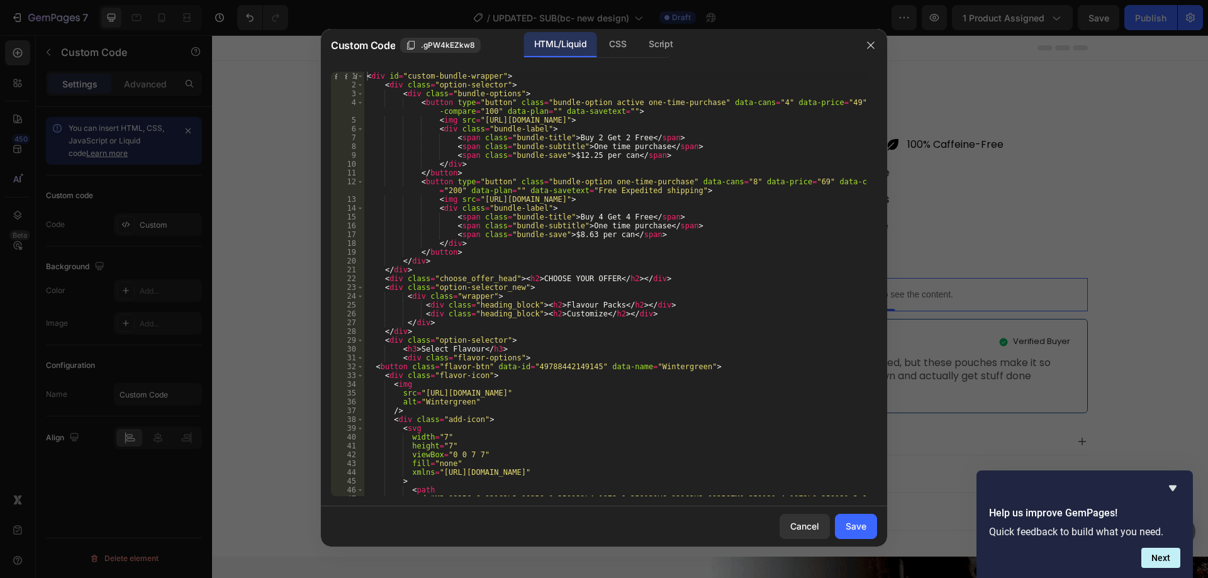
scroll to position [0, 0]
click at [665, 45] on div "Script" at bounding box center [661, 44] width 44 height 25
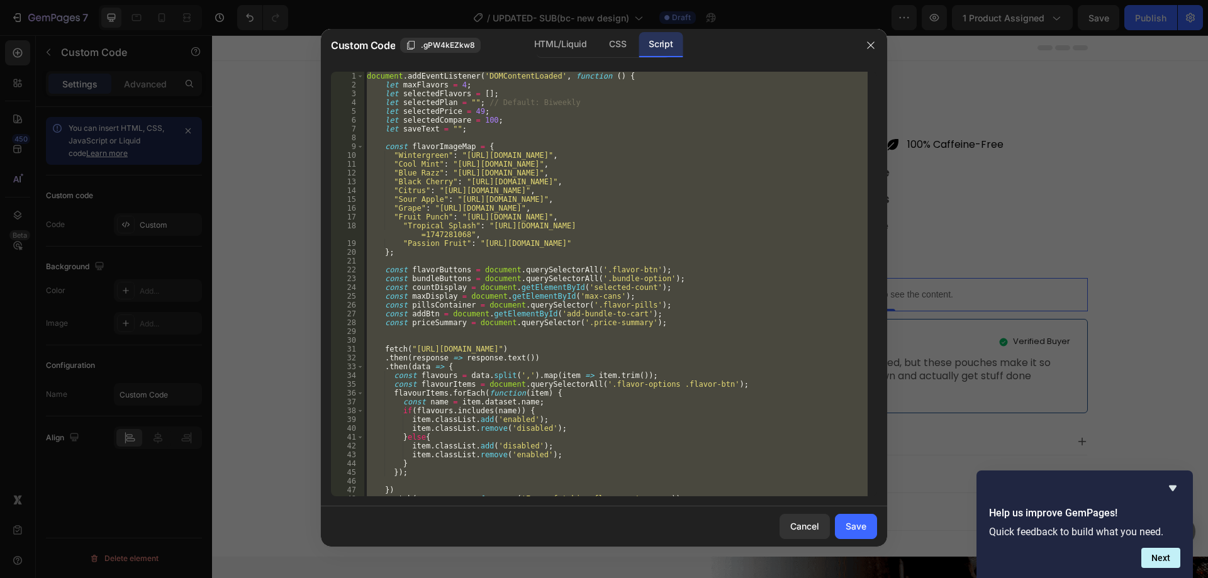
click at [571, 155] on div "document . addEventListener ( 'DOMContentLoaded' , function ( ) { let maxFlavor…" at bounding box center [616, 284] width 504 height 425
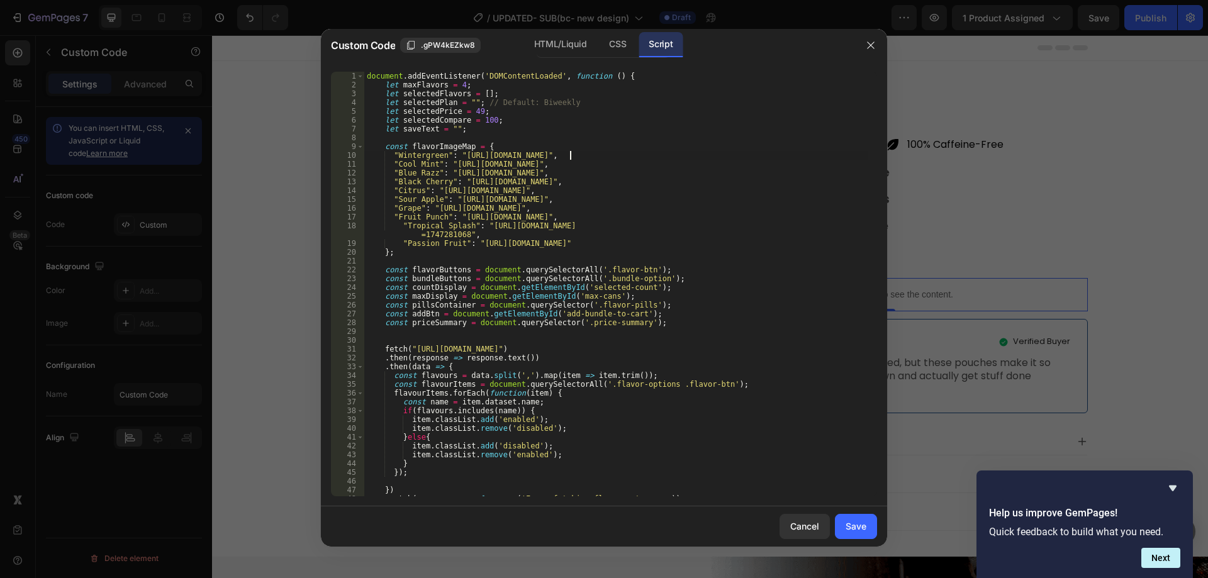
click at [612, 404] on div "document . addEventListener ( 'DOMContentLoaded' , function ( ) { let maxFlavor…" at bounding box center [616, 293] width 504 height 442
type textarea "const name = [DOMAIN_NAME];"
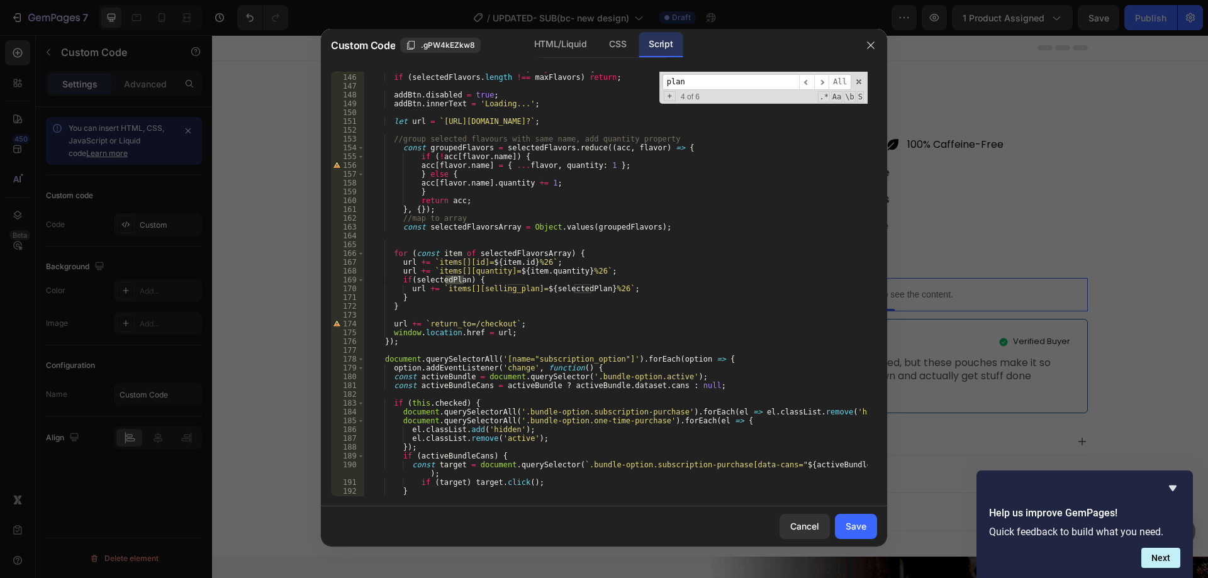
scroll to position [1312, 0]
type input "p"
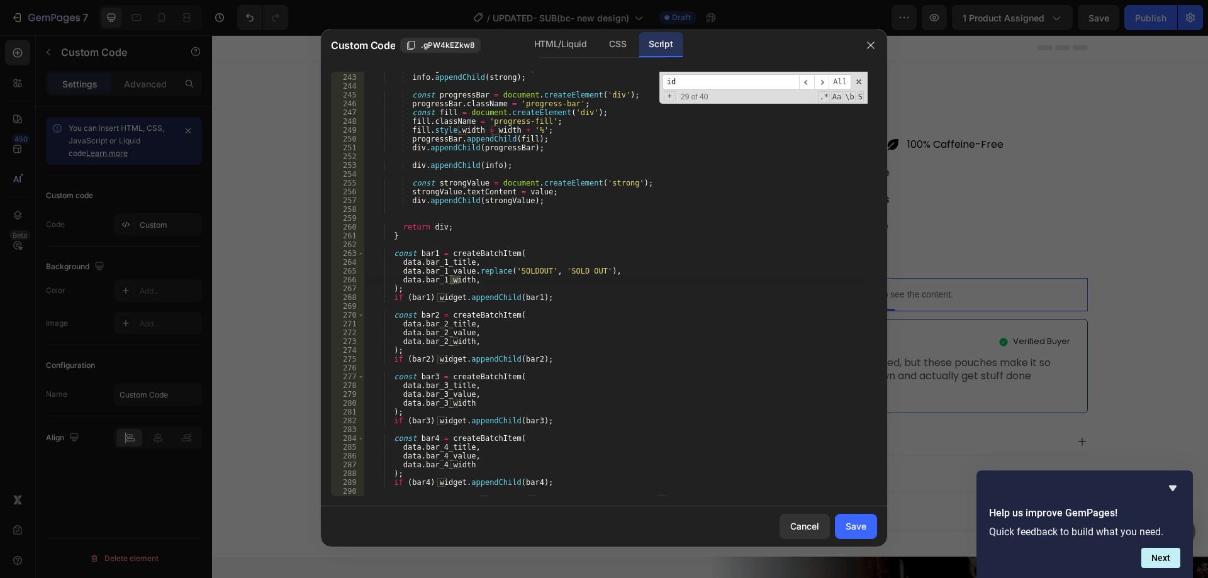
scroll to position [2176, 0]
type input "i"
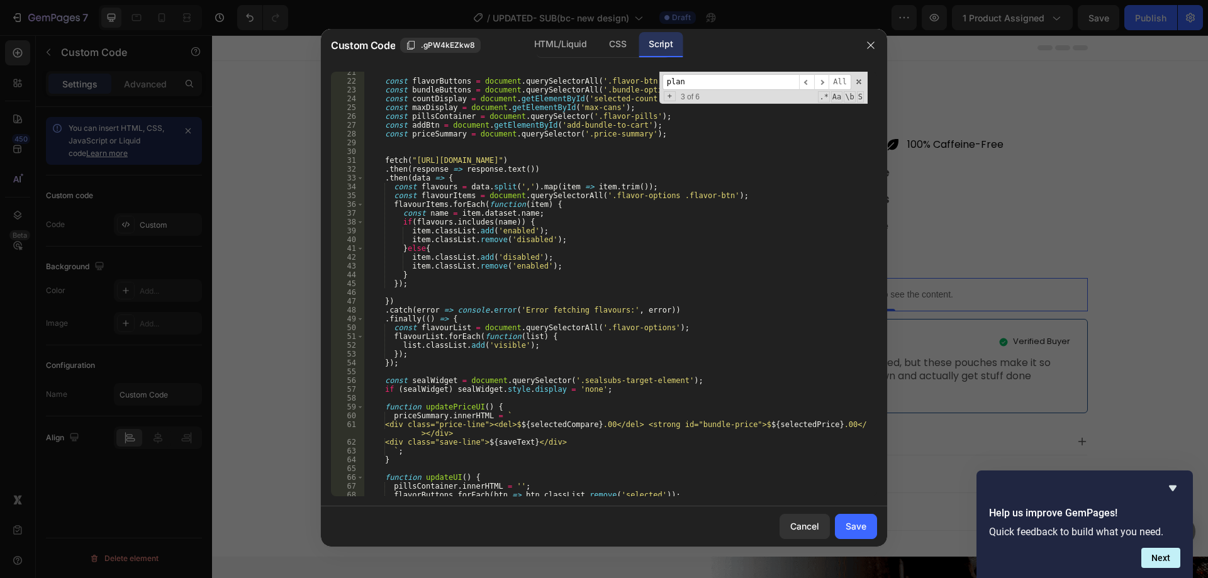
scroll to position [227, 0]
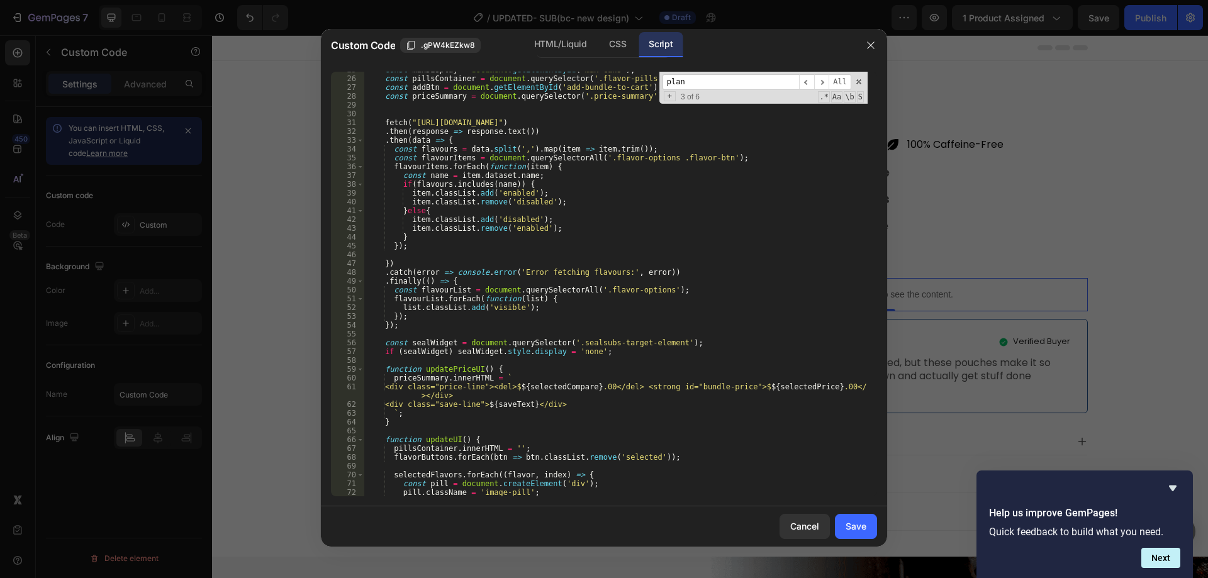
type input "plan"
click at [556, 46] on div "HTML/Liquid" at bounding box center [560, 44] width 72 height 25
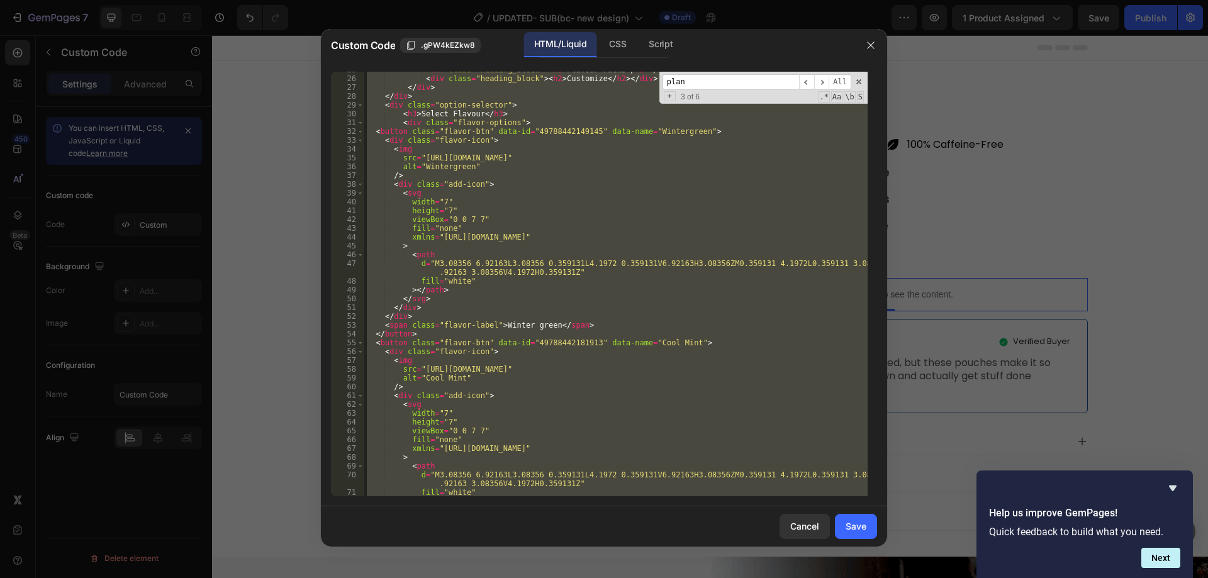
scroll to position [235, 0]
click at [542, 349] on div "< div class = "heading_block" > < h2 > Flavour Packs </ h2 > </ div > < div cla…" at bounding box center [616, 284] width 504 height 425
type textarea "<div class="flavor-icon">"
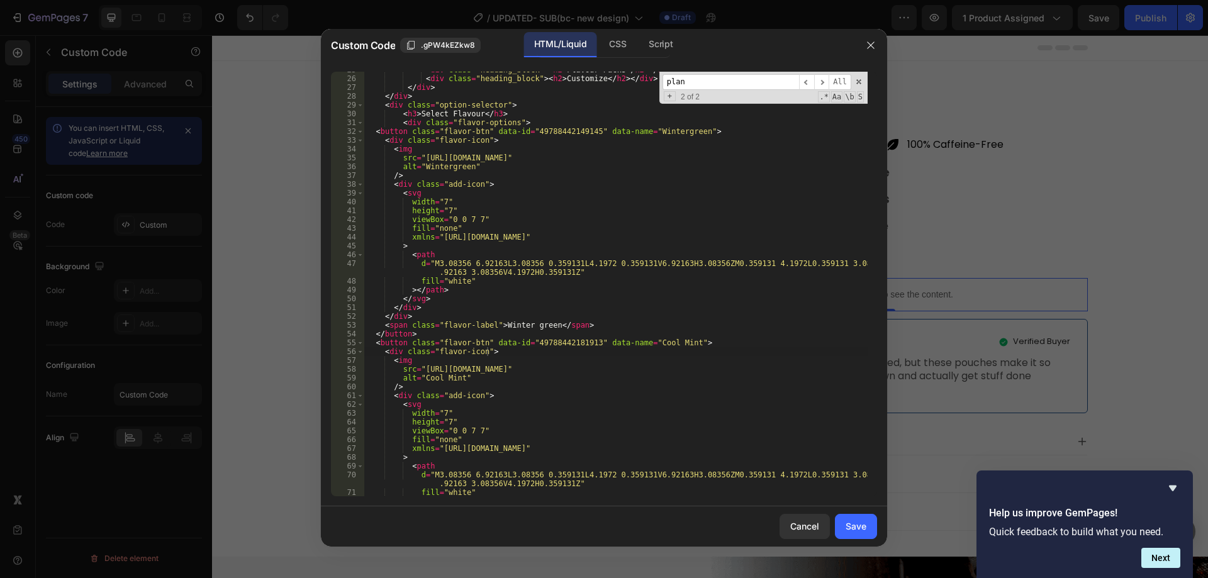
paste input "add-bundle-to-cart"
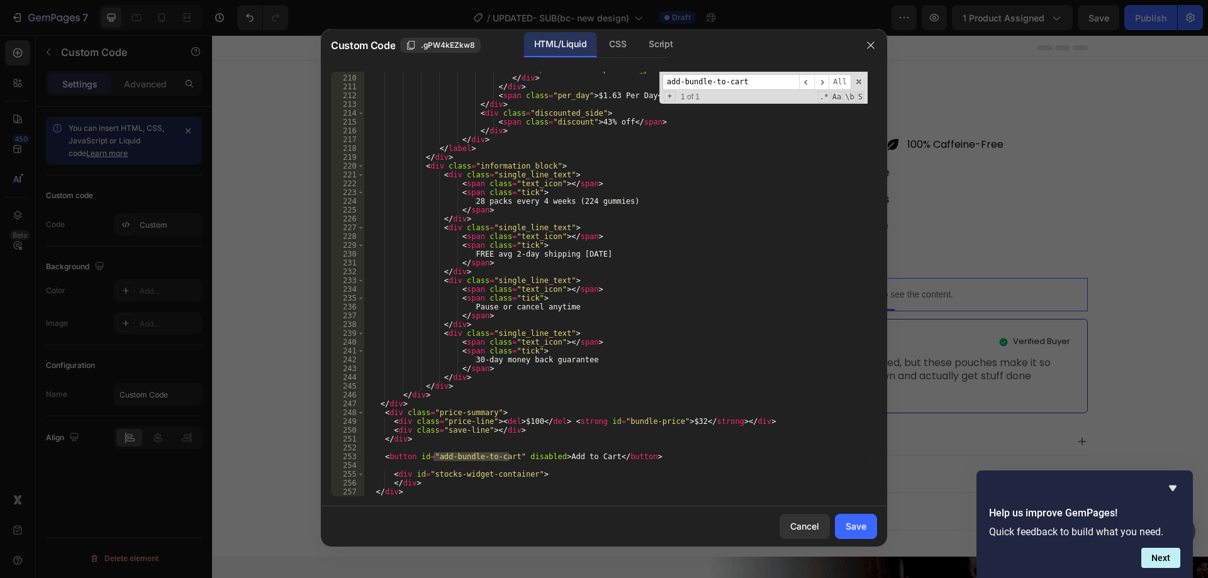
scroll to position [1910, 0]
type input "add-bundle-to-cart"
click at [400, 414] on div "< span class = "comparative_price" > $159.98 </ span > </ div > </ div > < span…" at bounding box center [616, 286] width 504 height 442
drag, startPoint x: 381, startPoint y: 458, endPoint x: 653, endPoint y: 453, distance: 271.3
click at [653, 453] on div "< span class = "comparative_price" > $159.98 </ span > </ div > </ div > < span…" at bounding box center [616, 286] width 504 height 442
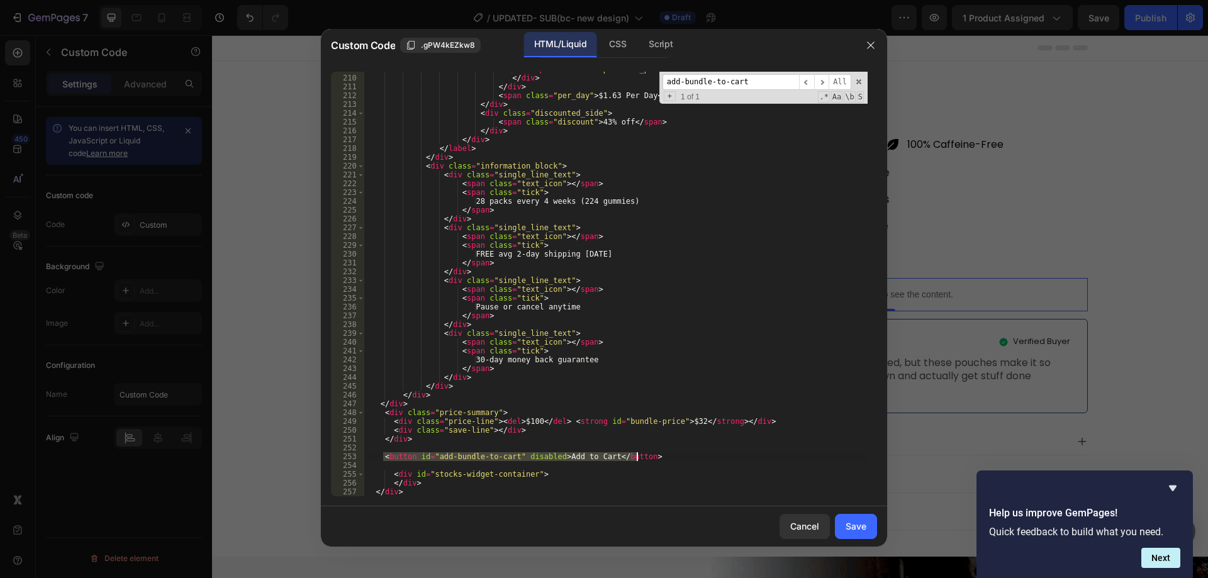
type textarea "<button id="add-bundle-to-cart" disabled>Add to Cart</button>"
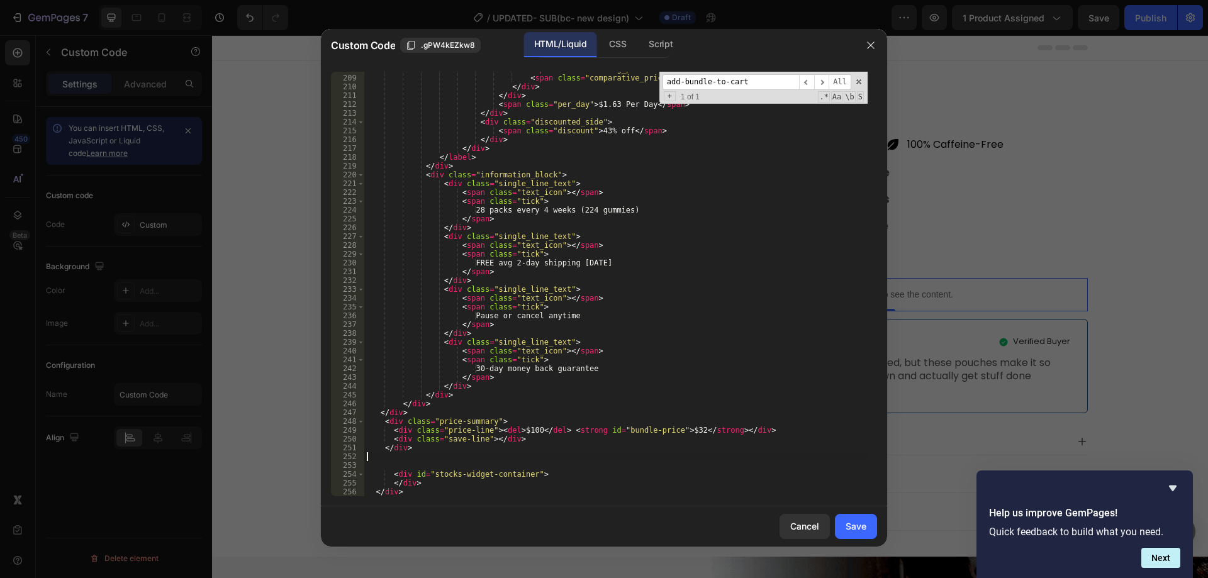
scroll to position [1893, 0]
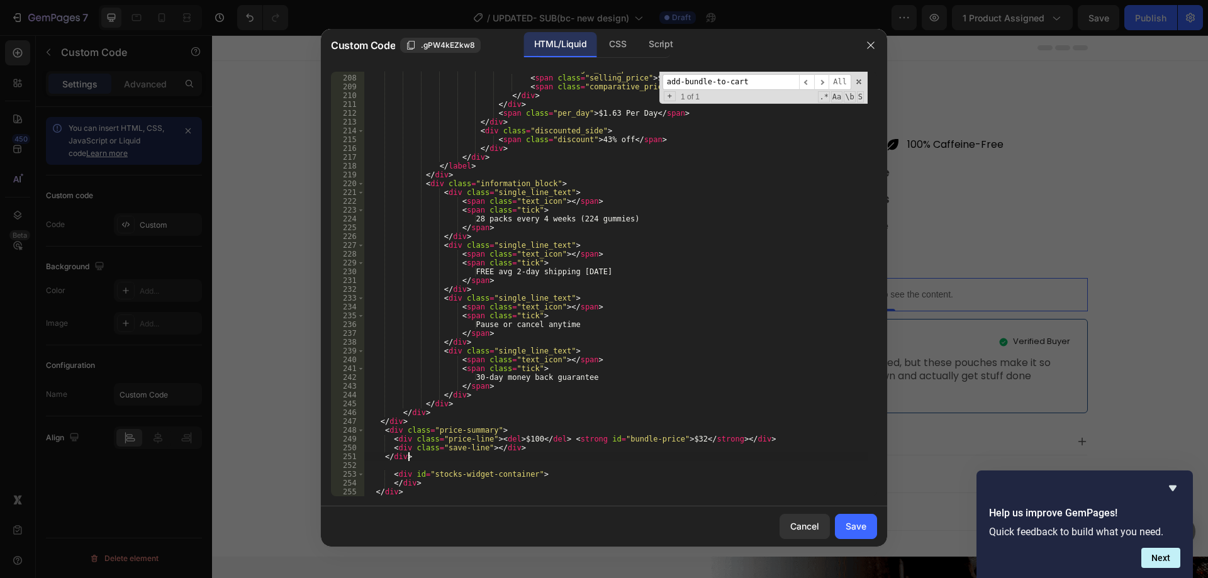
click at [422, 408] on div "< div class = "single_line_price" > < span class = "selling_price" > $91.20 </ …" at bounding box center [616, 286] width 504 height 442
click at [412, 415] on div "< div class = "single_line_price" > < span class = "selling_price" > $91.20 </ …" at bounding box center [616, 286] width 504 height 442
click at [431, 183] on div "< div class = "single_line_price" > < span class = "selling_price" > $91.20 </ …" at bounding box center [616, 286] width 504 height 442
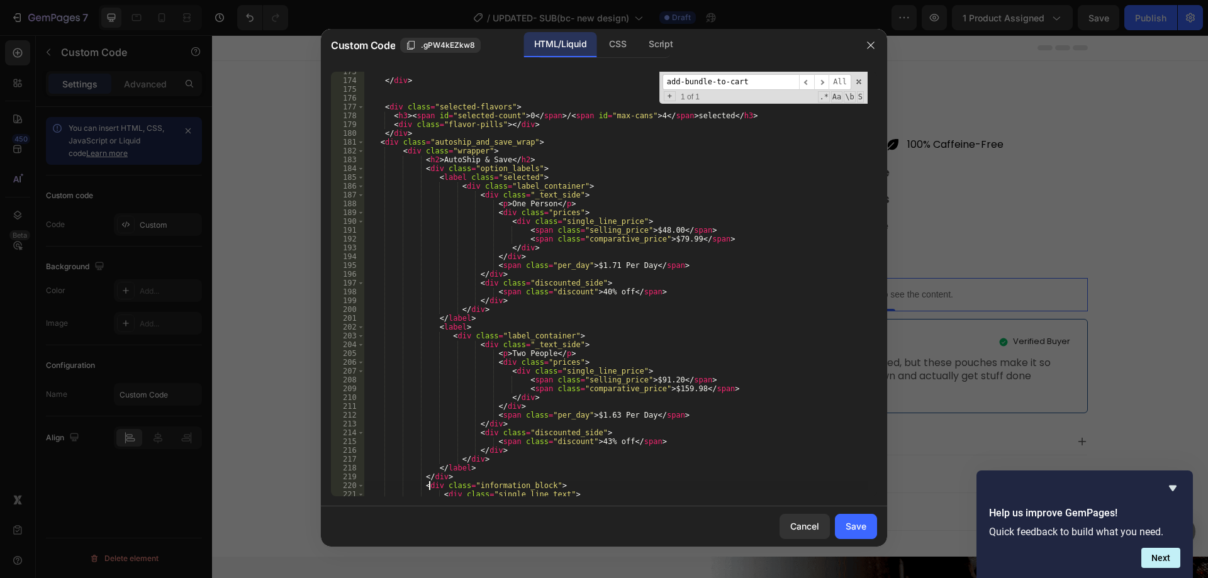
scroll to position [1591, 0]
click at [414, 154] on div "</ div > < div class = "selected-flavors" > < h3 > < span id = "selected-count"…" at bounding box center [616, 288] width 504 height 442
click at [386, 142] on div "</ div > < div class = "selected-flavors" > < h3 > < span id = "selected-count"…" at bounding box center [616, 288] width 504 height 442
click at [416, 153] on div "</ div > < div class = "selected-flavors" > < h3 > < span id = "selected-count"…" at bounding box center [616, 288] width 504 height 442
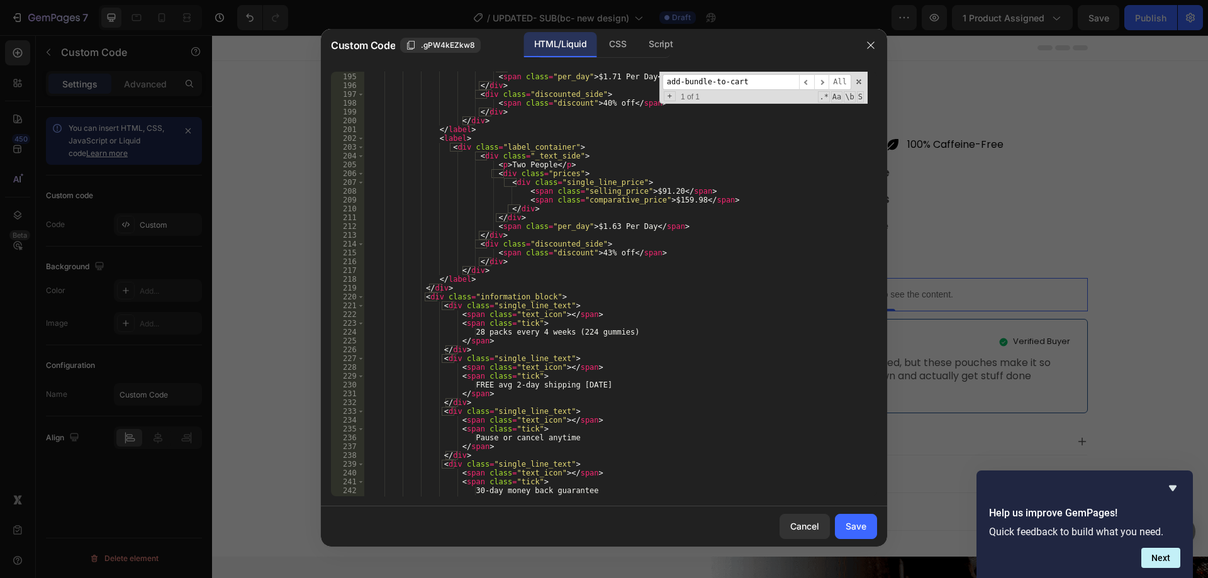
scroll to position [1893, 0]
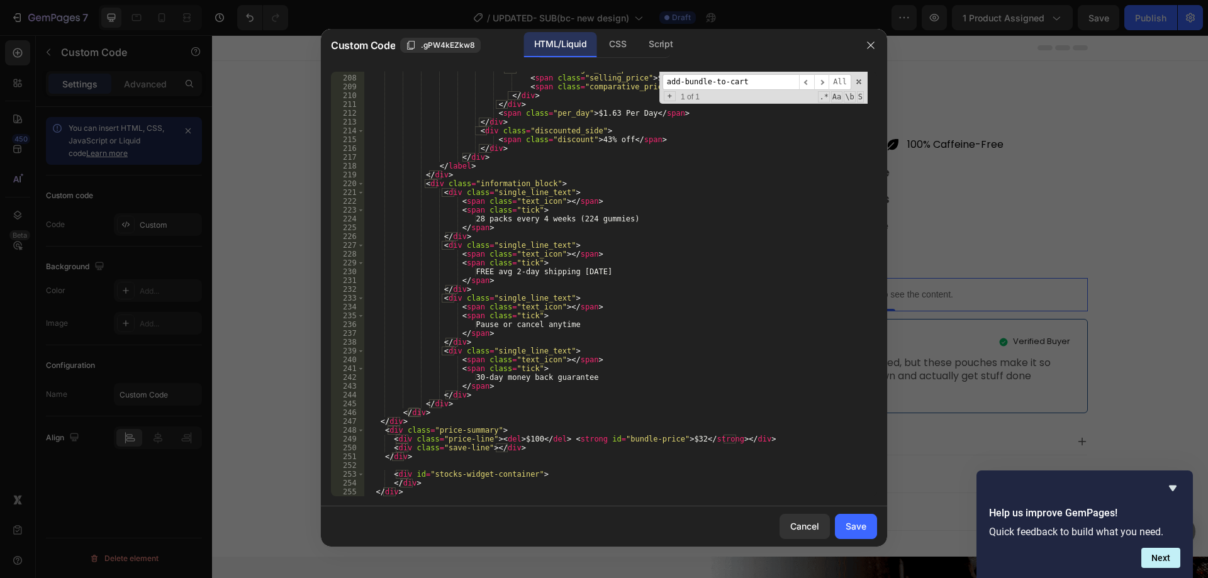
click at [431, 188] on div "< div class = "single_line_price" > < span class = "selling_price" > $91.20 </ …" at bounding box center [616, 286] width 504 height 442
click at [457, 403] on div "< div class = "single_line_price" > < span class = "selling_price" > $91.20 </ …" at bounding box center [616, 286] width 504 height 442
type textarea "</div>"
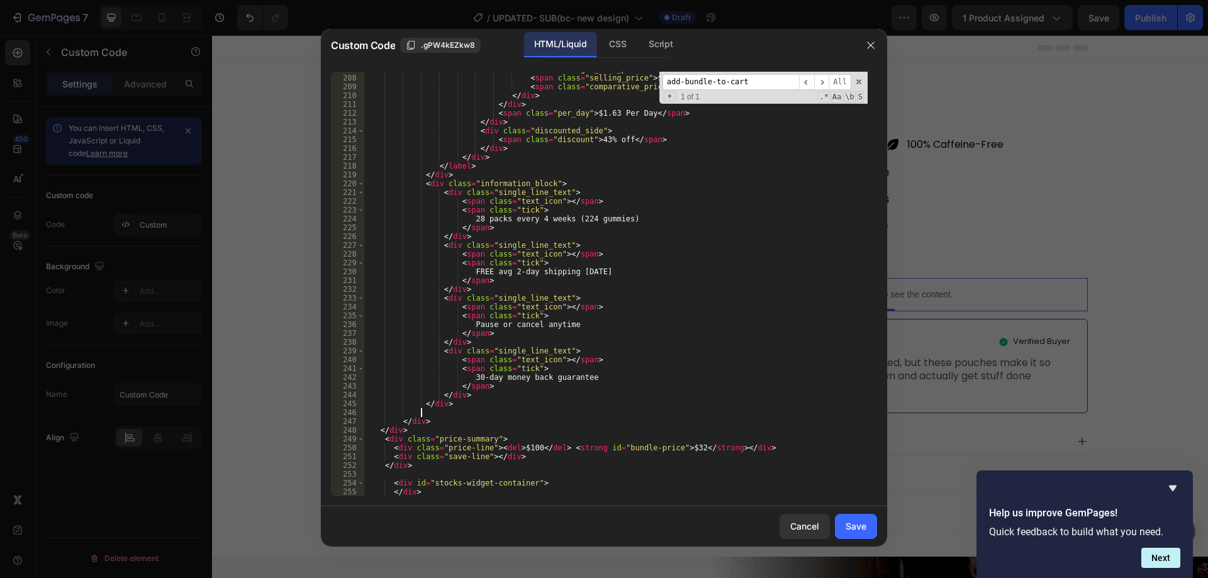
paste textarea "<button id="add-bundle-to-cart" disabled>Add to Cart</button>"
type textarea "<button id="add-bundle-to-cart" disabled>Add to Cart</button>"
click at [865, 530] on div "Save" at bounding box center [856, 526] width 21 height 13
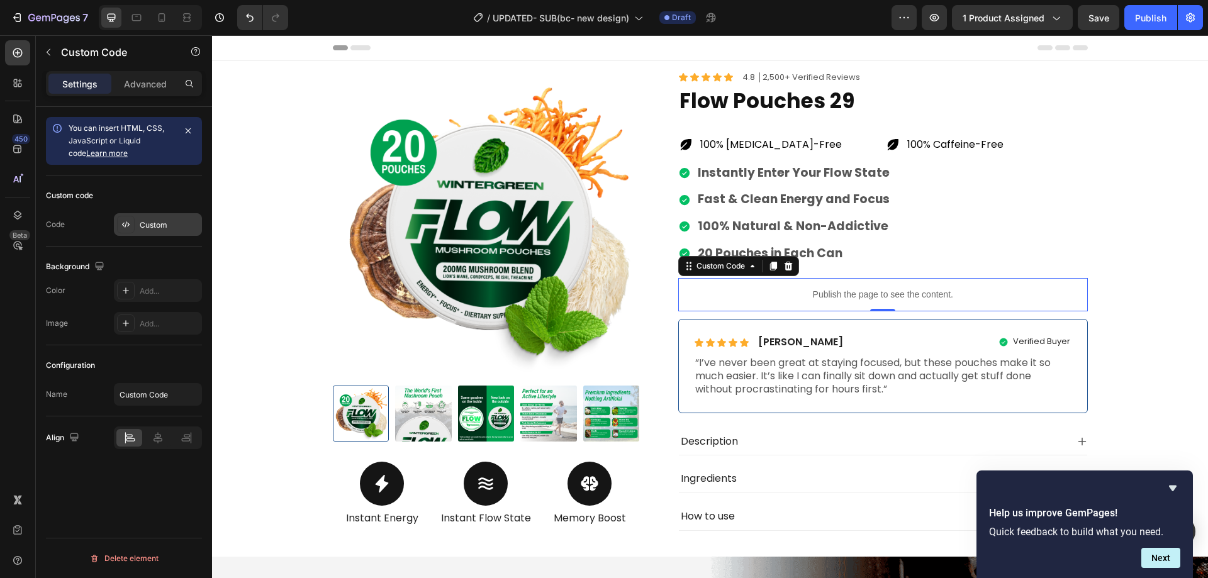
click at [140, 225] on div "Custom" at bounding box center [169, 225] width 59 height 11
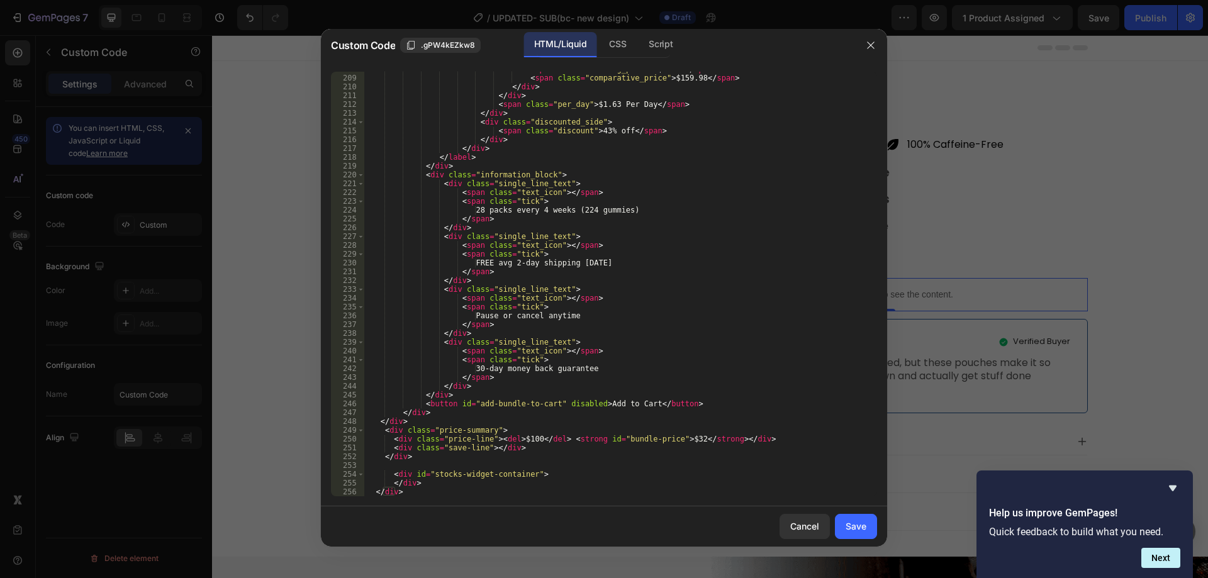
scroll to position [1901, 0]
click at [867, 54] on button "button" at bounding box center [871, 45] width 20 height 20
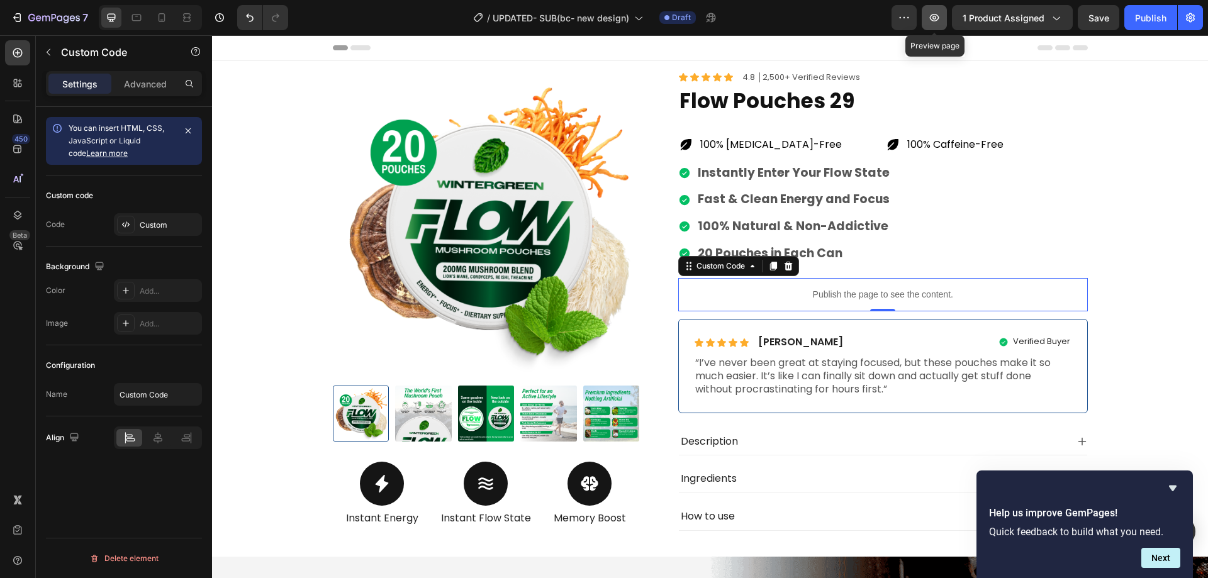
click at [936, 20] on icon "button" at bounding box center [934, 17] width 13 height 13
click at [157, 227] on div "Custom" at bounding box center [169, 225] width 59 height 11
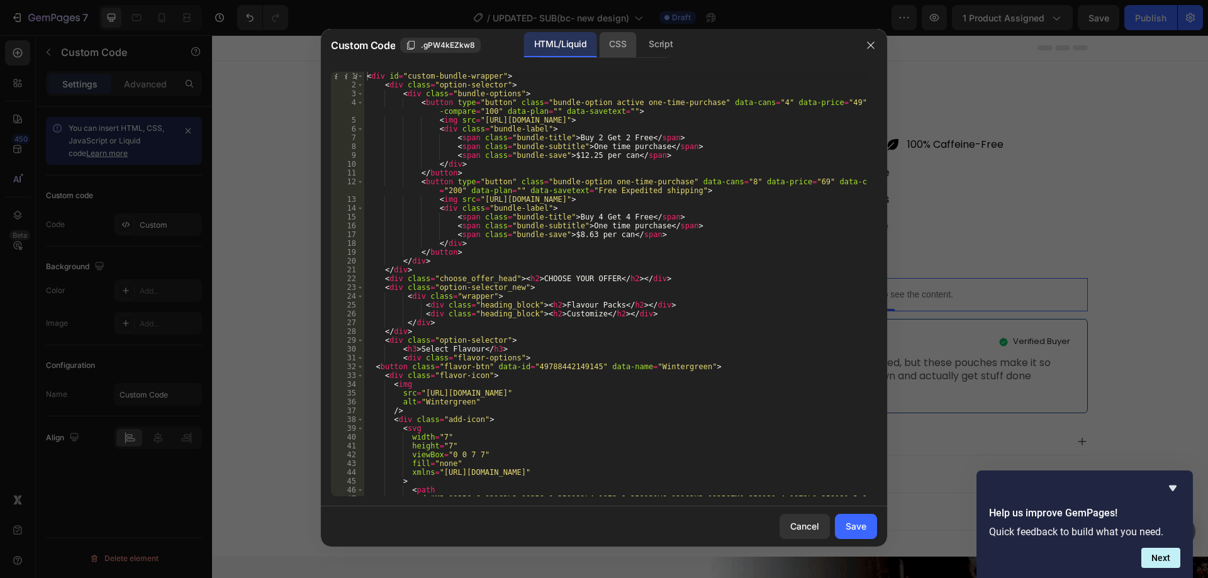
click at [613, 40] on div "CSS" at bounding box center [617, 44] width 37 height 25
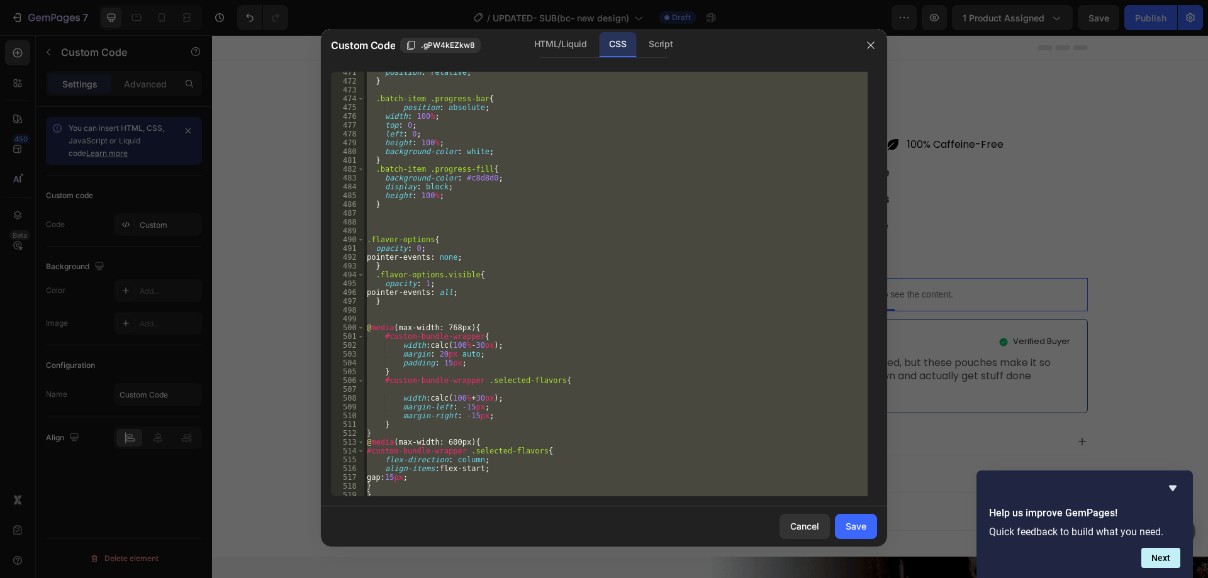
scroll to position [4145, 0]
type textarea "} }"
click at [381, 312] on div "position : relative ; } .batch-item .progress-bar { position : absolute ; width…" at bounding box center [616, 284] width 504 height 425
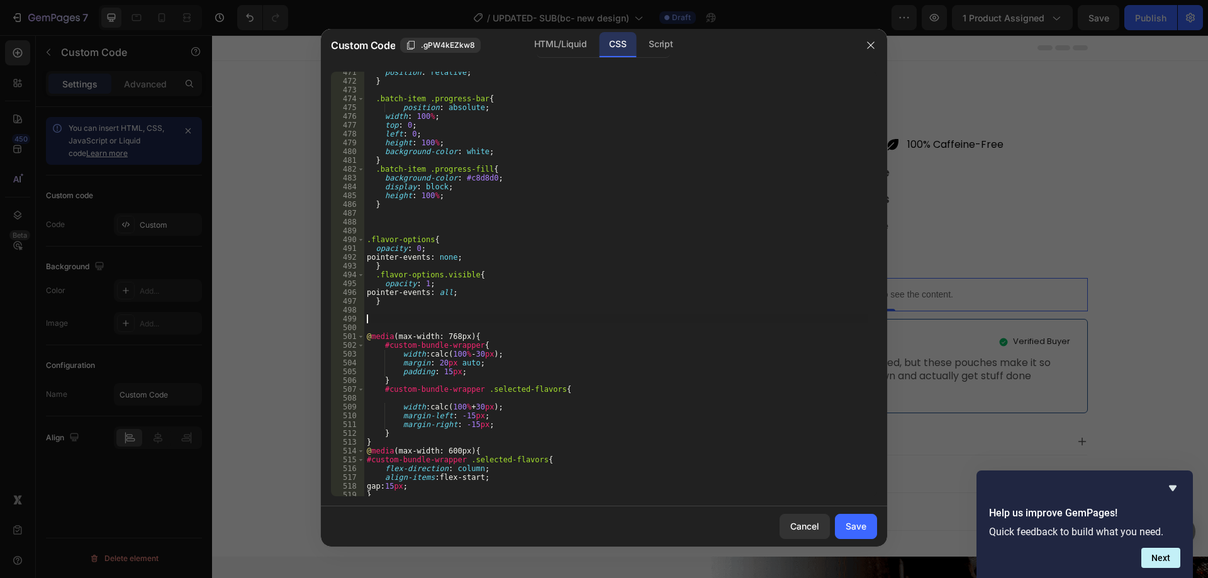
paste textarea "}"
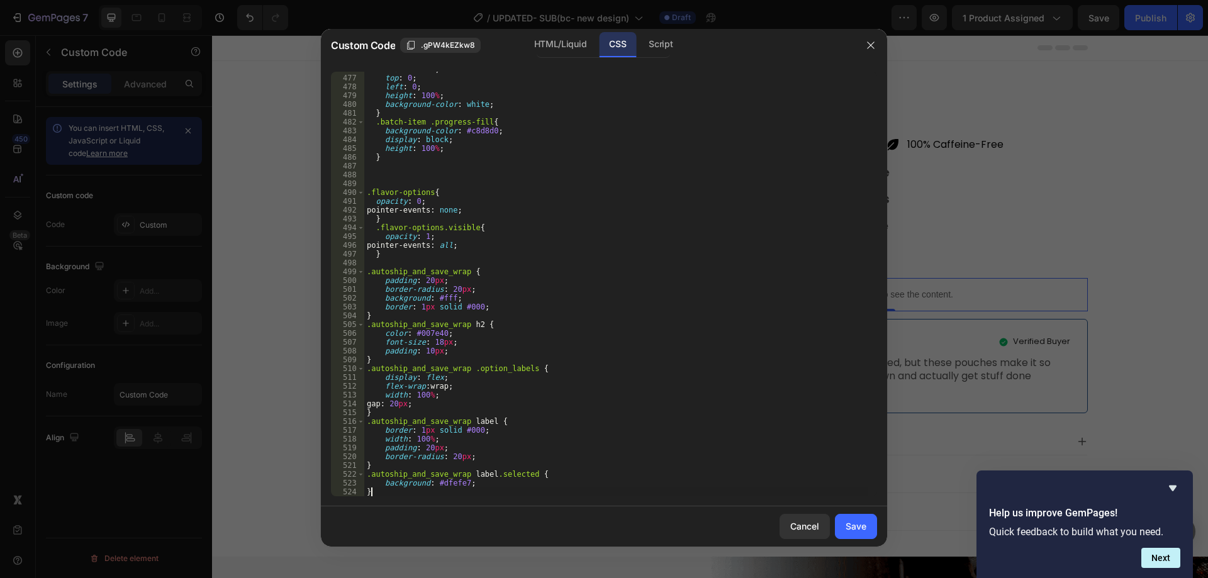
scroll to position [4192, 0]
click at [656, 248] on div "width : 100 % ; top : 0 ; left : 0 ; height : 100 % ; background-color : white …" at bounding box center [616, 286] width 504 height 442
type textarea "pointer-events: all;"
click at [856, 530] on div "Save" at bounding box center [856, 526] width 21 height 13
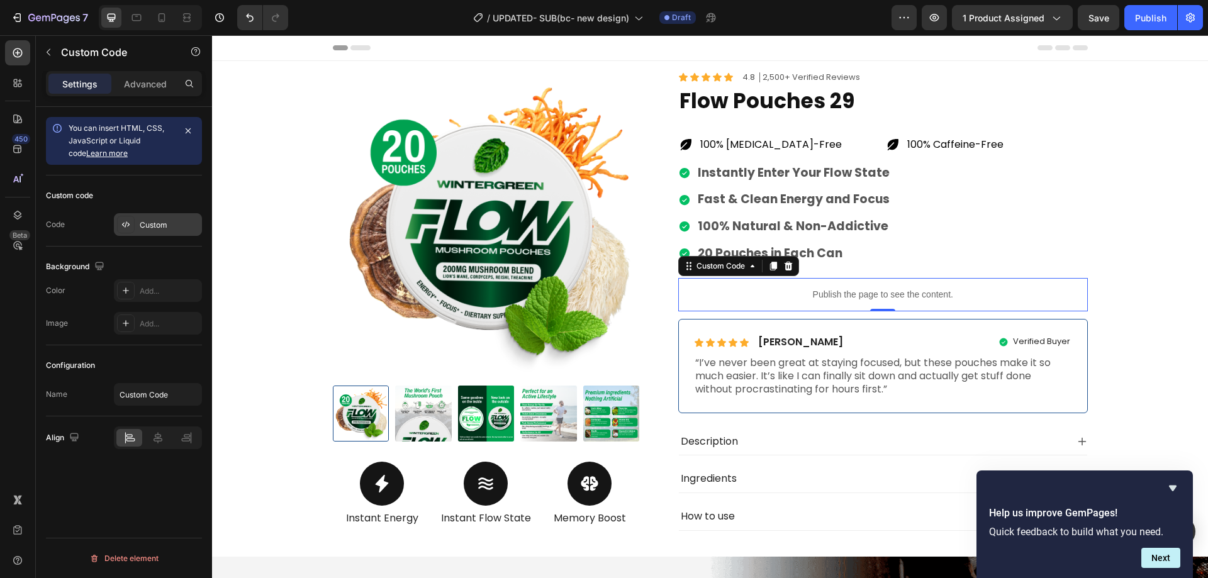
click at [160, 229] on div "Custom" at bounding box center [169, 225] width 59 height 11
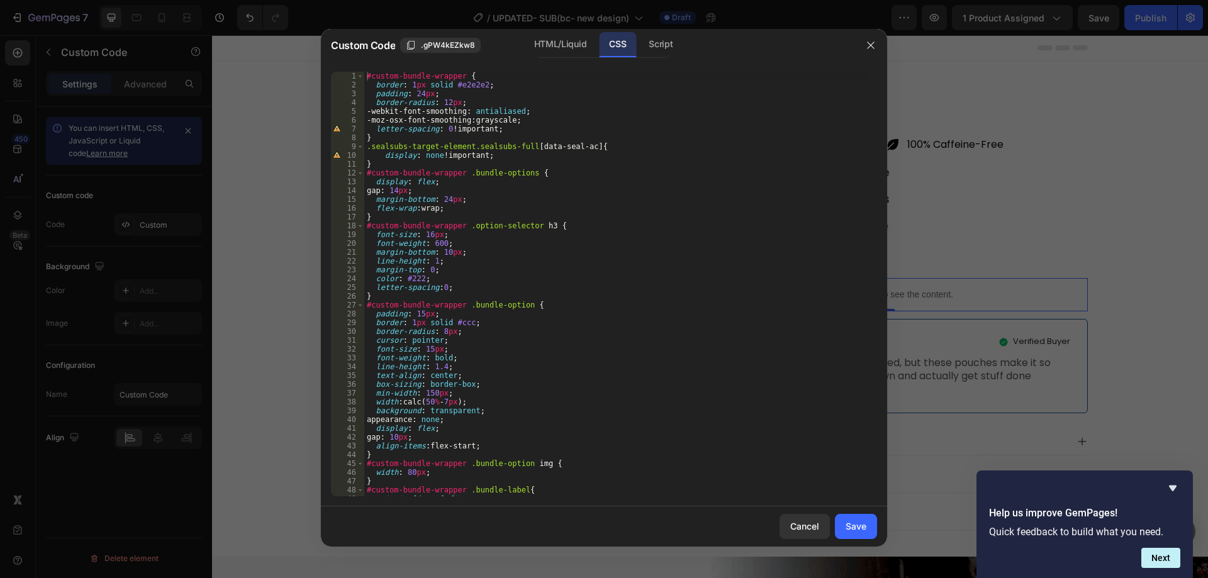
click at [610, 244] on div "#custom-bundle-wrapper { border : 1 px solid #e2e2e2 ; padding : 24 px ; border…" at bounding box center [616, 293] width 504 height 442
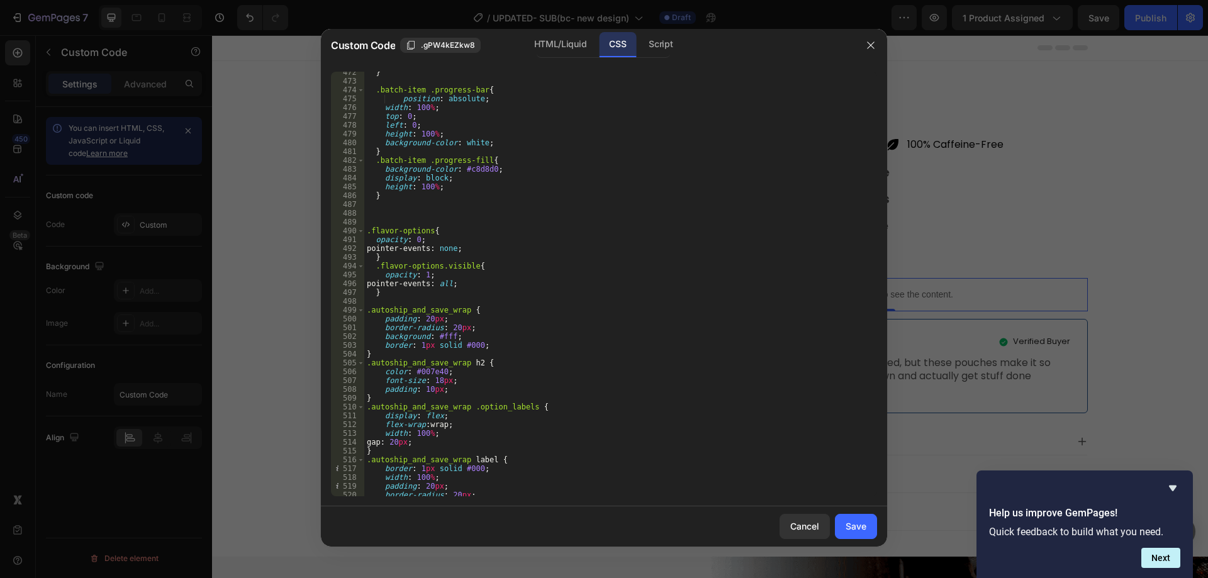
scroll to position [4267, 0]
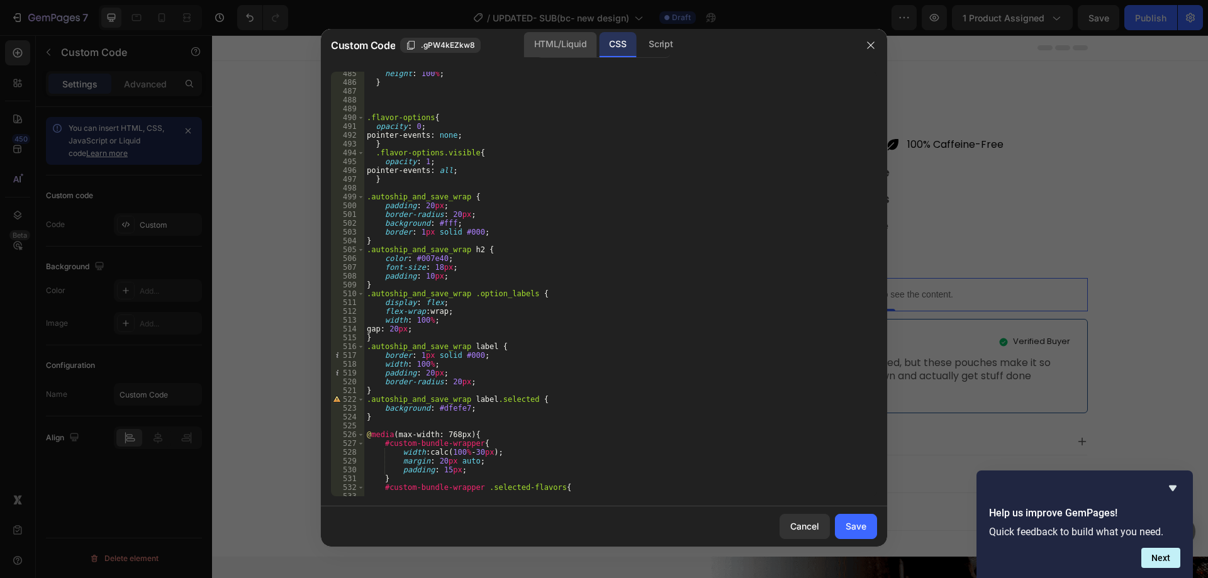
click at [556, 41] on div "HTML/Liquid" at bounding box center [560, 44] width 72 height 25
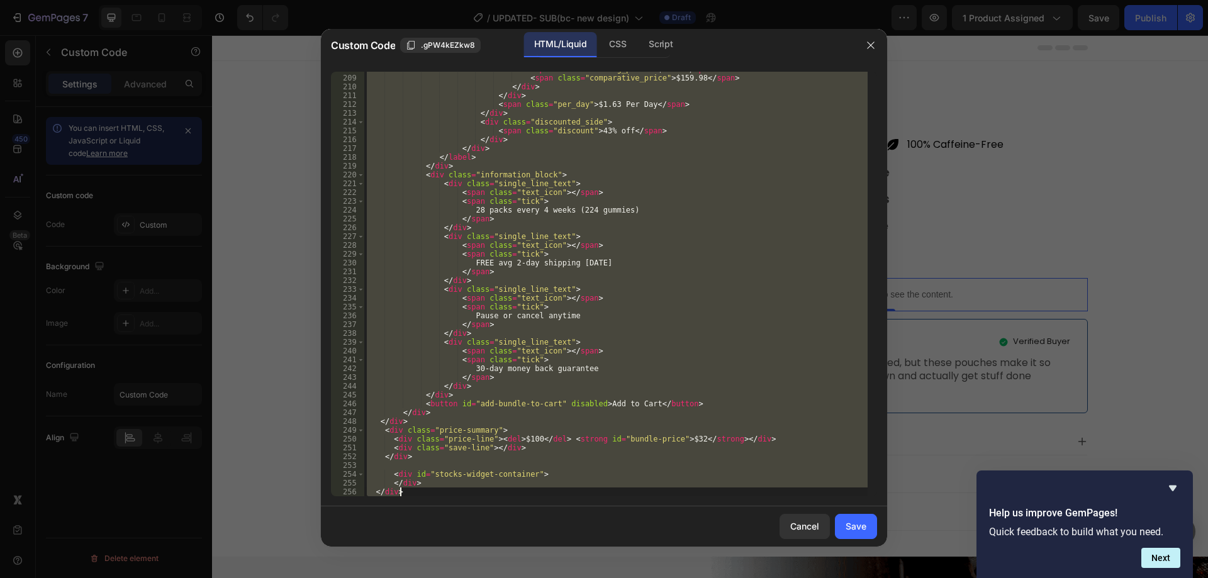
click at [612, 228] on div "< span class = "selling_price" > $91.20 </ span > < span class = "comparative_p…" at bounding box center [616, 284] width 504 height 425
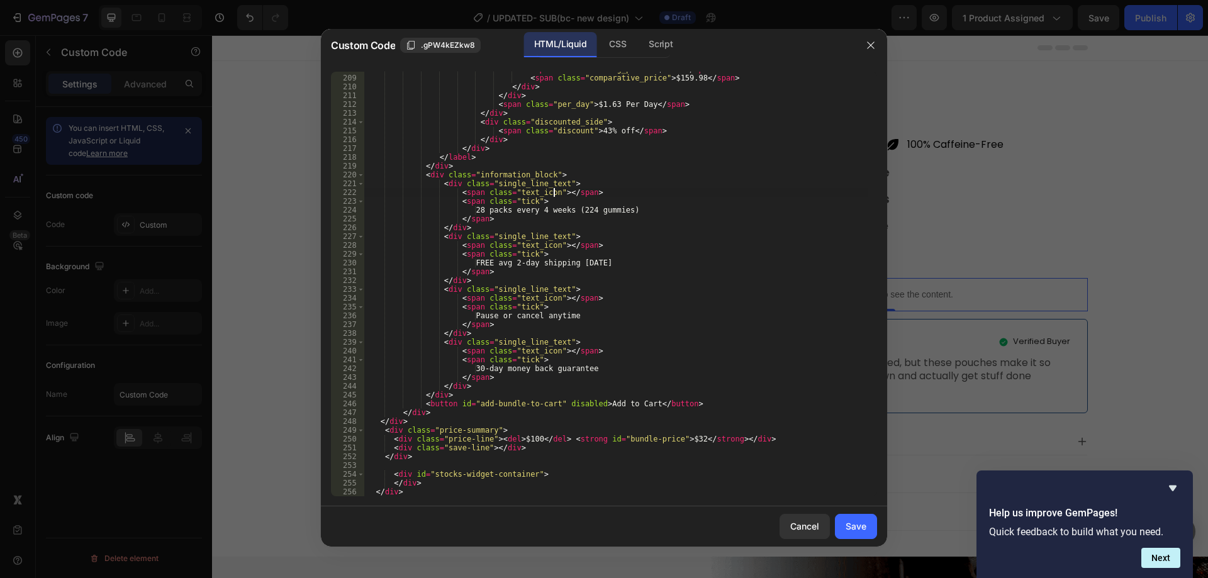
click at [555, 196] on div "< span class = "selling_price" > $91.20 </ span > < span class = "comparative_p…" at bounding box center [616, 286] width 504 height 442
type textarea "<span class="text_icon"></span>"
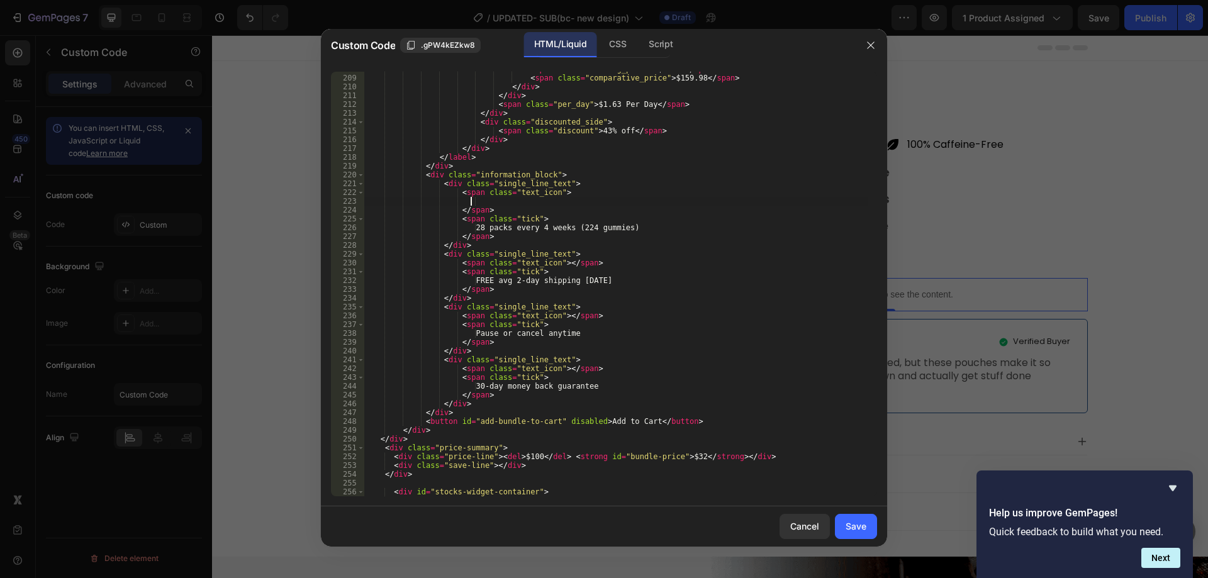
paste textarea
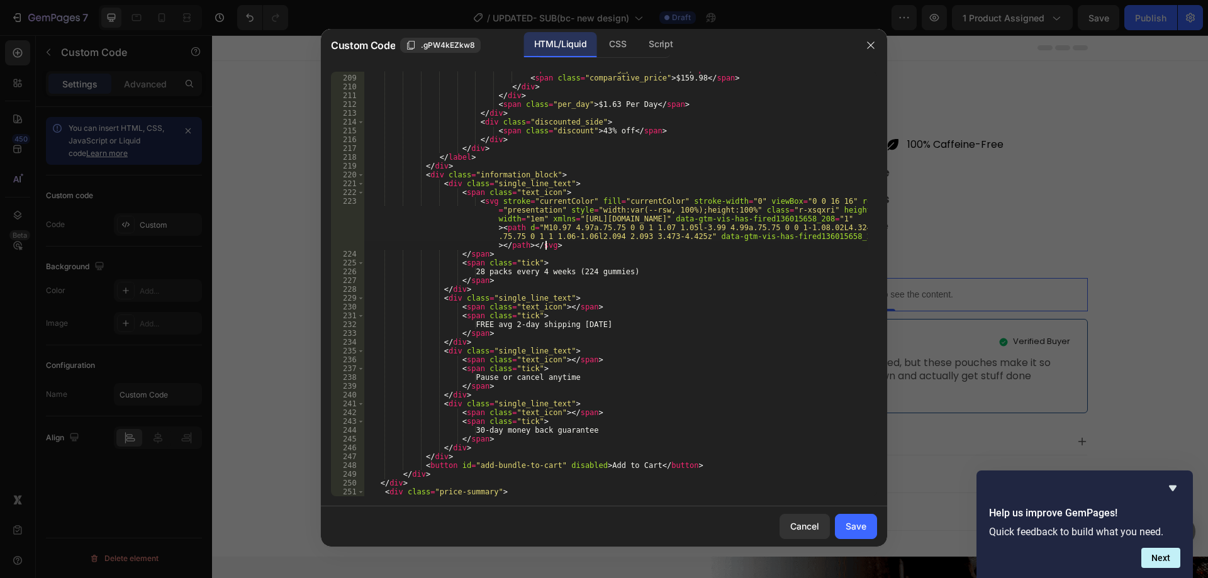
scroll to position [0, 0]
click at [552, 305] on div "< span class = "selling_price" > $91.20 </ span > < span class = "comparative_p…" at bounding box center [616, 286] width 504 height 442
type textarea "<span class="text_icon"></span>"
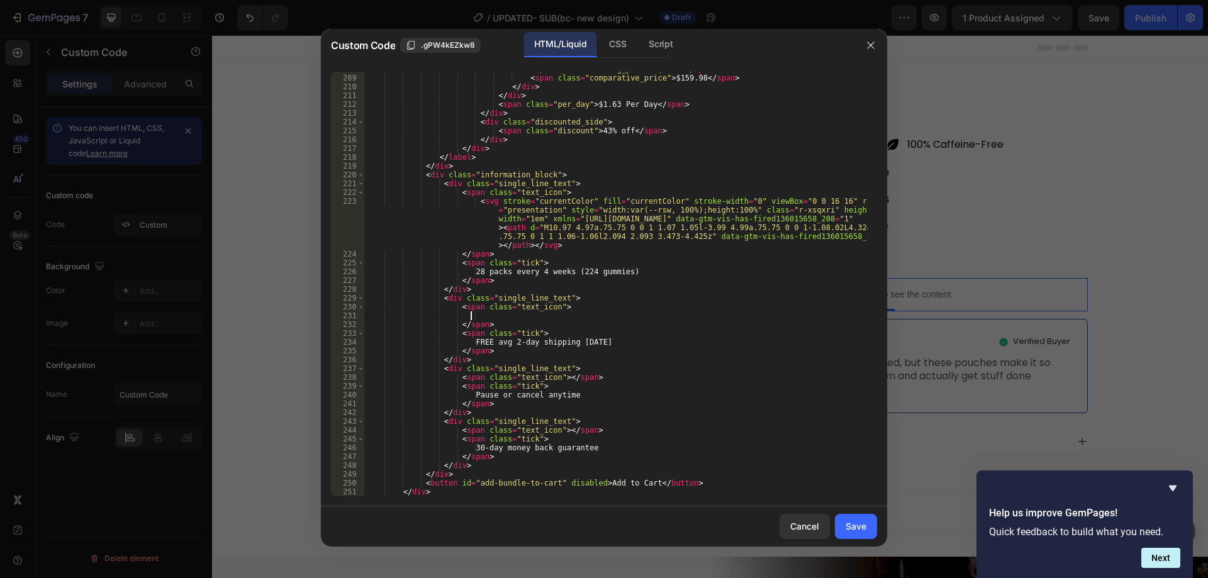
paste textarea
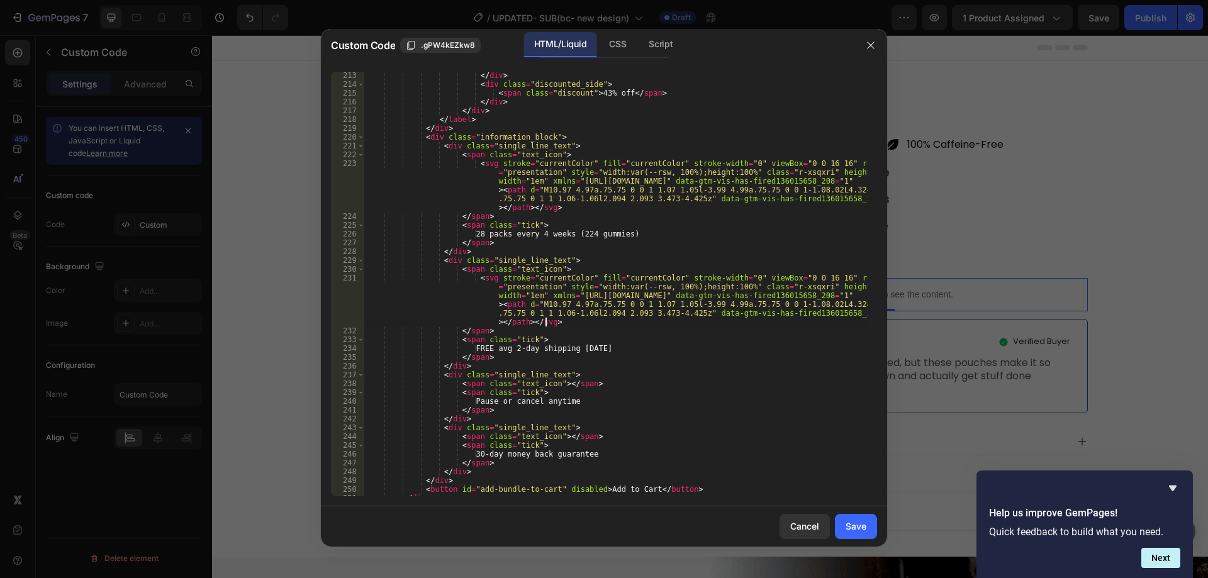
scroll to position [1977, 0]
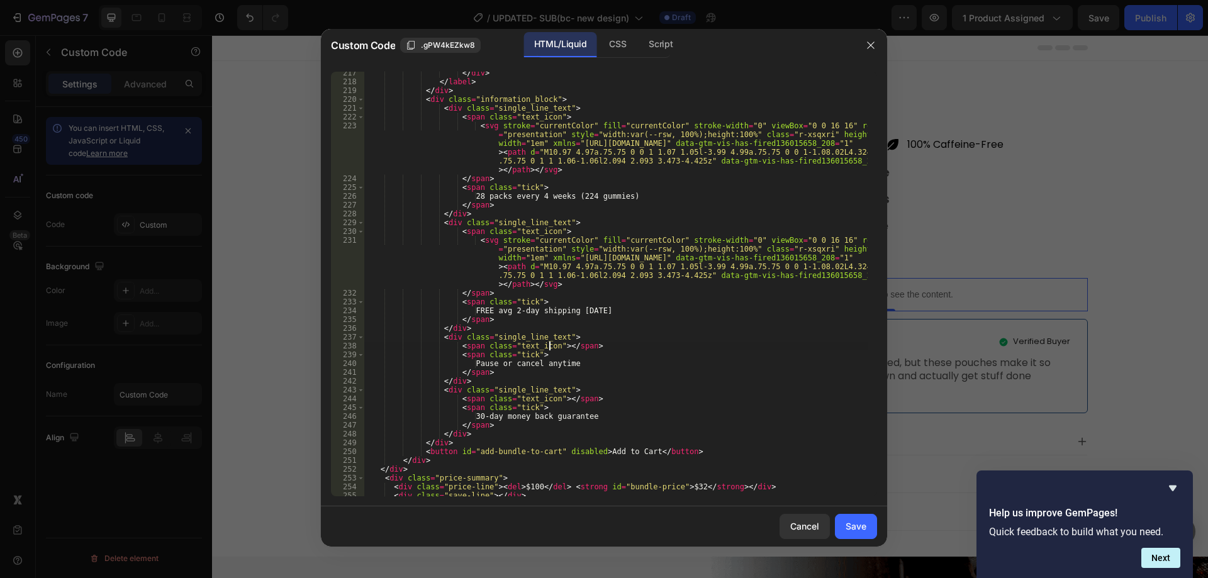
click at [551, 349] on div "</ div > </ label > </ div > < div class = "information_block" > < div class = …" at bounding box center [616, 290] width 504 height 442
type textarea "<span class="text_icon"></span>"
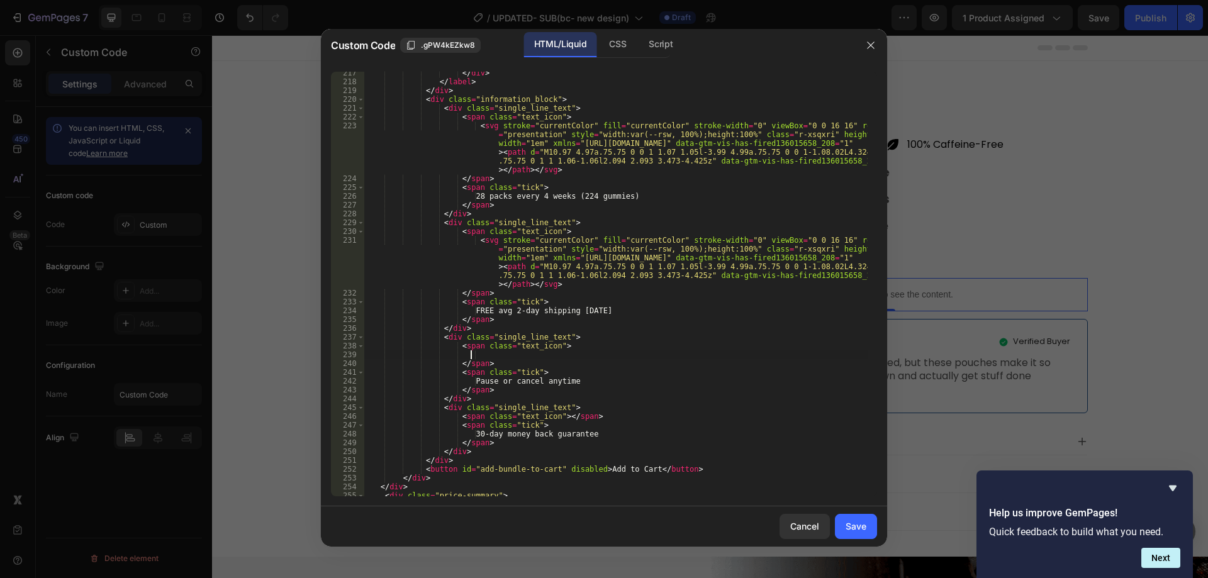
paste textarea
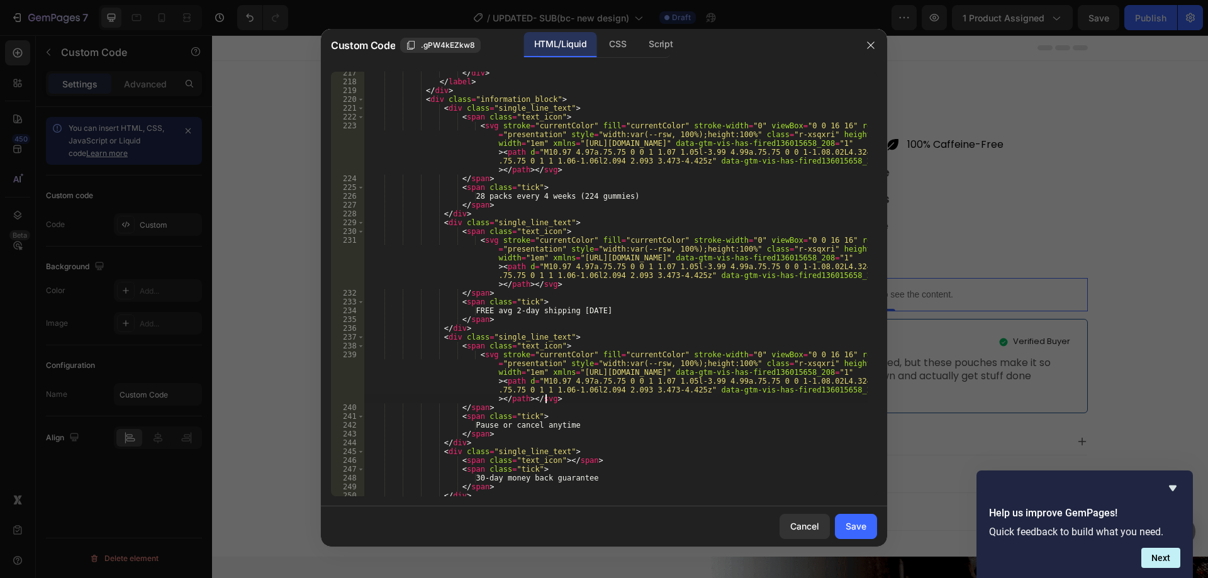
scroll to position [2086, 0]
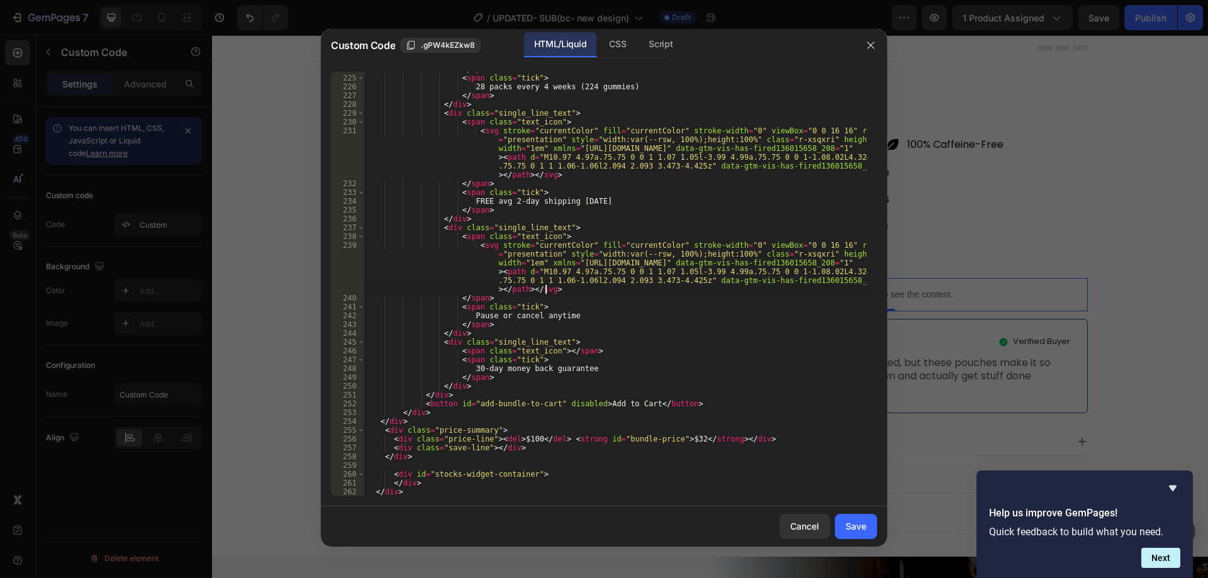
click at [554, 351] on div "</ span > < span class = "tick" > 28 packs every 4 weeks (224 gummies) </ span …" at bounding box center [616, 286] width 504 height 442
type textarea "<span class="text_icon"></span>"
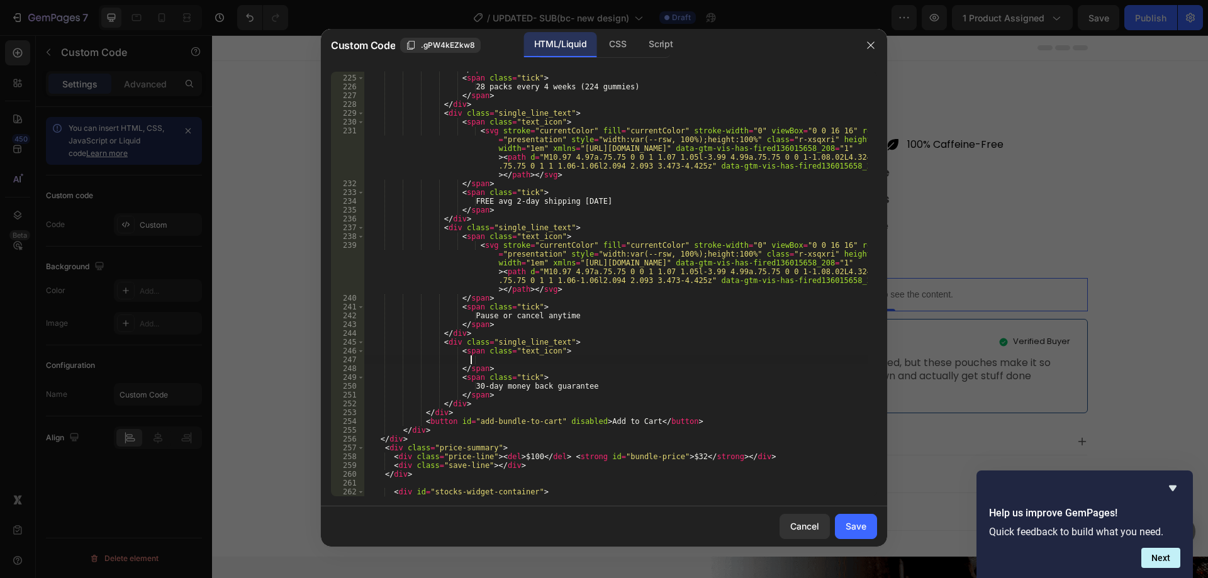
paste textarea
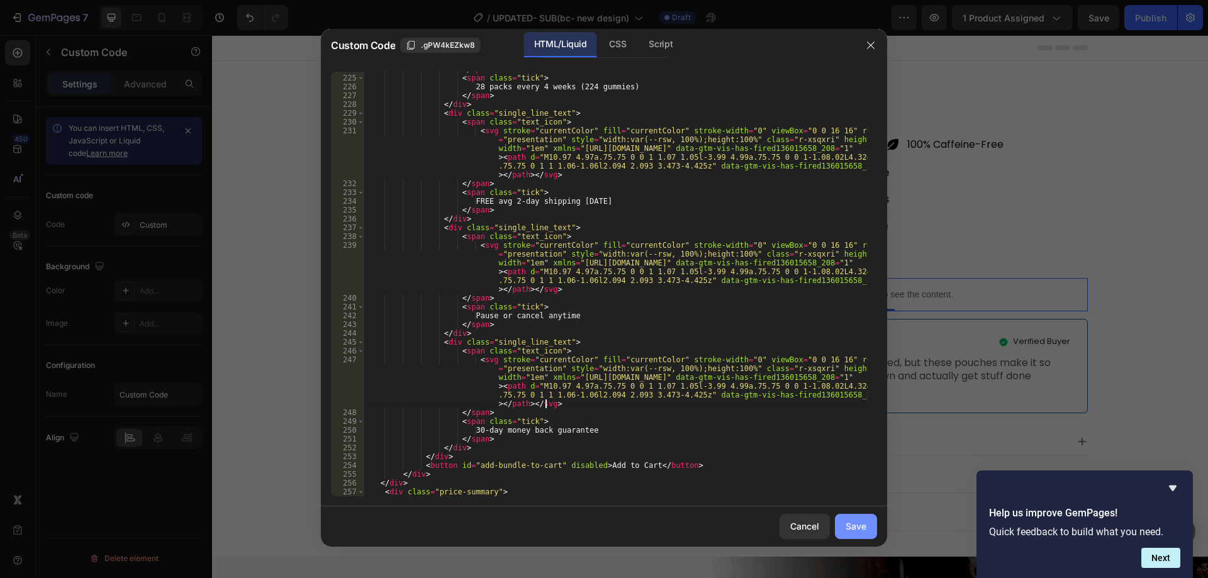
click at [857, 524] on div "Save" at bounding box center [856, 526] width 21 height 13
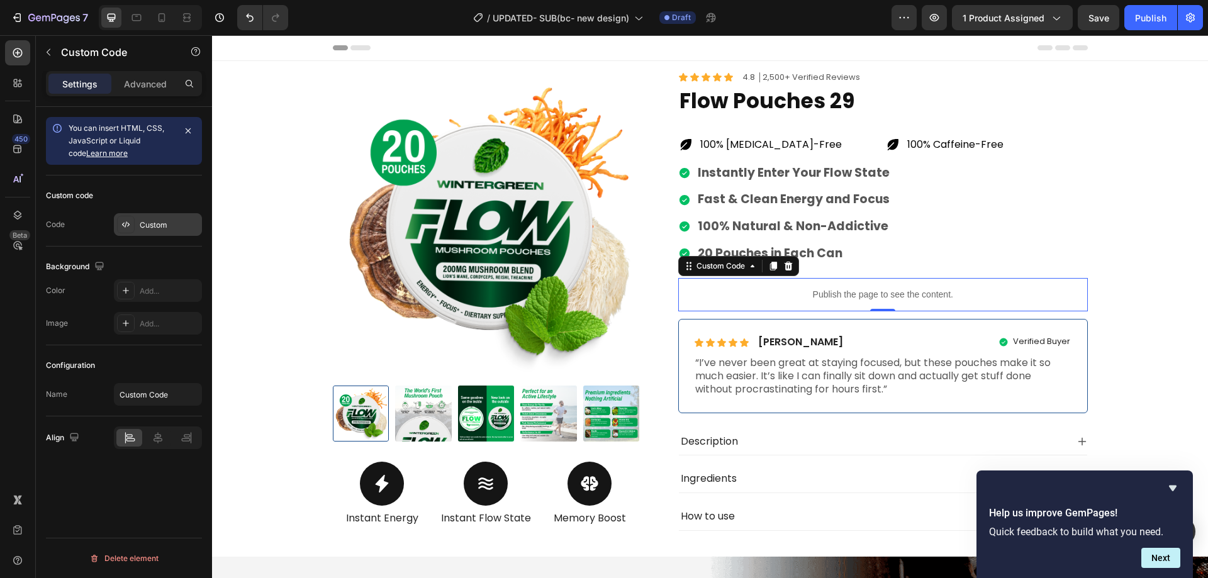
click at [149, 220] on div "Custom" at bounding box center [169, 225] width 59 height 11
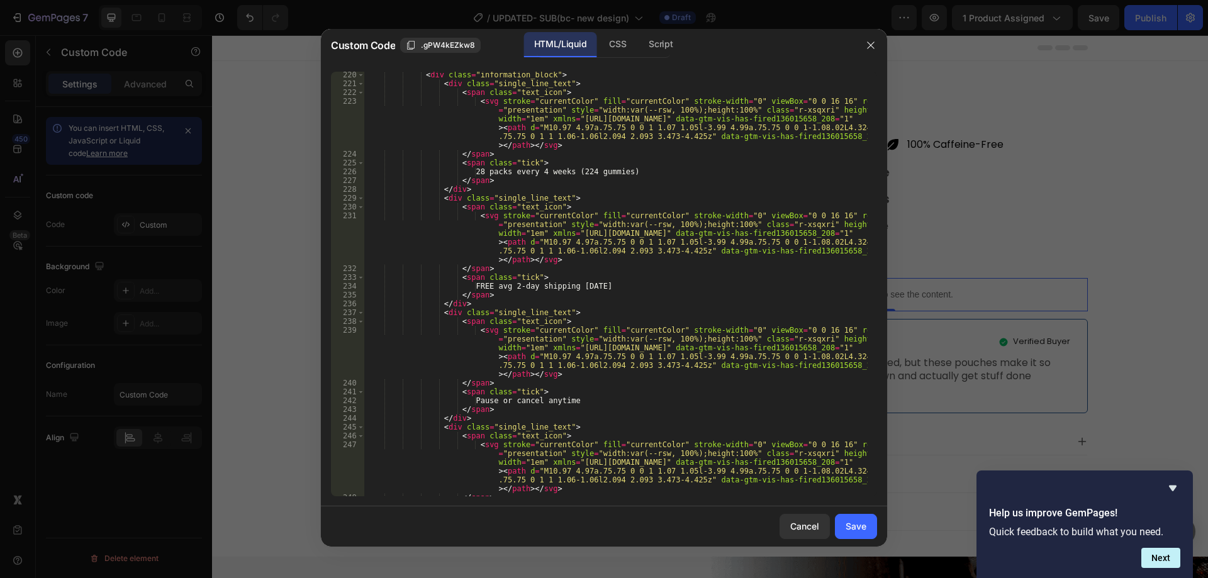
scroll to position [2148, 0]
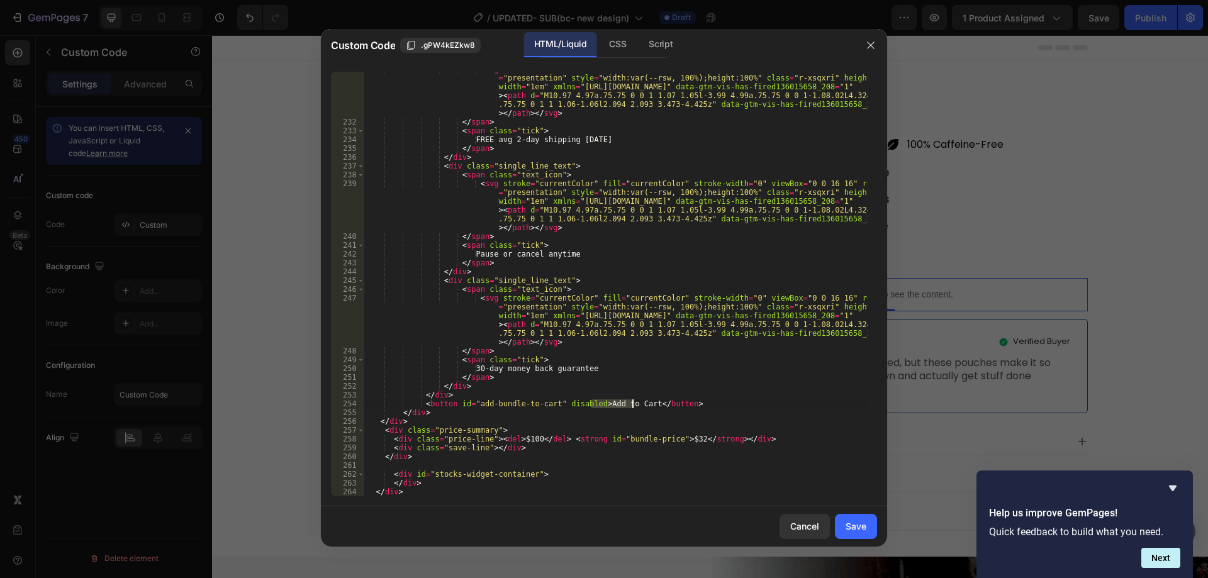
drag, startPoint x: 590, startPoint y: 404, endPoint x: 634, endPoint y: 400, distance: 44.3
click at [634, 400] on div "< svg stroke = "currentColor" fill = "currentColor" stroke-width = "0" viewBox …" at bounding box center [616, 308] width 504 height 487
click at [634, 400] on div "< svg stroke = "currentColor" fill = "currentColor" stroke-width = "0" viewBox …" at bounding box center [616, 284] width 504 height 425
drag, startPoint x: 636, startPoint y: 405, endPoint x: 593, endPoint y: 405, distance: 43.4
click at [593, 405] on div "< svg stroke = "currentColor" fill = "currentColor" stroke-width = "0" viewBox …" at bounding box center [616, 308] width 504 height 487
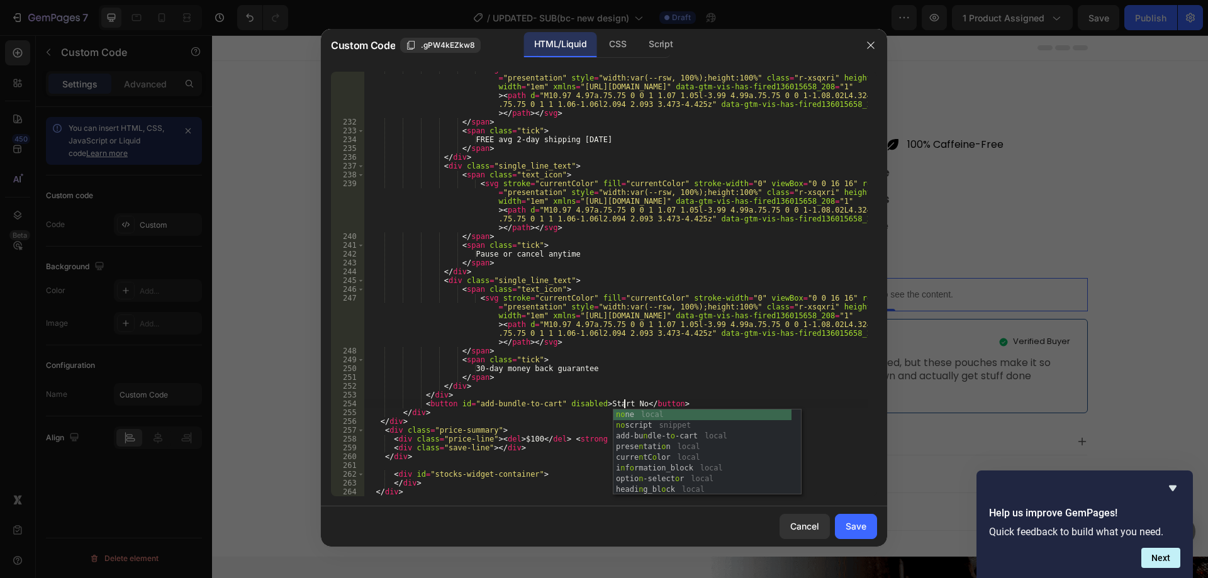
scroll to position [0, 21]
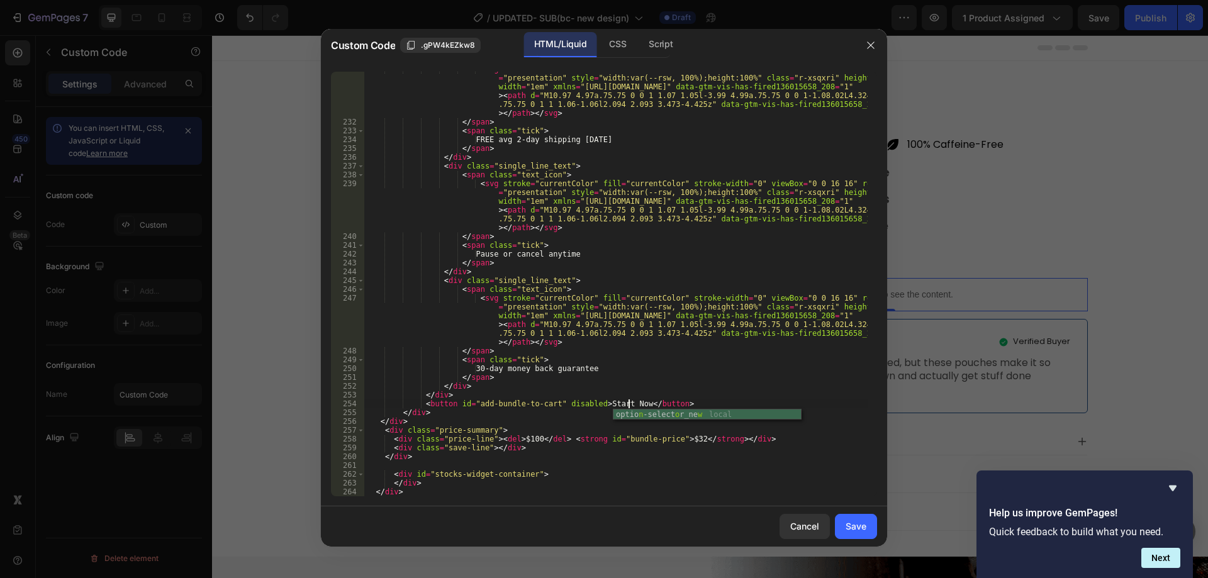
click at [675, 404] on div "< svg stroke = "currentColor" fill = "currentColor" stroke-width = "0" viewBox …" at bounding box center [616, 308] width 504 height 487
type textarea "<button id="add-bundle-to-cart" disabled>Start Now</button>"
click at [854, 527] on div "Save" at bounding box center [856, 526] width 21 height 13
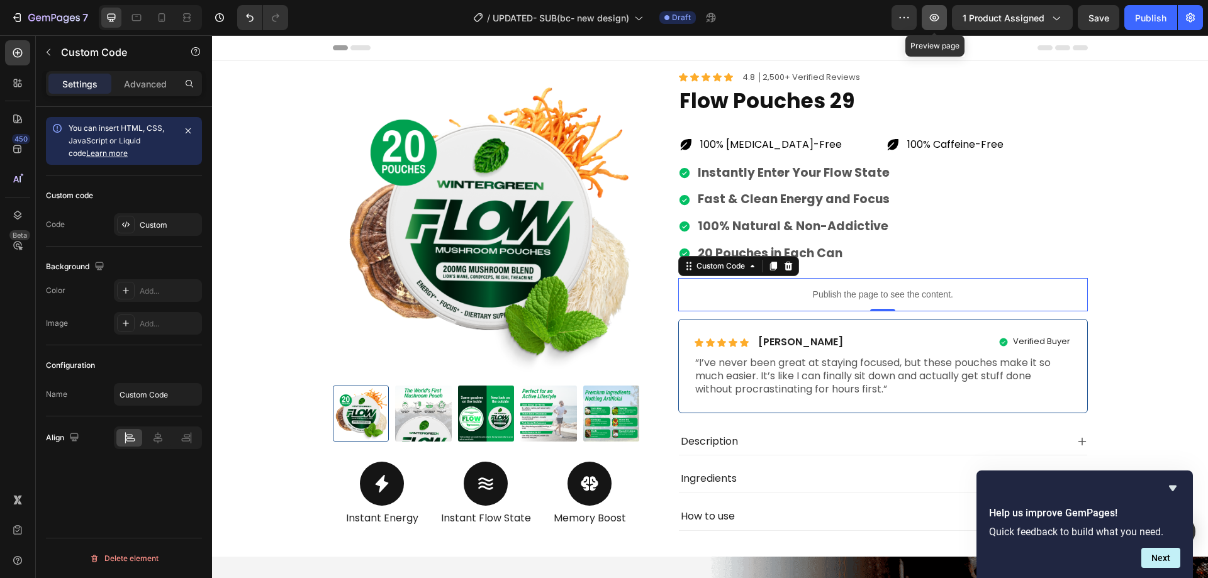
click at [933, 20] on icon "button" at bounding box center [934, 17] width 13 height 13
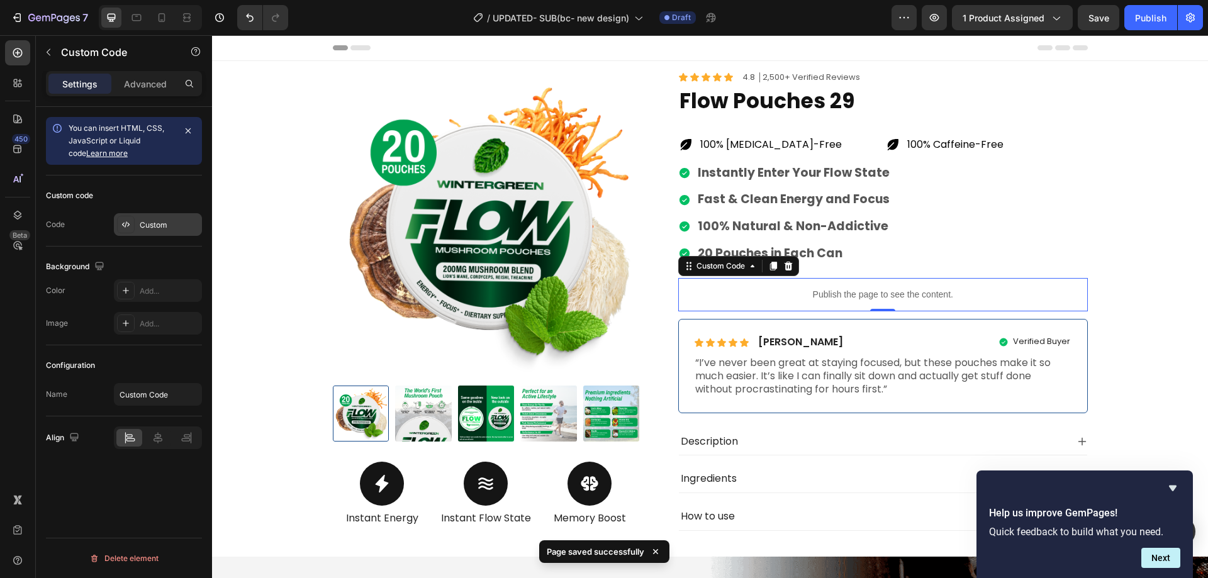
click at [169, 225] on div "Custom" at bounding box center [169, 225] width 59 height 11
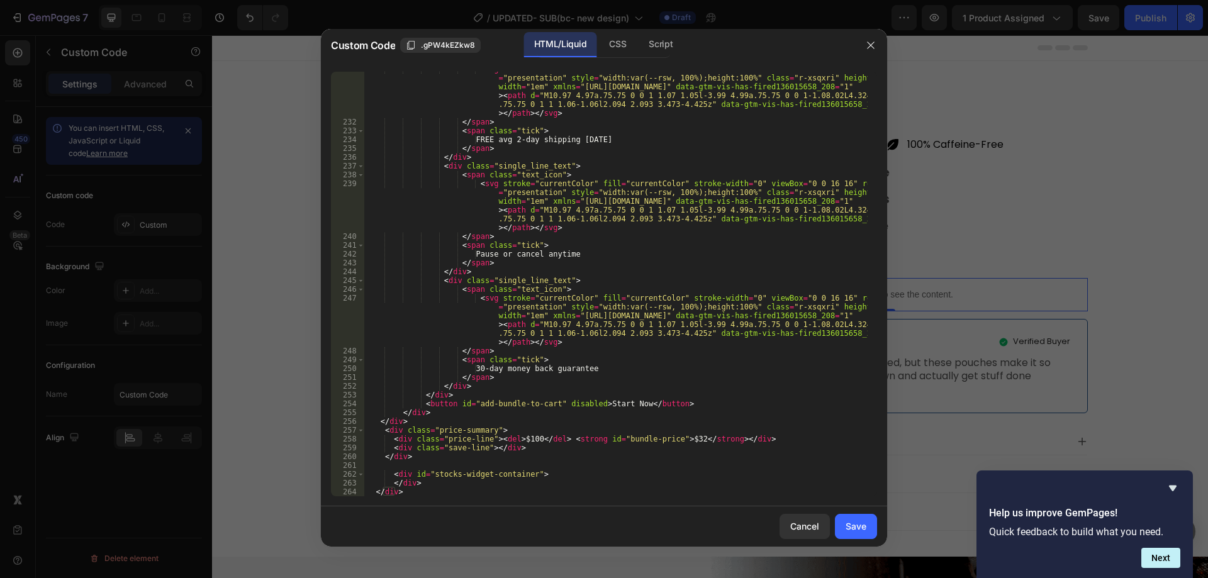
scroll to position [2148, 0]
click at [625, 53] on div "CSS" at bounding box center [617, 44] width 37 height 25
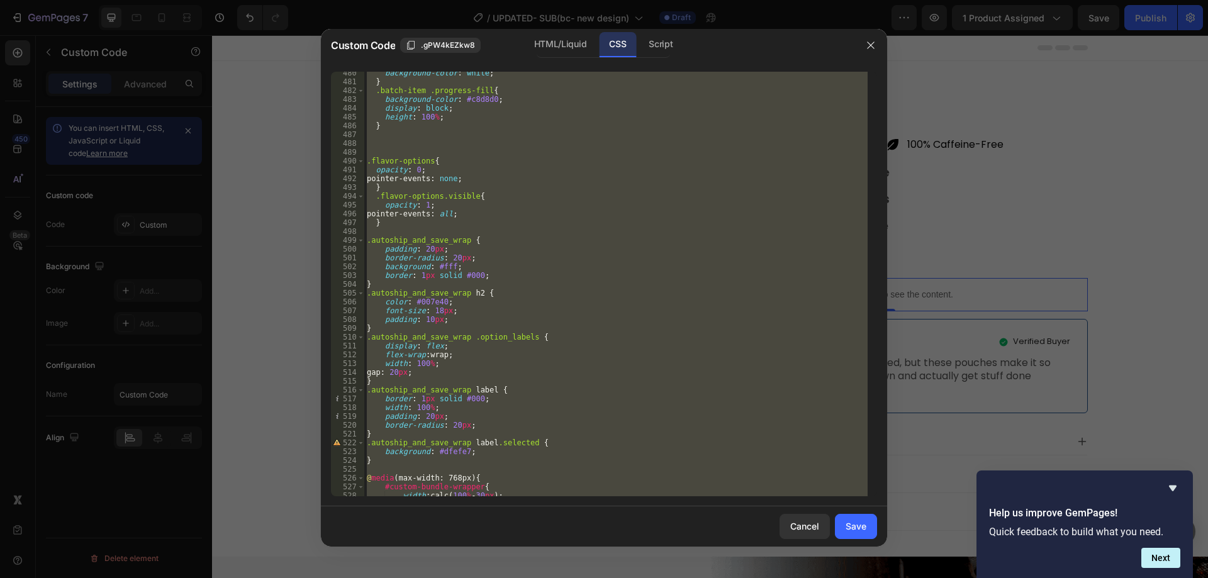
scroll to position [4375, 0]
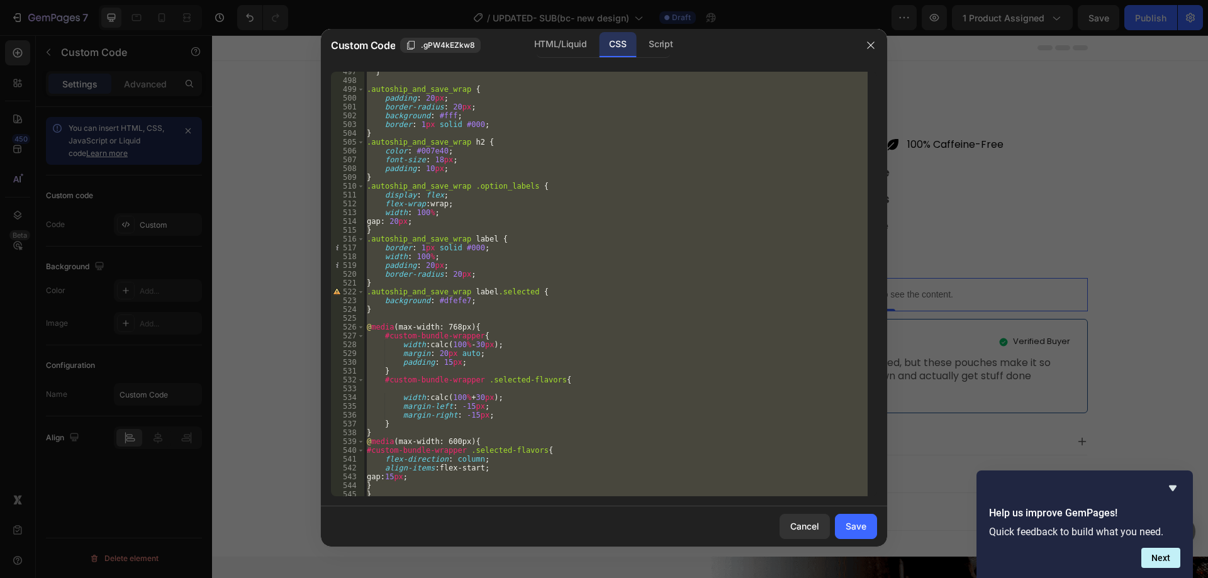
click at [391, 308] on div "} .autoship_and_save_wrap { padding : 20 px ; border-radius : 20 px ; backgroun…" at bounding box center [616, 284] width 504 height 425
type textarea "}"
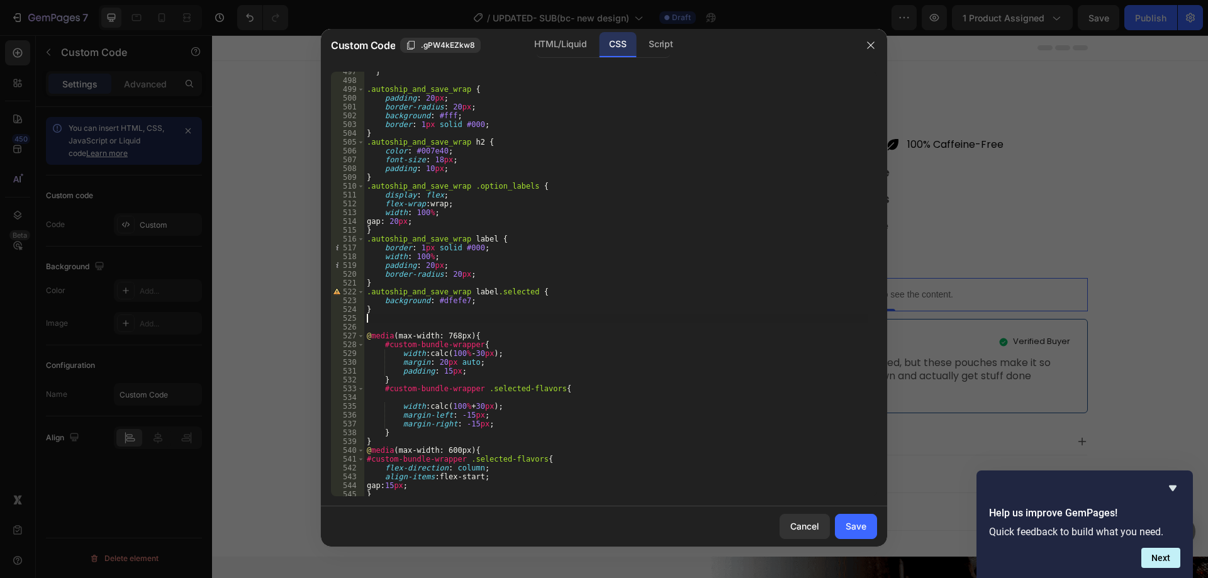
paste textarea "}"
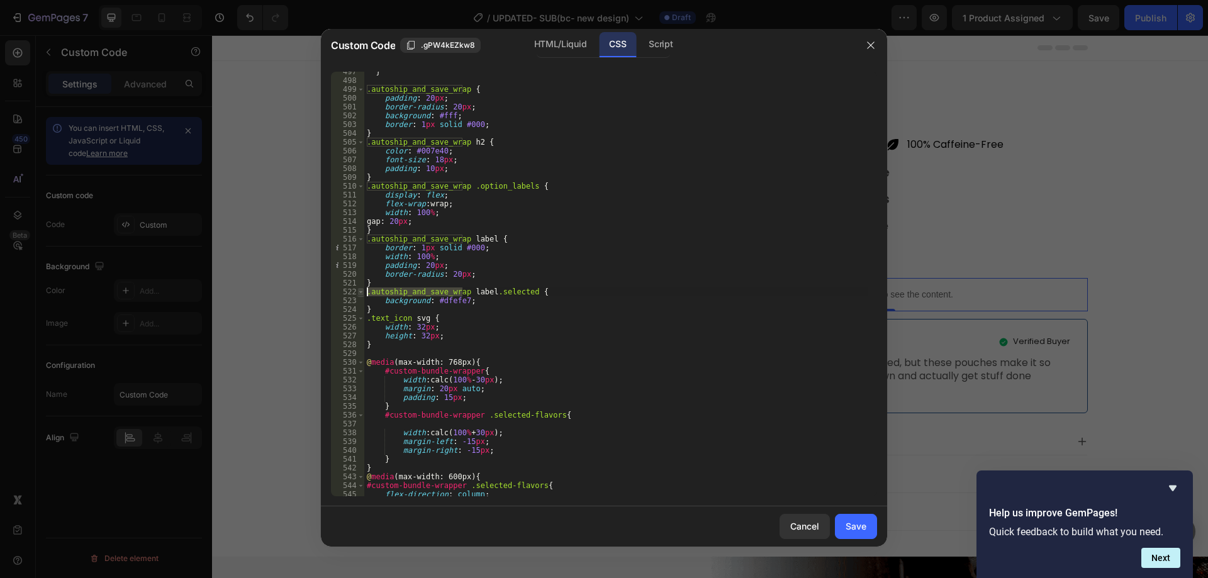
drag, startPoint x: 462, startPoint y: 291, endPoint x: 363, endPoint y: 290, distance: 98.8
click at [363, 290] on div "} 497 498 499 500 501 502 503 504 505 506 507 508 509 510 511 512 513 514 515 5…" at bounding box center [604, 284] width 546 height 425
click at [367, 320] on div "} .autoship_and_save_wrap { padding : 20 px ; border-radius : 20 px ; backgroun…" at bounding box center [616, 288] width 504 height 442
paste textarea ".autoship_and_save_wrap"
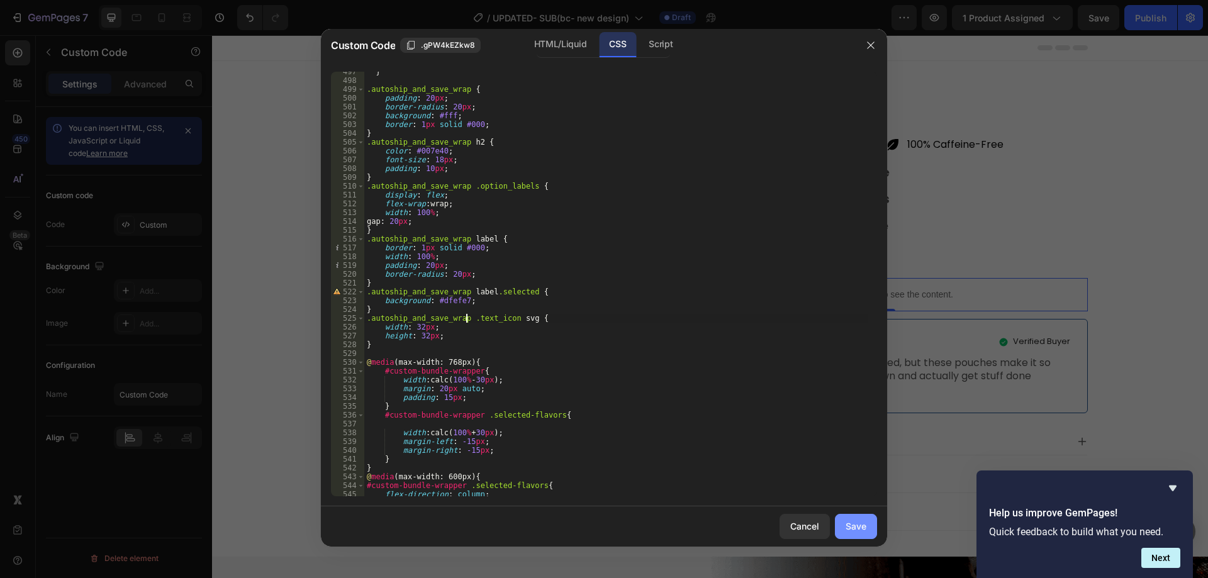
type textarea ".autoship_and_save_wrap .text_icon svg {"
click at [848, 526] on div "Save" at bounding box center [856, 526] width 21 height 13
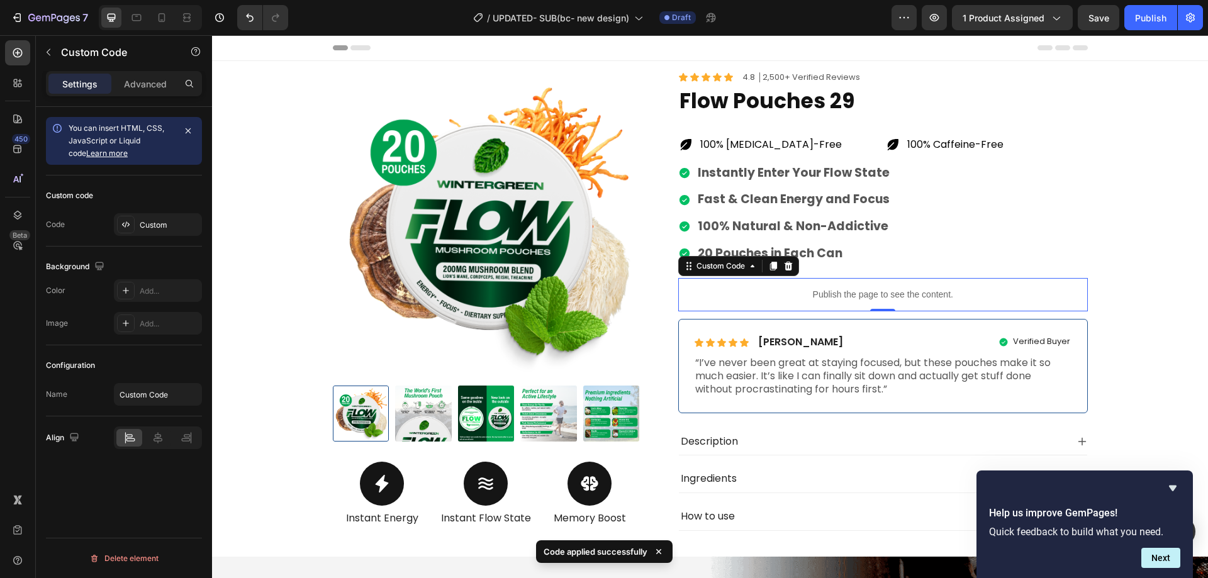
click at [148, 238] on div "Custom code Code Custom" at bounding box center [124, 211] width 156 height 71
click at [150, 230] on div "Custom" at bounding box center [169, 225] width 59 height 11
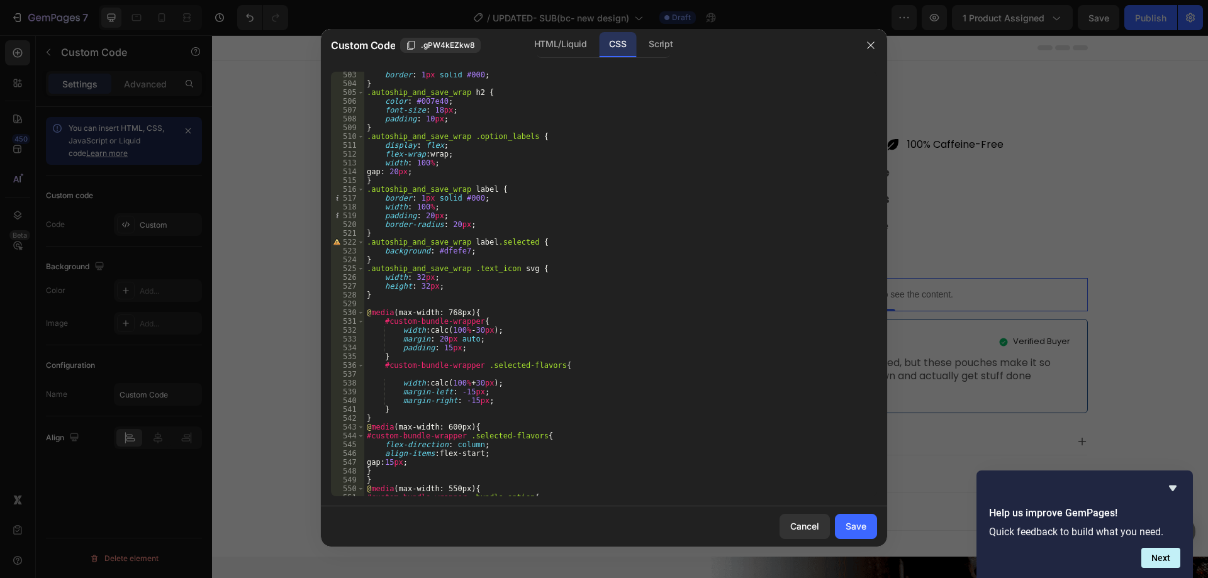
scroll to position [4425, 0]
click at [380, 298] on div "border : 1 px solid #000 ; } .autoship_and_save_wrap h2 { color : #007e40 ; fon…" at bounding box center [616, 291] width 504 height 442
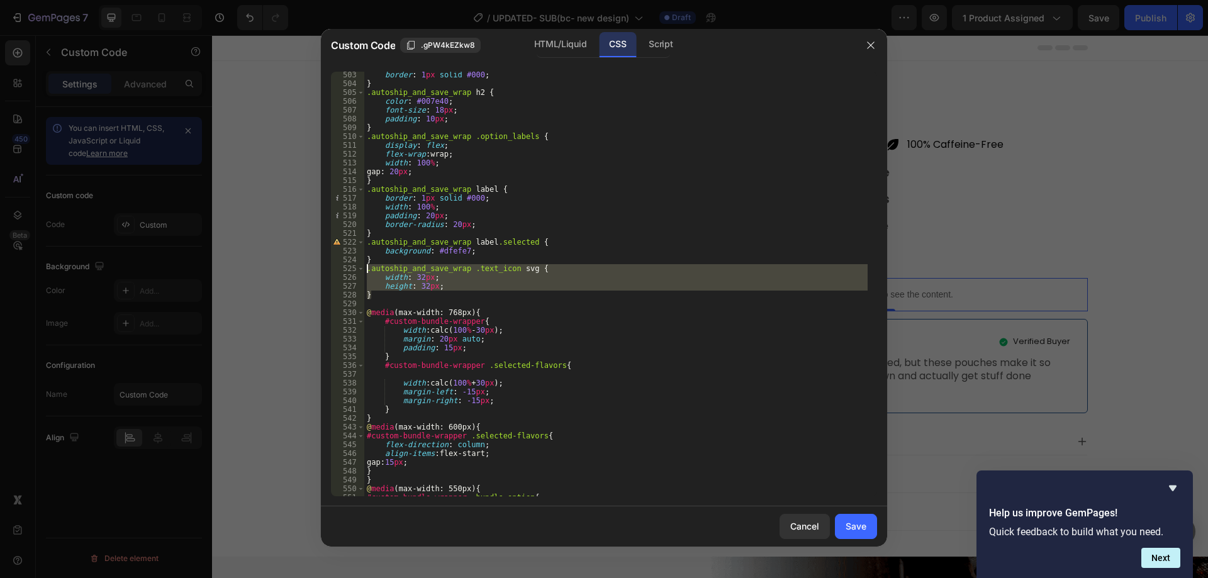
drag, startPoint x: 378, startPoint y: 295, endPoint x: 350, endPoint y: 267, distance: 40.1
click at [350, 267] on div "} 503 504 505 506 507 508 509 510 511 512 513 514 515 516 517 518 519 520 521 5…" at bounding box center [604, 284] width 546 height 425
paste textarea "}"
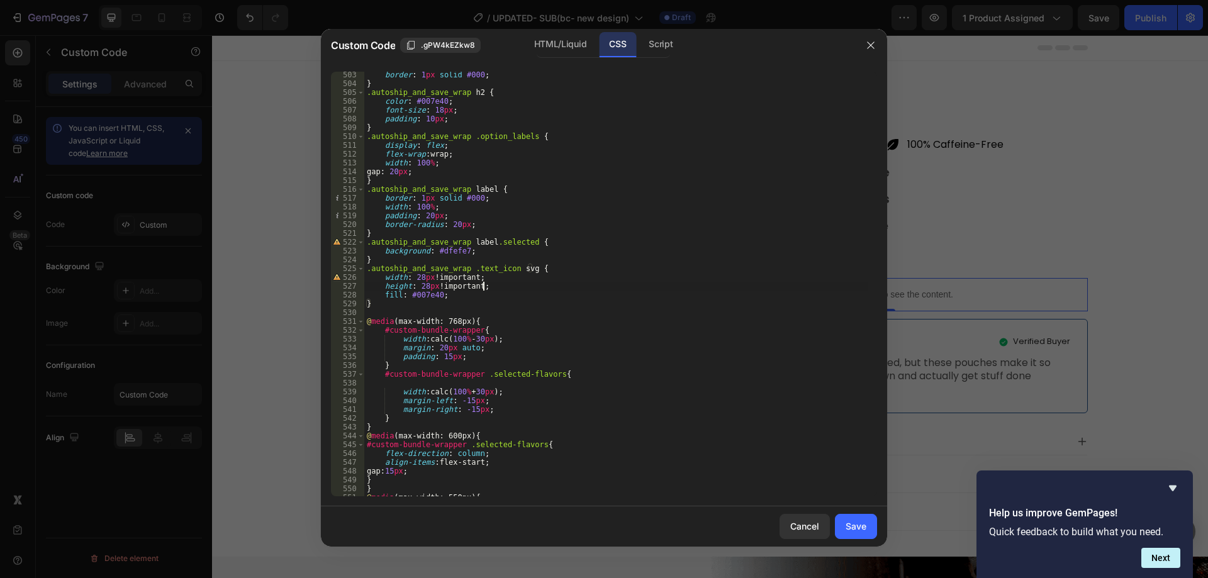
click at [504, 290] on div "border : 1 px solid #000 ; } .autoship_and_save_wrap h2 { color : #007e40 ; fon…" at bounding box center [616, 291] width 504 height 442
type textarea "height: 28px !important;"
click at [378, 311] on div "border : 1 px solid #000 ; } .autoship_and_save_wrap h2 { color : #007e40 ; fon…" at bounding box center [616, 291] width 504 height 442
paste textarea "}"
type textarea "}"
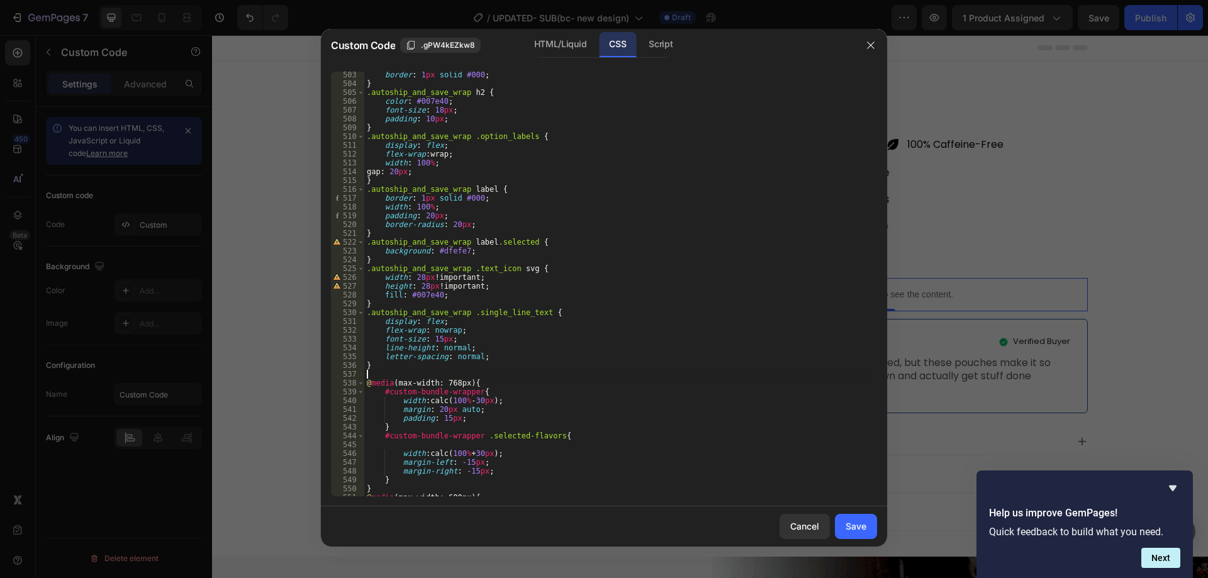
paste textarea "}"
type textarea "}"
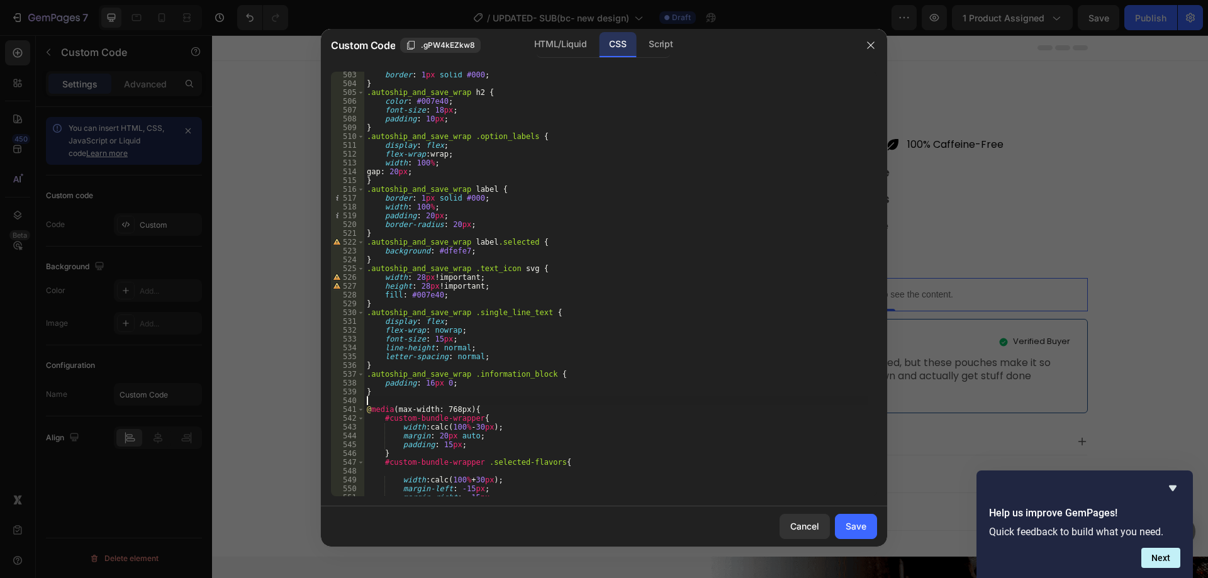
paste textarea "}"
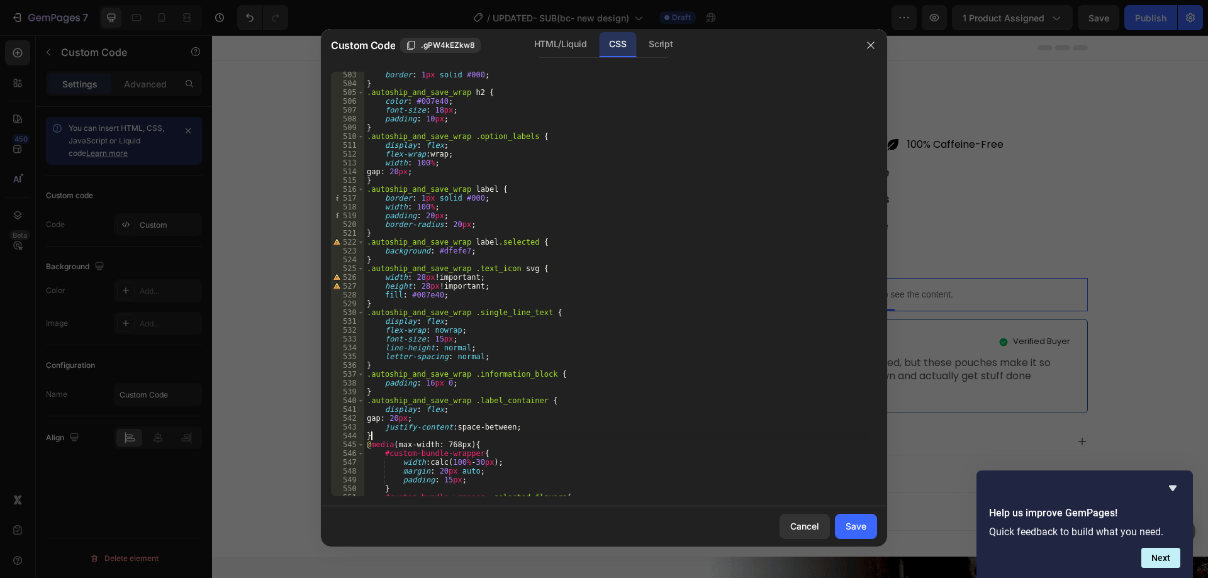
type textarea "}"
click at [857, 526] on div "Save" at bounding box center [856, 526] width 21 height 13
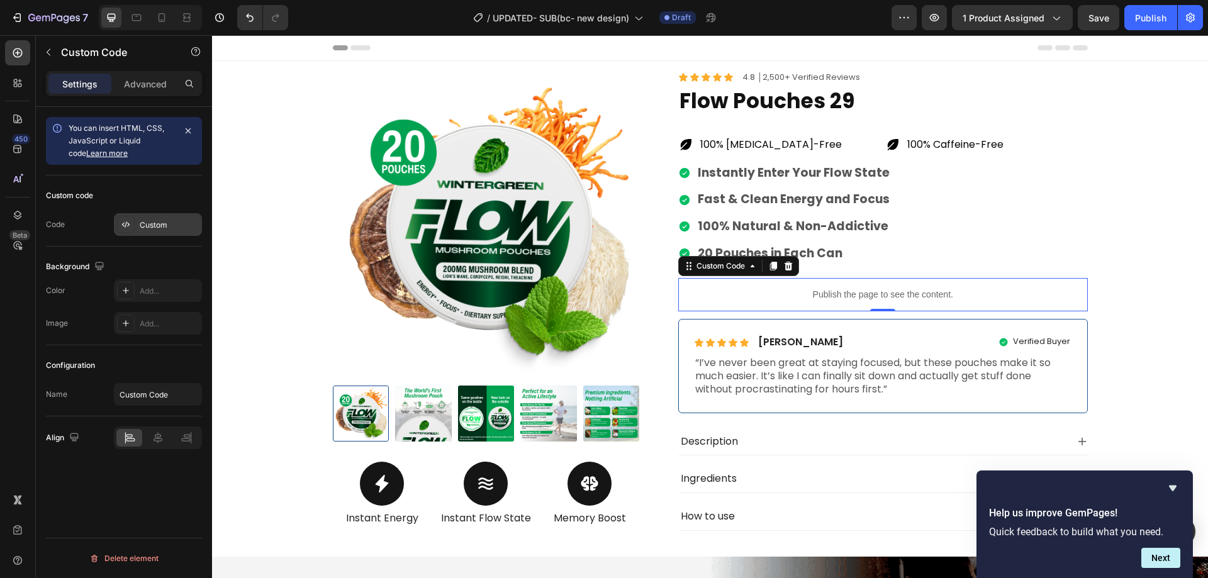
click at [153, 230] on div "Custom" at bounding box center [169, 225] width 59 height 11
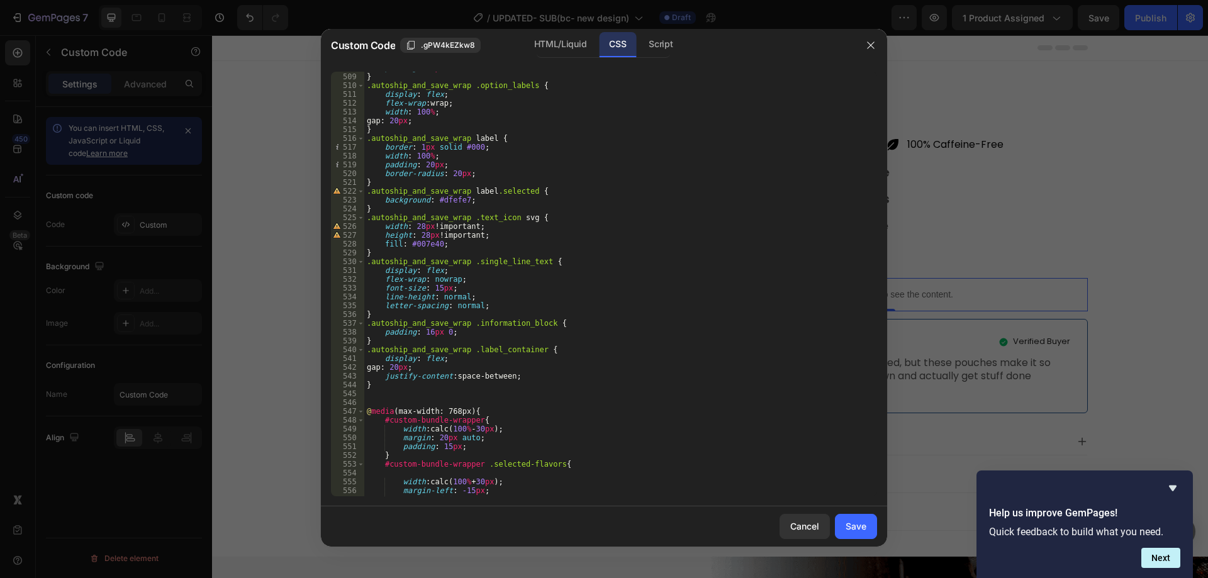
scroll to position [4400, 0]
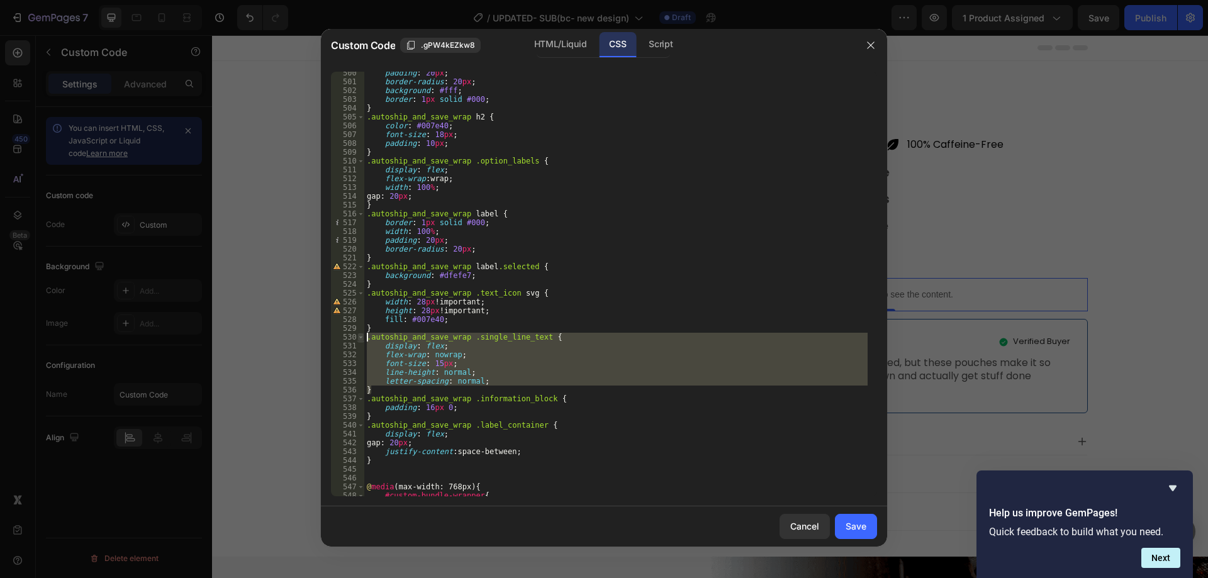
drag, startPoint x: 379, startPoint y: 391, endPoint x: 358, endPoint y: 337, distance: 57.6
click at [358, 337] on div "} 500 501 502 503 504 505 506 507 508 509 510 511 512 513 514 515 516 517 518 5…" at bounding box center [604, 284] width 546 height 425
paste textarea "}"
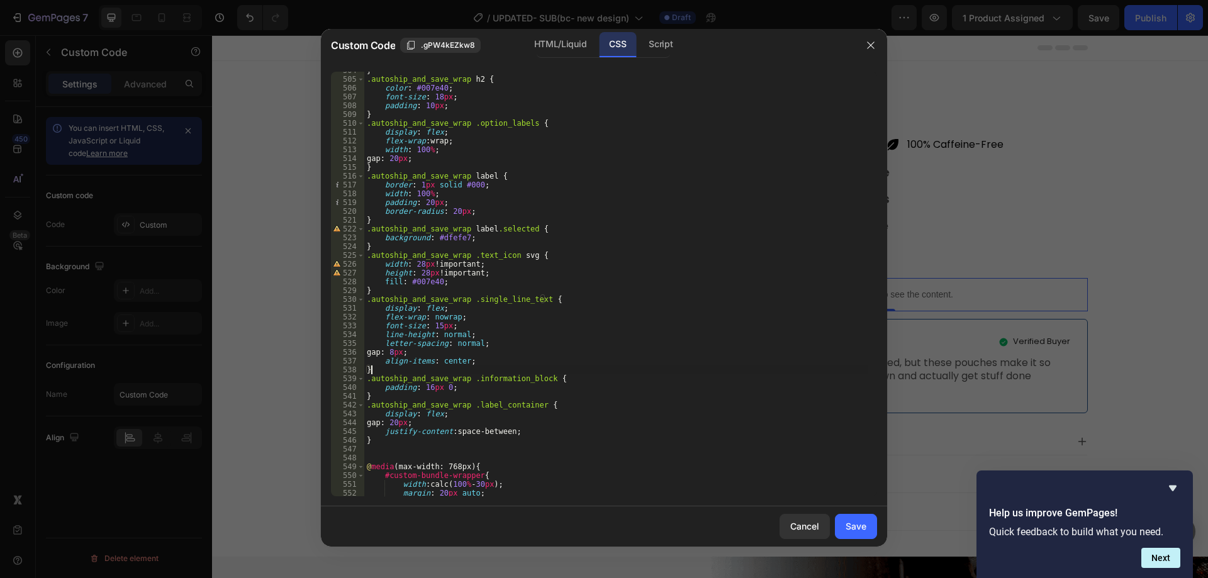
scroll to position [4513, 0]
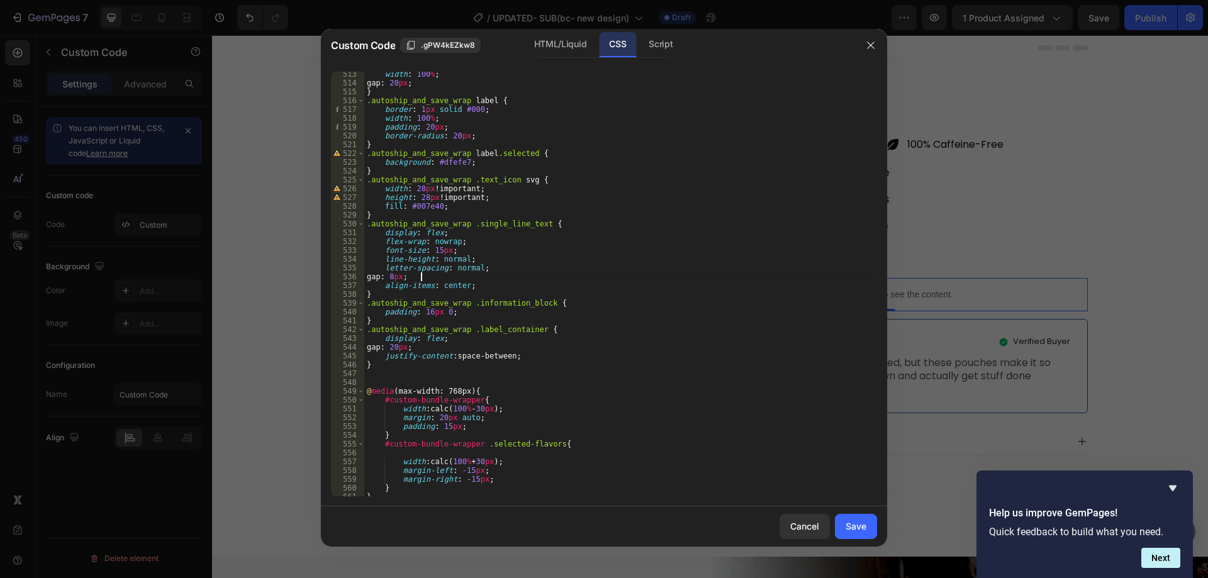
click at [432, 278] on div "width : 100 % ; gap : 20 px ; } .autoship_and_save_wrap label { border : 1 px s…" at bounding box center [616, 291] width 504 height 442
click at [492, 267] on div "width : 100 % ; gap : 20 px ; } .autoship_and_save_wrap label { border : 1 px s…" at bounding box center [616, 291] width 504 height 442
click at [421, 279] on div "width : 100 % ; gap : 20 px ; } .autoship_and_save_wrap label { border : 1 px s…" at bounding box center [616, 291] width 504 height 442
click at [507, 286] on div "width : 100 % ; gap : 20 px ; } .autoship_and_save_wrap label { border : 1 px s…" at bounding box center [616, 291] width 504 height 442
type textarea "align-items: center;"
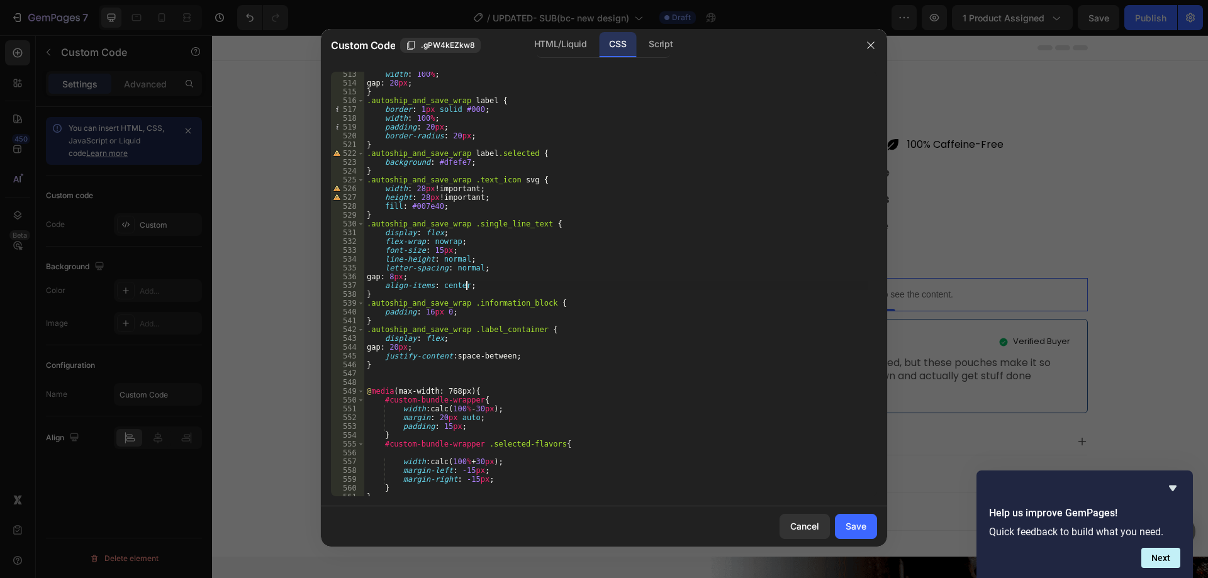
click at [377, 384] on div "width : 100 % ; gap : 20 px ; } .autoship_and_save_wrap label { border : 1 px s…" at bounding box center [616, 291] width 504 height 442
click at [372, 375] on div "width : 100 % ; gap : 20 px ; } .autoship_and_save_wrap label { border : 1 px s…" at bounding box center [616, 291] width 504 height 442
paste textarea "}"
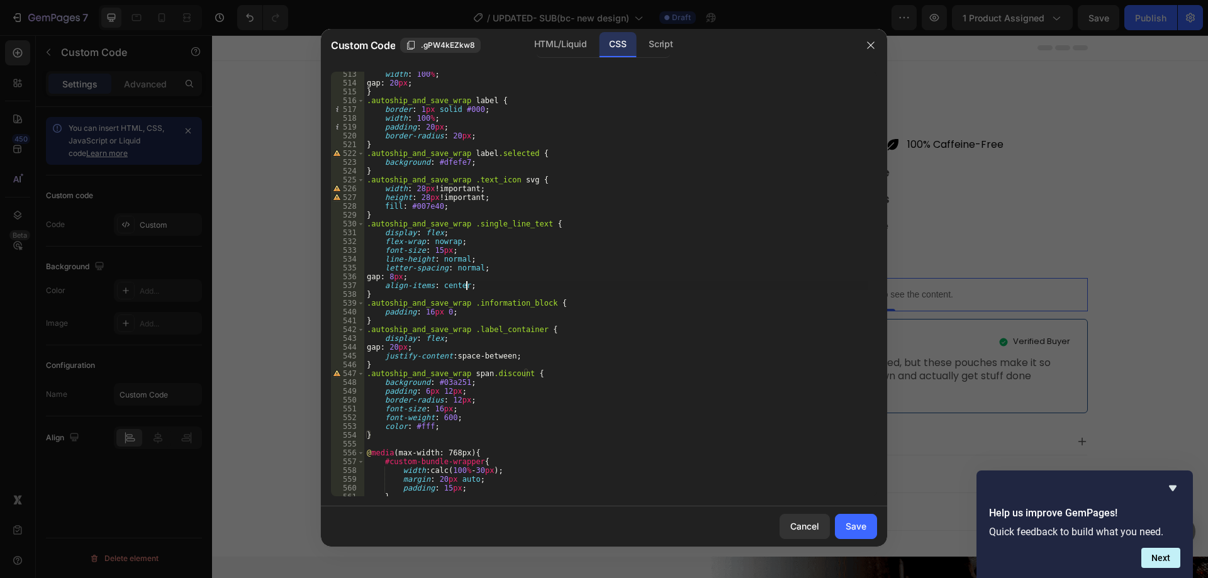
click at [509, 285] on div "width : 100 % ; gap : 20 px ; } .autoship_and_save_wrap label { border : 1 px s…" at bounding box center [616, 291] width 504 height 442
type textarea "align-items: center;"
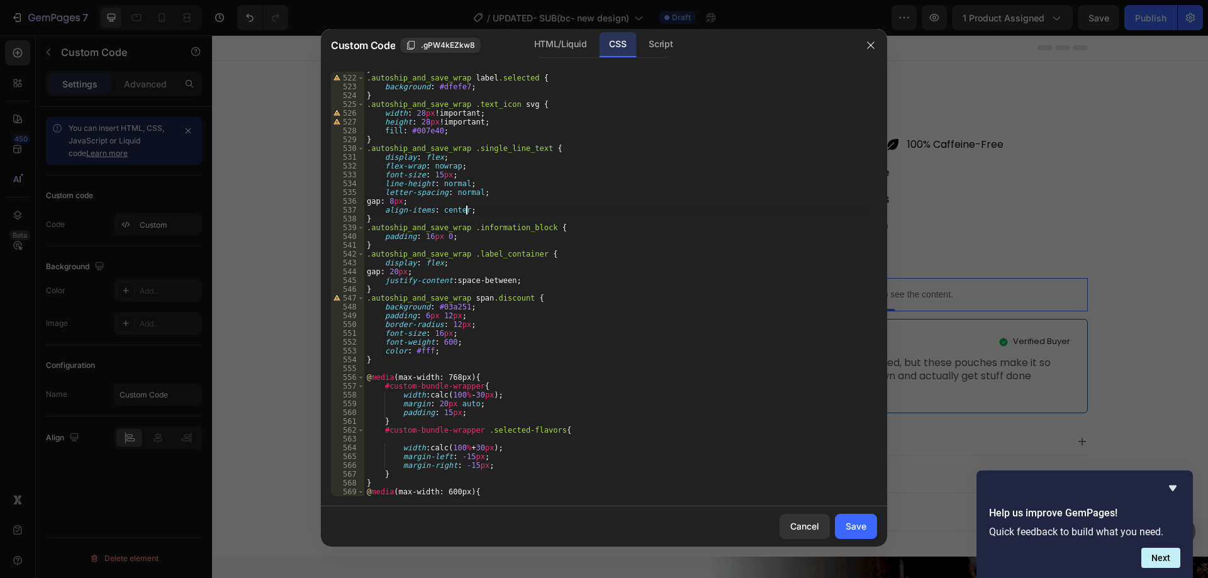
scroll to position [4551, 0]
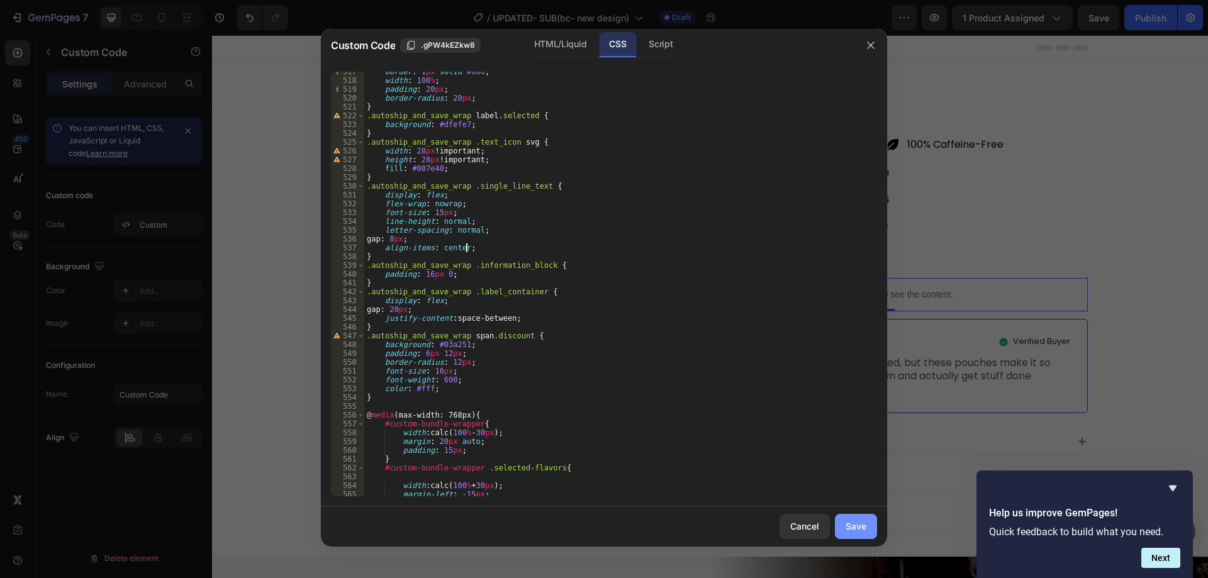
click at [855, 531] on div "Save" at bounding box center [856, 526] width 21 height 13
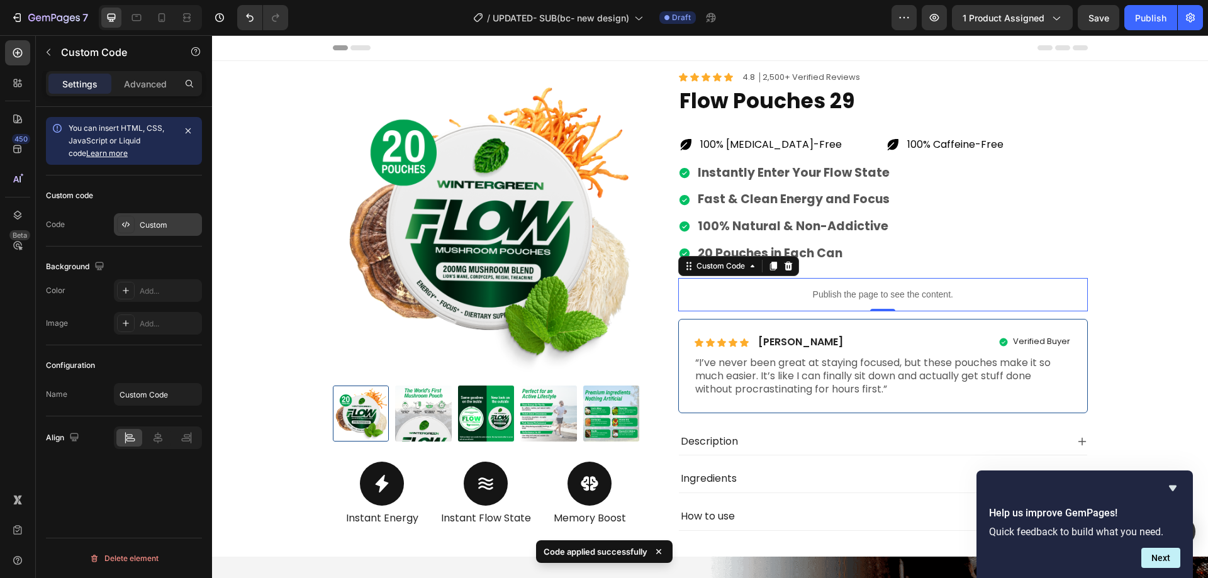
click at [152, 232] on div "Custom" at bounding box center [158, 224] width 88 height 23
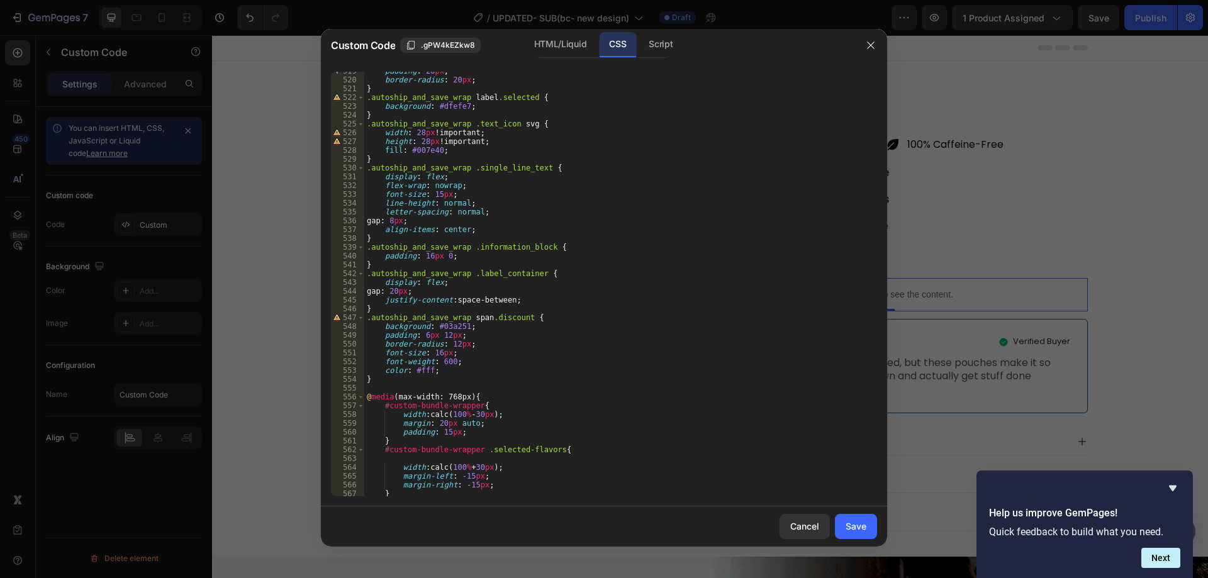
scroll to position [4645, 0]
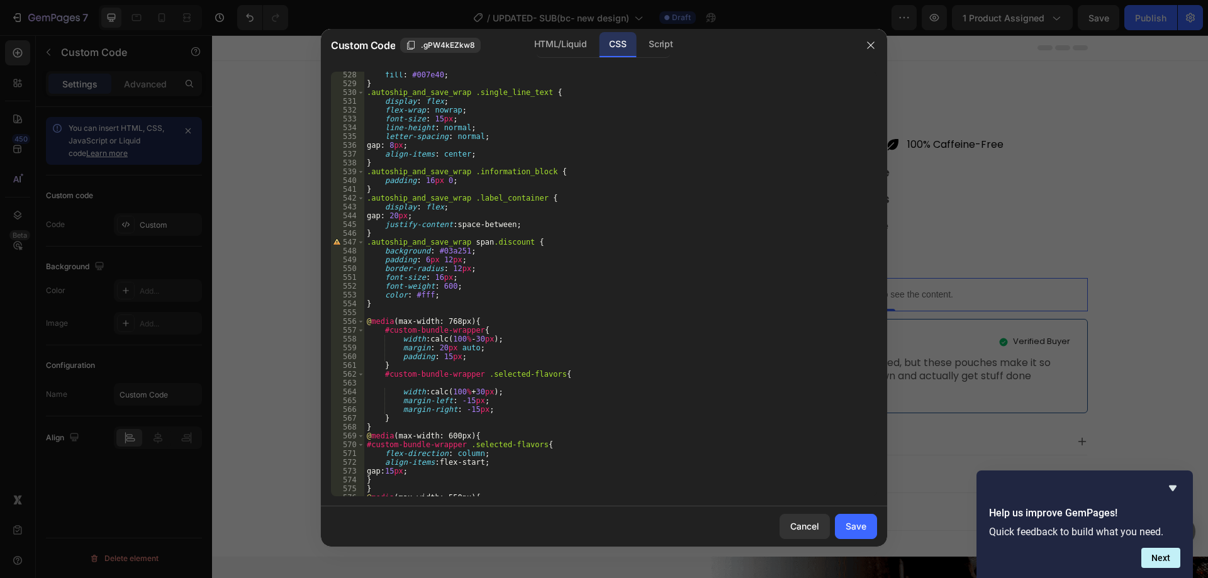
click at [376, 312] on div "fill : #007e40 ; } .autoship_and_save_wrap .single_line_text { display : flex ;…" at bounding box center [616, 291] width 504 height 442
paste textarea "}"
type textarea "}"
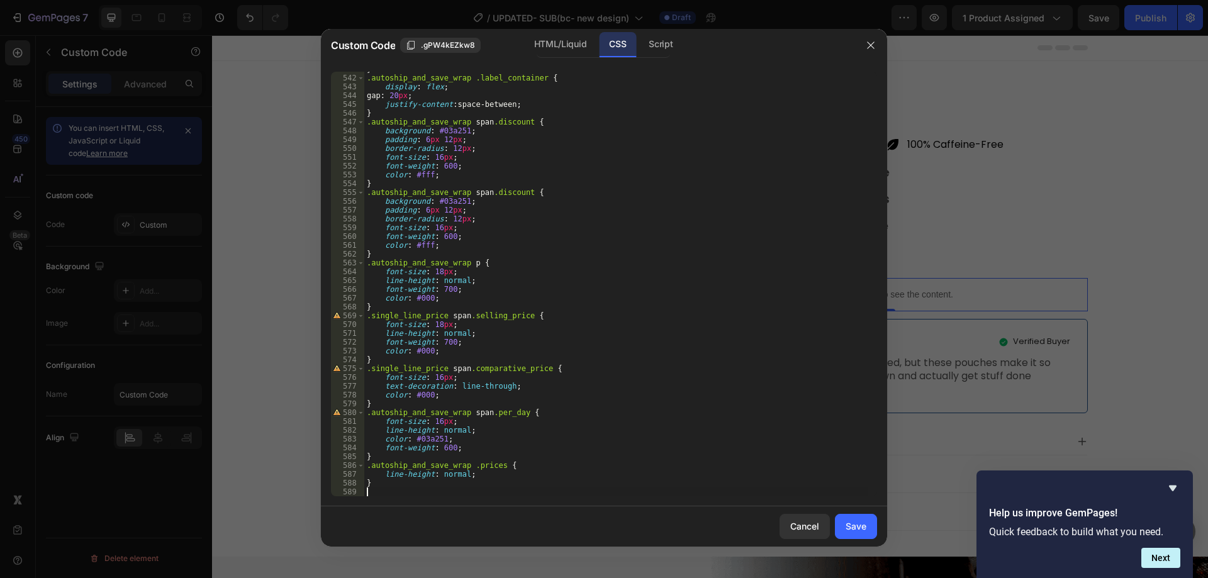
scroll to position [4774, 0]
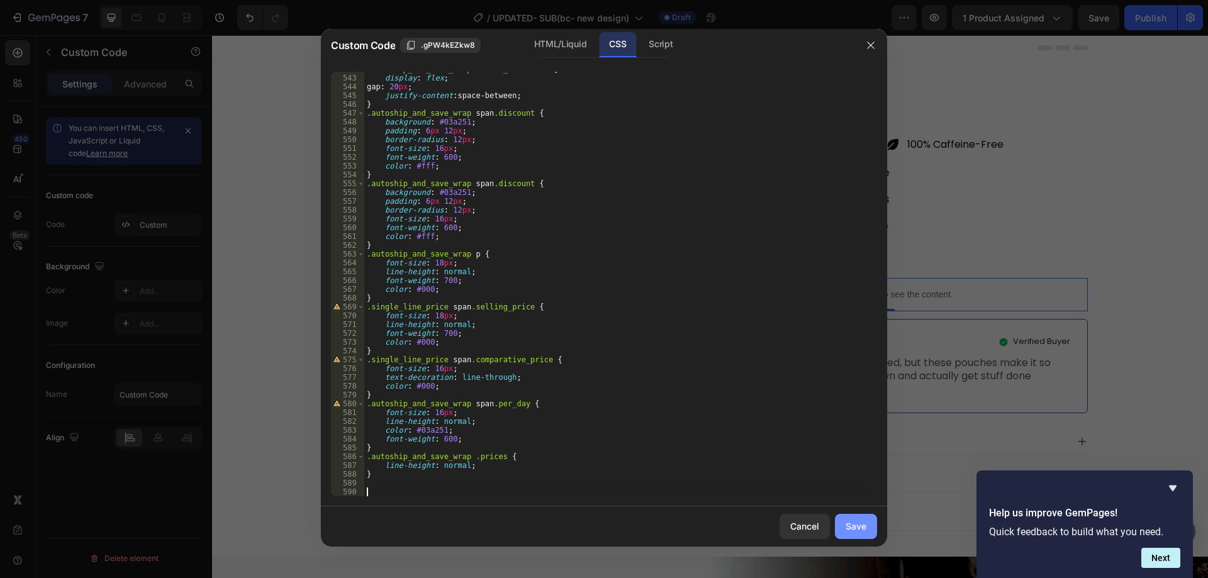
click at [853, 529] on div "Save" at bounding box center [856, 526] width 21 height 13
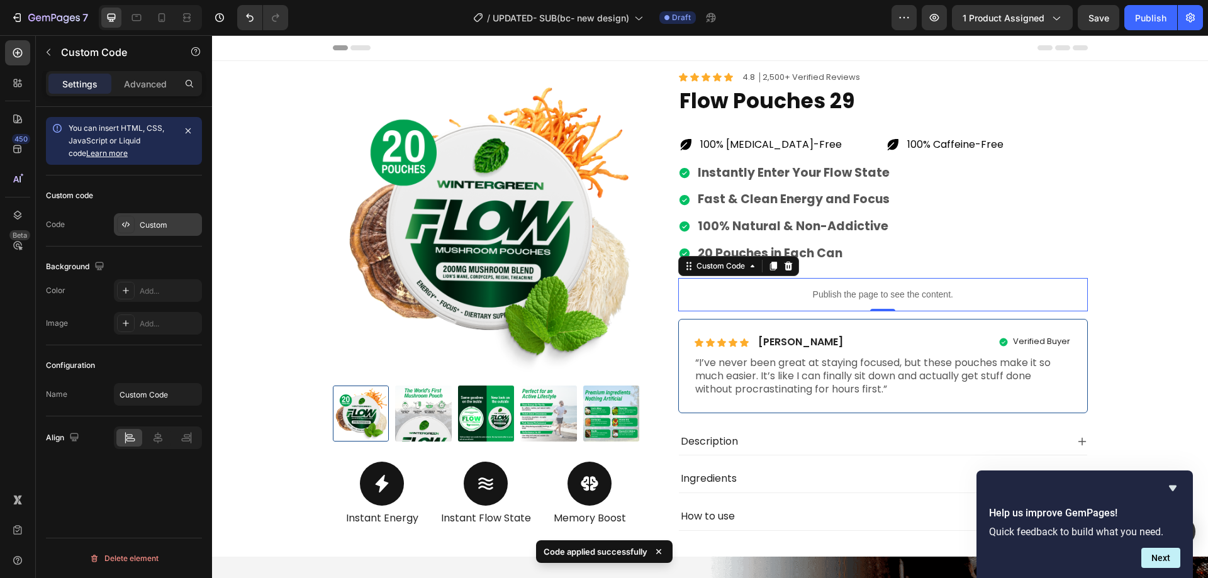
click at [166, 233] on div "Custom" at bounding box center [158, 224] width 88 height 23
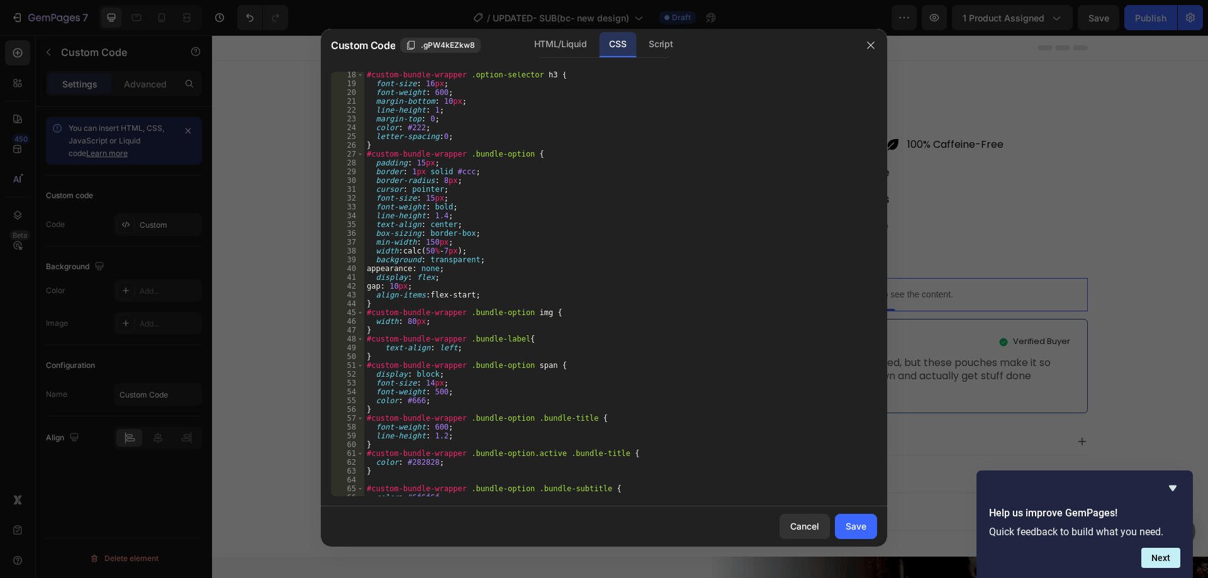
scroll to position [189, 0]
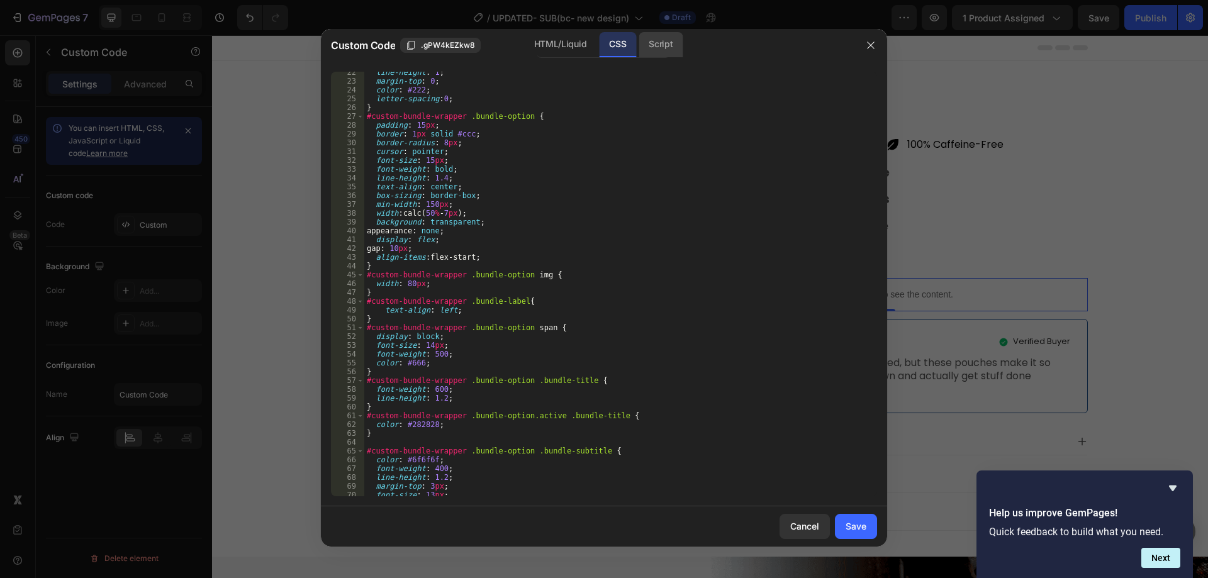
click at [656, 56] on div "Script" at bounding box center [661, 44] width 44 height 25
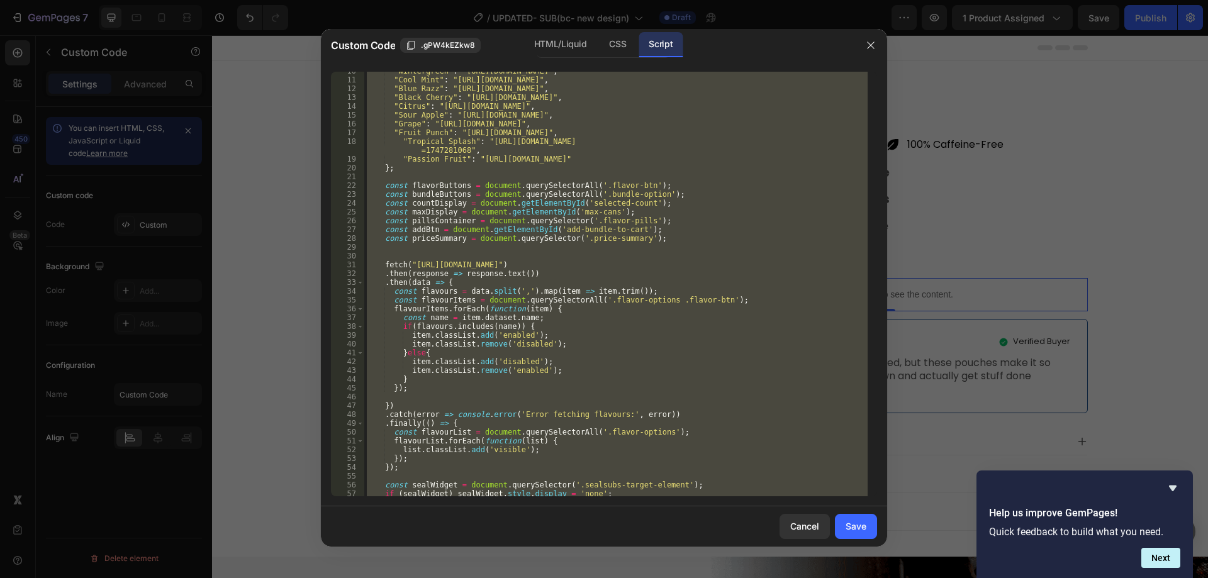
scroll to position [0, 0]
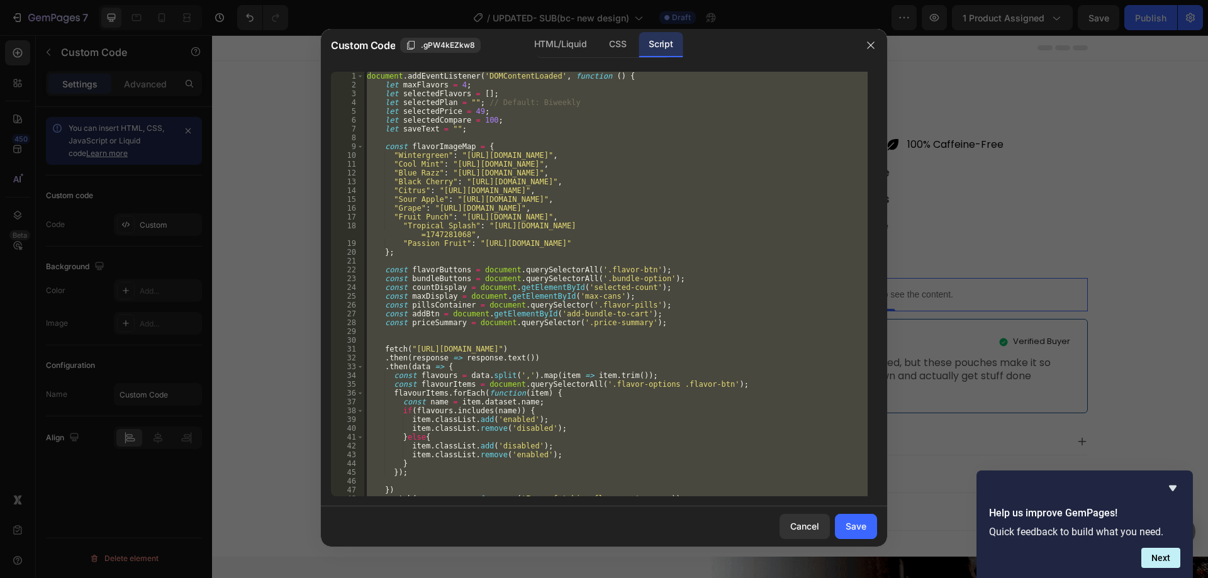
type textarea "});"
click at [531, 140] on div "document . addEventListener ( 'DOMContentLoaded' , function ( ) { let maxFlavor…" at bounding box center [616, 284] width 504 height 425
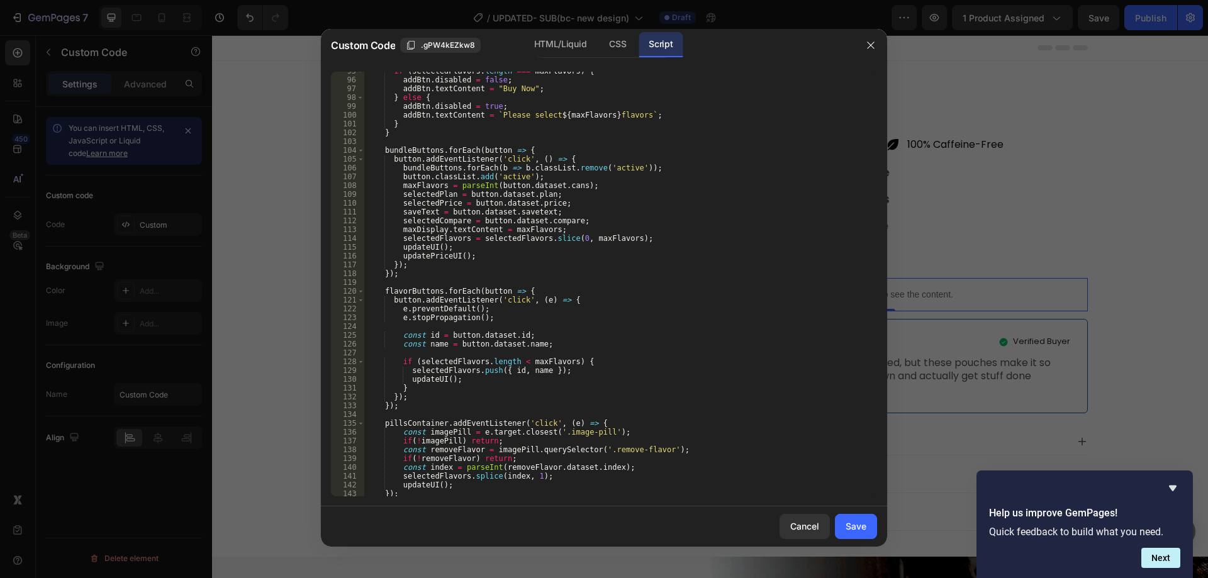
scroll to position [869, 0]
click at [413, 150] on div "if ( selectedFlavors . length === maxFlavors ) { addBtn . disabled = false ; ad…" at bounding box center [616, 288] width 504 height 442
click at [551, 186] on div "if ( selectedFlavors . length === maxFlavors ) { addBtn . disabled = false ; ad…" at bounding box center [616, 288] width 504 height 442
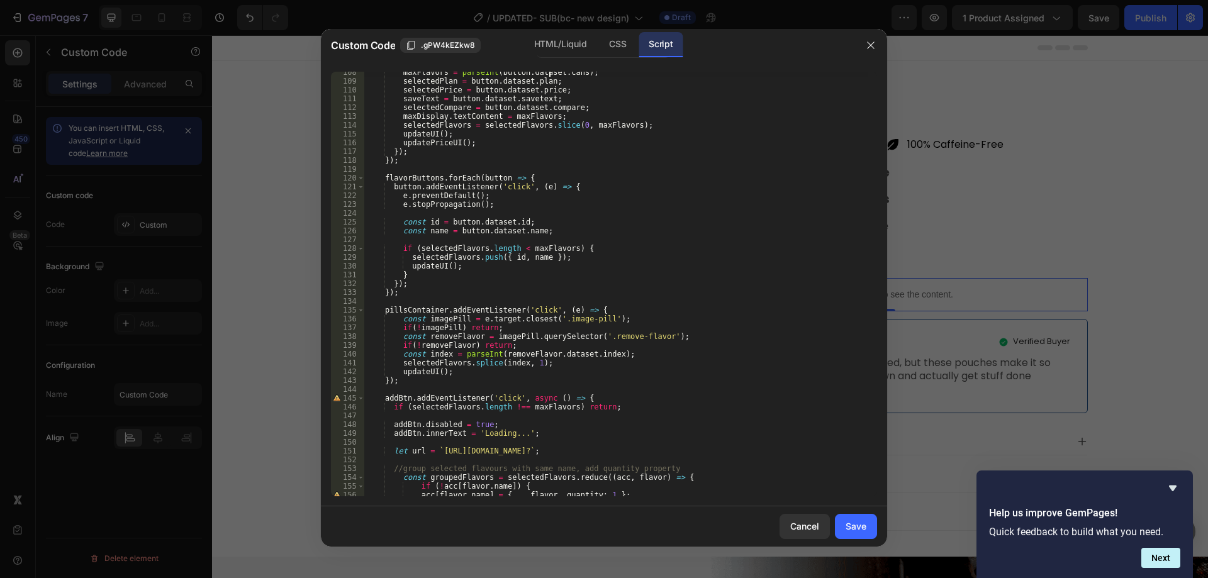
scroll to position [1020, 0]
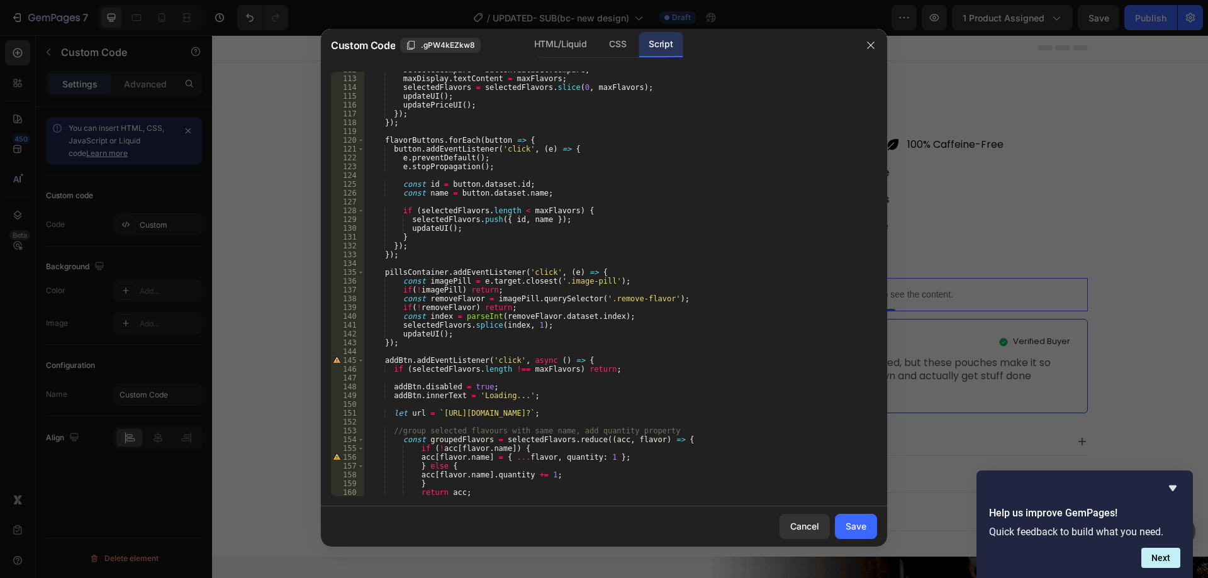
click at [663, 317] on div "selectedCompare = button . dataset . compare ; maxDisplay . textContent = maxFl…" at bounding box center [616, 286] width 504 height 442
type textarea "const index = parseInt(removeFlavor.dataset.index);"
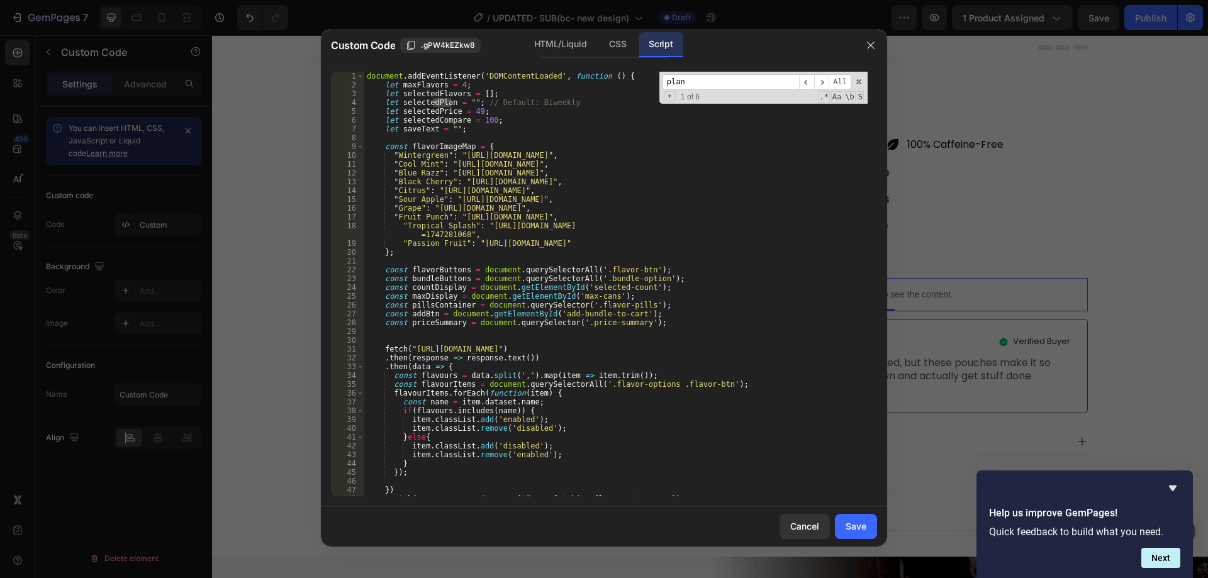
scroll to position [784, 0]
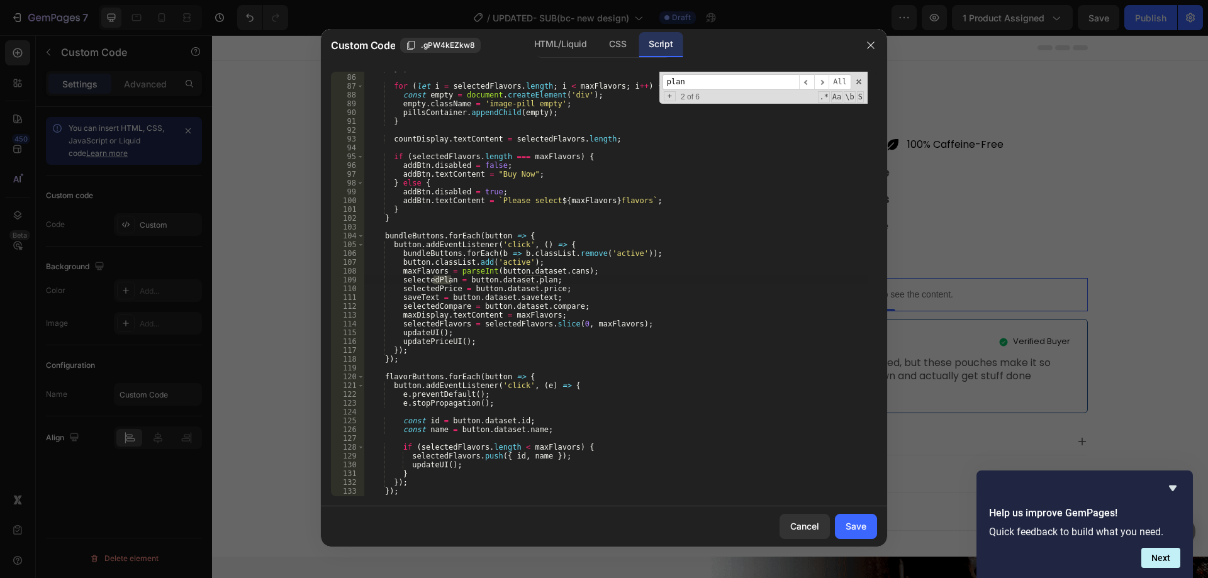
type input "plan"
click at [509, 277] on div "}) ; for ( let i = selectedFlavors . length ; i < maxFlavors ; i ++ ) { const e…" at bounding box center [616, 285] width 504 height 442
click at [532, 277] on div "}) ; for ( let i = selectedFlavors . length ; i < maxFlavors ; i ++ ) { const e…" at bounding box center [616, 285] width 504 height 442
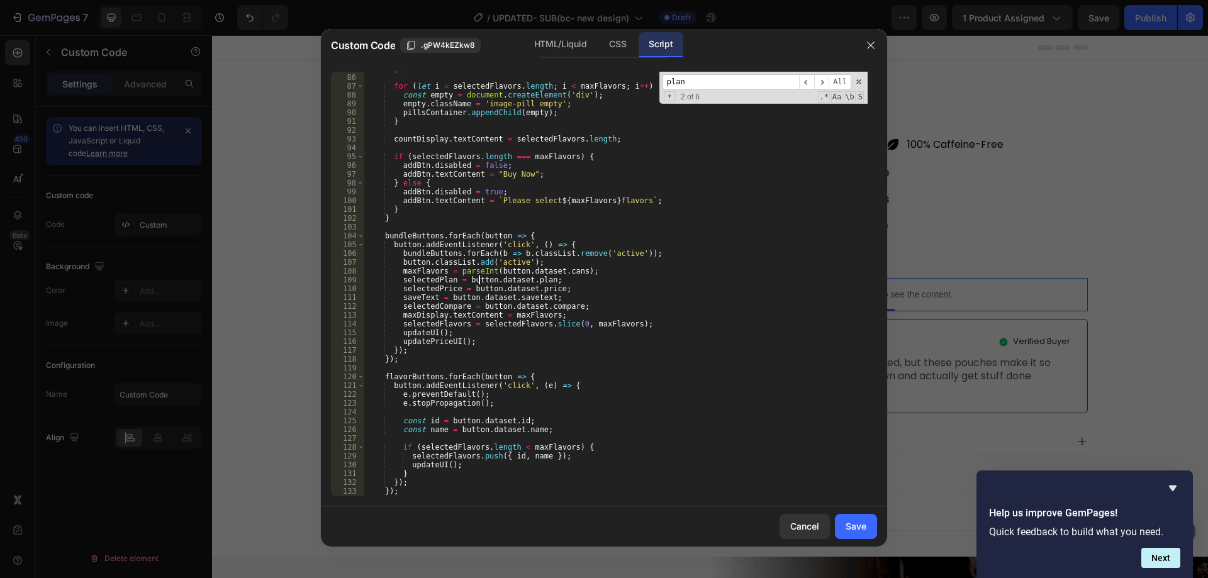
click at [479, 279] on div "}) ; for ( let i = selectedFlavors . length ; i < maxFlavors ; i ++ ) { const e…" at bounding box center [616, 285] width 504 height 442
click at [531, 279] on div "}) ; for ( let i = selectedFlavors . length ; i < maxFlavors ; i ++ ) { const e…" at bounding box center [616, 285] width 504 height 442
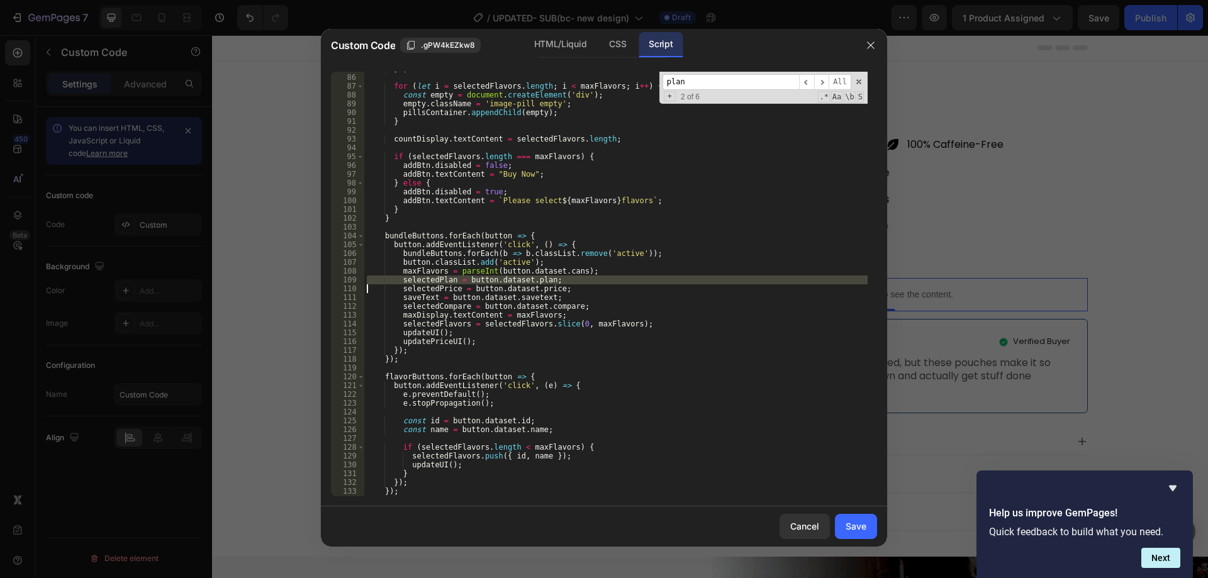
click at [557, 279] on div "}) ; for ( let i = selectedFlavors . length ; i < maxFlavors ; i ++ ) { const e…" at bounding box center [616, 284] width 504 height 425
click at [412, 279] on div "}) ; for ( let i = selectedFlavors . length ; i < maxFlavors ; i ++ ) { const e…" at bounding box center [616, 285] width 504 height 442
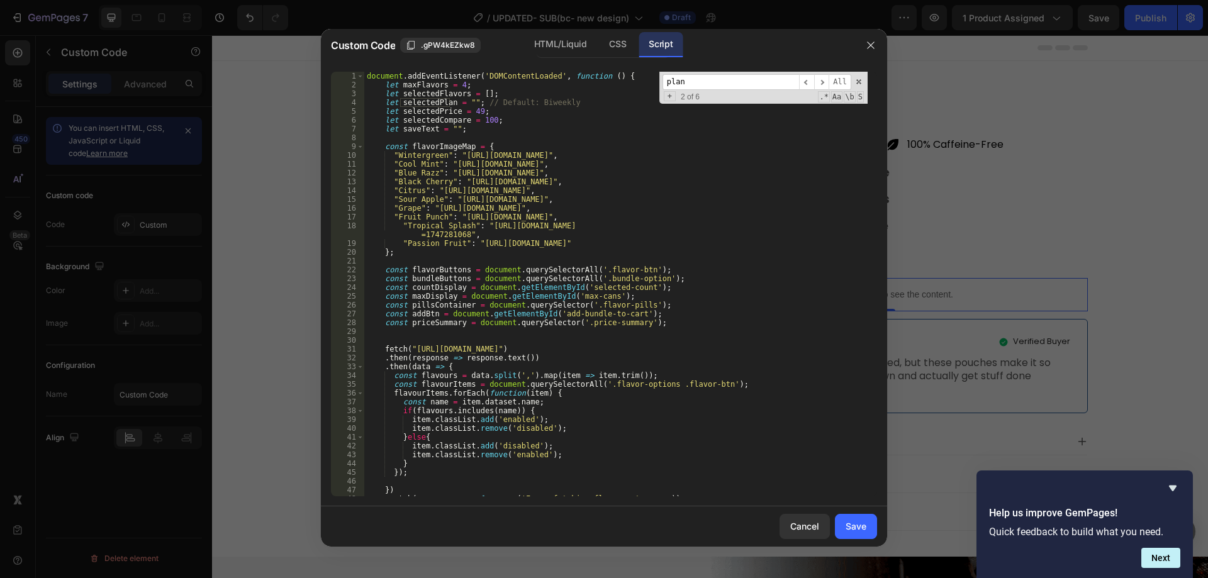
scroll to position [0, 0]
click at [543, 50] on div "HTML/Liquid" at bounding box center [560, 44] width 72 height 25
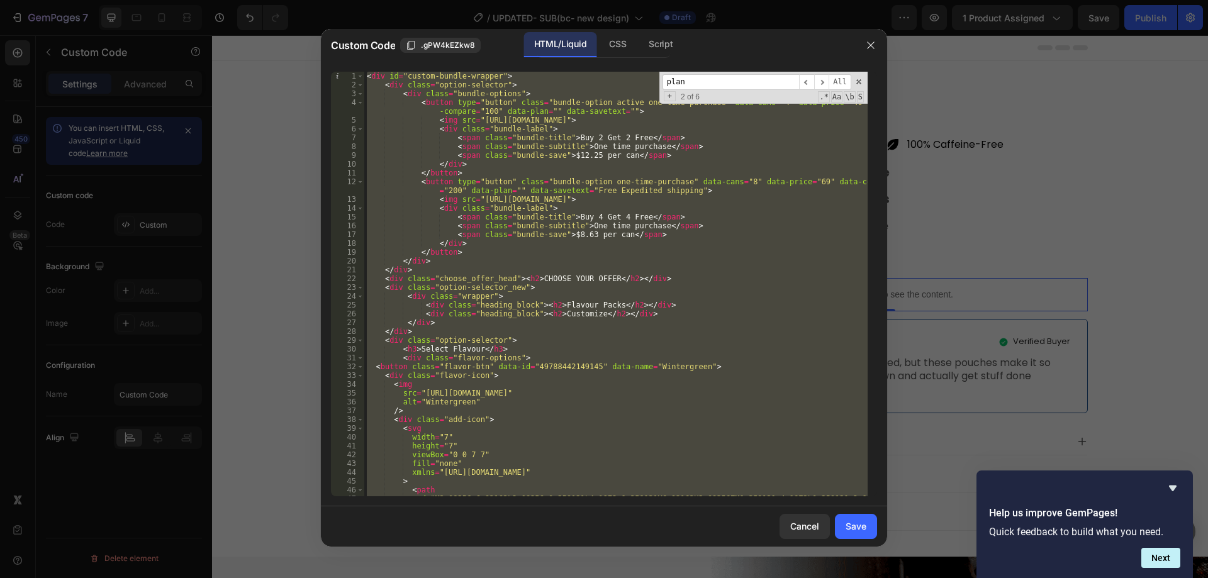
click at [607, 203] on div "< div id = "custom-bundle-wrapper" > < div class = "option-selector" > < div cl…" at bounding box center [616, 284] width 504 height 425
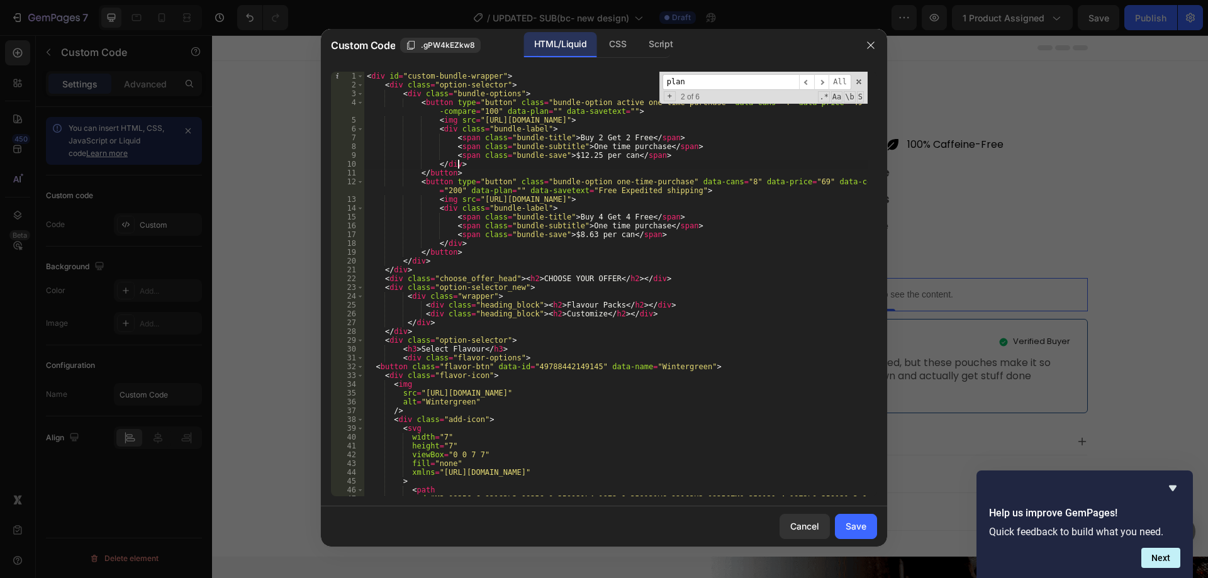
click at [700, 162] on div "< div id = "custom-bundle-wrapper" > < div class = "option-selector" > < div cl…" at bounding box center [616, 297] width 504 height 451
click at [859, 83] on span at bounding box center [859, 81] width 9 height 9
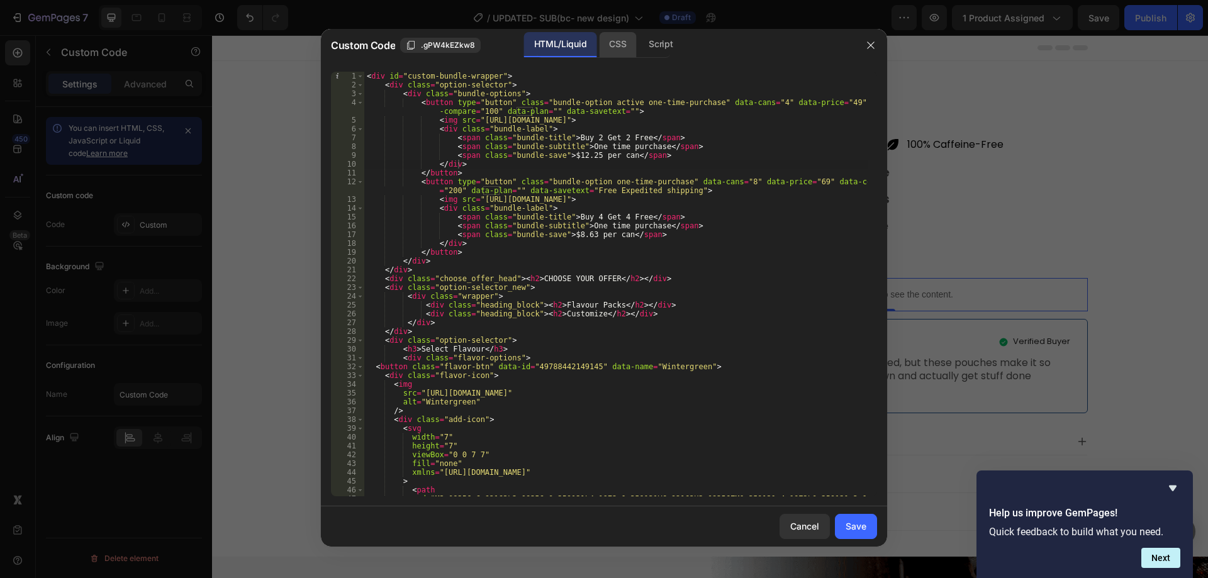
click at [619, 50] on div "CSS" at bounding box center [617, 44] width 37 height 25
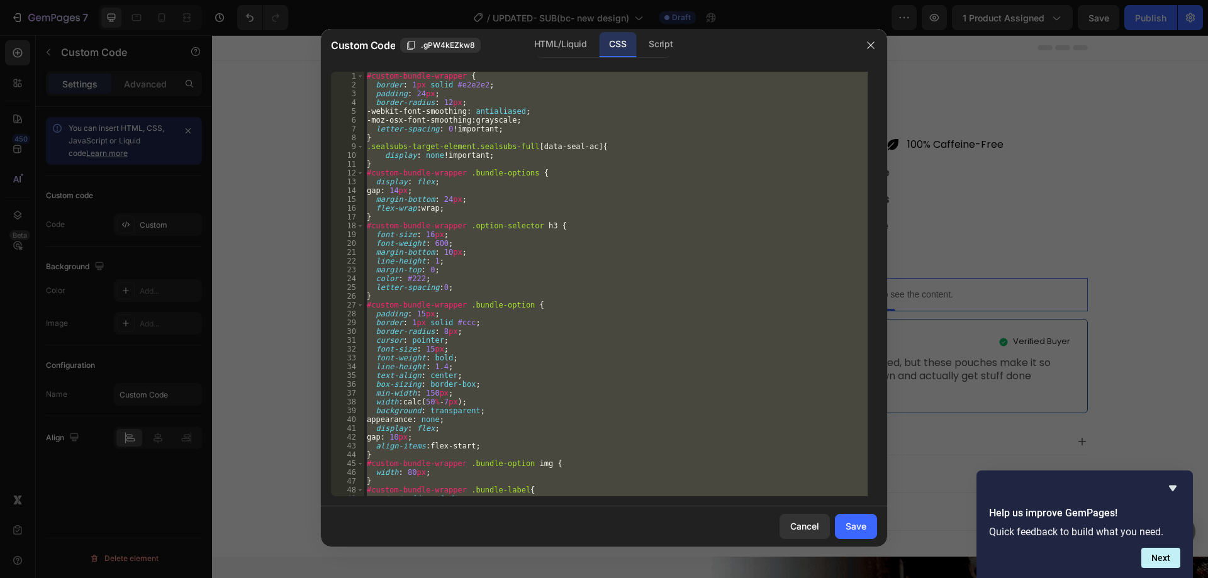
click at [612, 255] on div "#custom-bundle-wrapper { border : 1 px solid #e2e2e2 ; padding : 24 px ; border…" at bounding box center [616, 284] width 504 height 425
type textarea "margin-bottom: 10px;"
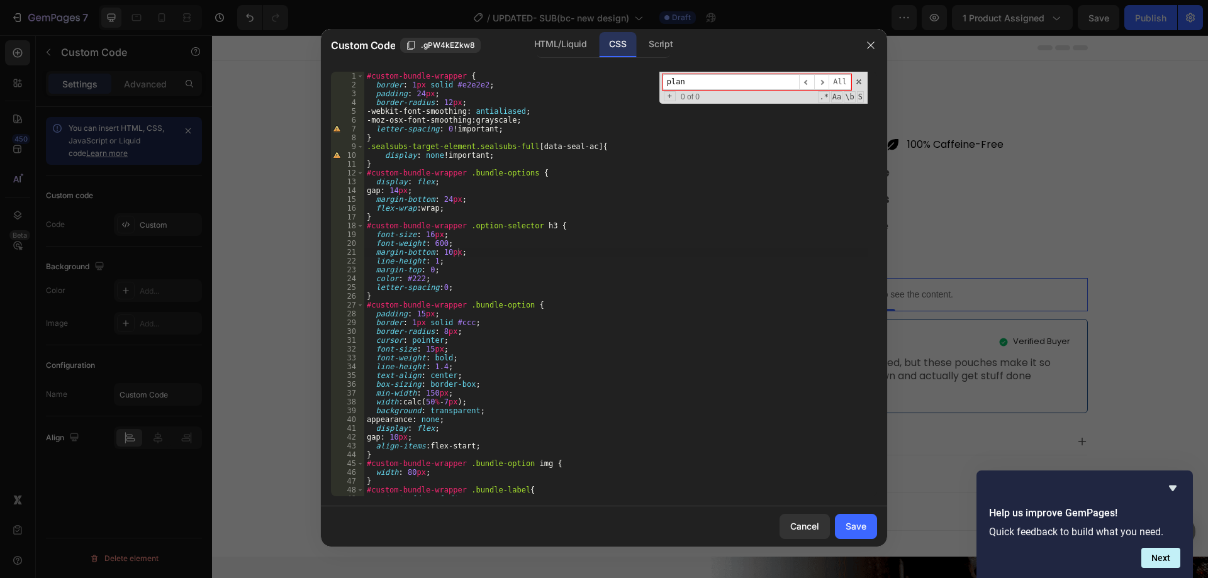
paste input ".autoship_and_save_wrap label"
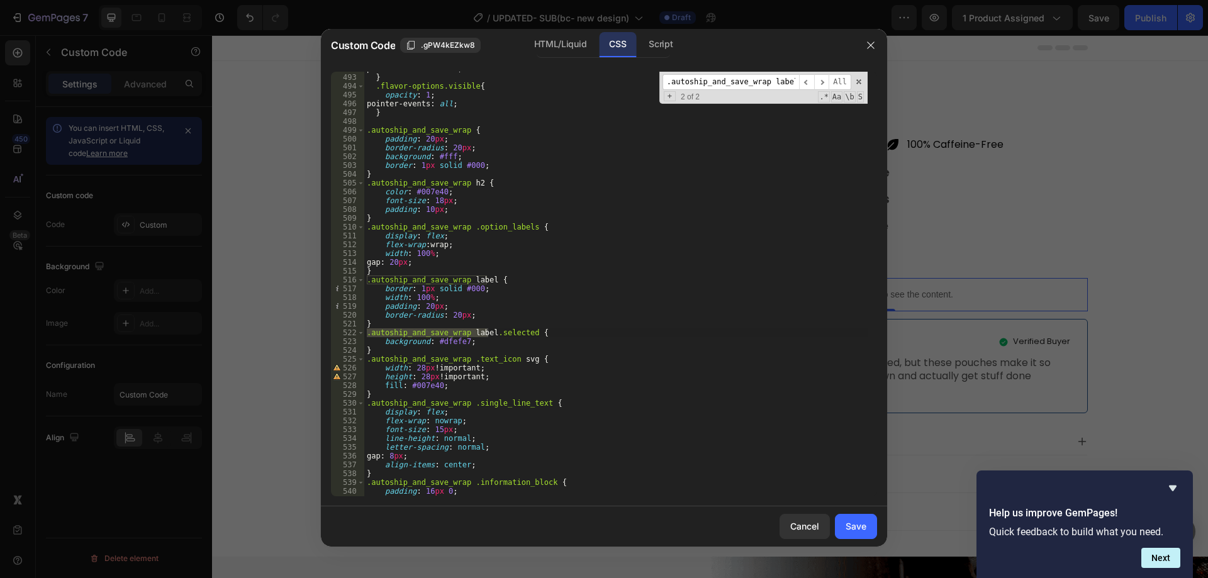
type input ".autoship_and_save_wrap label"
click at [476, 317] on div "pointer-events : none ; } .flavor-options.visible { opacity : 1 ; pointer-event…" at bounding box center [616, 285] width 504 height 442
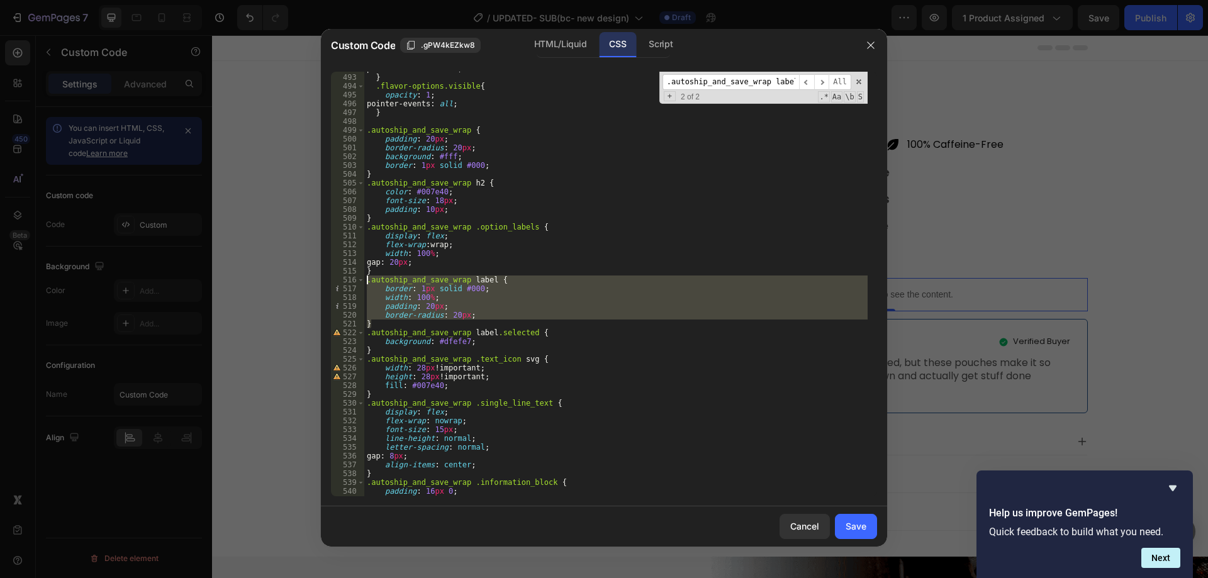
drag, startPoint x: 379, startPoint y: 324, endPoint x: 344, endPoint y: 283, distance: 54.1
click at [344, 283] on div "border-radius: 20px; 492 493 494 495 496 497 498 499 500 501 502 503 504 505 50…" at bounding box center [604, 284] width 546 height 425
paste textarea
click at [508, 317] on div "pointer-events : none ; } .flavor-options.visible { opacity : 1 ; pointer-event…" at bounding box center [616, 284] width 504 height 425
type textarea "border-radius: 20px;"
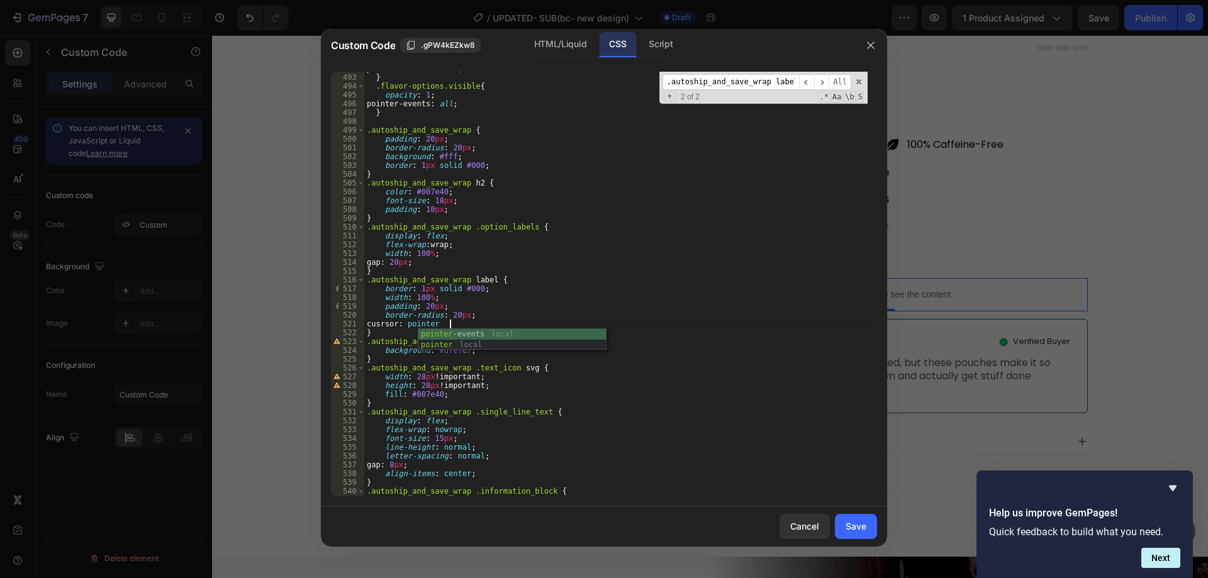
scroll to position [0, 6]
type textarea "cusrsor: pointer;"
click at [867, 526] on button "Save" at bounding box center [856, 526] width 42 height 25
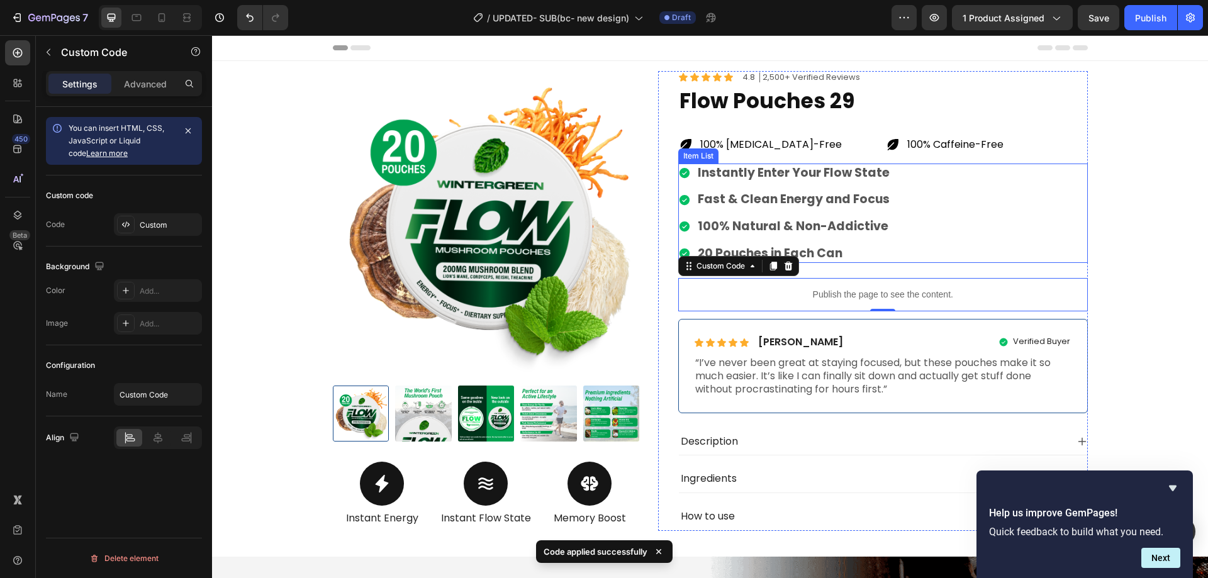
click at [996, 235] on div "Instantly Enter Your Flow State Fast & Clean Energy and Focus 100% Natural & No…" at bounding box center [883, 214] width 410 height 100
